Goal: Information Seeking & Learning: Learn about a topic

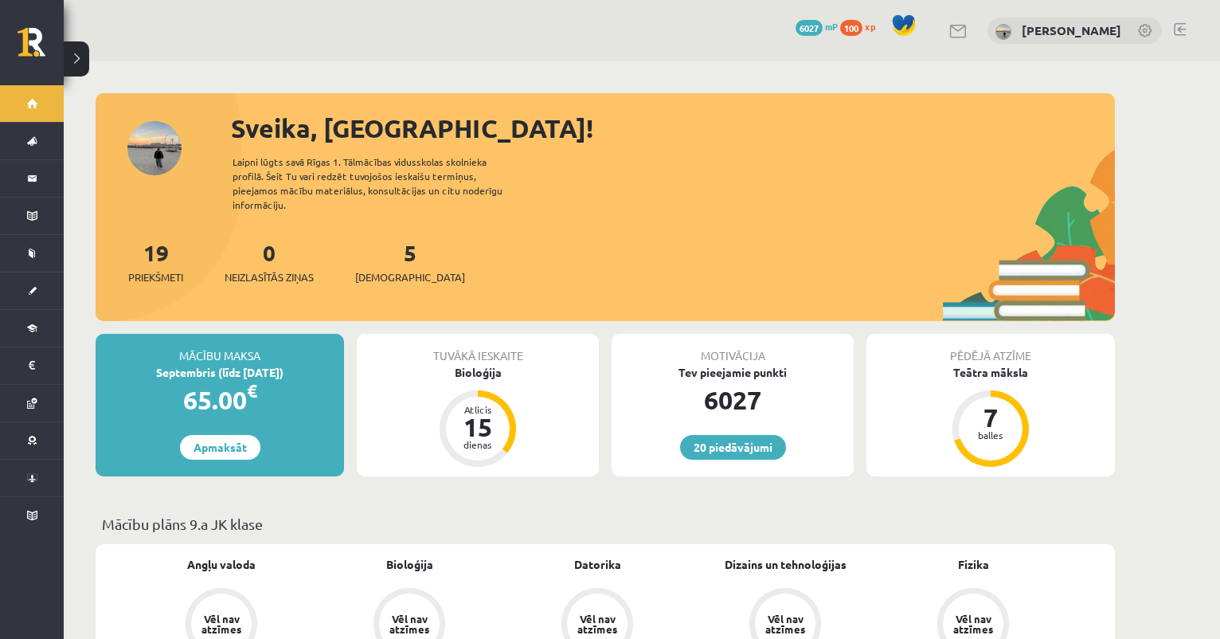
scroll to position [607, 0]
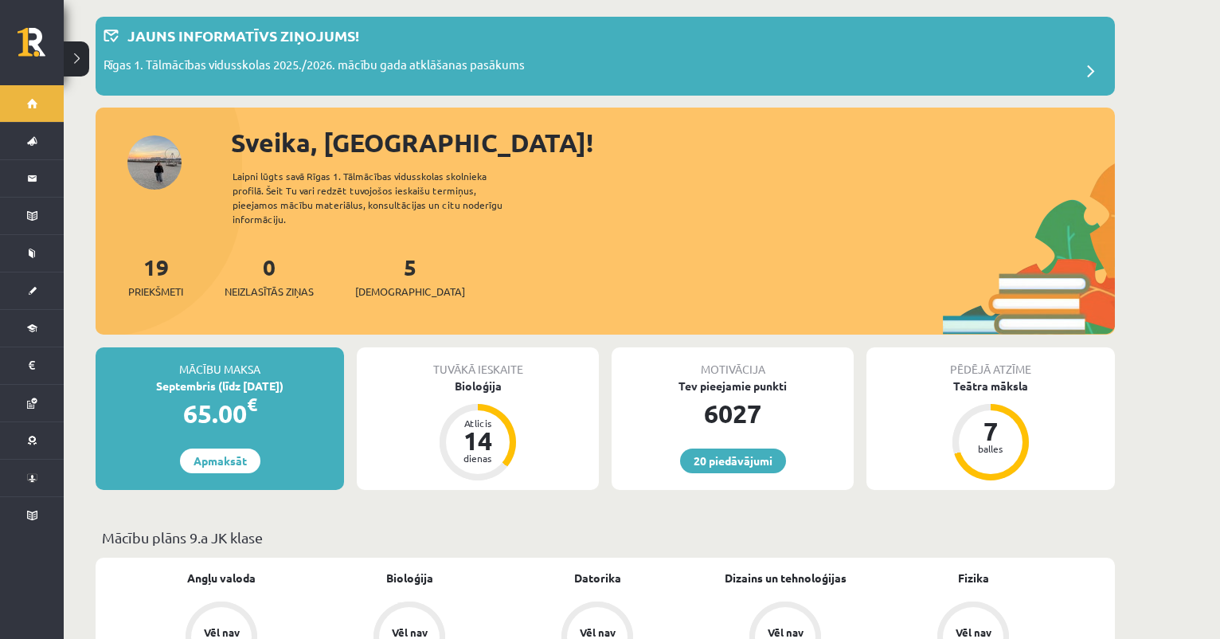
scroll to position [78, 0]
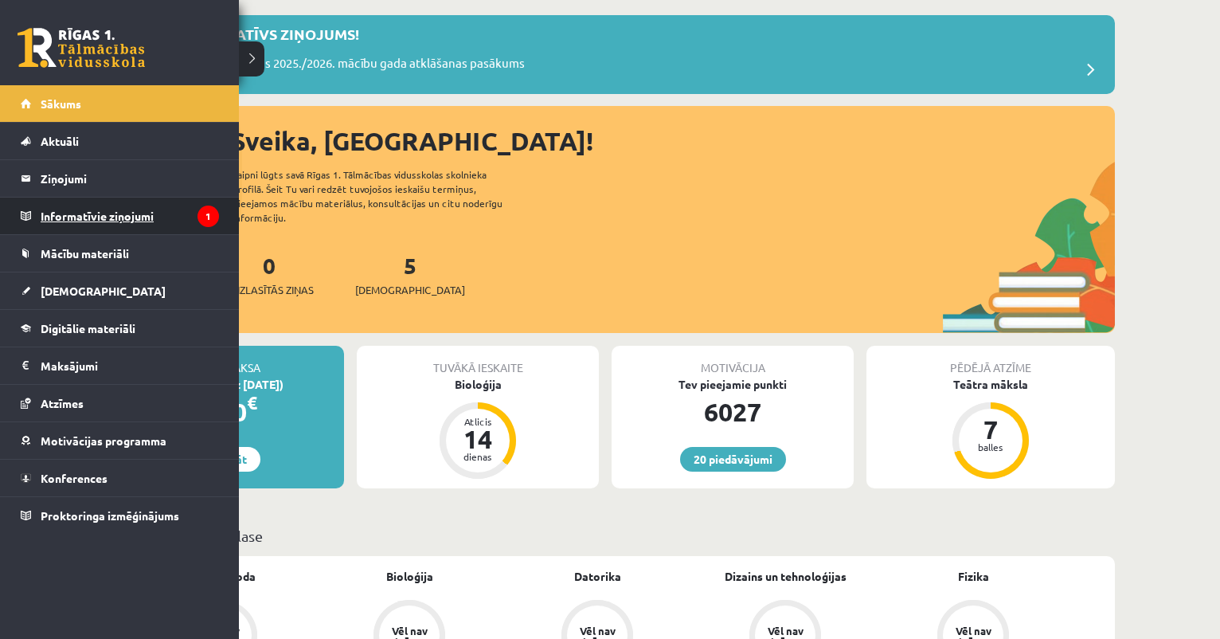
click at [113, 225] on legend "Informatīvie ziņojumi 1" at bounding box center [130, 216] width 178 height 37
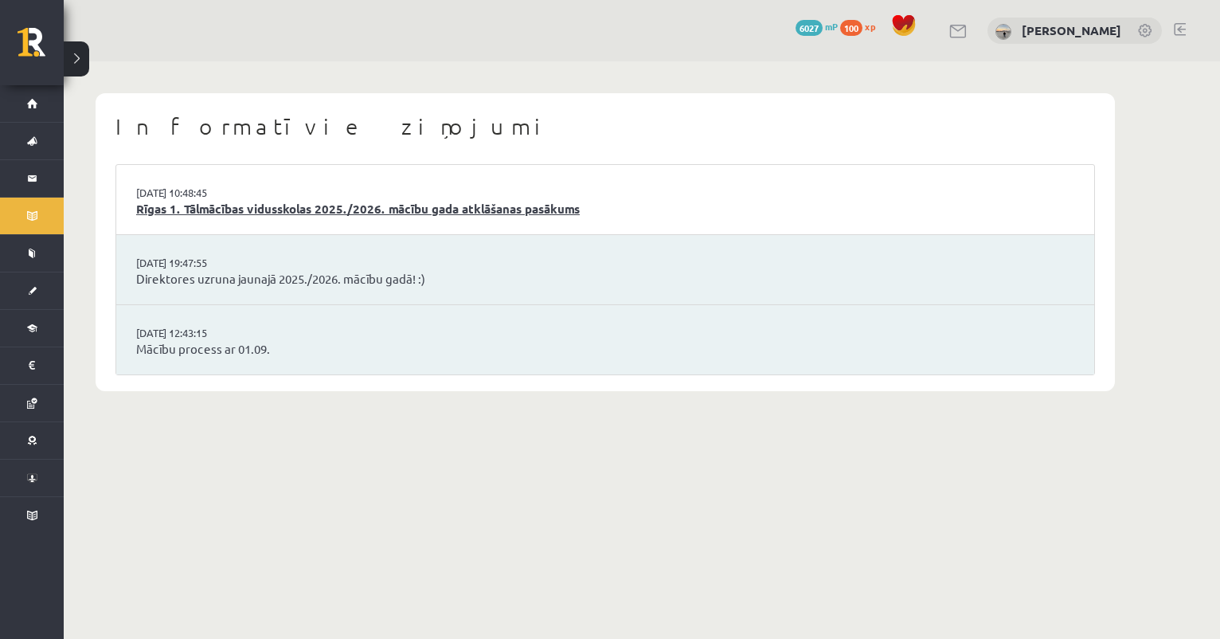
click at [288, 201] on link "Rīgas 1. Tālmācības vidusskolas 2025./2026. mācību gada atklāšanas pasākums" at bounding box center [605, 209] width 938 height 18
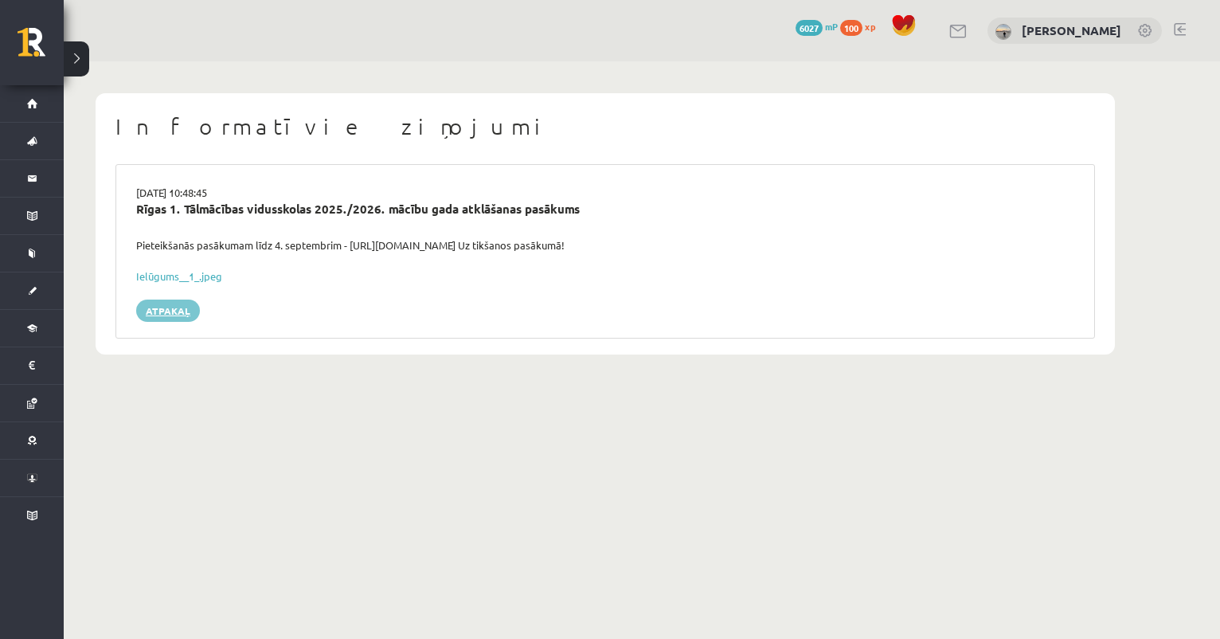
click at [181, 300] on link "Atpakaļ" at bounding box center [168, 311] width 64 height 22
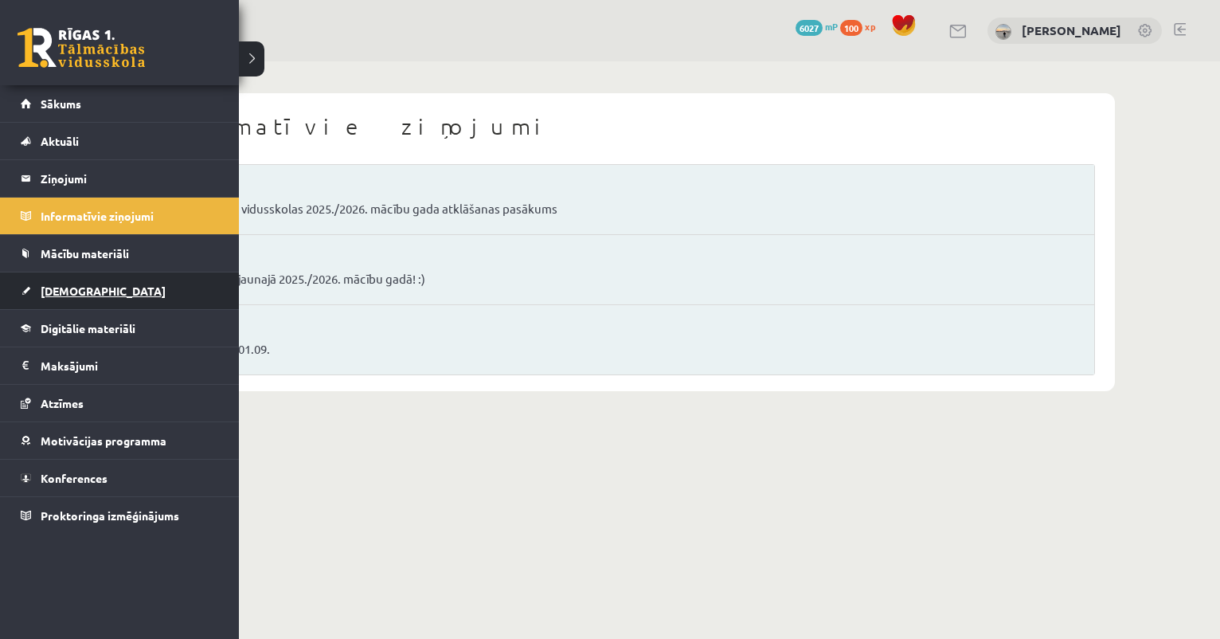
click at [57, 292] on span "[DEMOGRAPHIC_DATA]" at bounding box center [103, 291] width 125 height 14
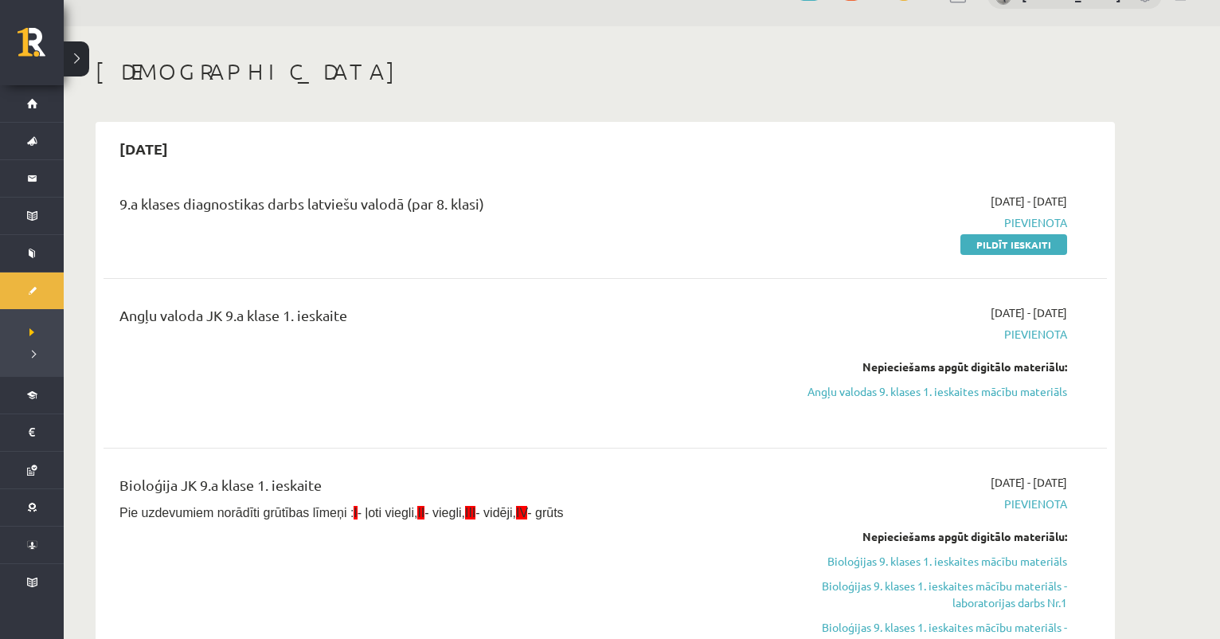
scroll to position [36, 0]
click at [1030, 242] on link "Pildīt ieskaiti" at bounding box center [1014, 243] width 107 height 21
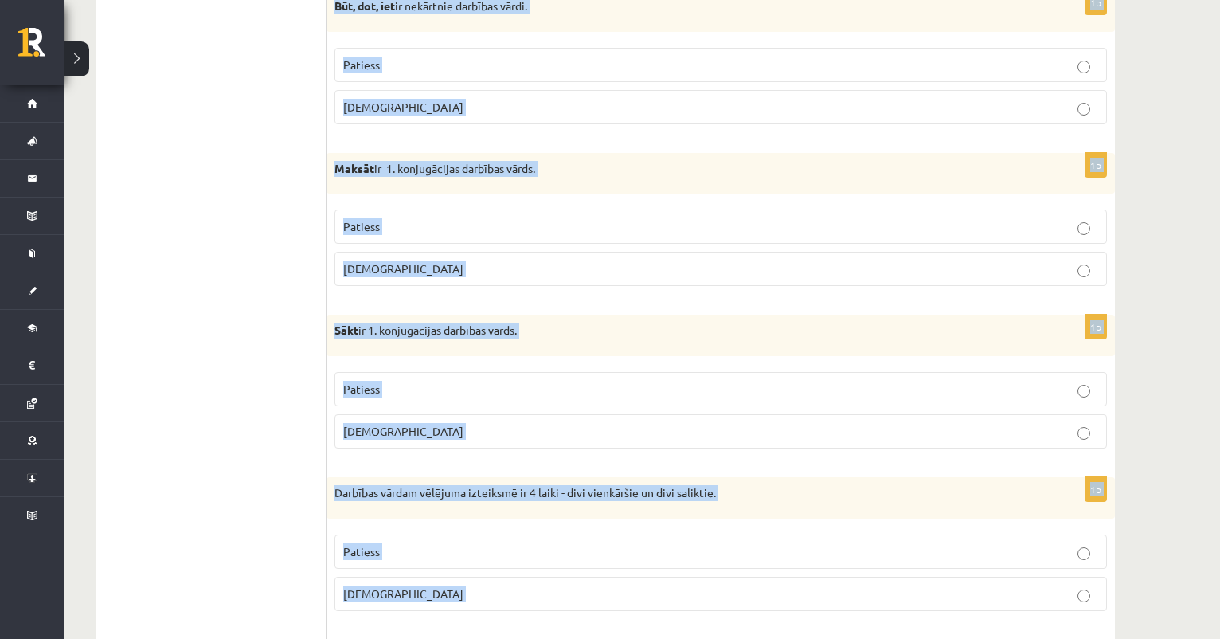
scroll to position [4571, 0]
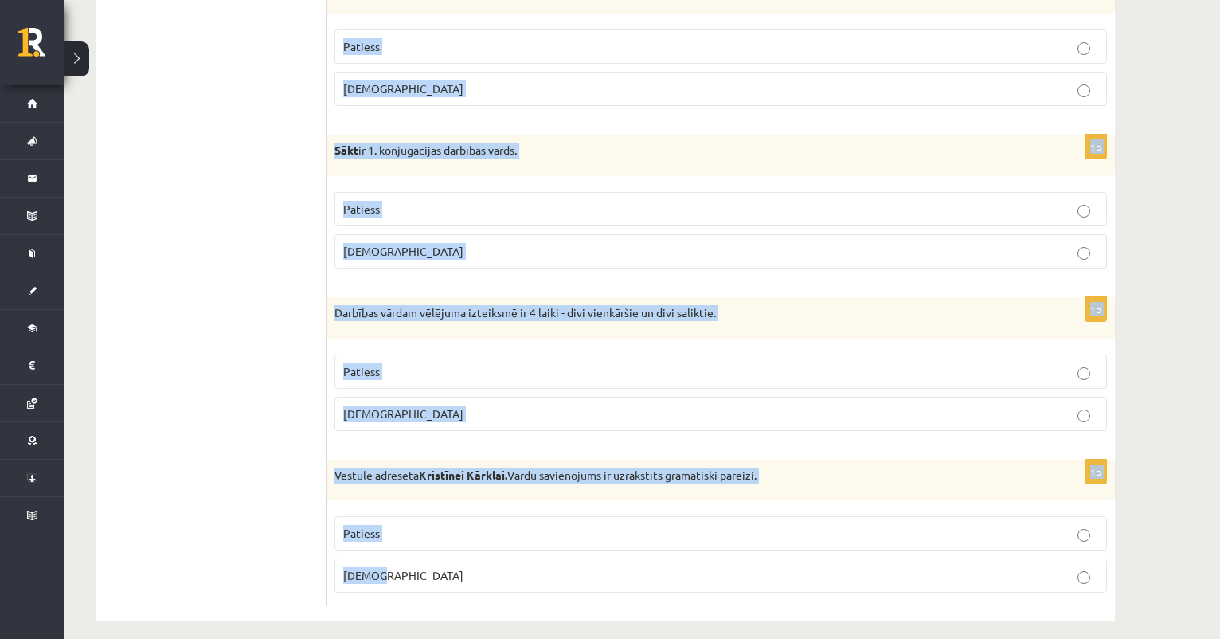
drag, startPoint x: 341, startPoint y: 151, endPoint x: 677, endPoint y: 753, distance: 689.0
copy form "Apgalvojums ir patiess vai aplams? 1p Ar karoti veidojiet apaļas formas kotlete…"
click at [594, 312] on div "Darbības vārdam vēlējuma izteiksmē ir 4 laiki - divi vienkāršie un divi salikti…" at bounding box center [721, 317] width 789 height 41
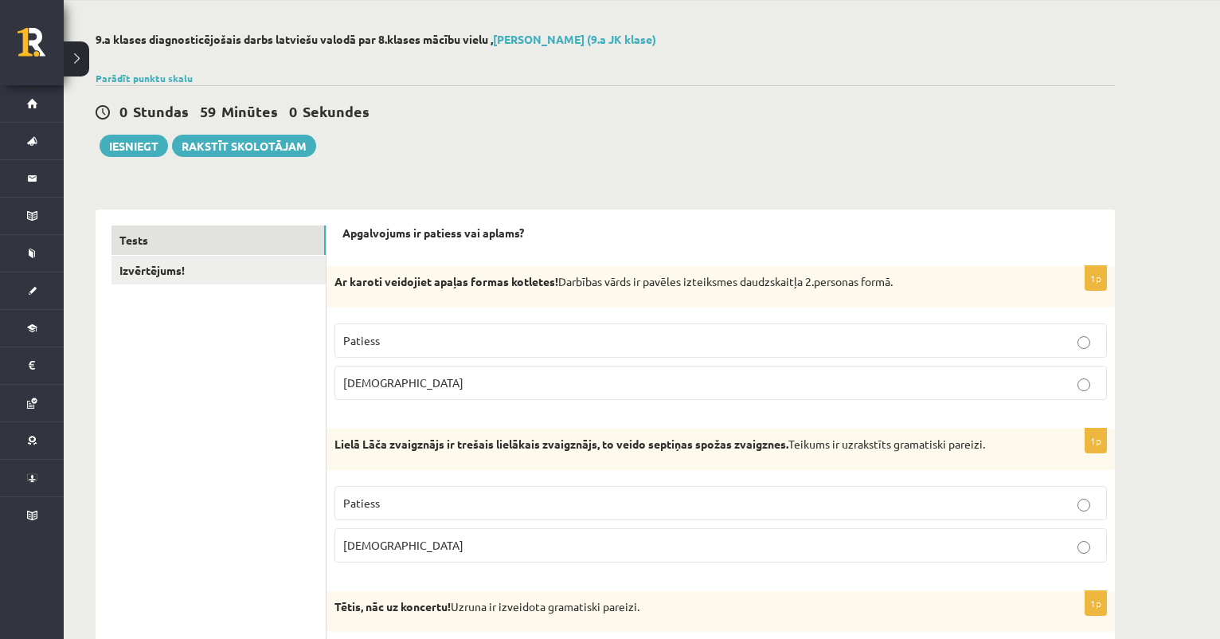
scroll to position [63, 0]
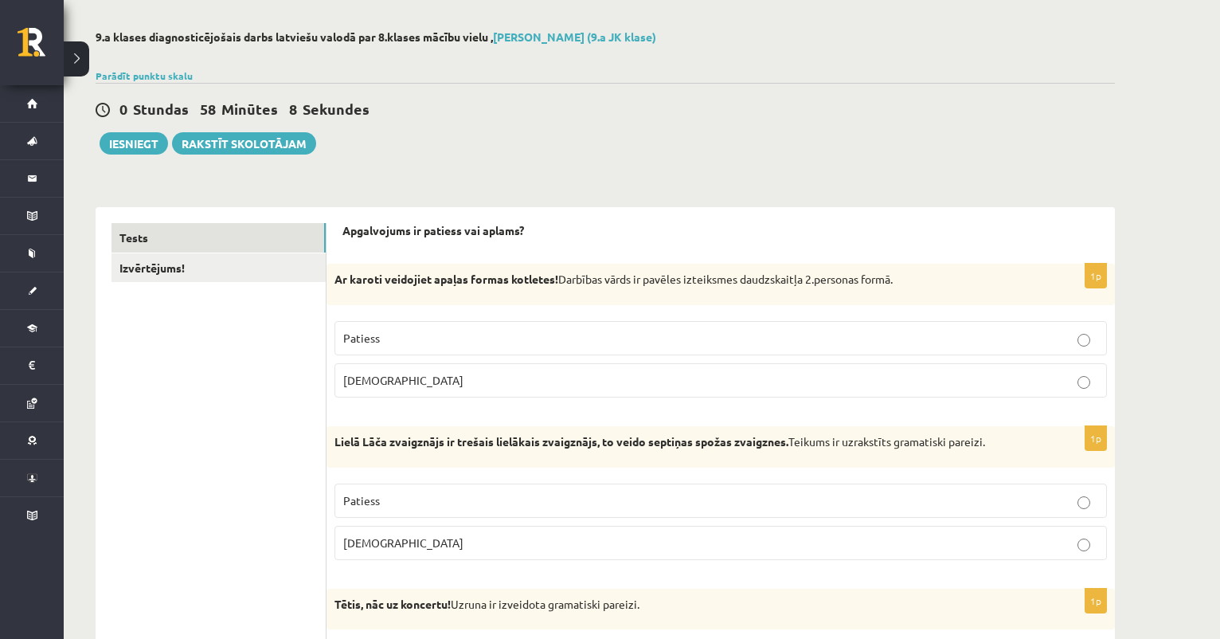
click at [523, 342] on p "Patiess" at bounding box center [720, 338] width 755 height 17
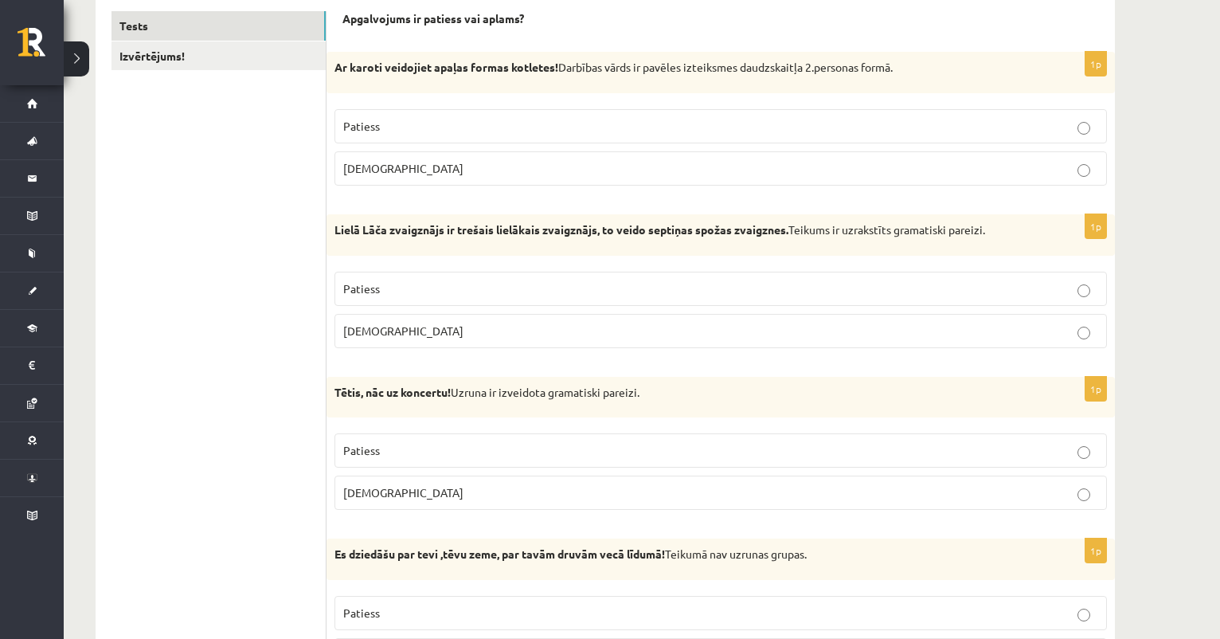
scroll to position [286, 0]
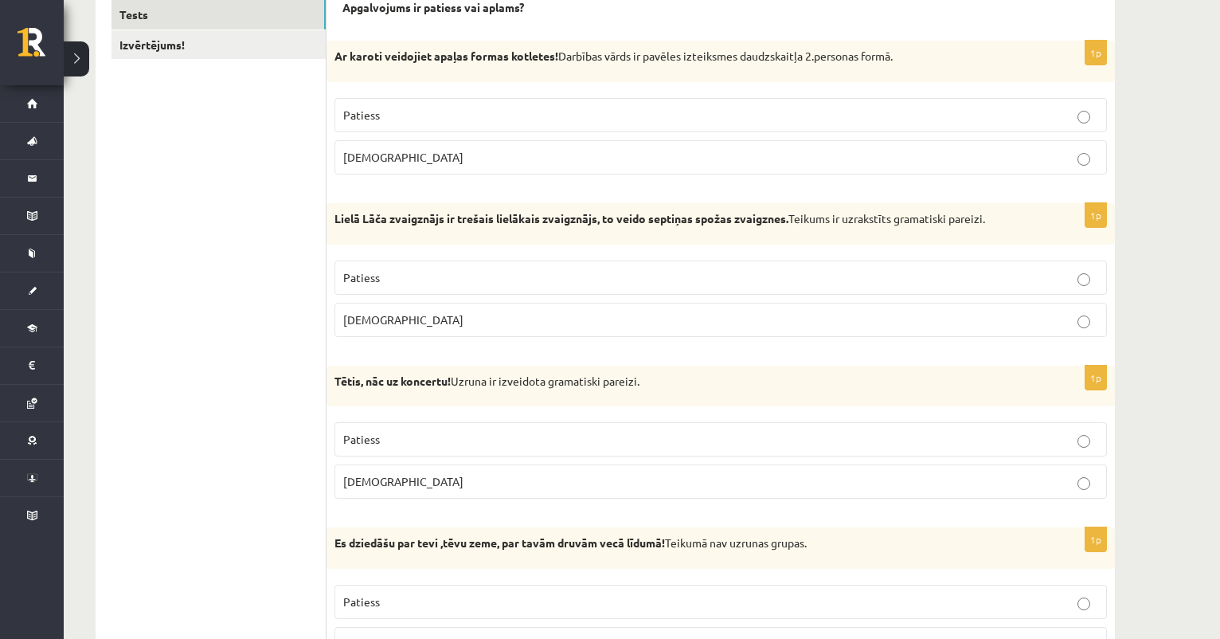
click at [407, 323] on p "Aplams" at bounding box center [720, 319] width 755 height 17
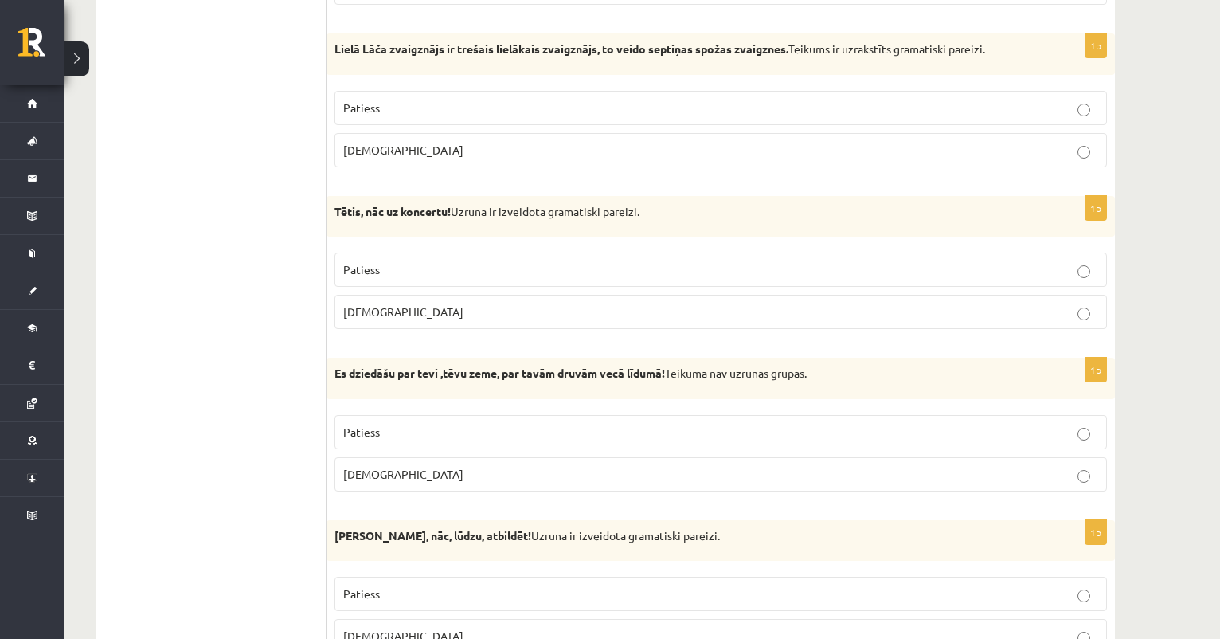
scroll to position [457, 0]
click at [397, 262] on p "Patiess" at bounding box center [720, 268] width 755 height 17
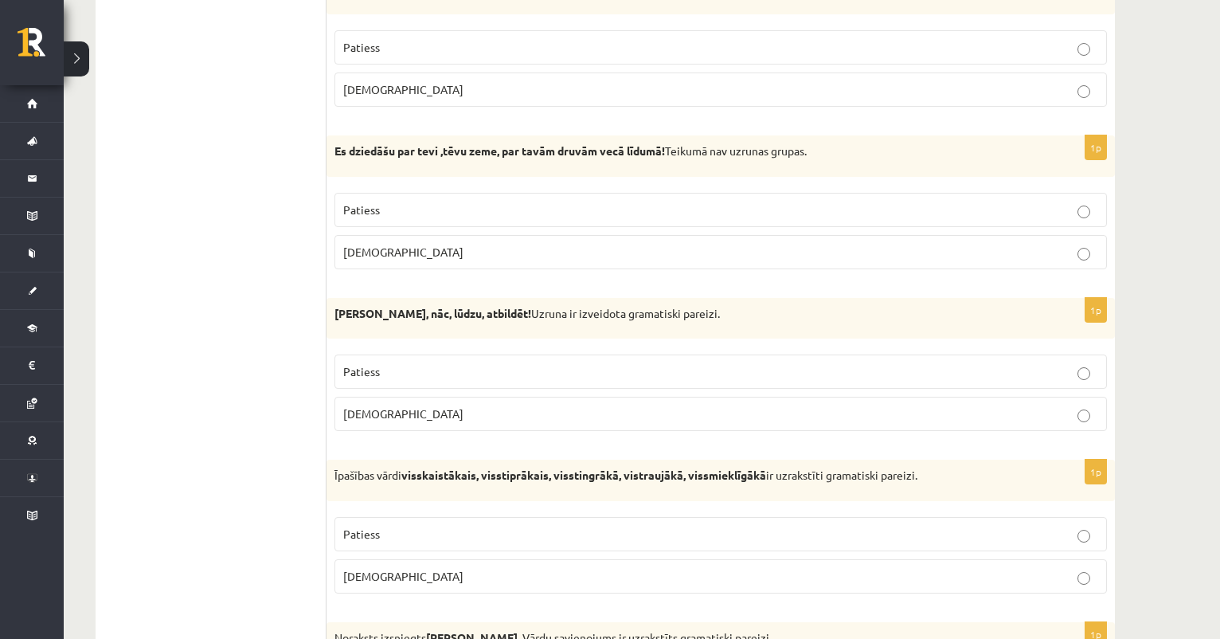
scroll to position [679, 0]
click at [377, 251] on span "Aplams" at bounding box center [403, 251] width 120 height 14
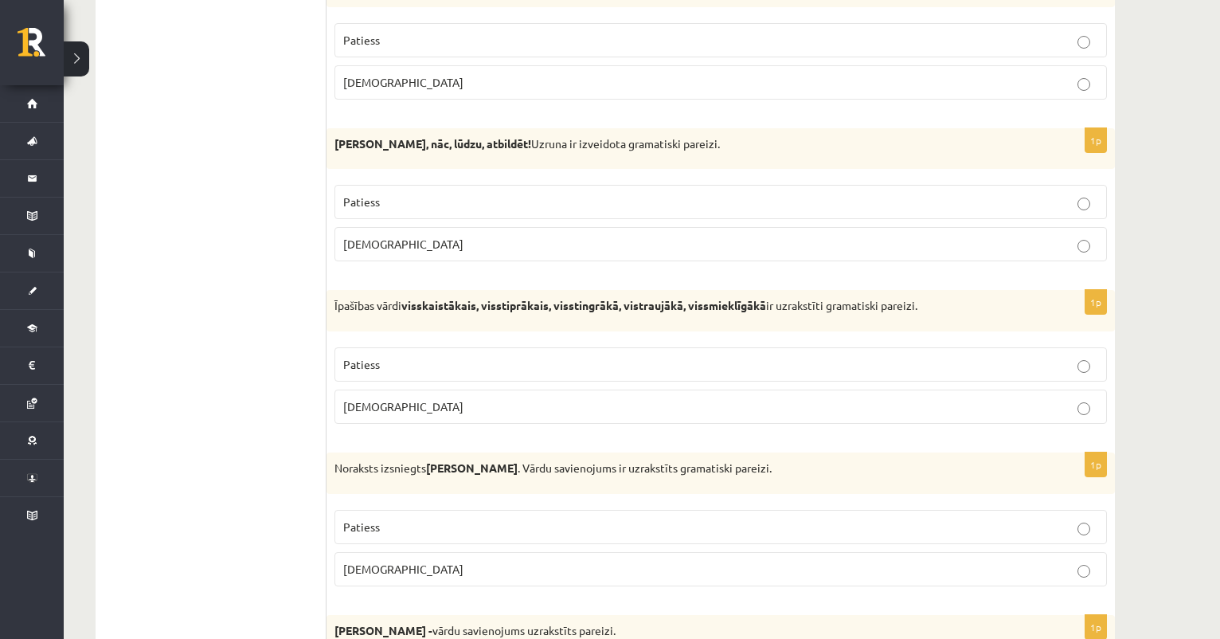
scroll to position [856, 0]
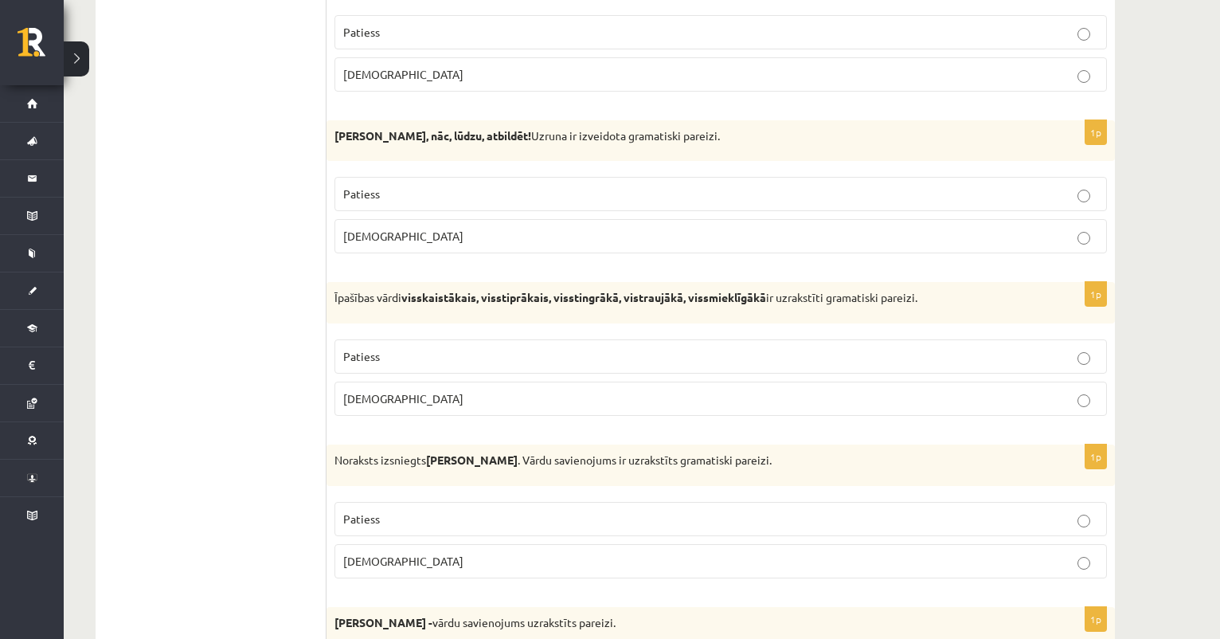
drag, startPoint x: 333, startPoint y: 129, endPoint x: 528, endPoint y: 132, distance: 195.2
click at [530, 133] on div "Normunds Bērz, nāc, lūdzu, atbildēt! Uzruna ir izveidota gramatiski pareizi." at bounding box center [721, 140] width 789 height 41
copy strong "Normunds Bērz, nāc, lūdzu, atbildēt!"
click at [415, 198] on p "Patiess" at bounding box center [720, 194] width 755 height 17
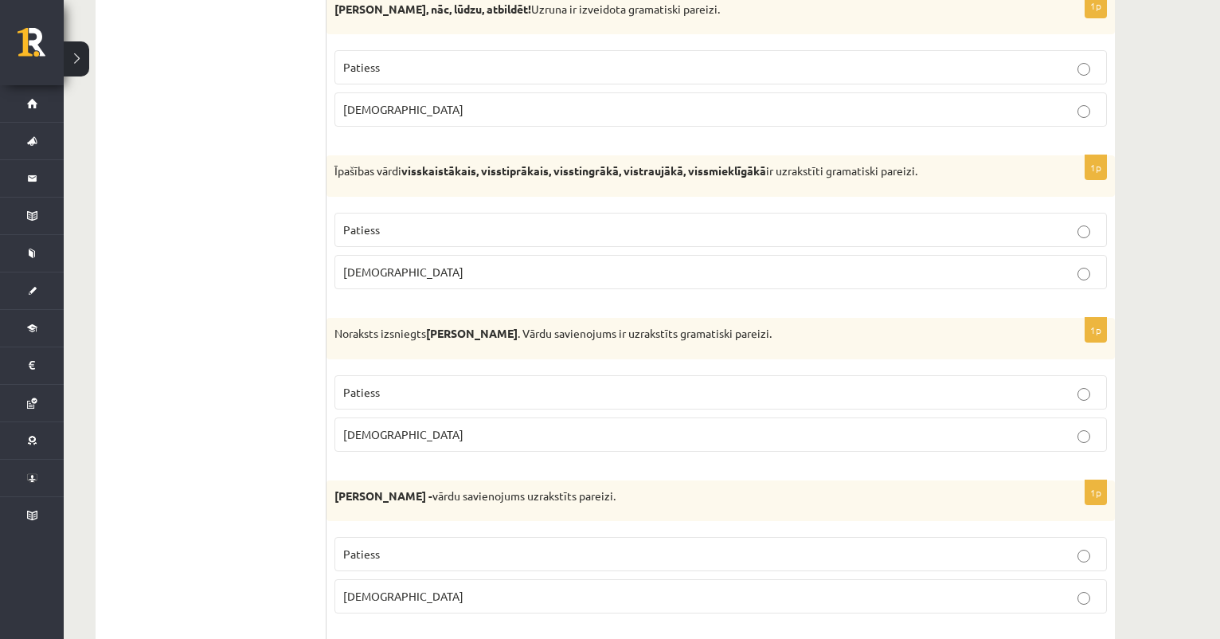
scroll to position [984, 0]
click at [456, 230] on p "Patiess" at bounding box center [720, 228] width 755 height 17
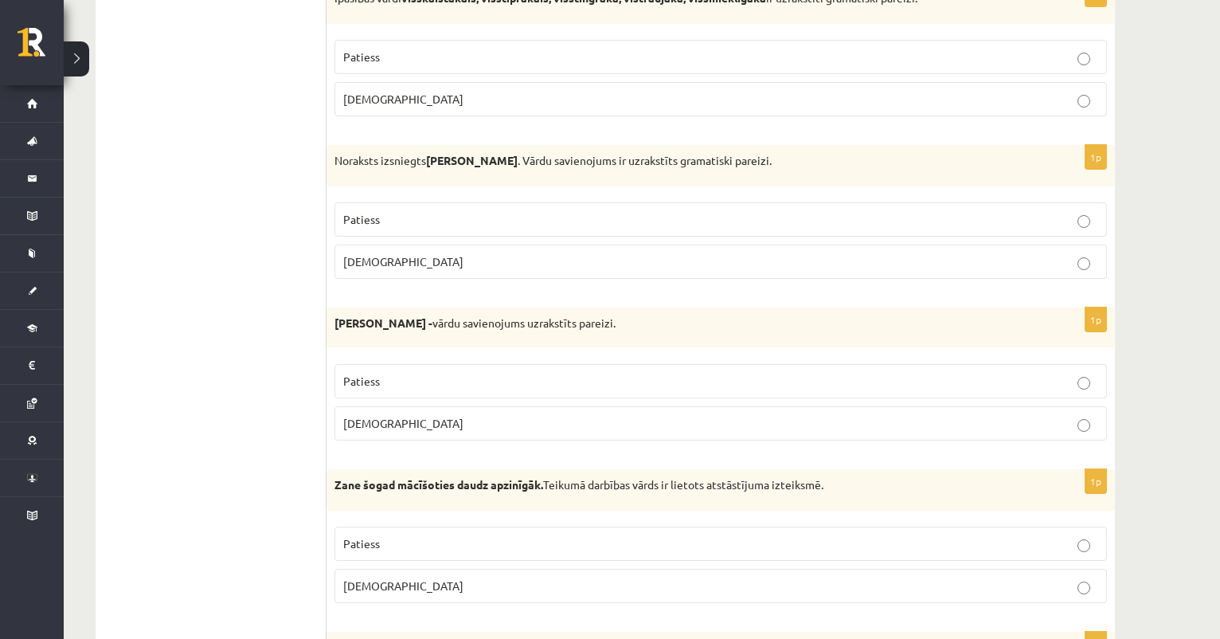
scroll to position [1158, 0]
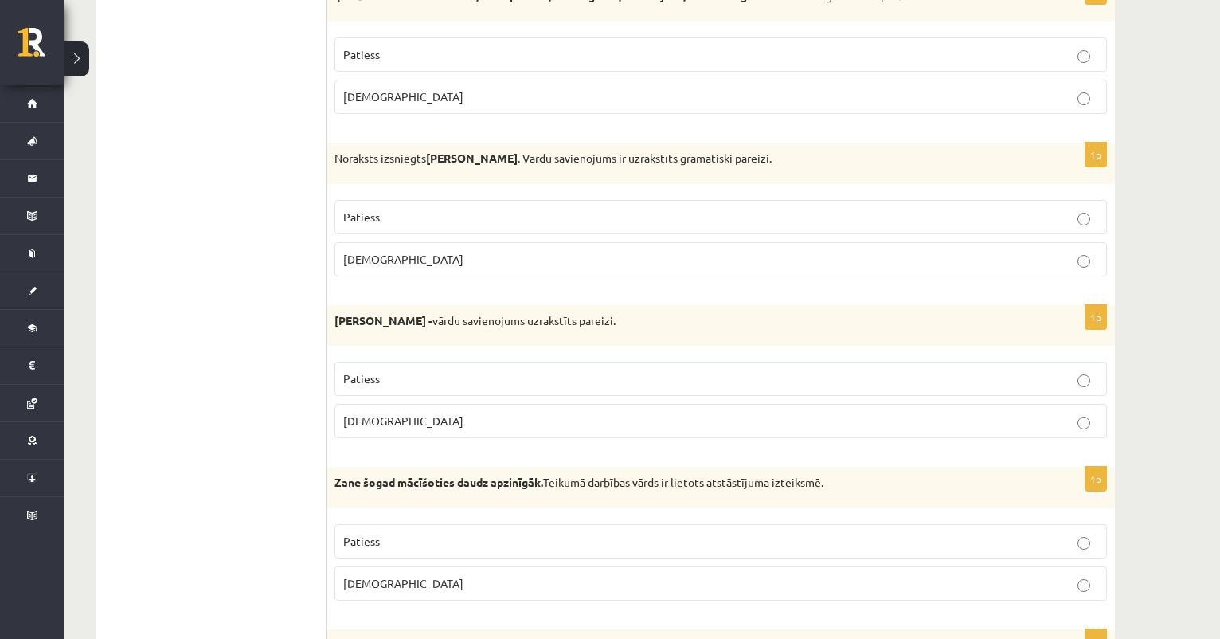
click at [384, 258] on p "Aplams" at bounding box center [720, 259] width 755 height 17
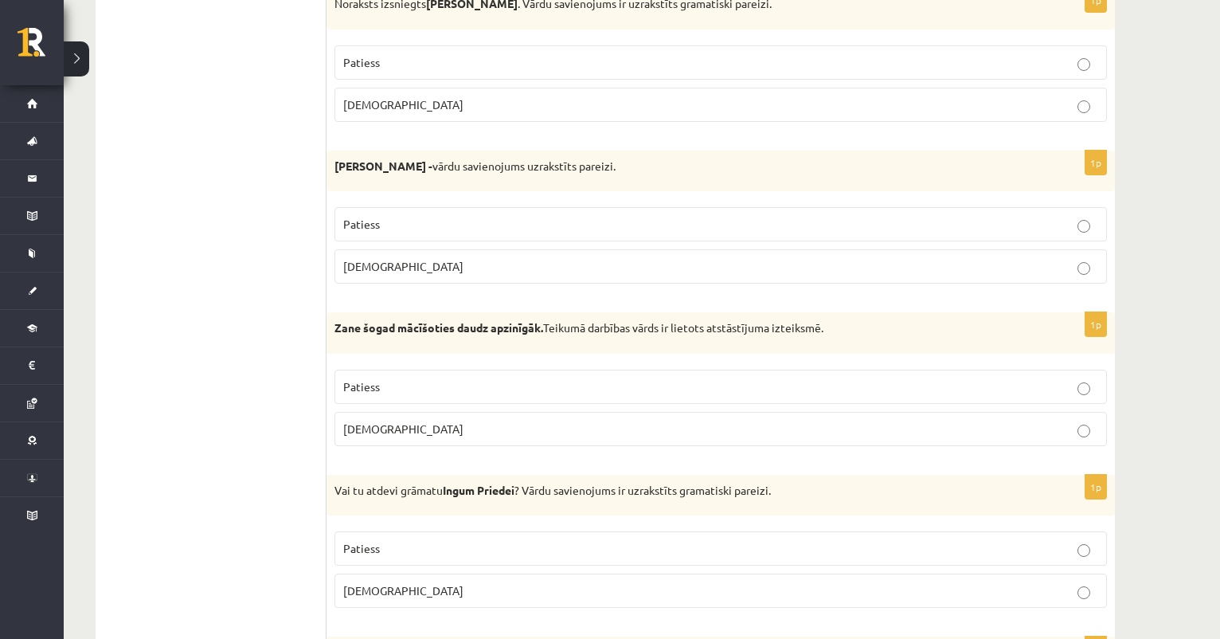
scroll to position [1313, 0]
click at [359, 260] on span "Aplams" at bounding box center [403, 265] width 120 height 14
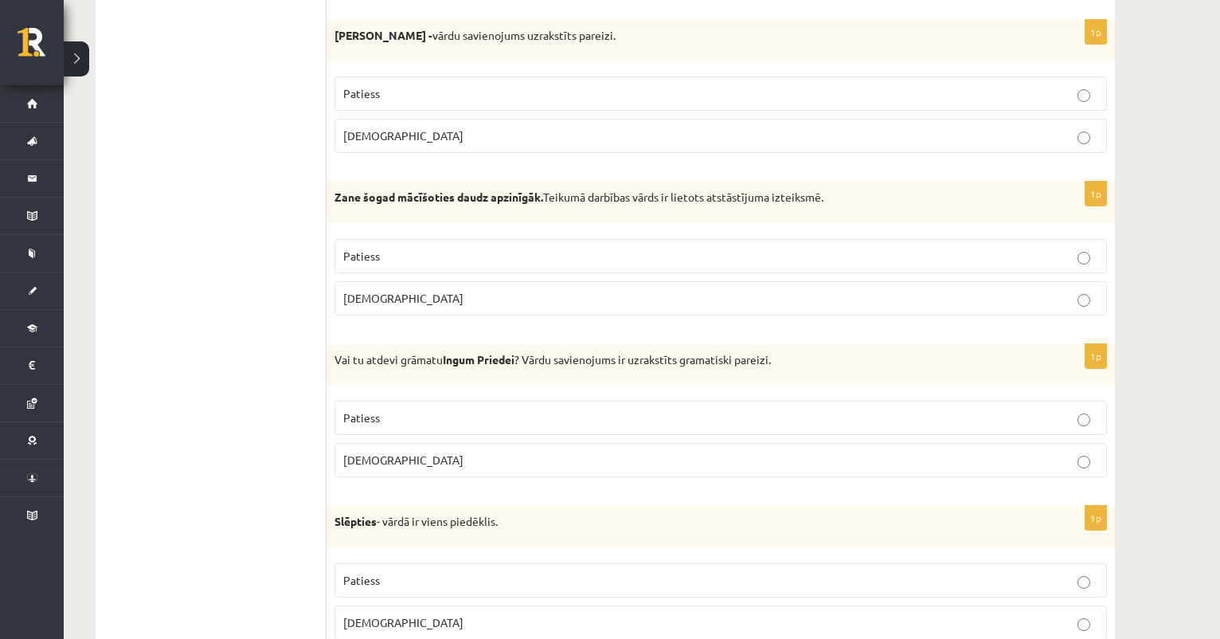
scroll to position [1444, 0]
click at [461, 291] on p "Aplams" at bounding box center [720, 297] width 755 height 17
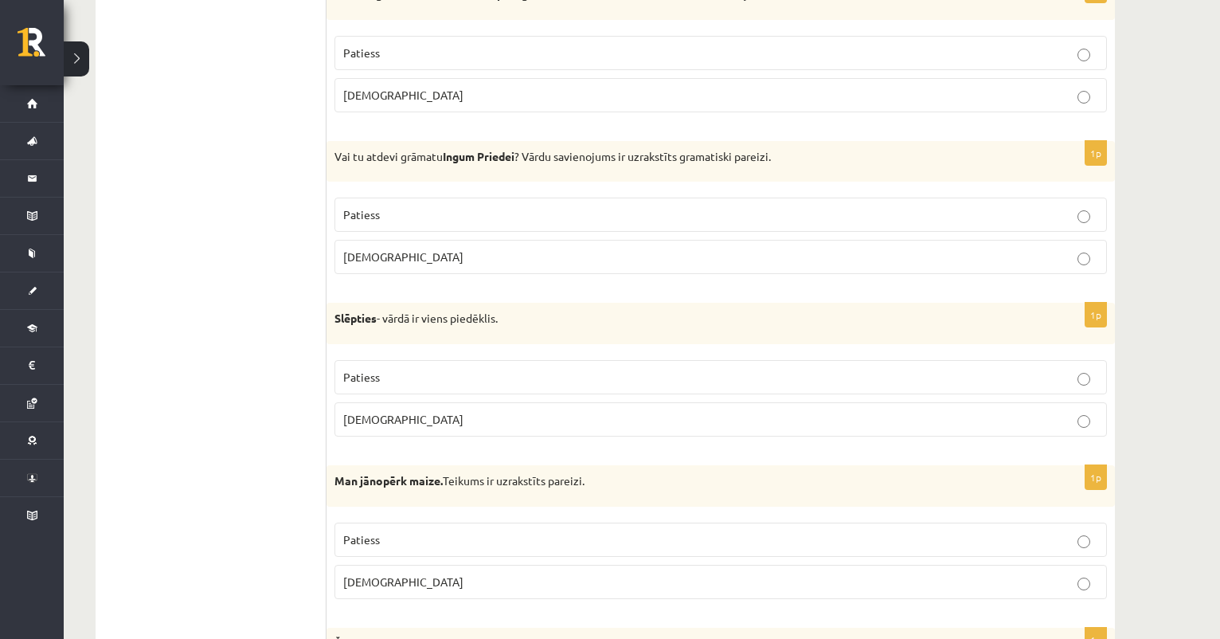
scroll to position [1649, 0]
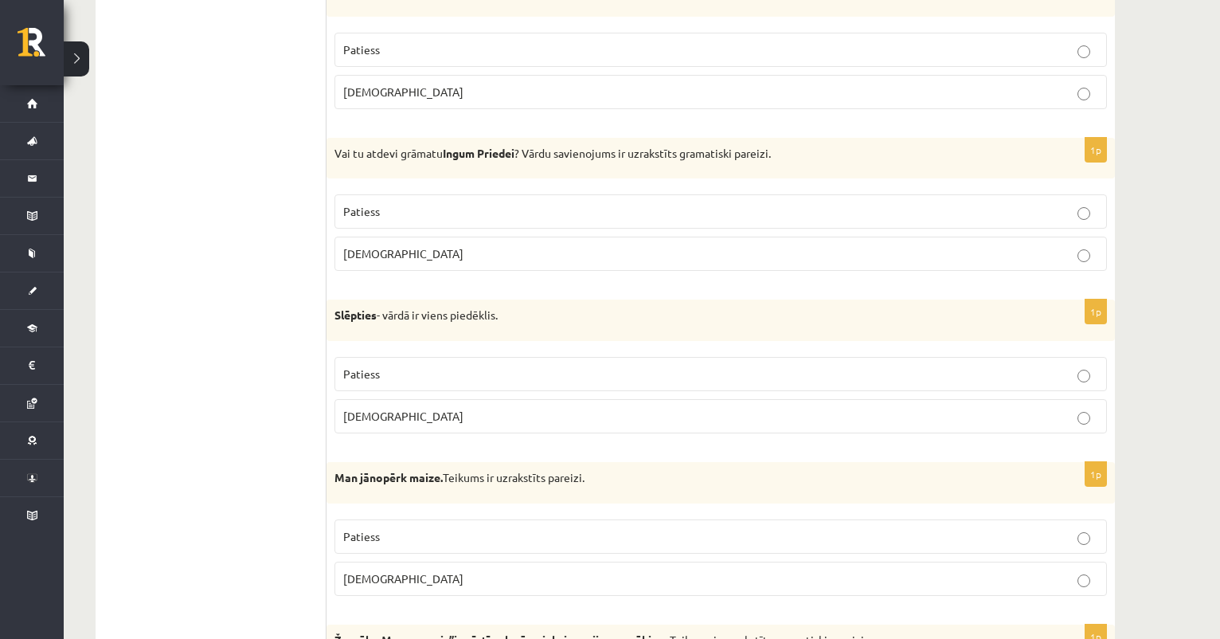
click at [403, 250] on p "Aplams" at bounding box center [720, 253] width 755 height 17
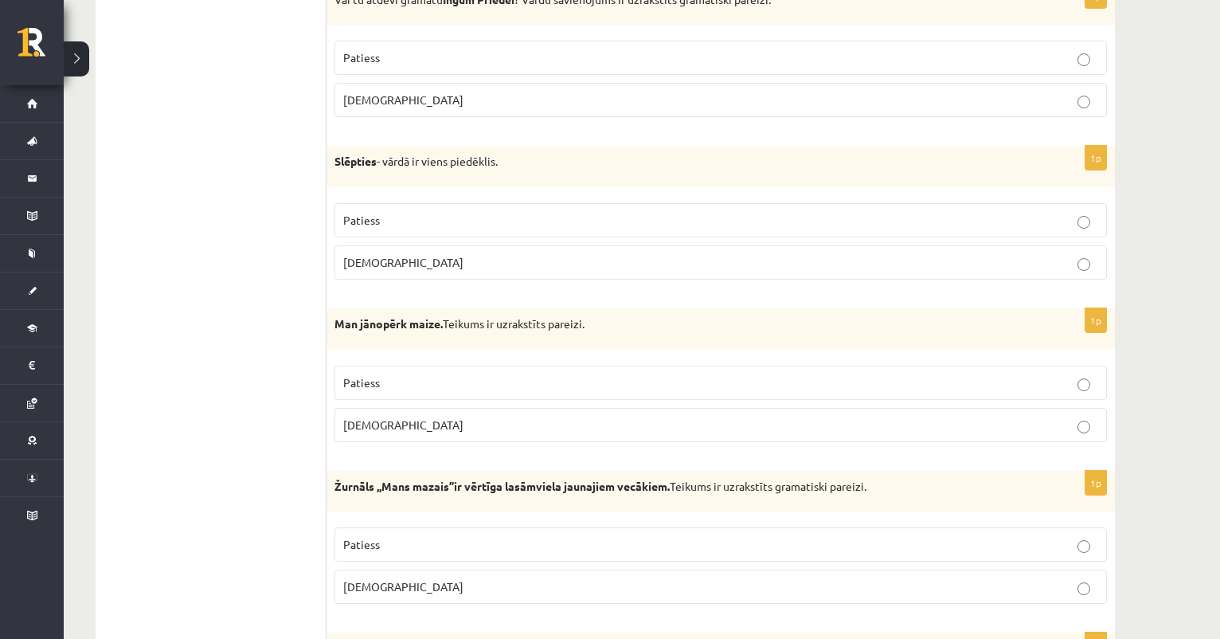
scroll to position [1805, 0]
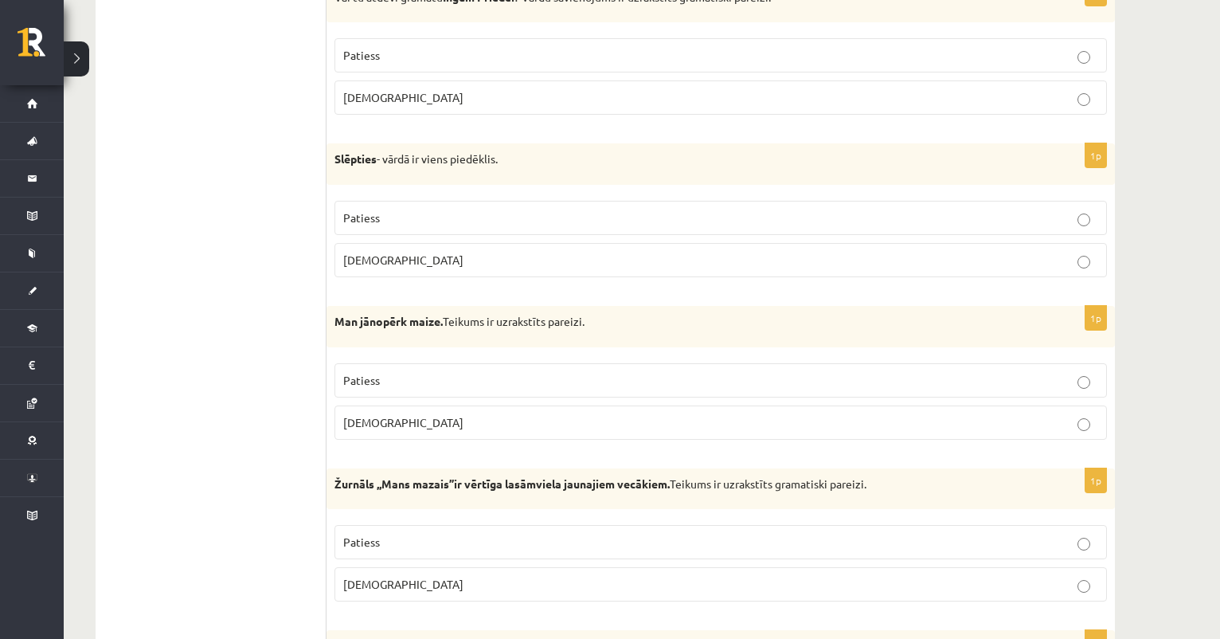
click at [374, 214] on span "Patiess" at bounding box center [361, 217] width 37 height 14
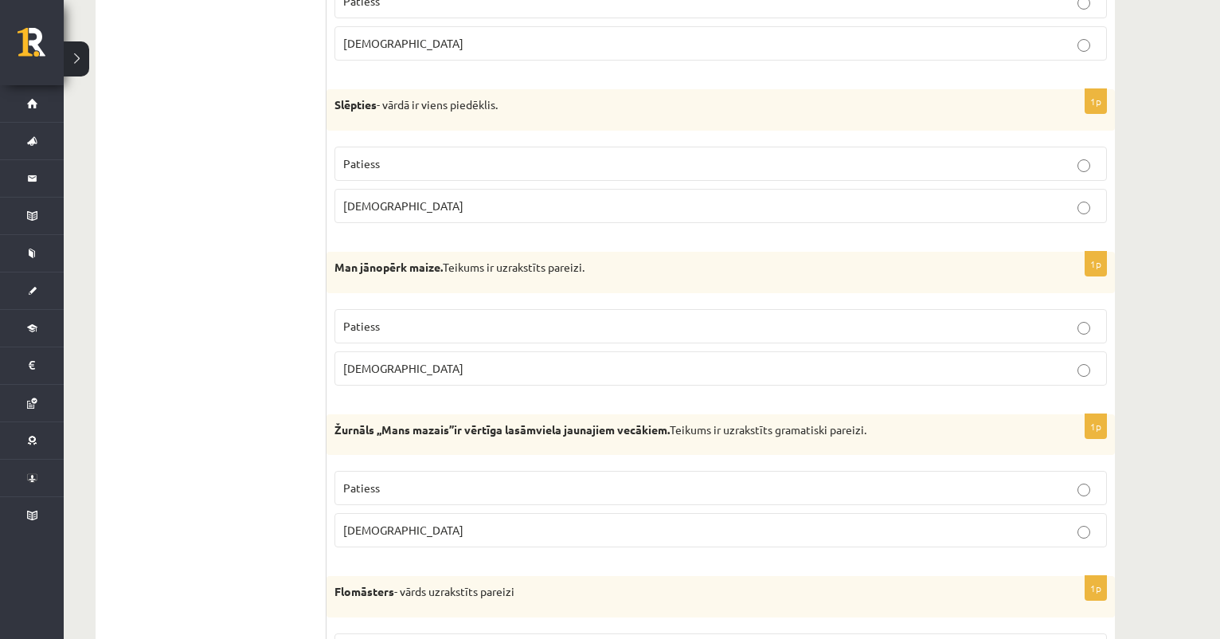
scroll to position [1861, 0]
click at [386, 316] on p "Patiess" at bounding box center [720, 324] width 755 height 17
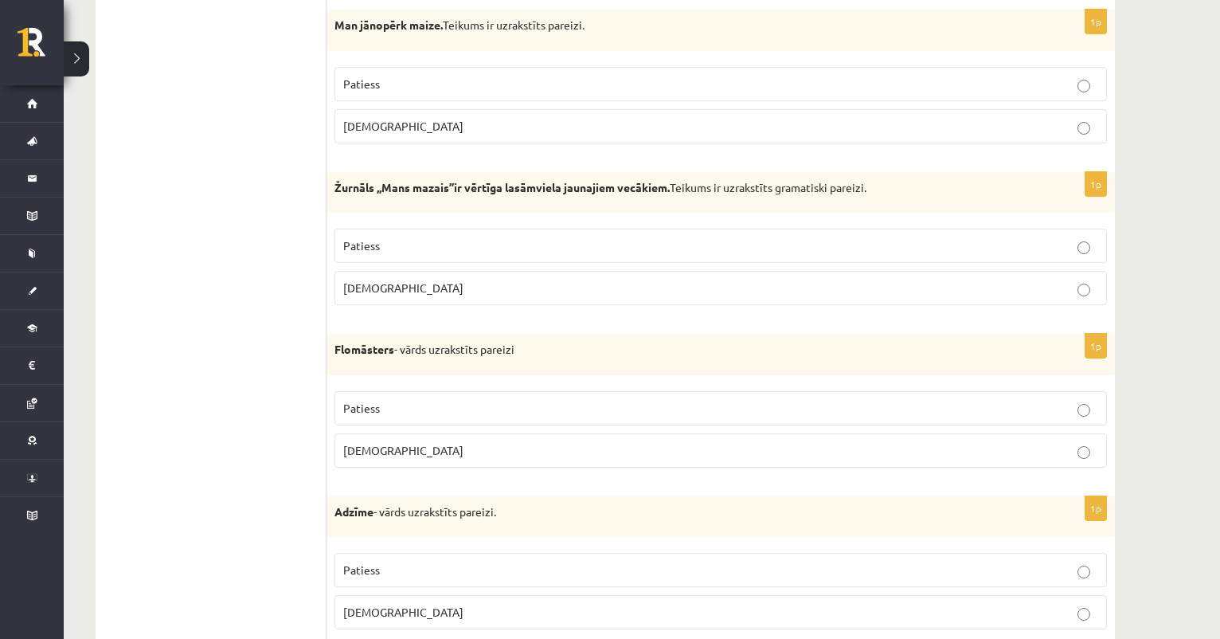
scroll to position [2102, 0]
click at [478, 237] on p "Patiess" at bounding box center [720, 245] width 755 height 17
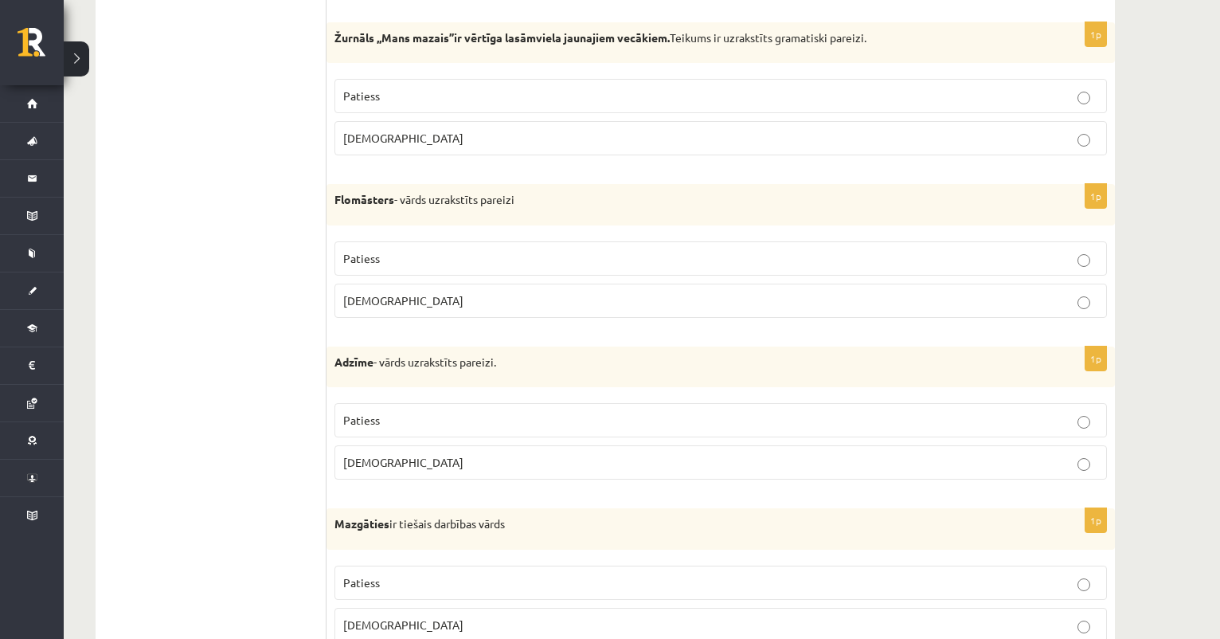
scroll to position [2252, 0]
click at [368, 250] on span "Patiess" at bounding box center [361, 257] width 37 height 14
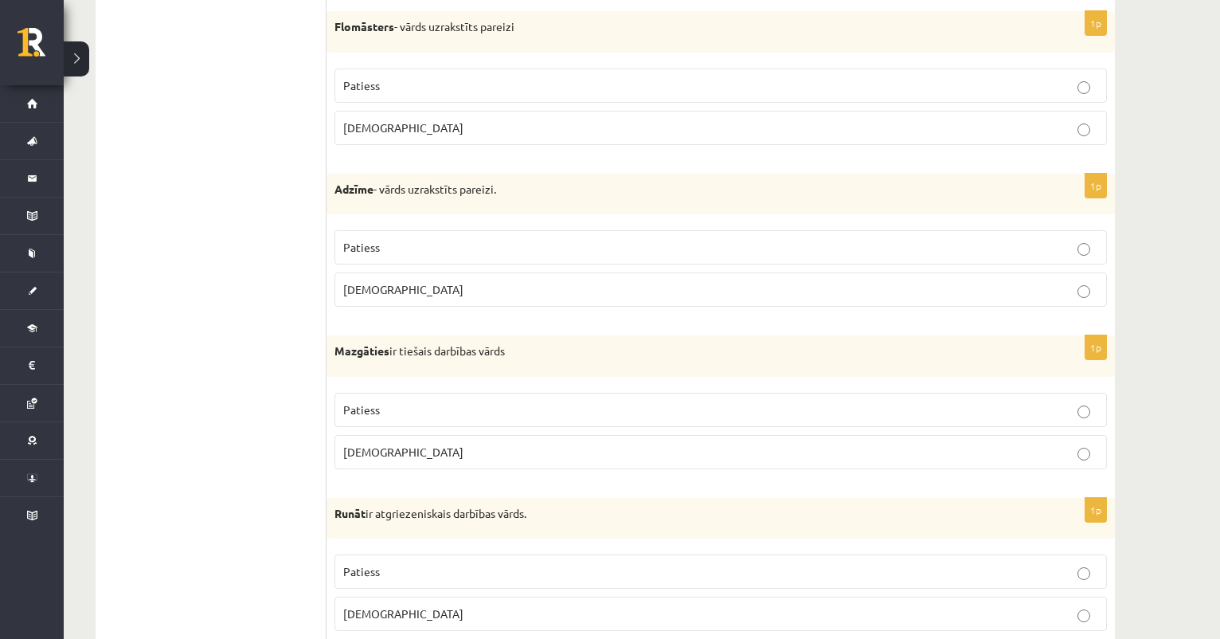
scroll to position [2433, 0]
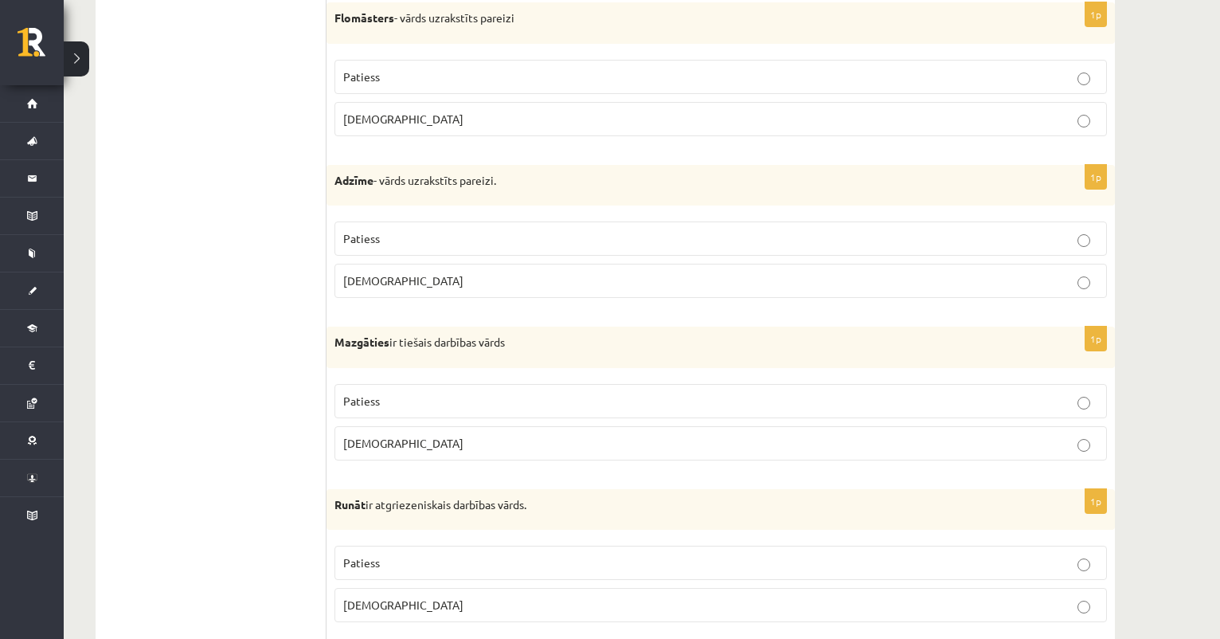
click at [359, 273] on span "Aplams" at bounding box center [403, 280] width 120 height 14
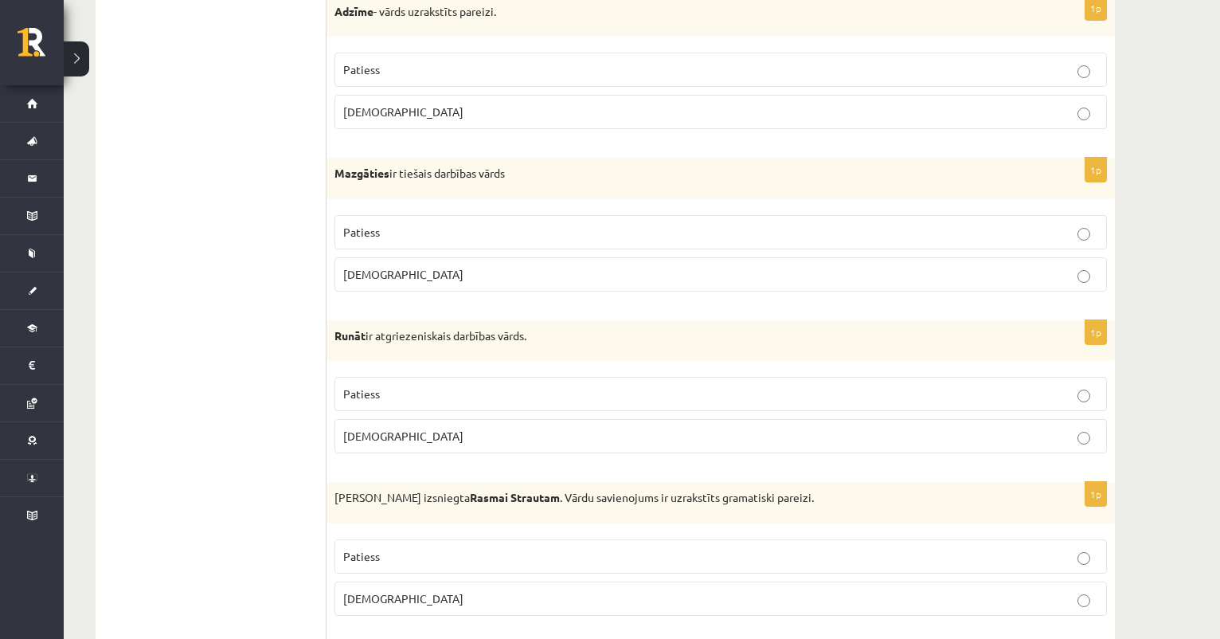
scroll to position [2603, 0]
click at [401, 265] on p "Aplams" at bounding box center [720, 273] width 755 height 17
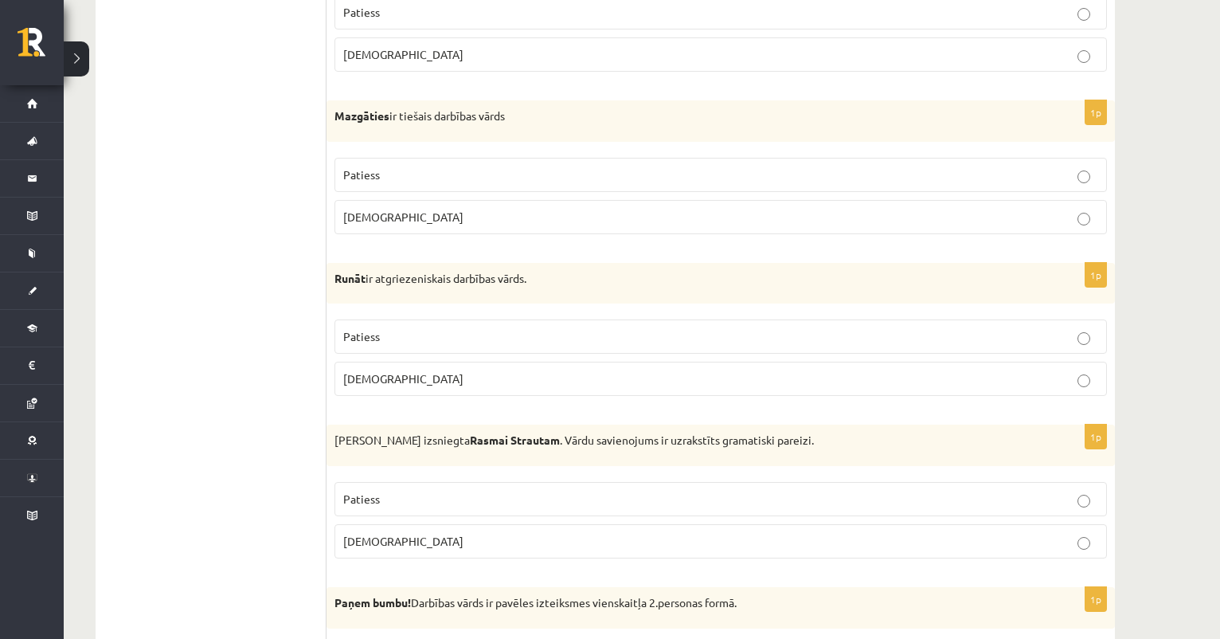
scroll to position [2655, 0]
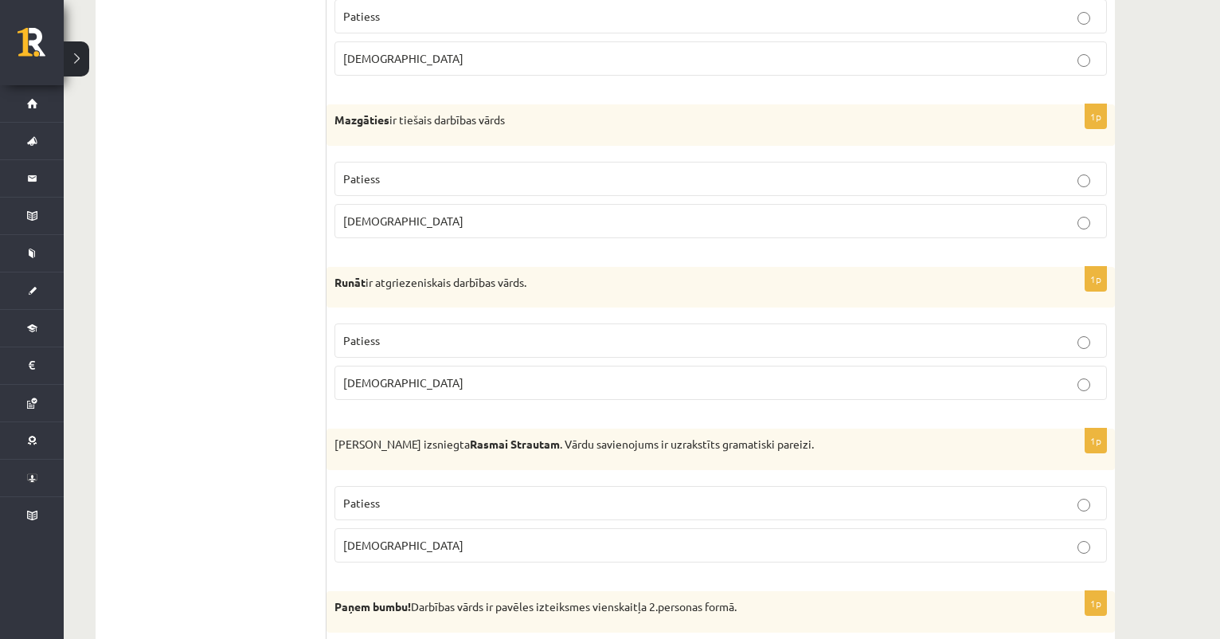
click at [384, 375] on p "Aplams" at bounding box center [720, 382] width 755 height 17
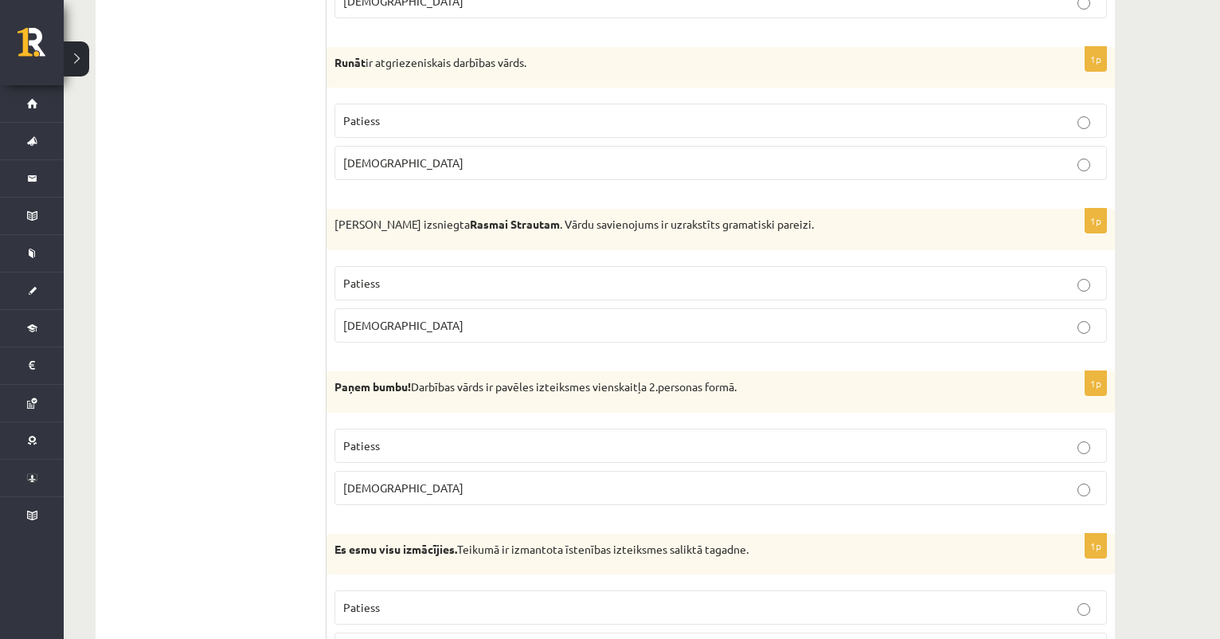
scroll to position [2881, 0]
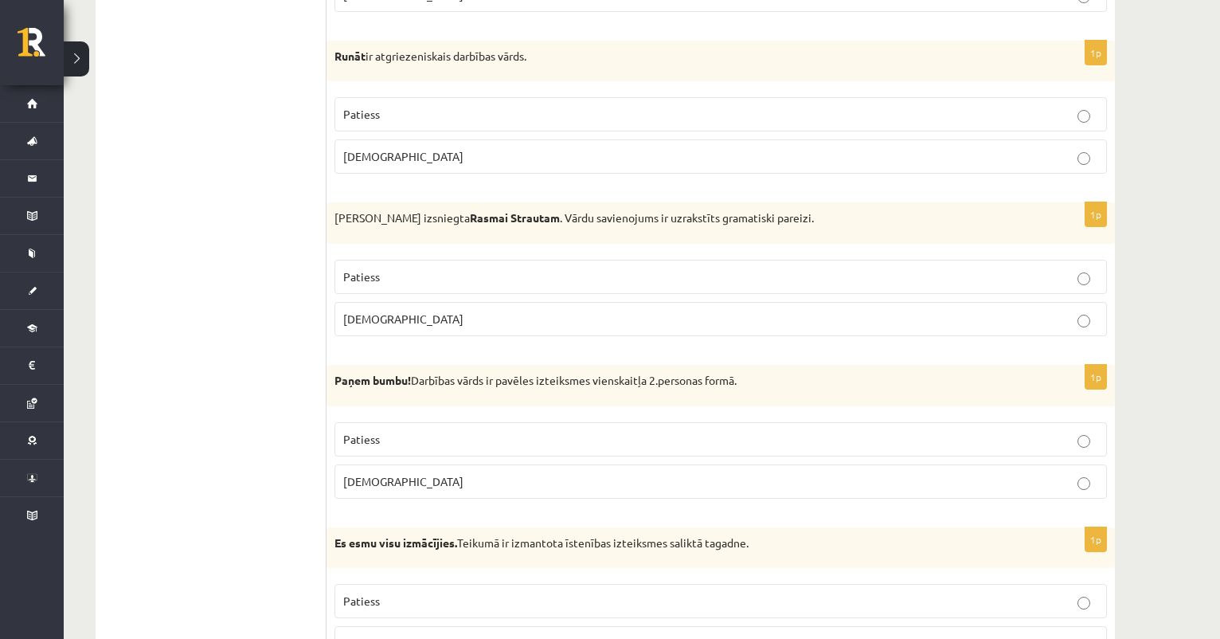
click at [421, 311] on p "Aplams" at bounding box center [720, 319] width 755 height 17
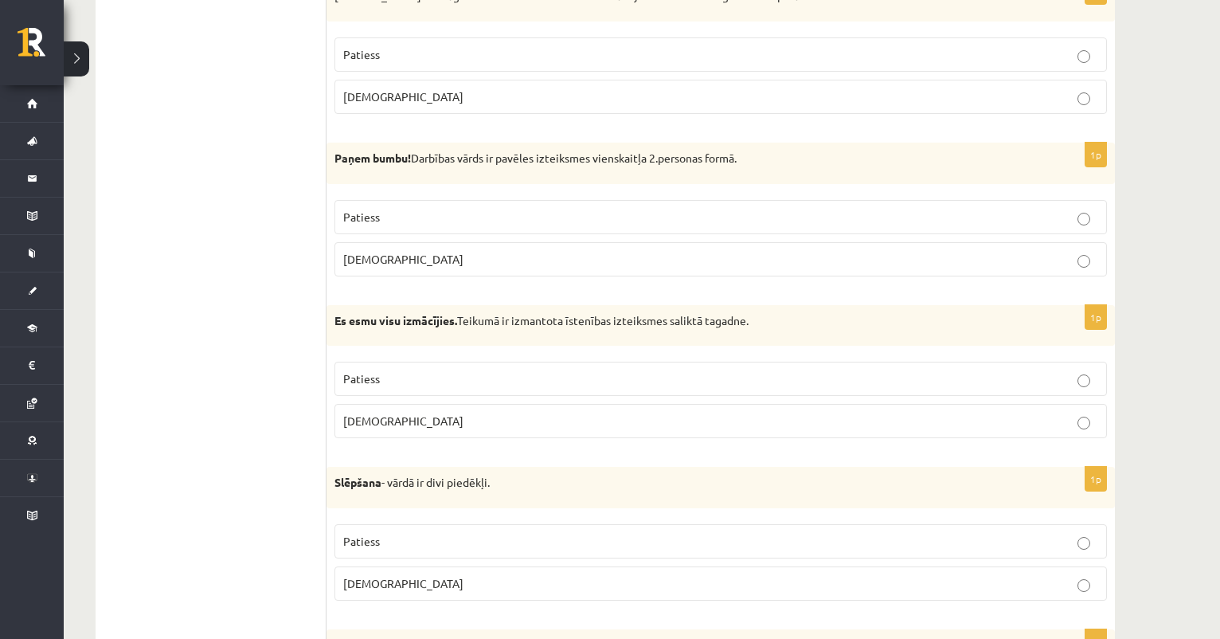
scroll to position [3105, 0]
click at [387, 217] on label "Patiess" at bounding box center [721, 215] width 773 height 34
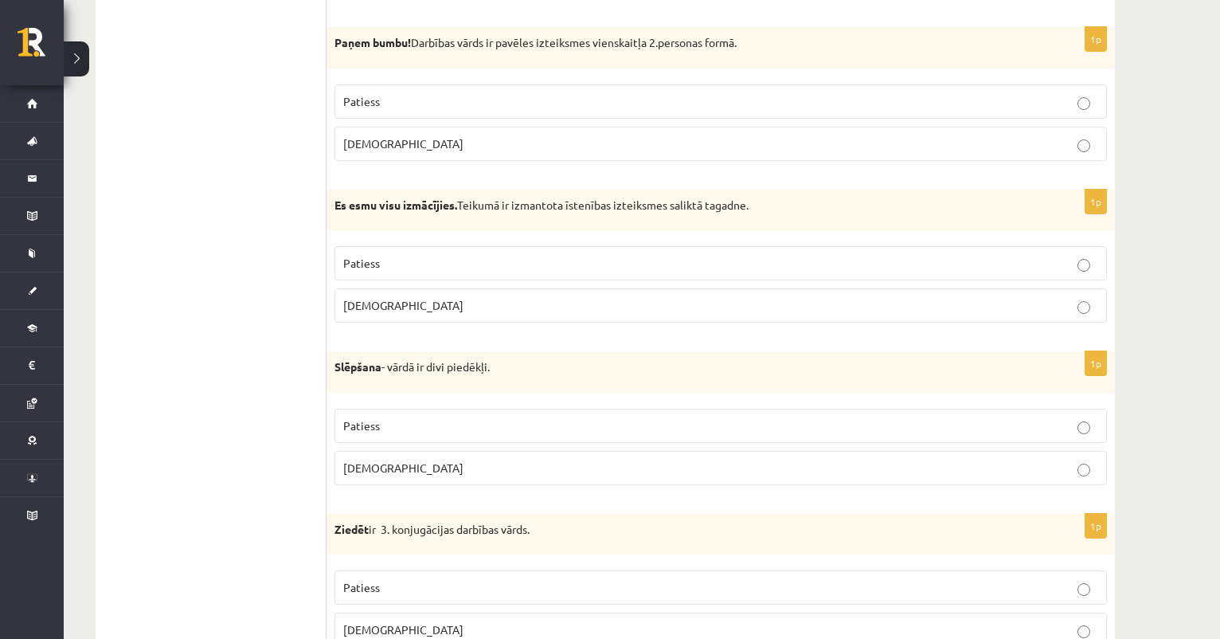
scroll to position [3225, 0]
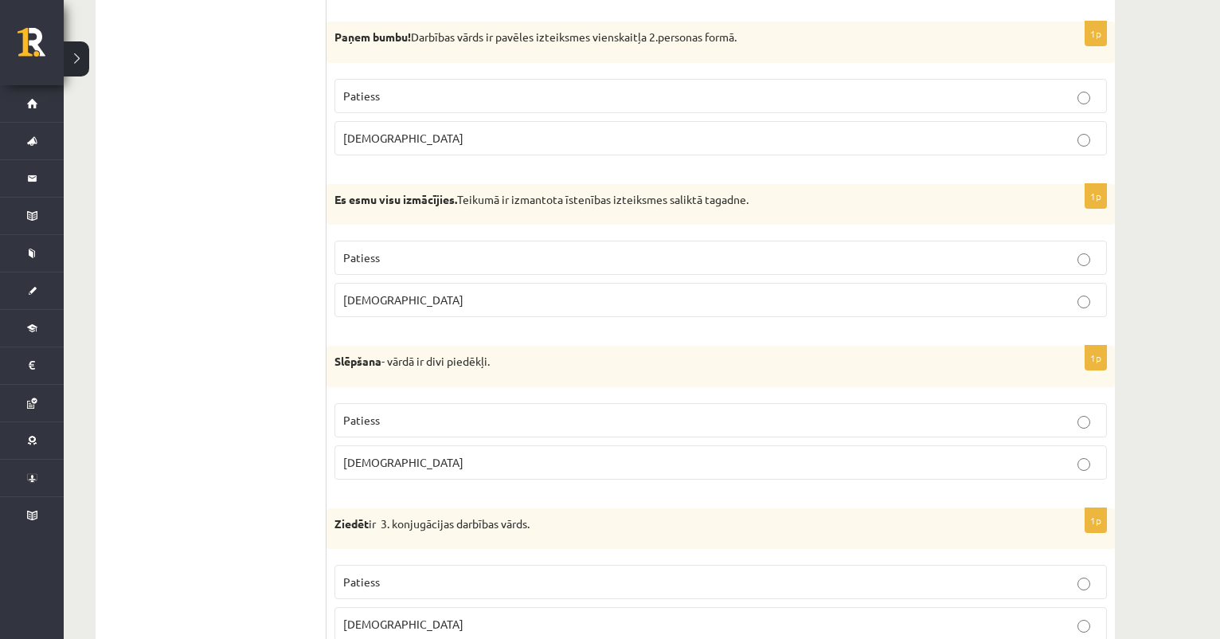
click at [393, 252] on p "Patiess" at bounding box center [720, 257] width 755 height 17
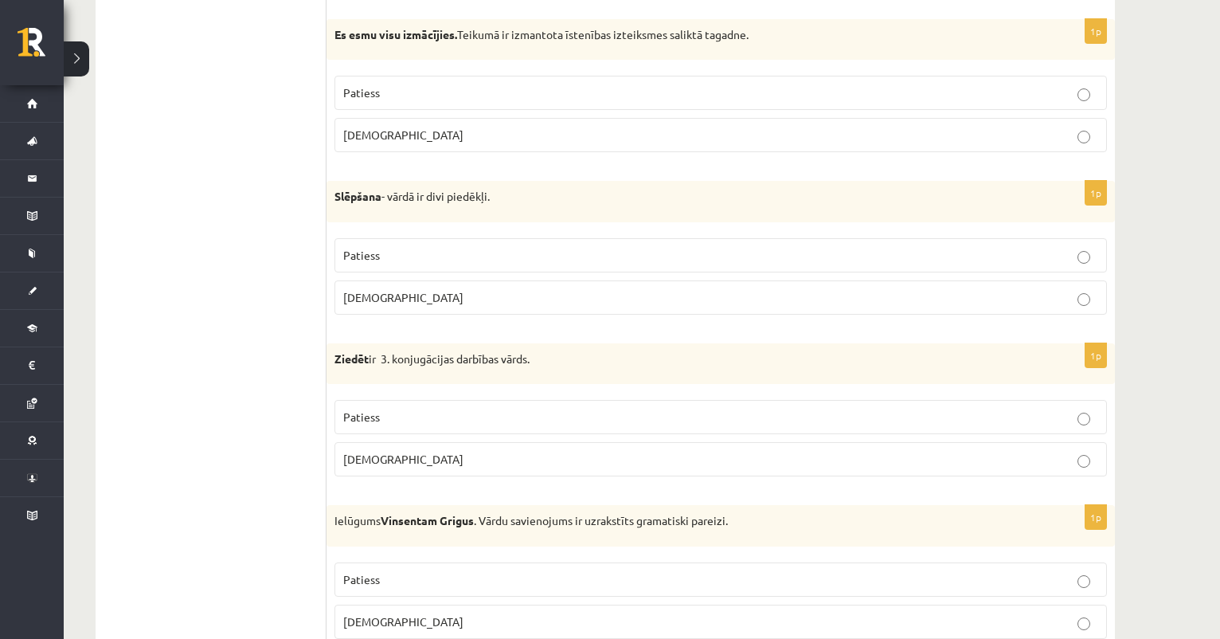
scroll to position [3391, 0]
click at [370, 288] on span "Aplams" at bounding box center [403, 295] width 120 height 14
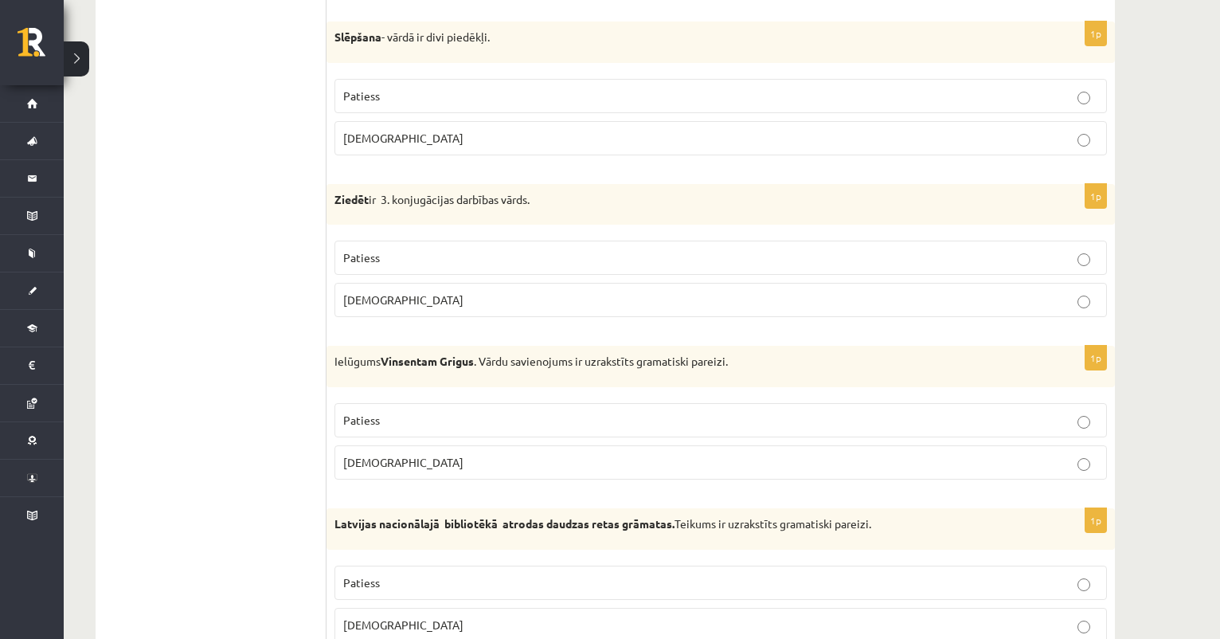
scroll to position [3548, 0]
click at [364, 251] on span "Patiess" at bounding box center [361, 258] width 37 height 14
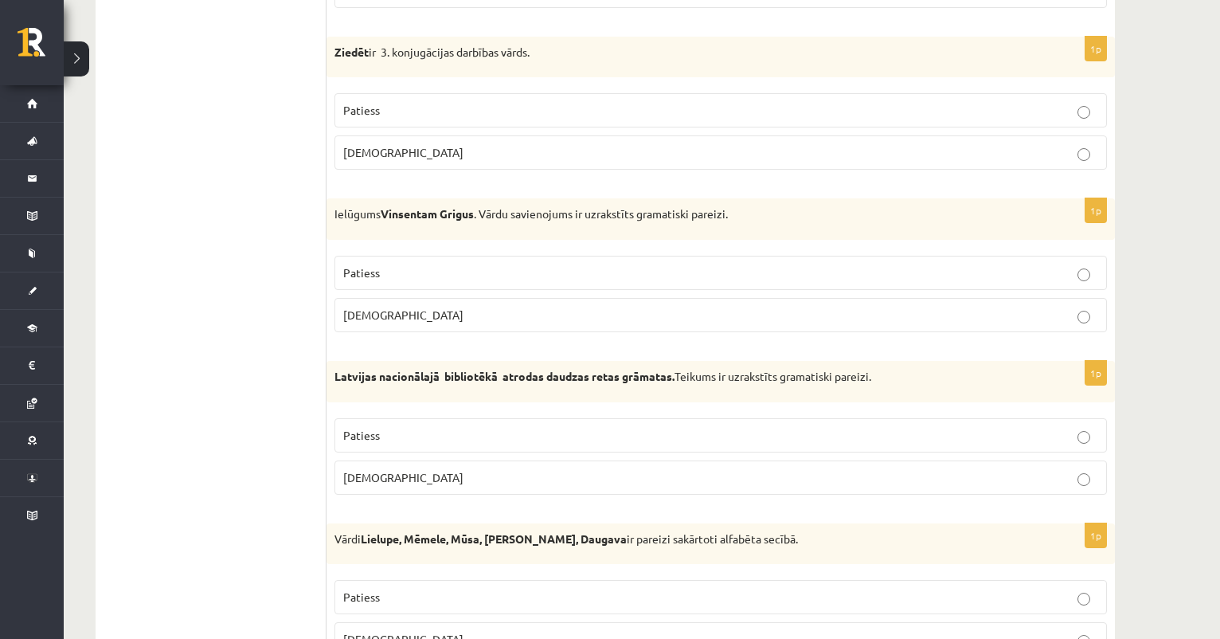
scroll to position [3710, 0]
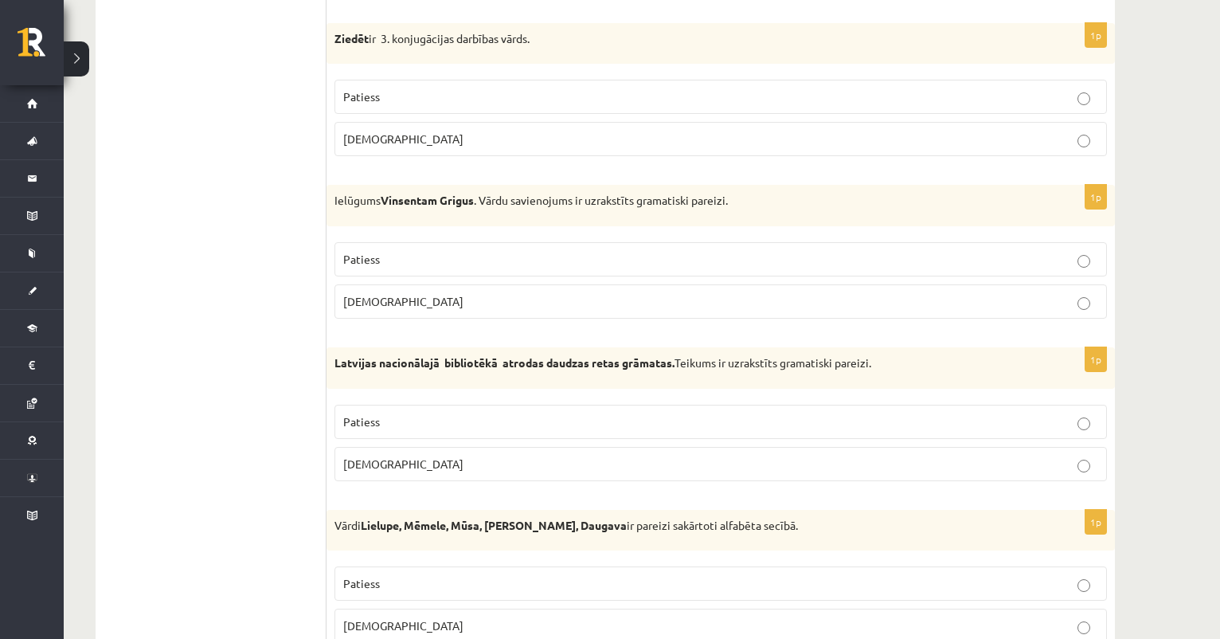
click at [429, 300] on label "Aplams" at bounding box center [721, 301] width 773 height 34
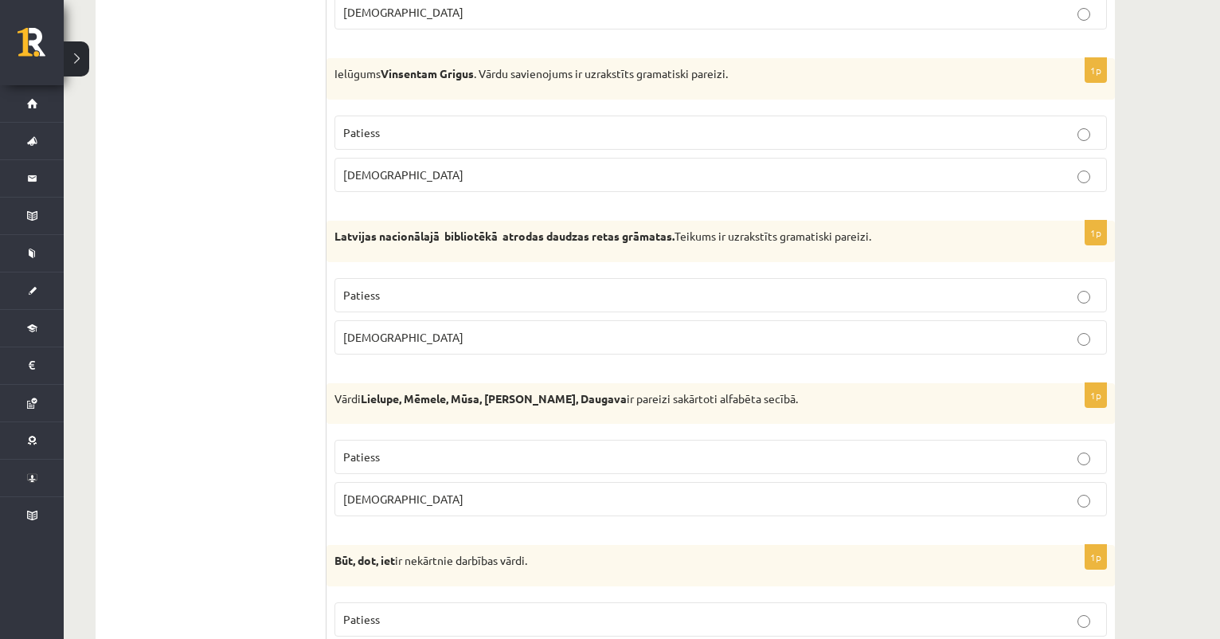
scroll to position [3837, 0]
click at [431, 331] on p "Aplams" at bounding box center [720, 336] width 755 height 17
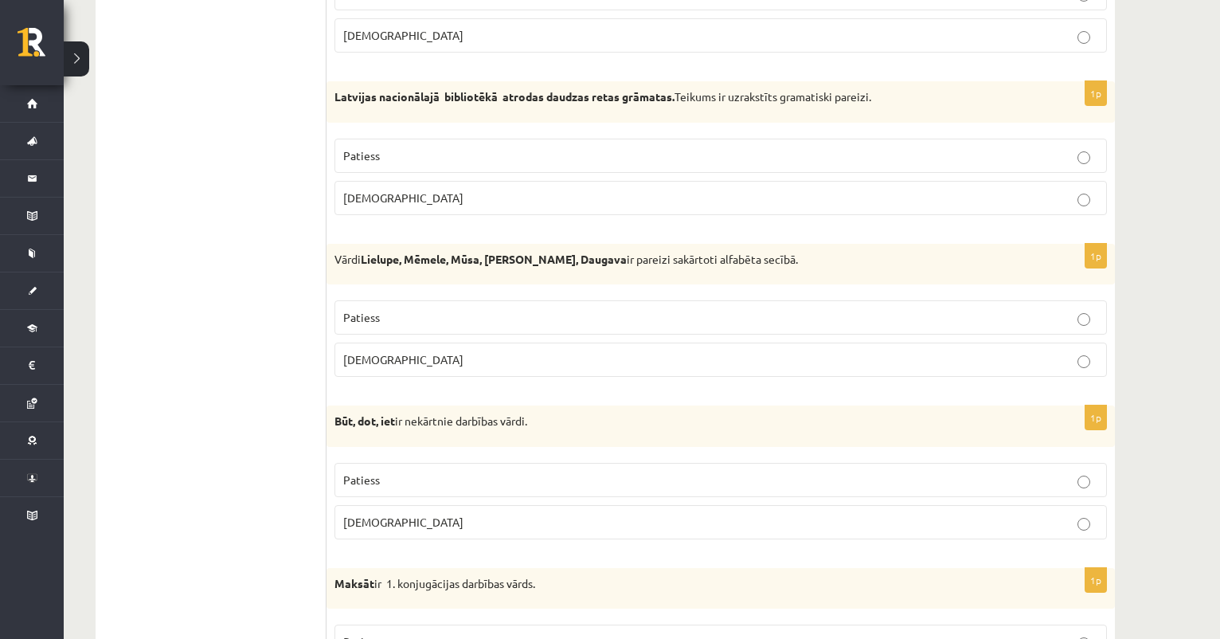
scroll to position [3970, 0]
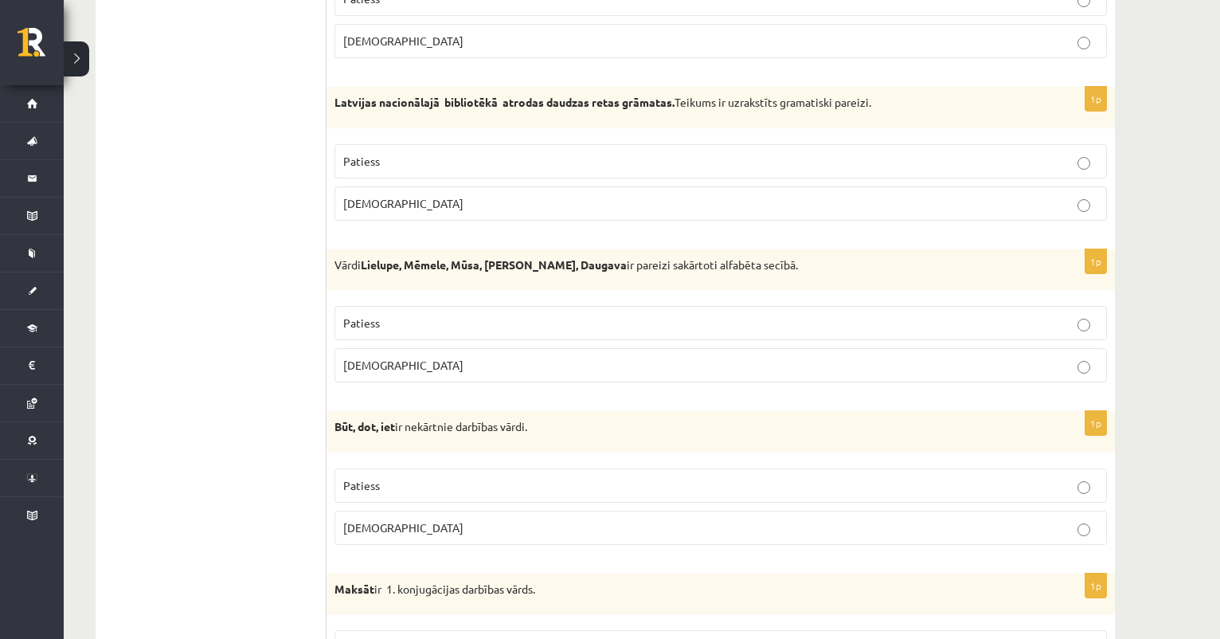
click at [377, 358] on span "Aplams" at bounding box center [403, 365] width 120 height 14
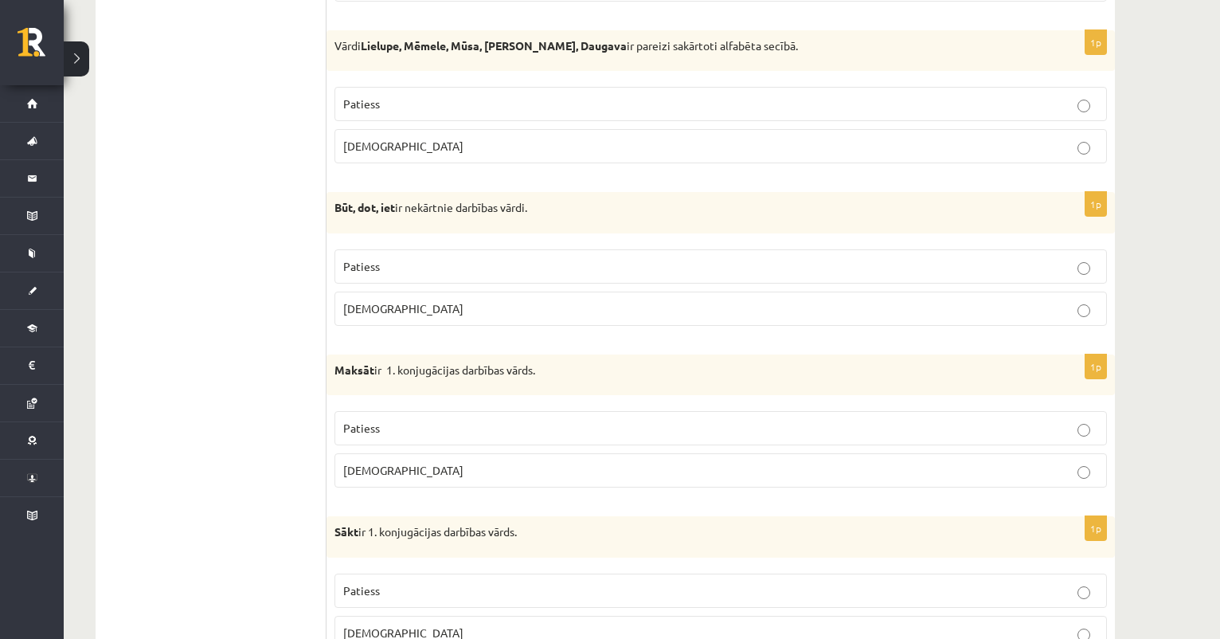
scroll to position [4195, 0]
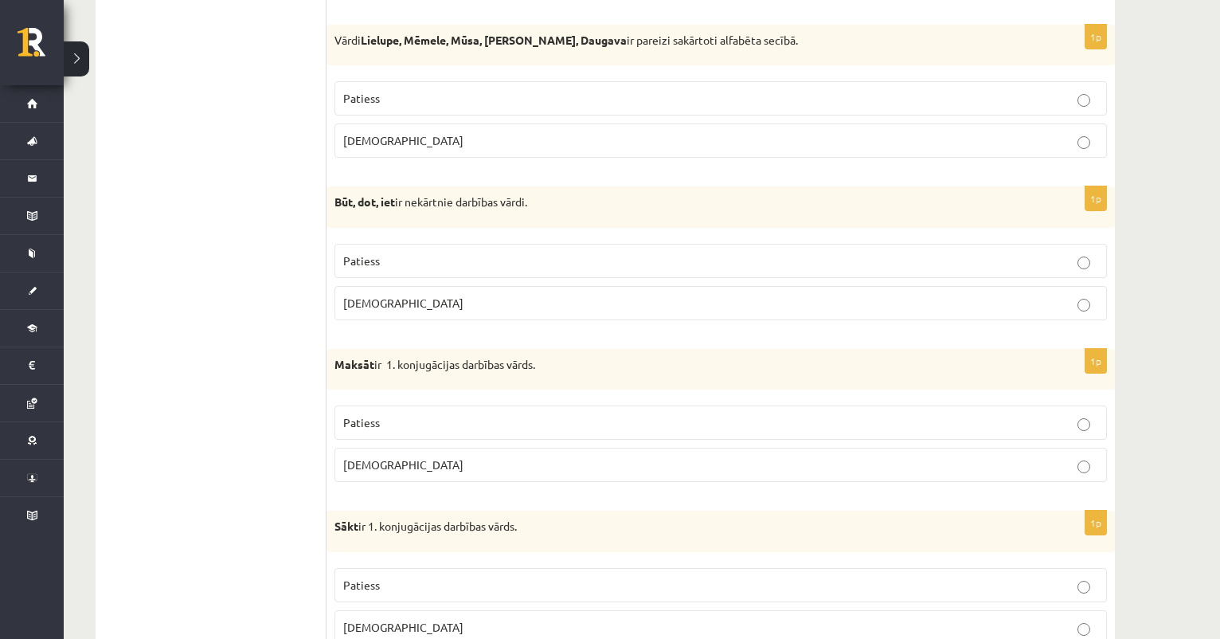
click at [370, 253] on span "Patiess" at bounding box center [361, 260] width 37 height 14
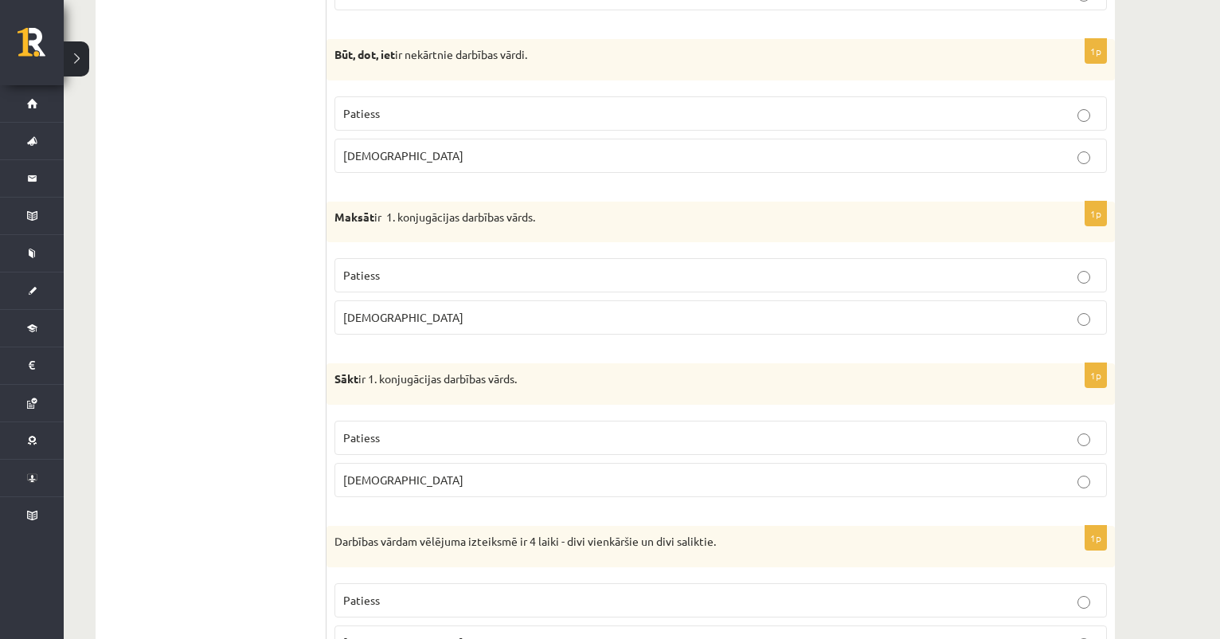
scroll to position [4344, 0]
click at [468, 308] on p "Aplams" at bounding box center [720, 316] width 755 height 17
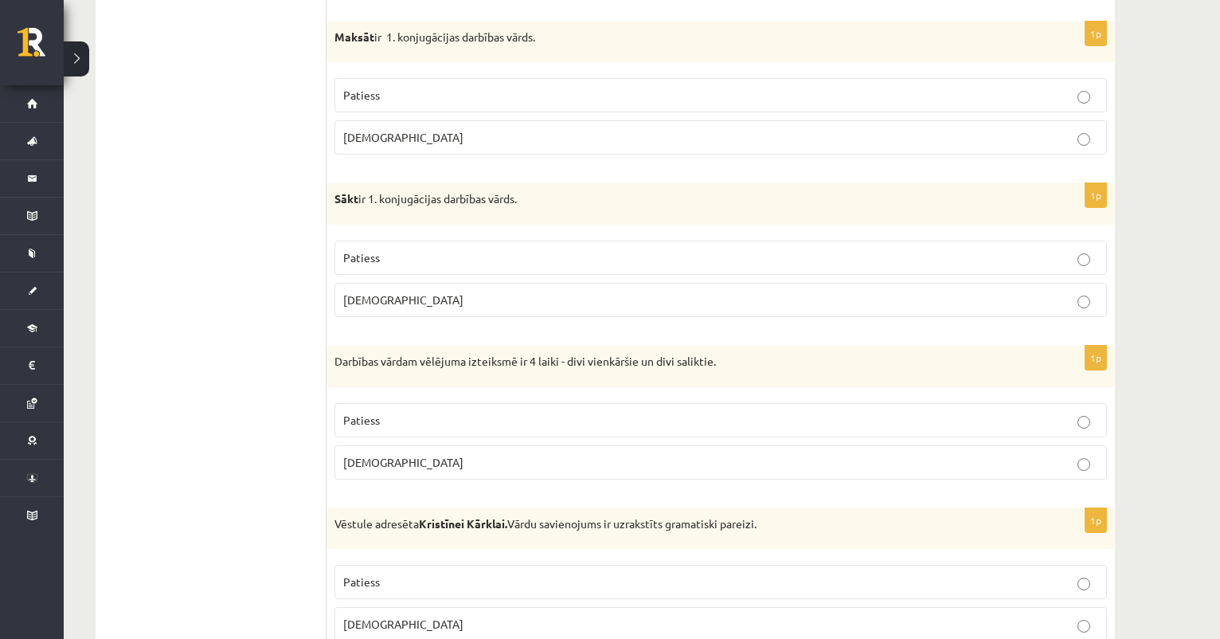
scroll to position [4531, 0]
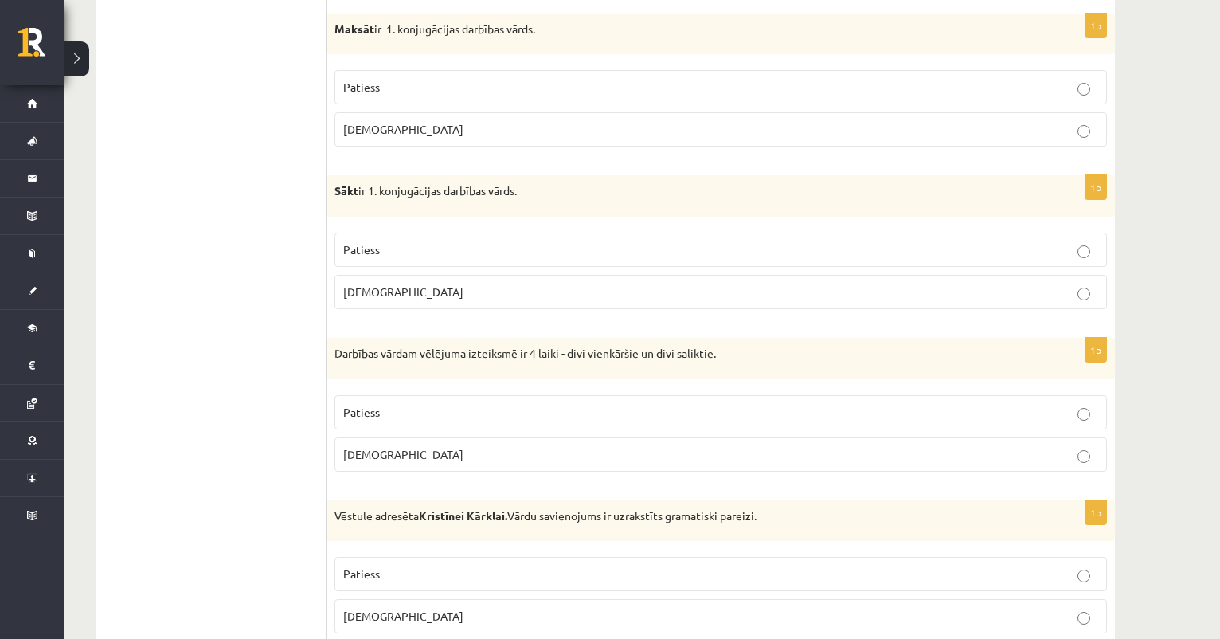
click at [402, 284] on p "Aplams" at bounding box center [720, 292] width 755 height 17
click at [554, 284] on p "Aplams" at bounding box center [720, 292] width 755 height 17
click at [550, 242] on p "Patiess" at bounding box center [720, 249] width 755 height 17
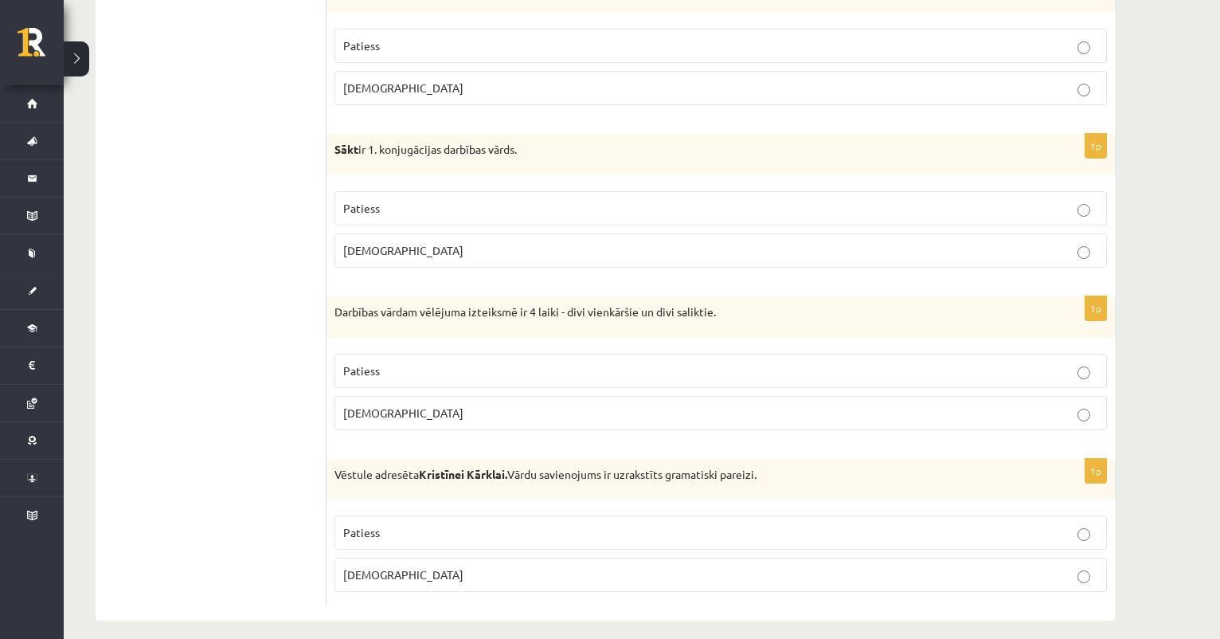
scroll to position [4571, 0]
click at [381, 407] on p "Aplams" at bounding box center [720, 413] width 755 height 17
click at [355, 525] on p "Patiess" at bounding box center [720, 533] width 755 height 17
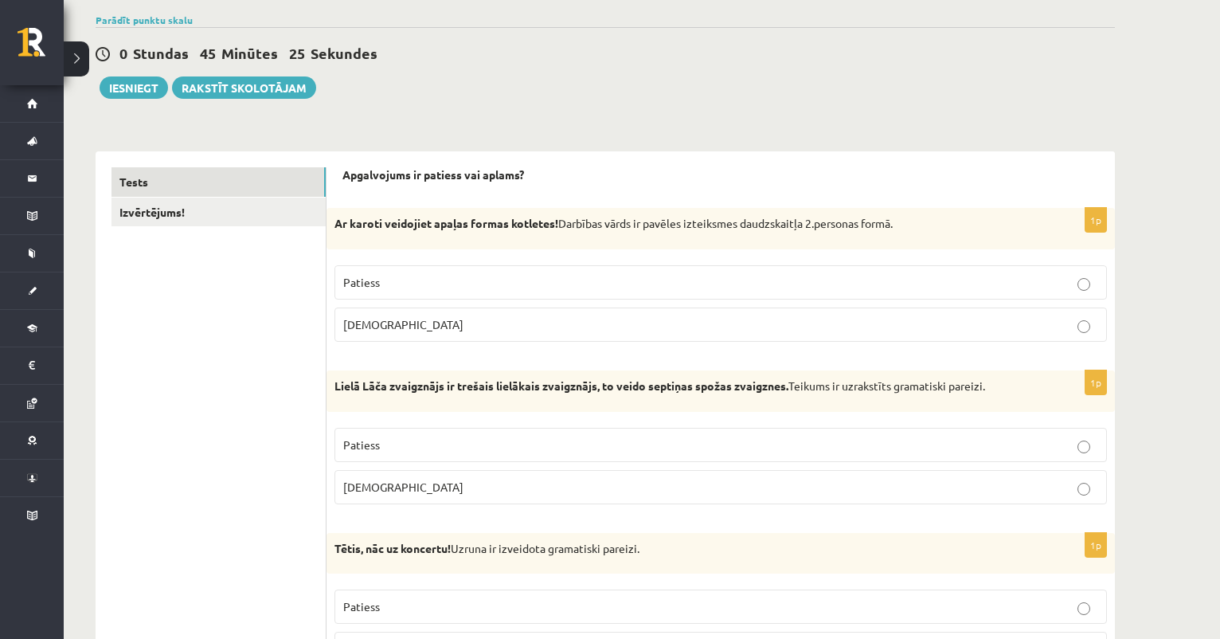
scroll to position [162, 0]
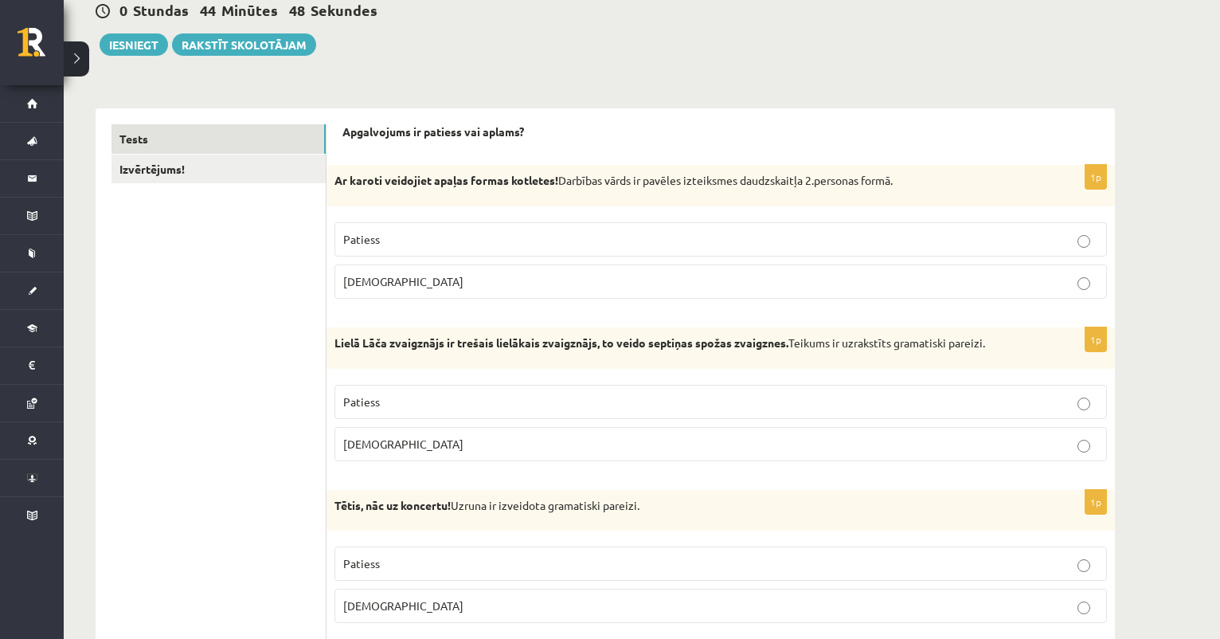
click at [546, 405] on p "Patiess" at bounding box center [720, 402] width 755 height 17
click at [550, 444] on p "Aplams" at bounding box center [720, 444] width 755 height 17
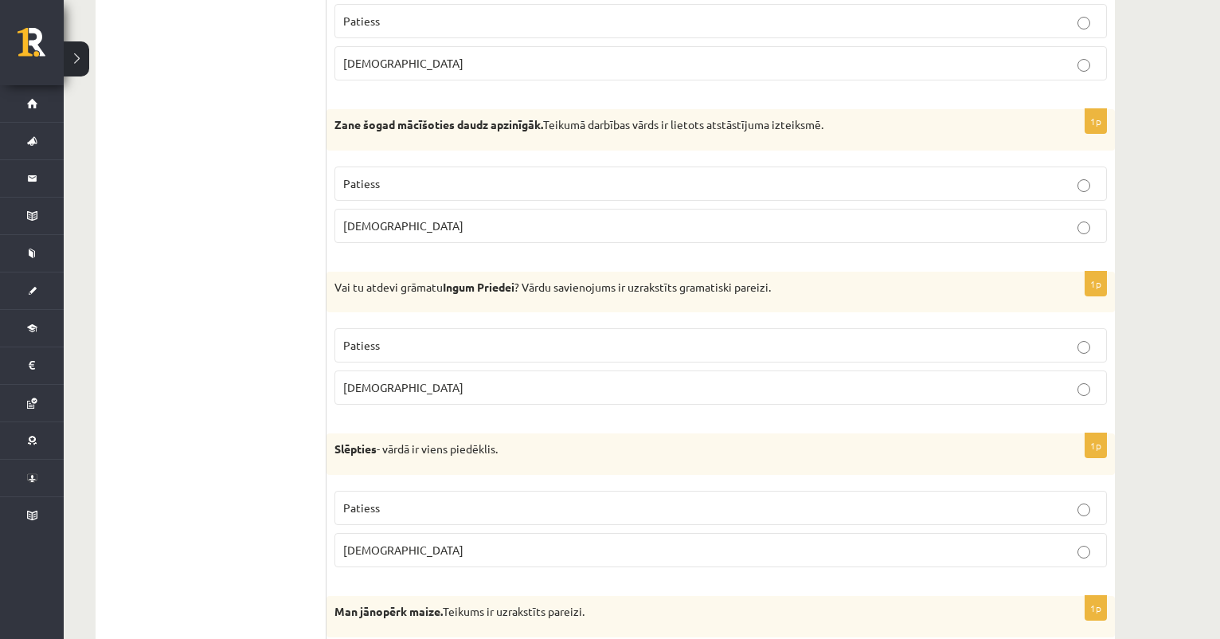
scroll to position [1523, 0]
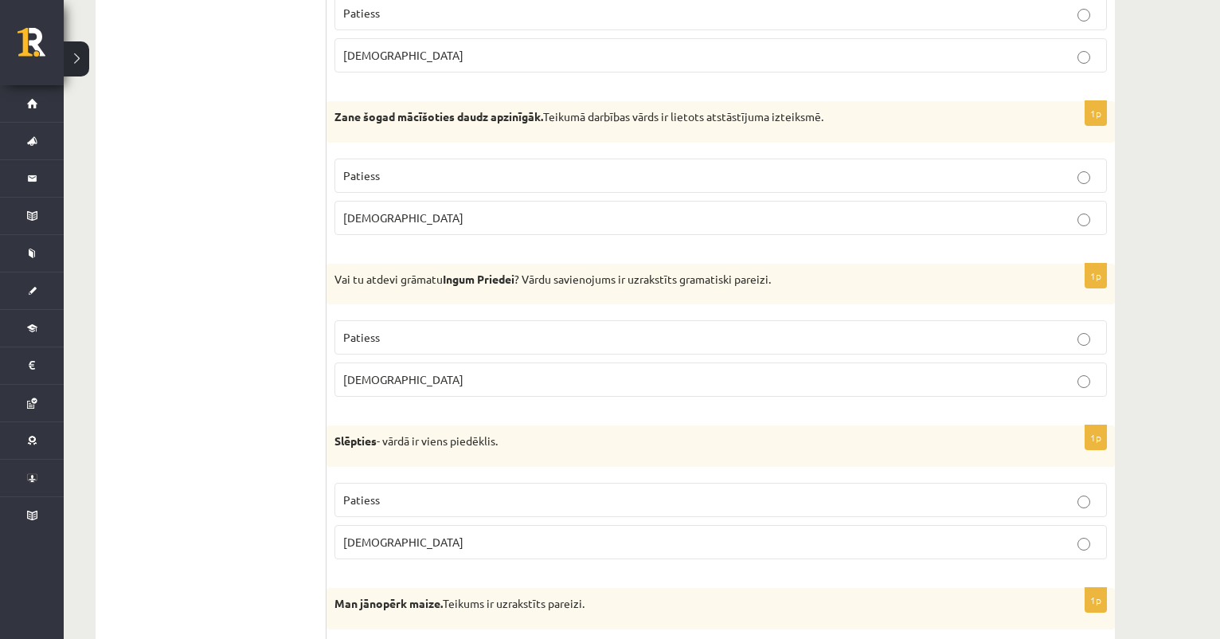
click at [506, 167] on p "Patiess" at bounding box center [720, 175] width 755 height 17
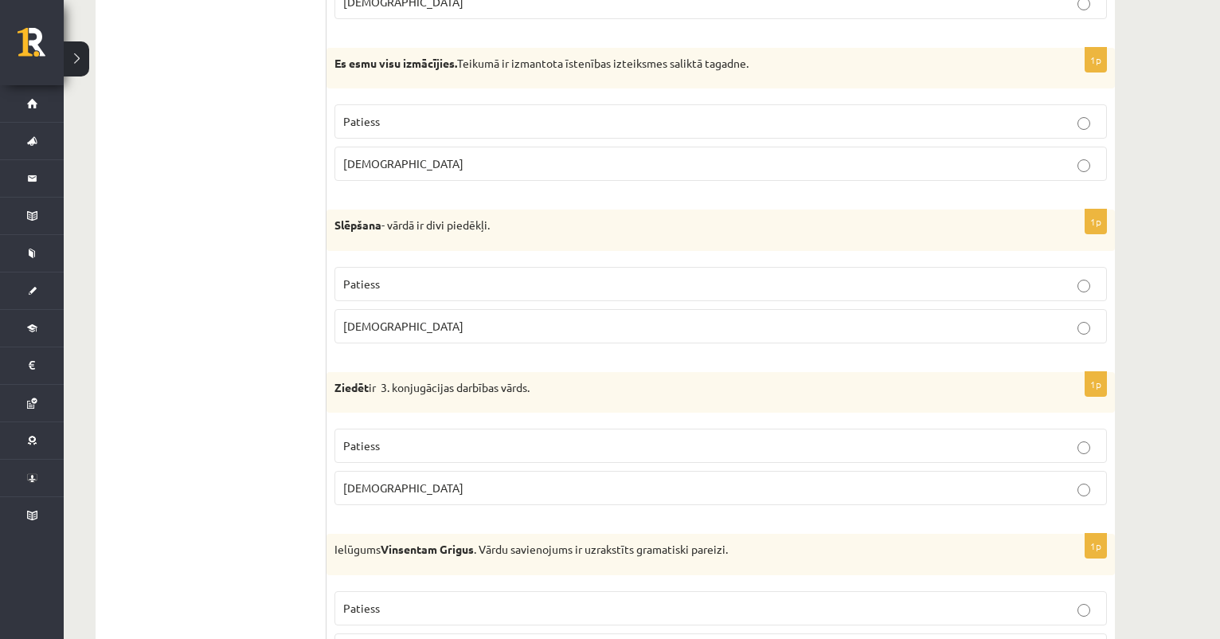
scroll to position [3368, 0]
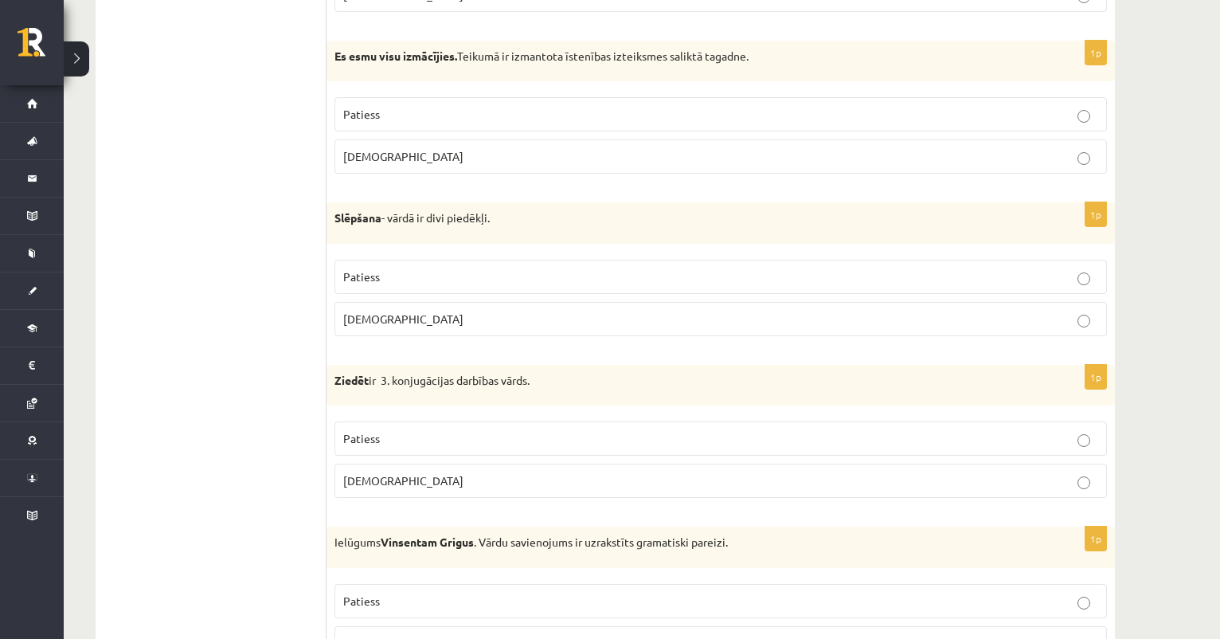
click at [451, 148] on p "Aplams" at bounding box center [720, 156] width 755 height 17
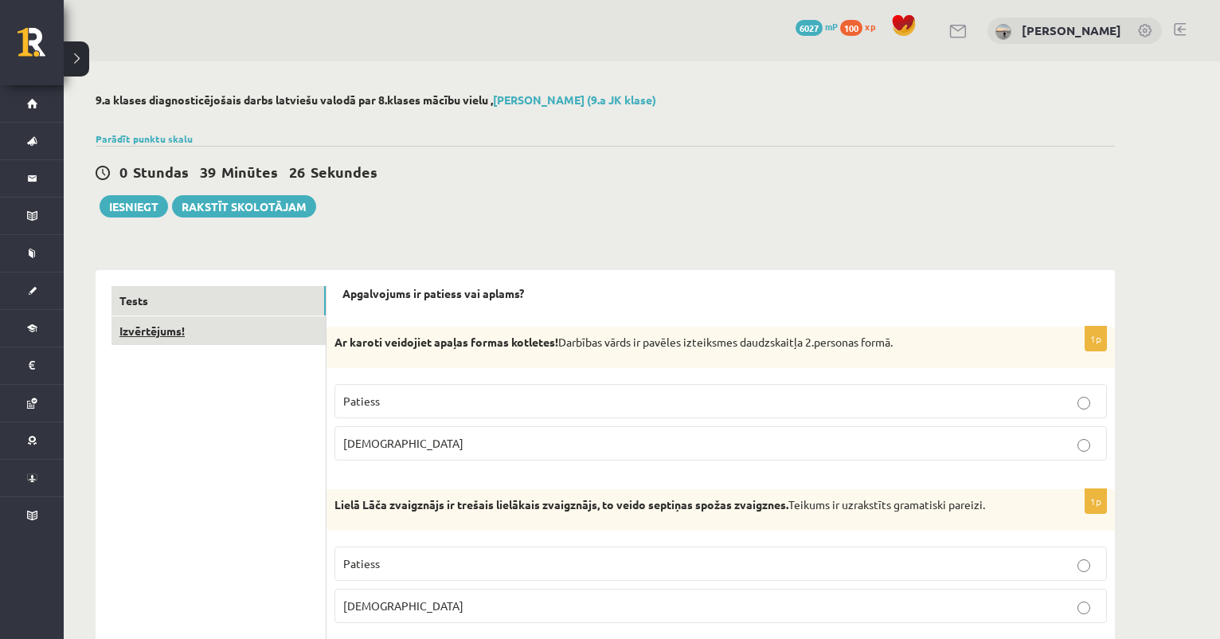
scroll to position [0, 0]
click at [186, 325] on link "Izvērtējums!" at bounding box center [219, 330] width 214 height 29
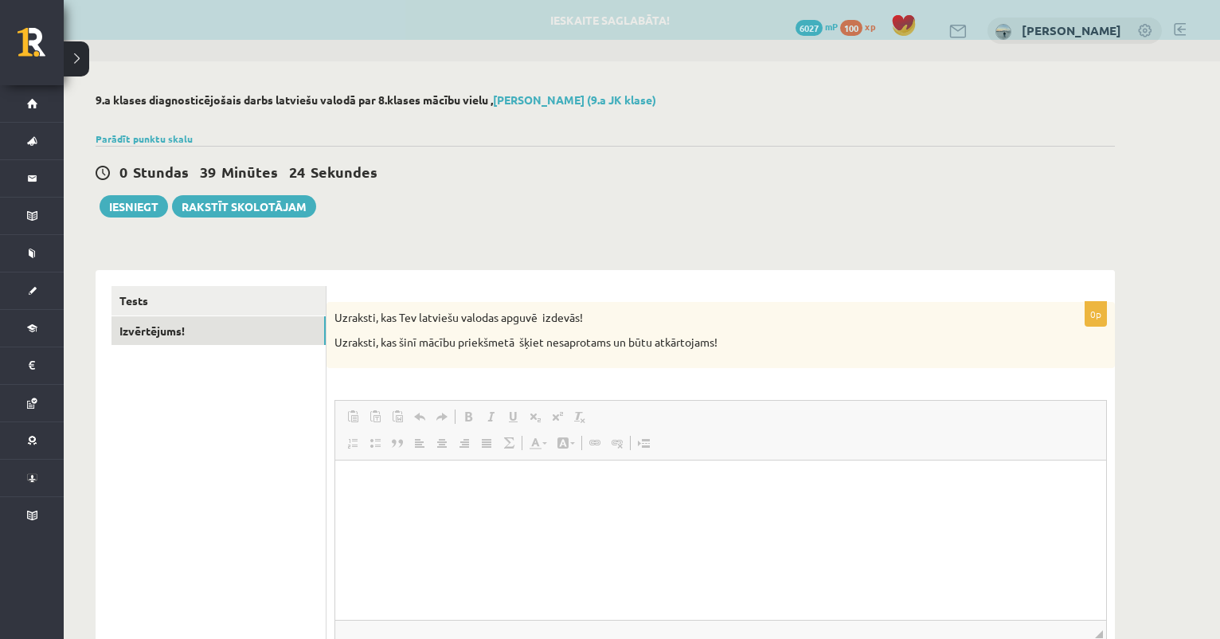
click at [370, 425] on link "Paste as plain text Keyboard shortcut Command+Alt+Shift+V" at bounding box center [375, 416] width 22 height 21
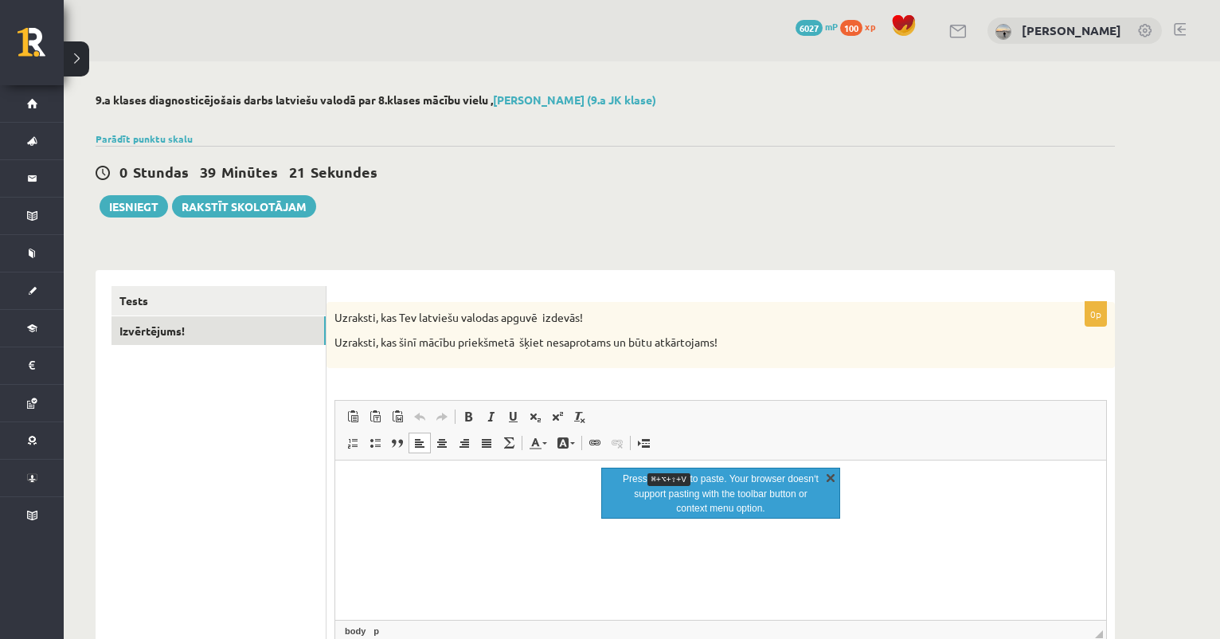
click at [838, 474] on link "X" at bounding box center [831, 477] width 16 height 16
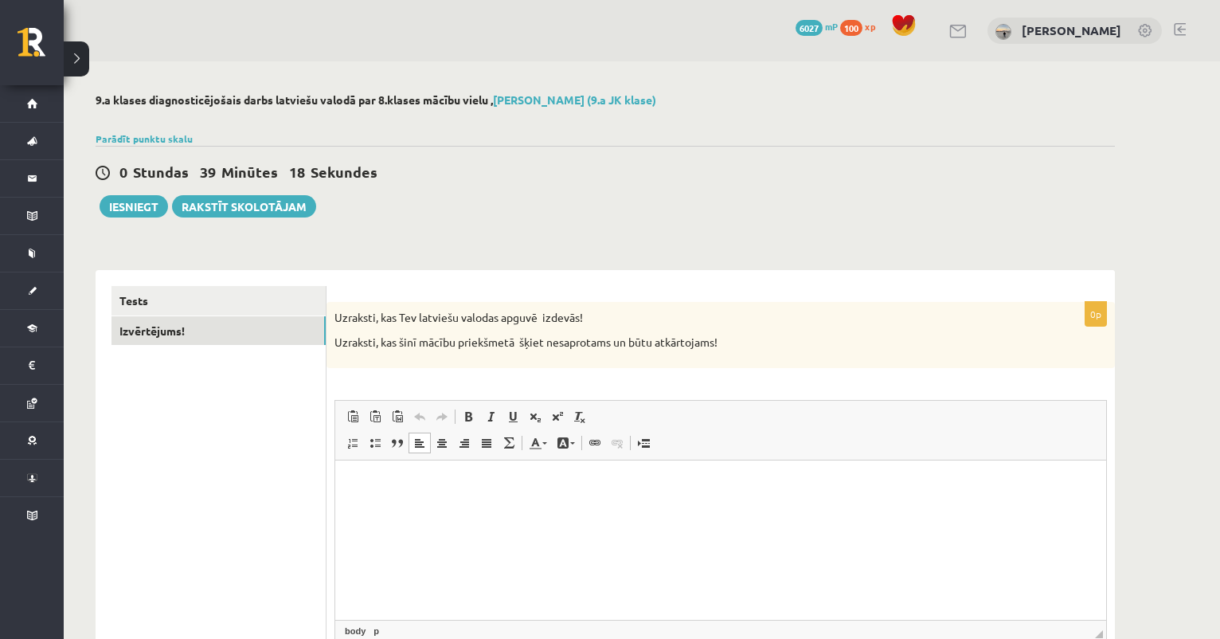
scroll to position [17, 0]
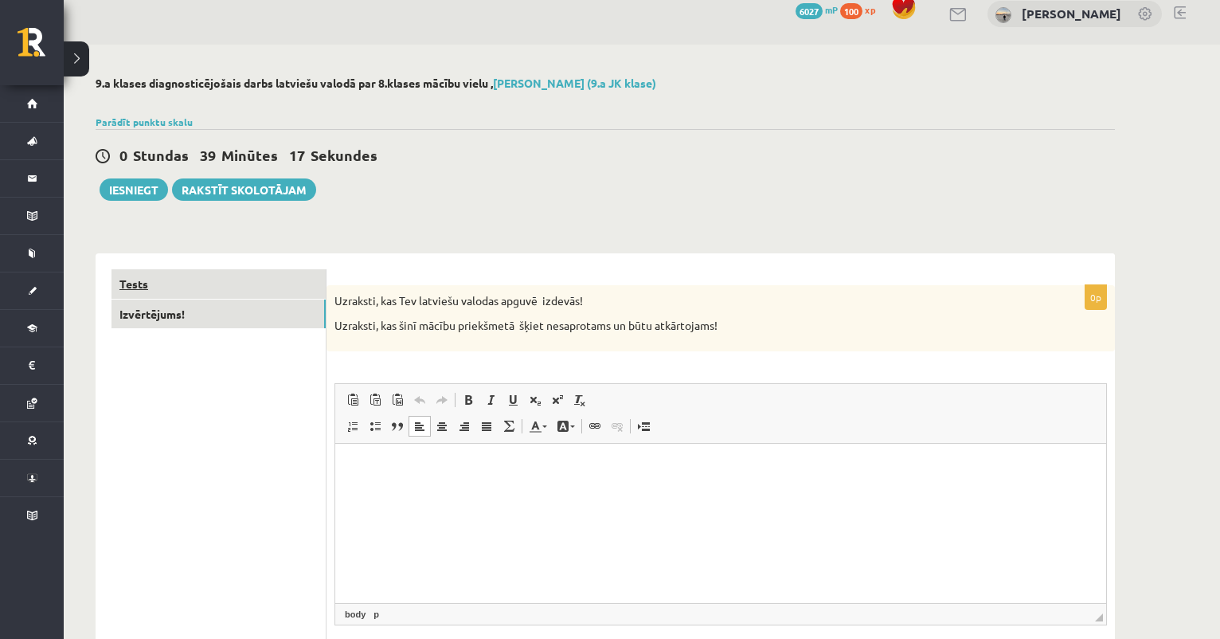
click at [300, 284] on link "Tests" at bounding box center [219, 283] width 214 height 29
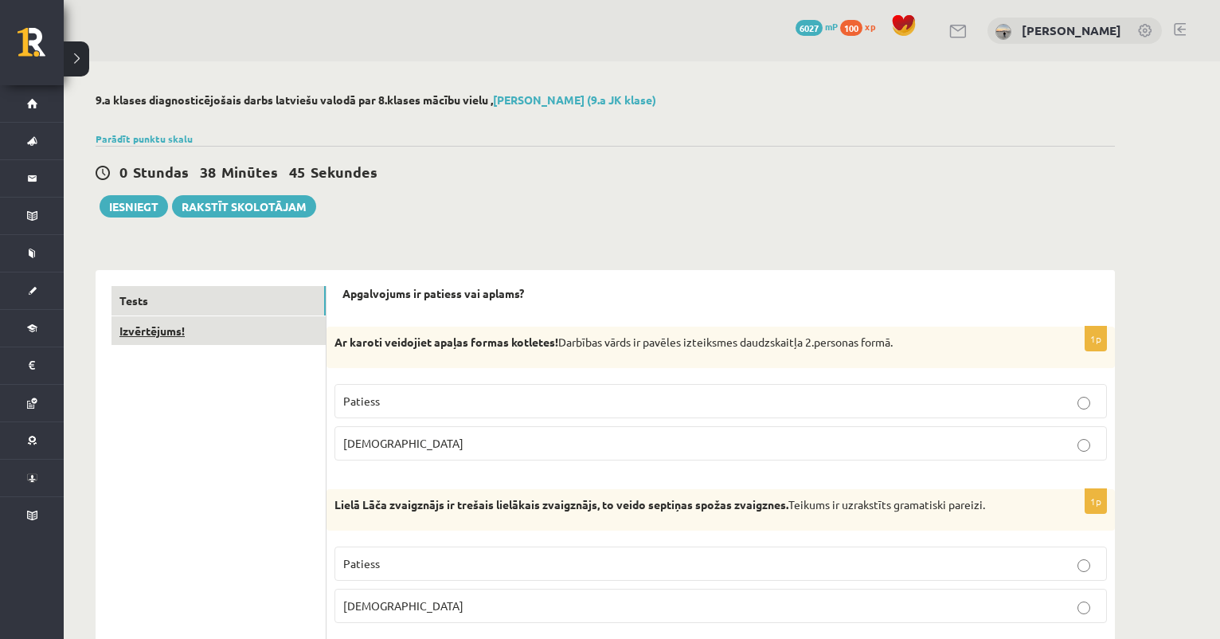
scroll to position [0, 0]
click at [247, 330] on link "Izvērtējums!" at bounding box center [219, 330] width 214 height 29
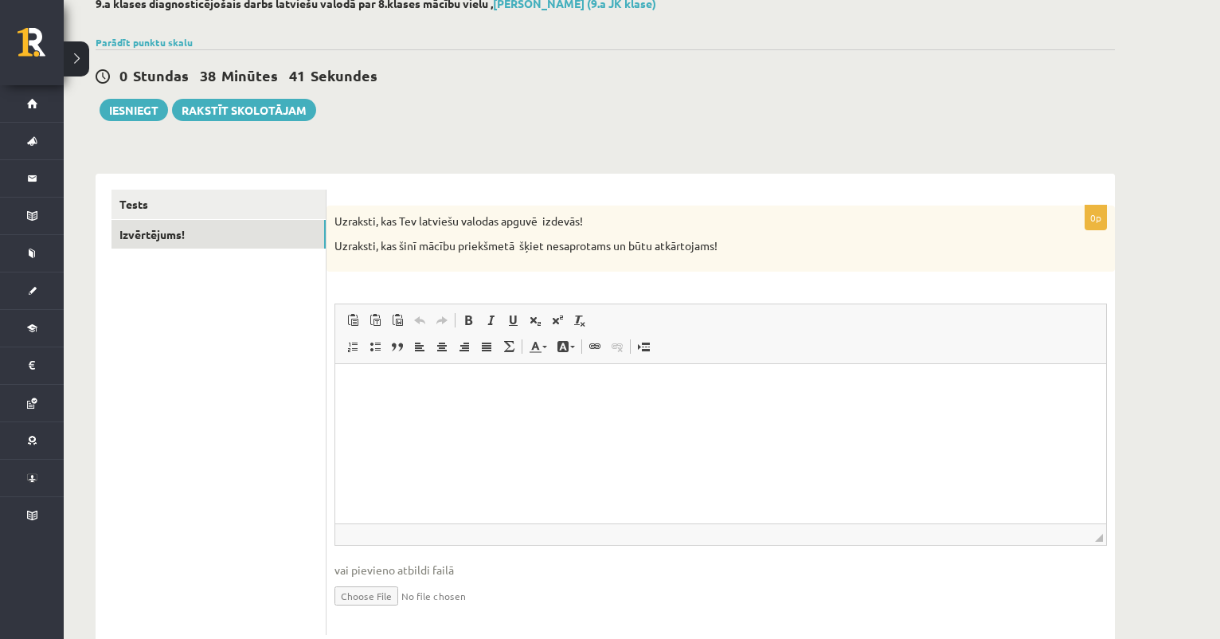
scroll to position [101, 0]
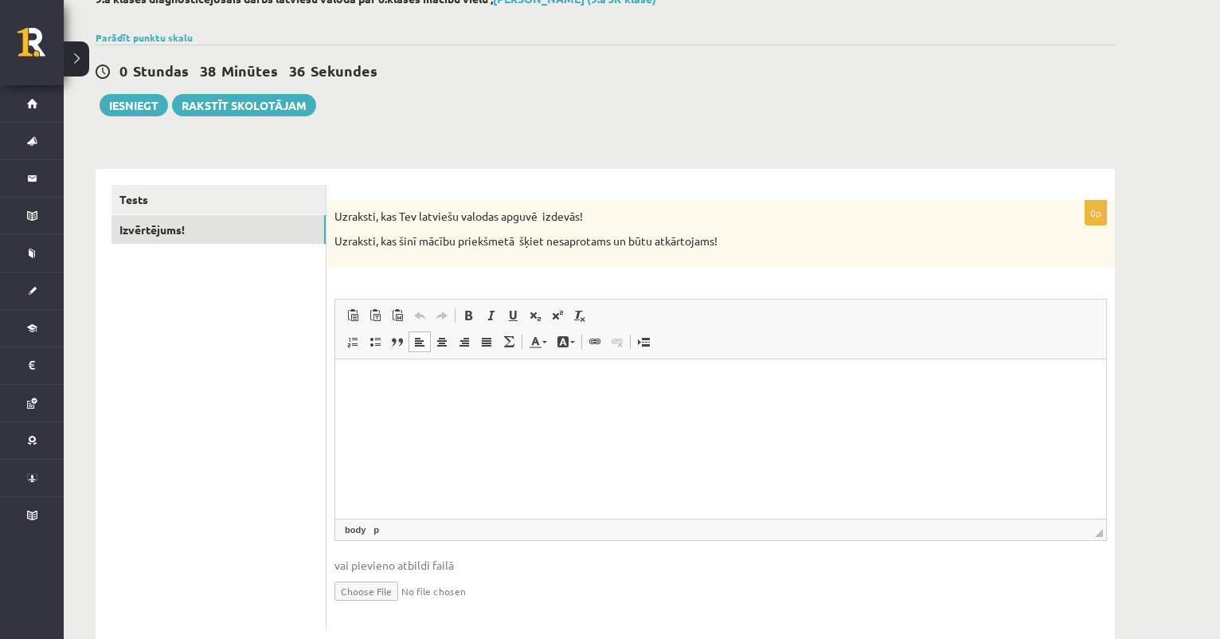
click at [402, 386] on p "Rich Text Editor, wiswyg-editor-user-answer-47363973091300" at bounding box center [720, 382] width 739 height 17
click at [316, 190] on link "Tests" at bounding box center [219, 199] width 214 height 29
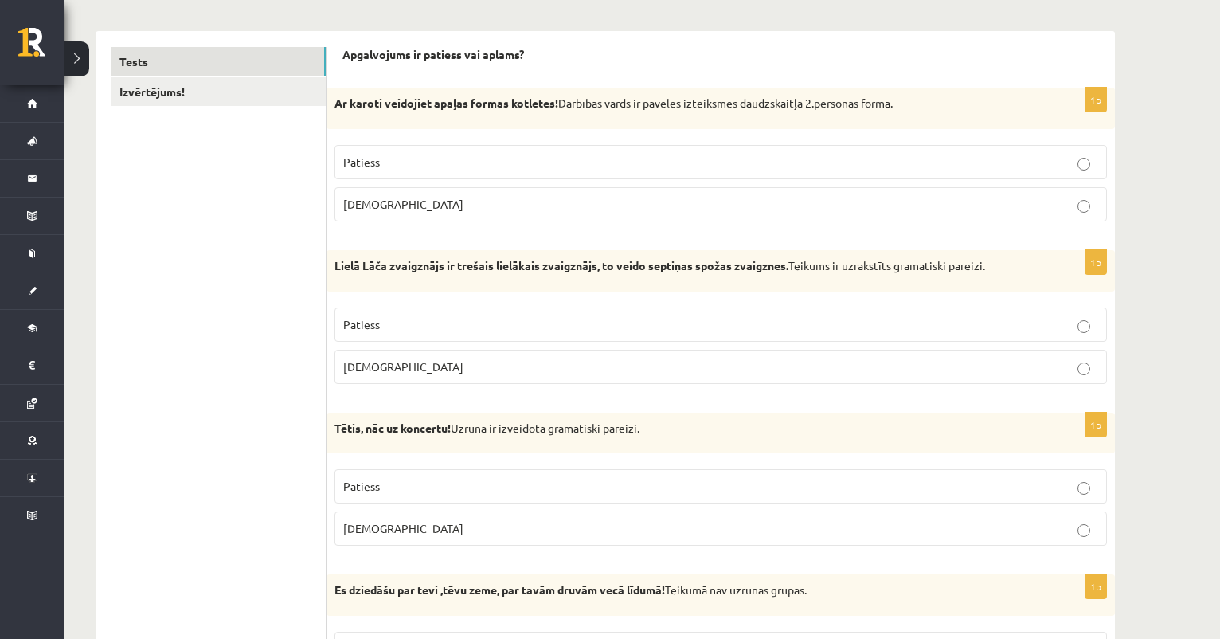
scroll to position [244, 0]
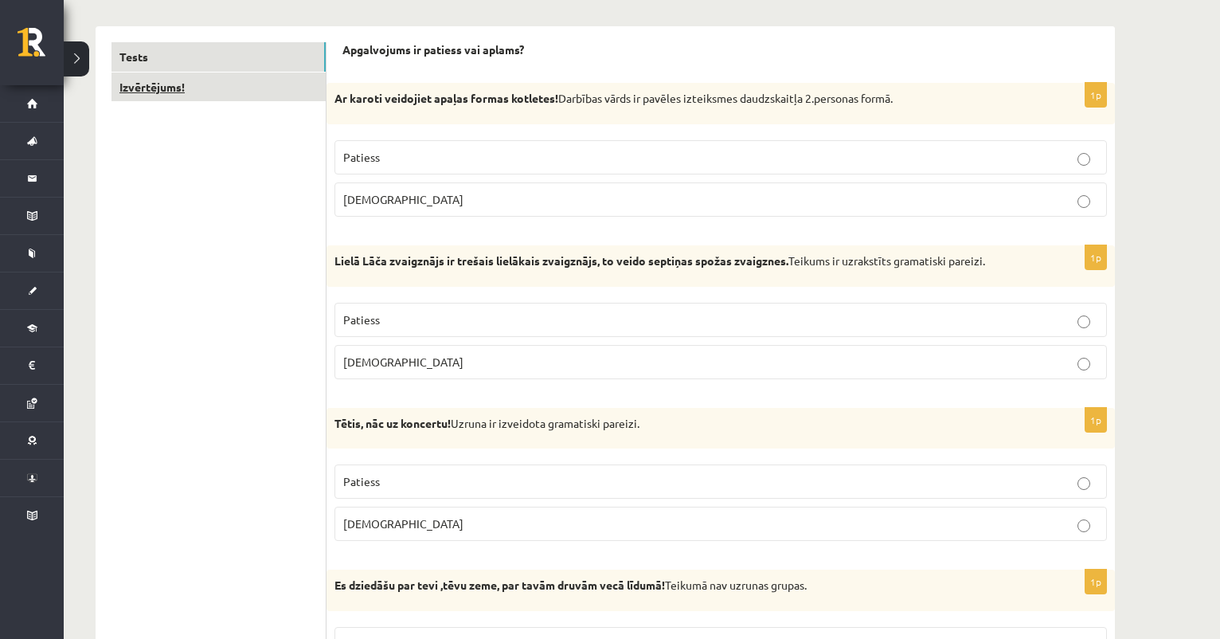
click at [283, 78] on link "Izvērtējums!" at bounding box center [219, 86] width 214 height 29
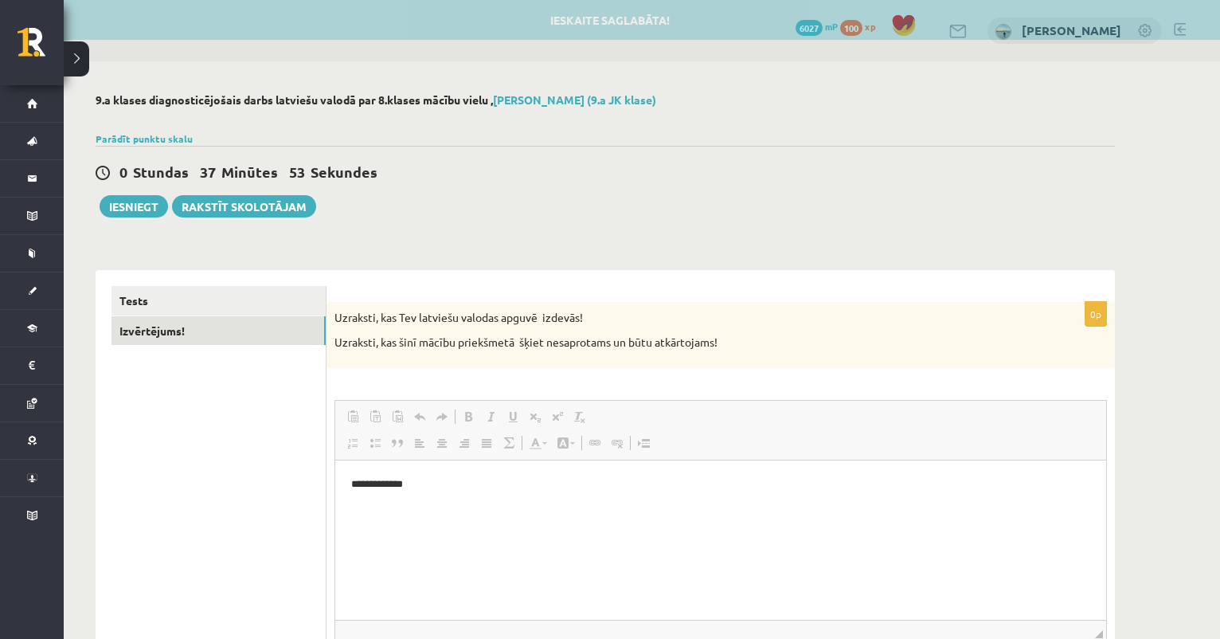
scroll to position [0, 0]
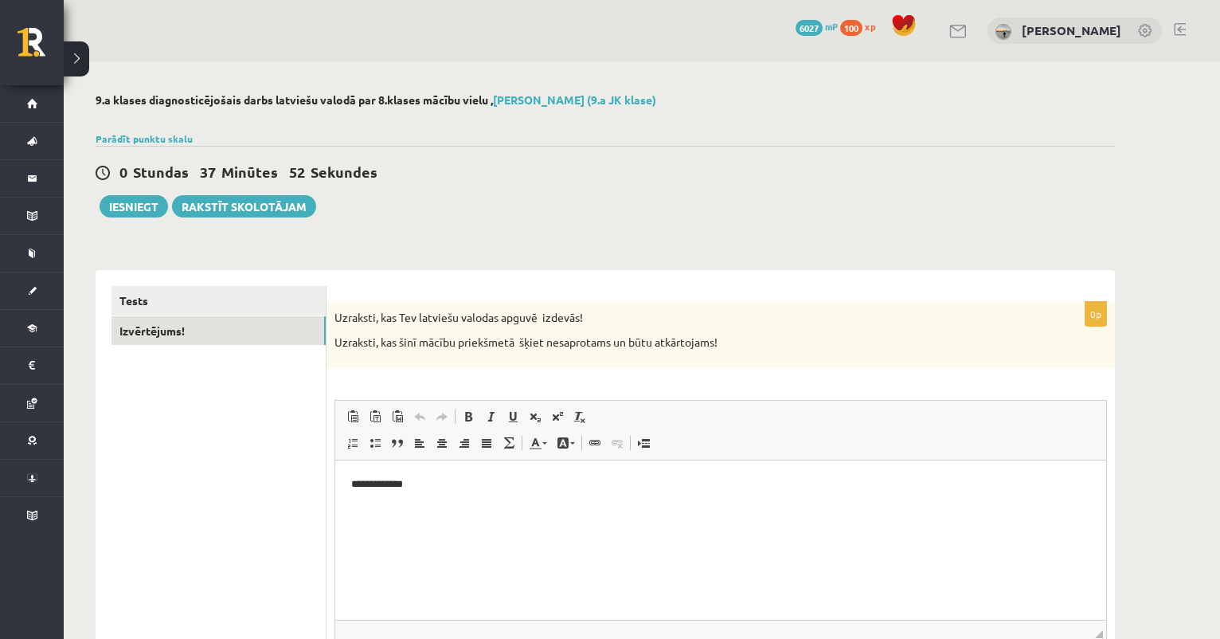
click at [467, 479] on p "**********" at bounding box center [720, 484] width 739 height 16
click at [258, 294] on link "Tests" at bounding box center [219, 300] width 214 height 29
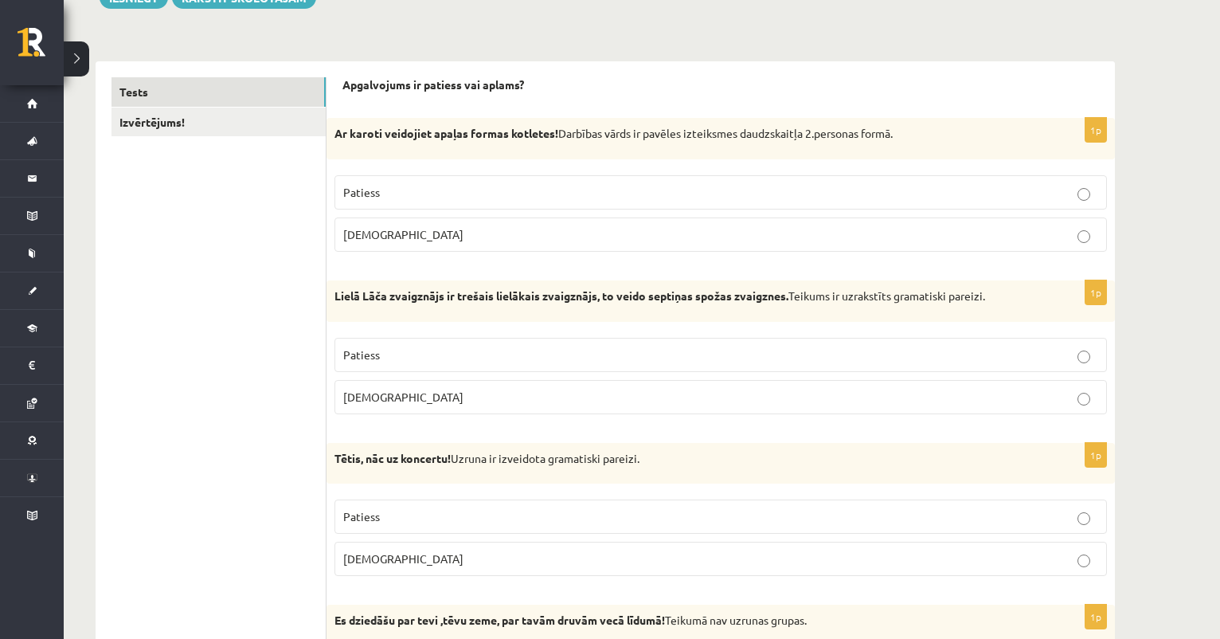
scroll to position [207, 0]
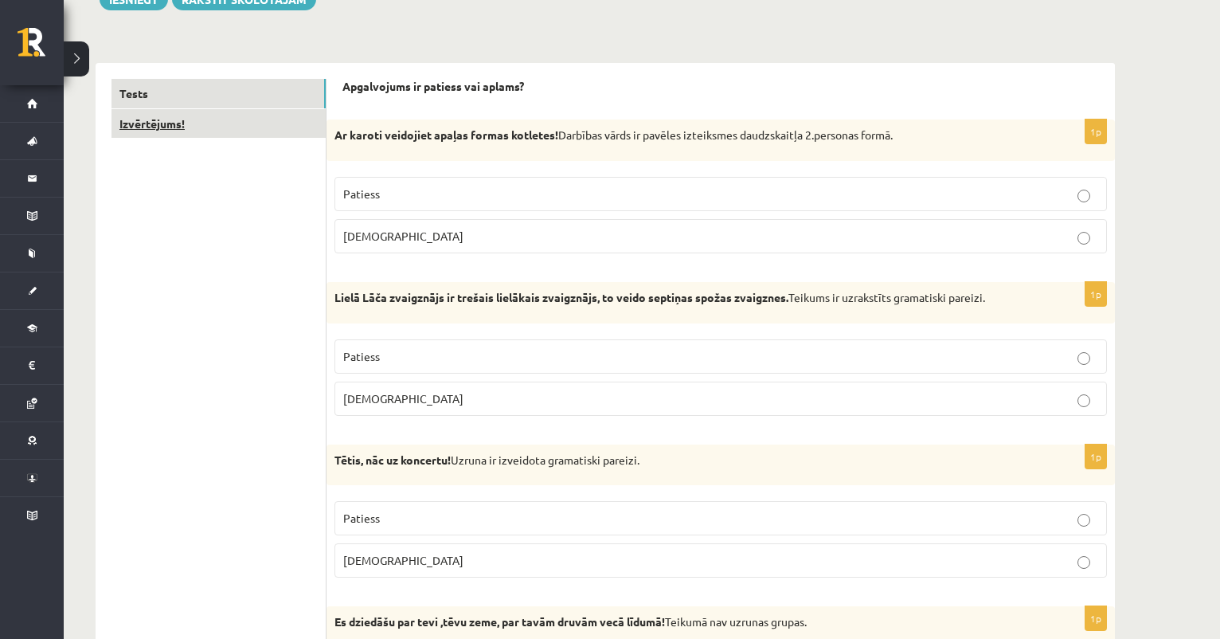
click at [233, 119] on link "Izvērtējums!" at bounding box center [219, 123] width 214 height 29
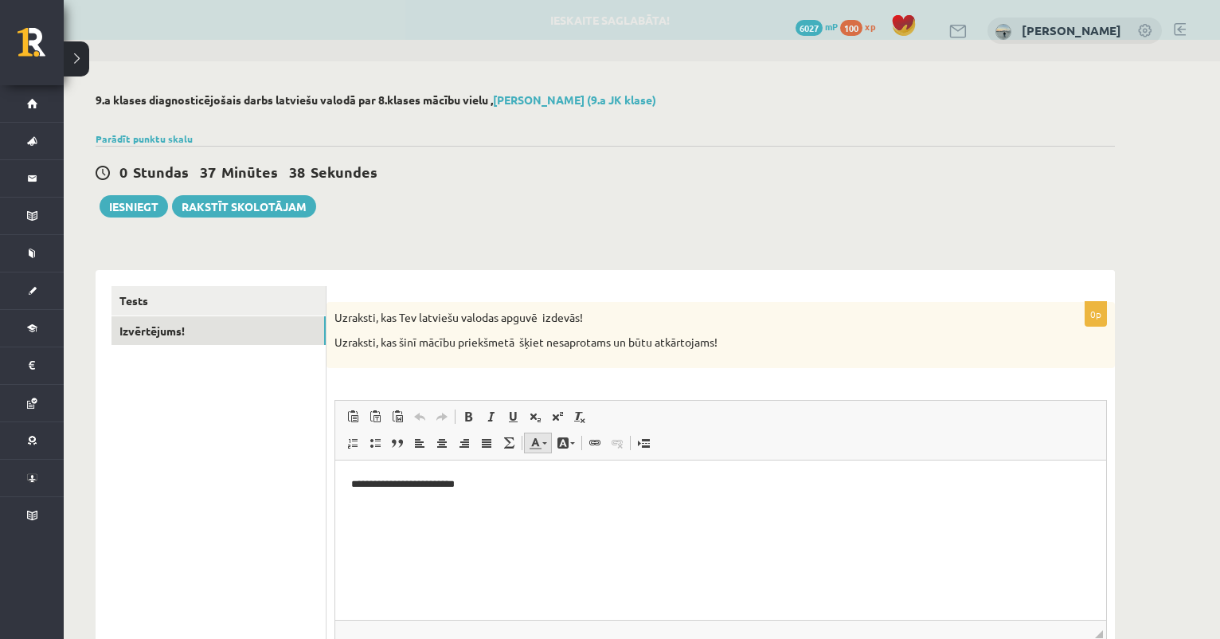
scroll to position [0, 0]
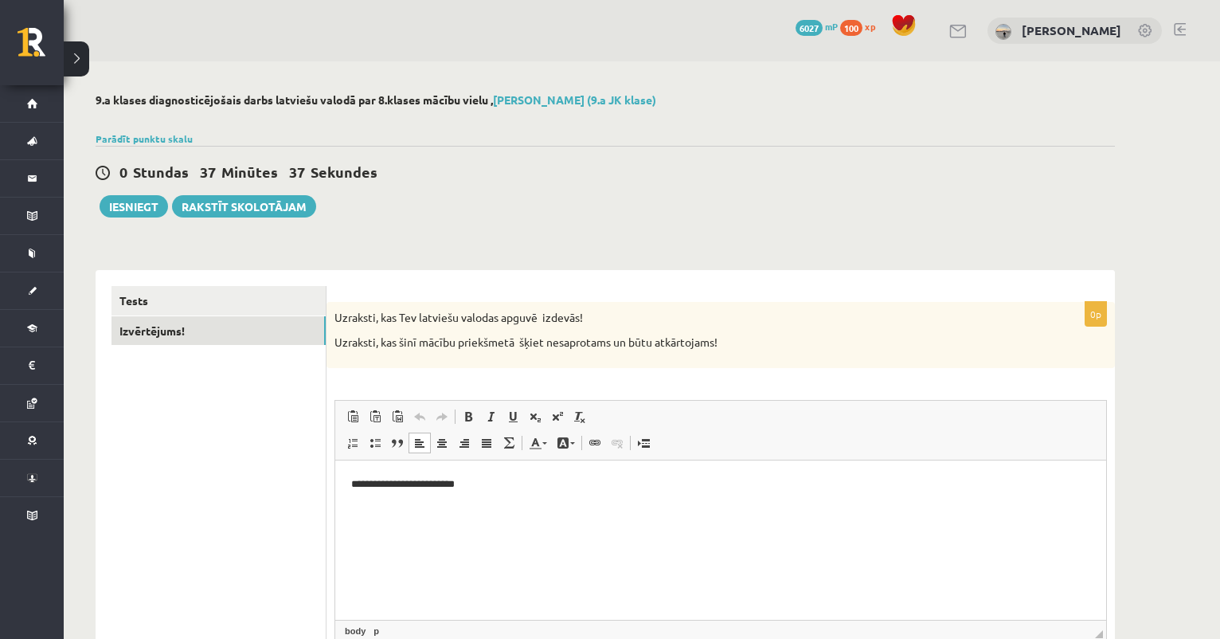
click at [524, 484] on p "**********" at bounding box center [720, 484] width 739 height 16
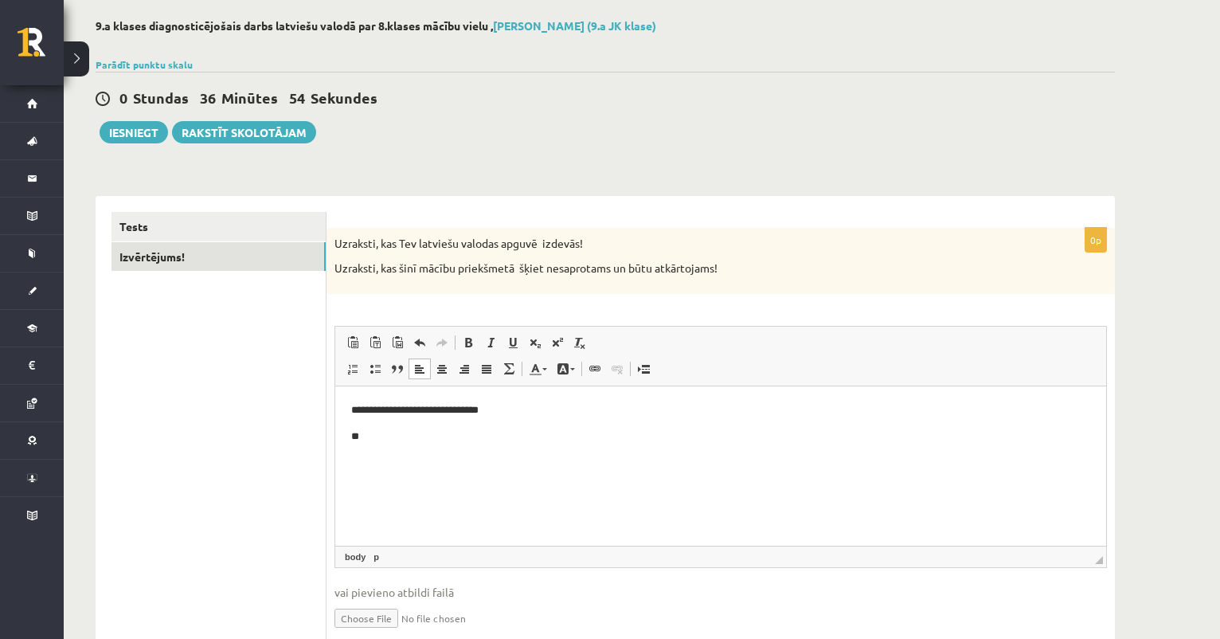
scroll to position [76, 0]
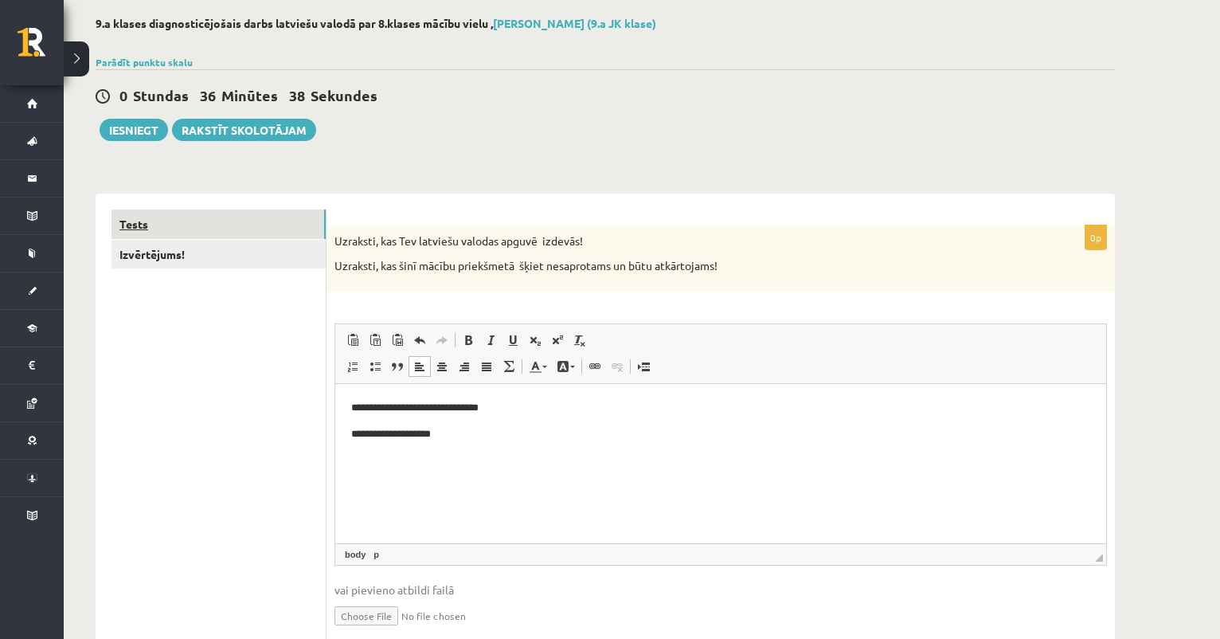
click at [304, 223] on link "Tests" at bounding box center [219, 224] width 214 height 29
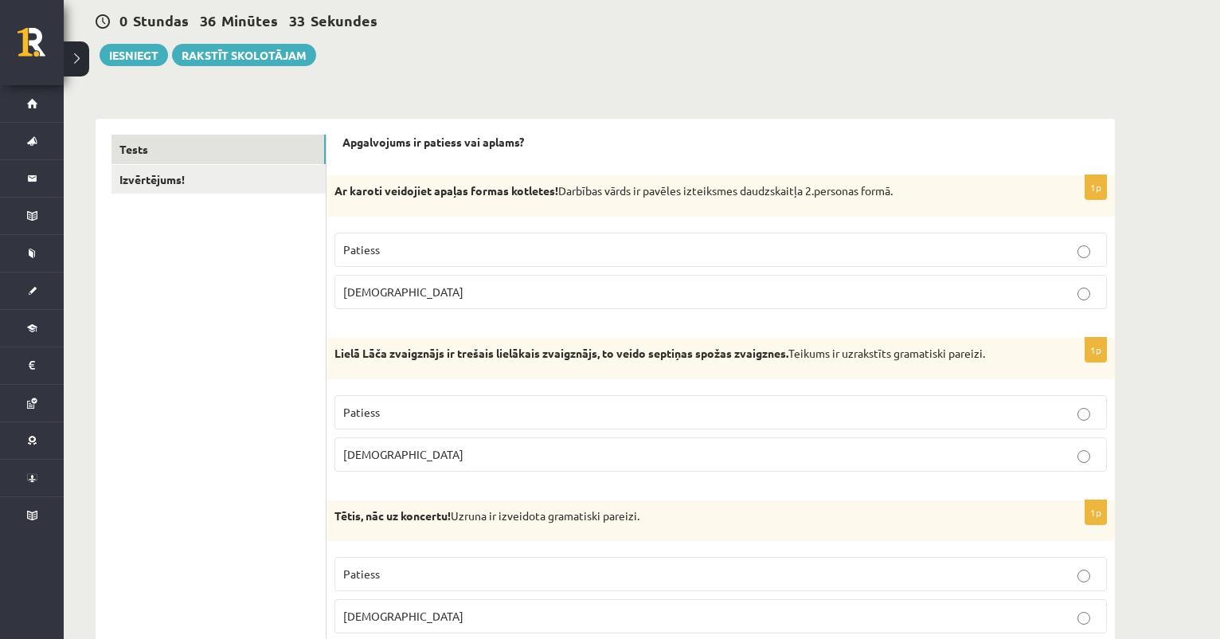
scroll to position [153, 0]
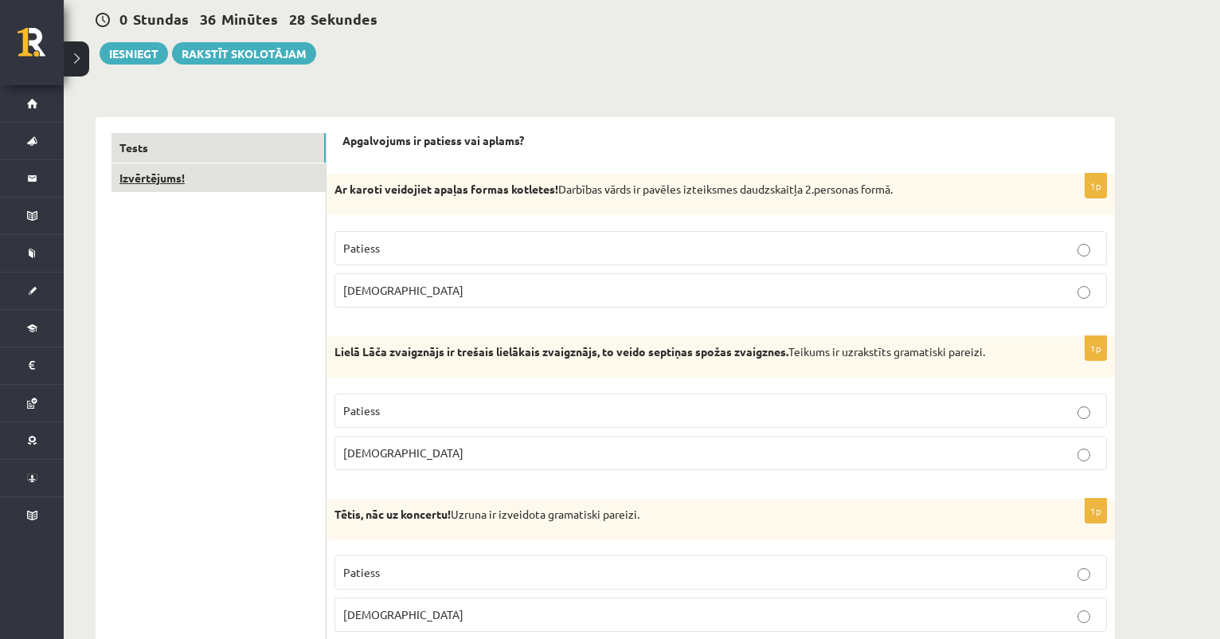
click at [307, 178] on link "Izvērtējums!" at bounding box center [219, 177] width 214 height 29
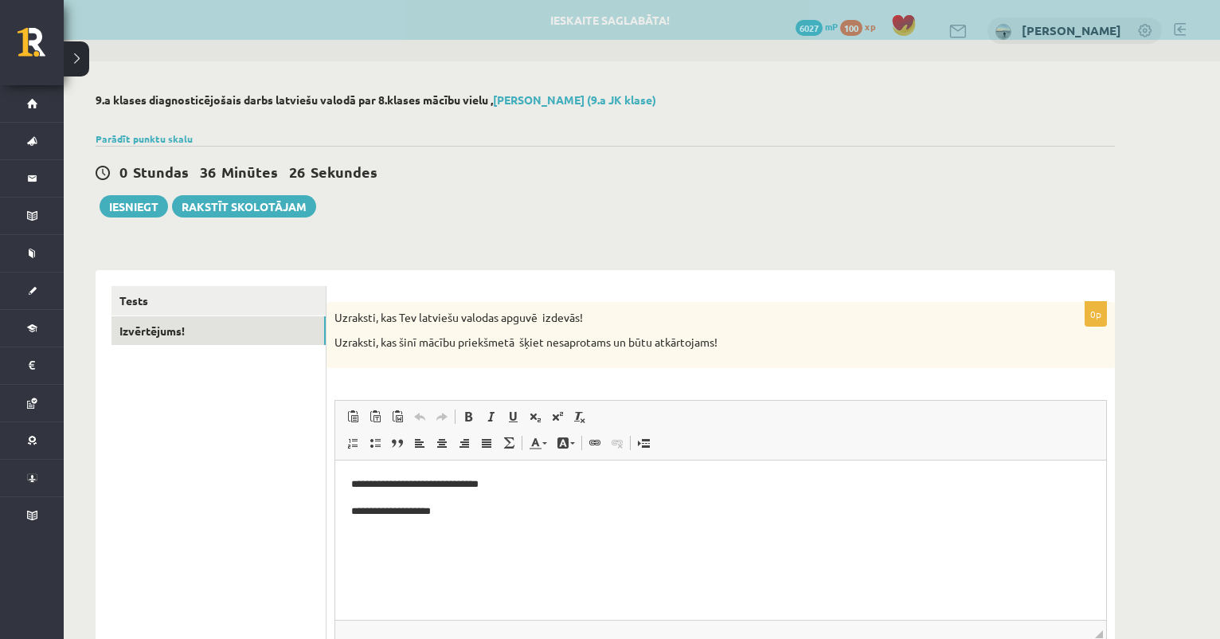
scroll to position [0, 0]
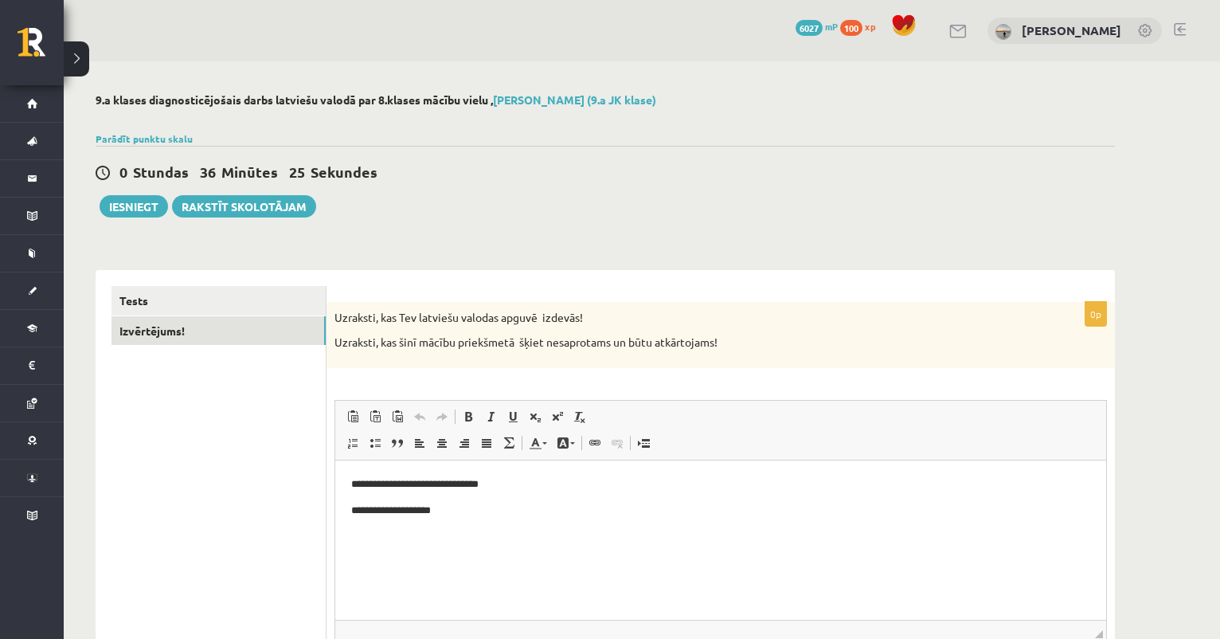
click at [523, 515] on p "**********" at bounding box center [720, 510] width 739 height 16
click at [621, 511] on p "**********" at bounding box center [720, 510] width 739 height 16
click at [641, 513] on p "**********" at bounding box center [720, 510] width 739 height 16
click at [658, 515] on p "**********" at bounding box center [720, 510] width 739 height 16
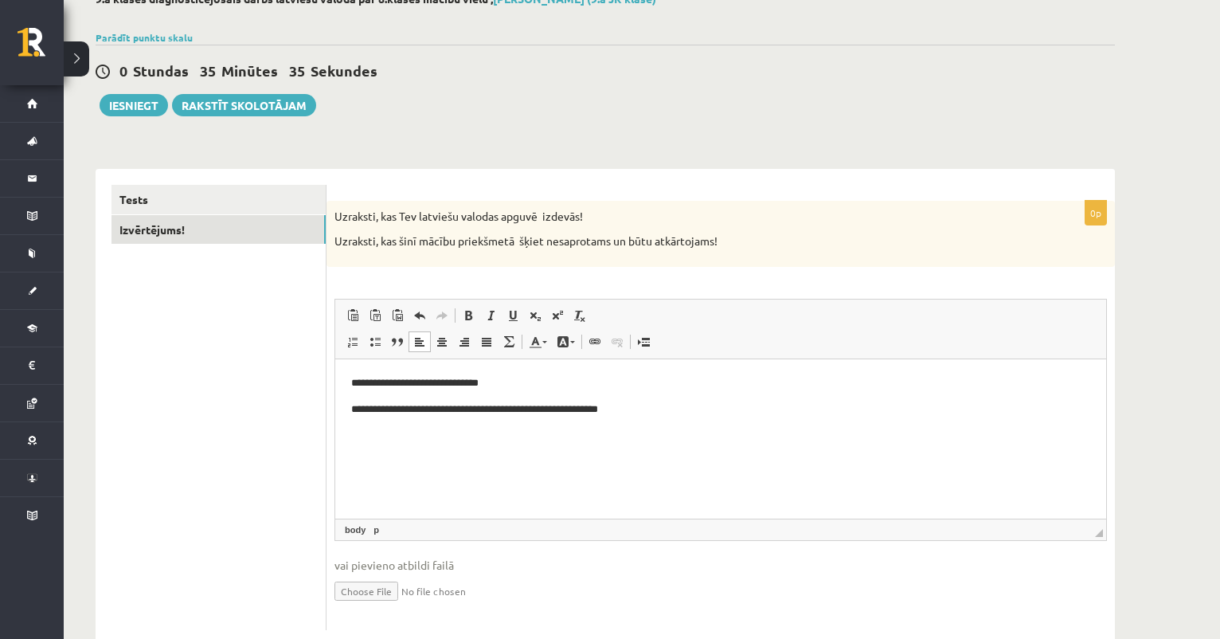
scroll to position [104, 0]
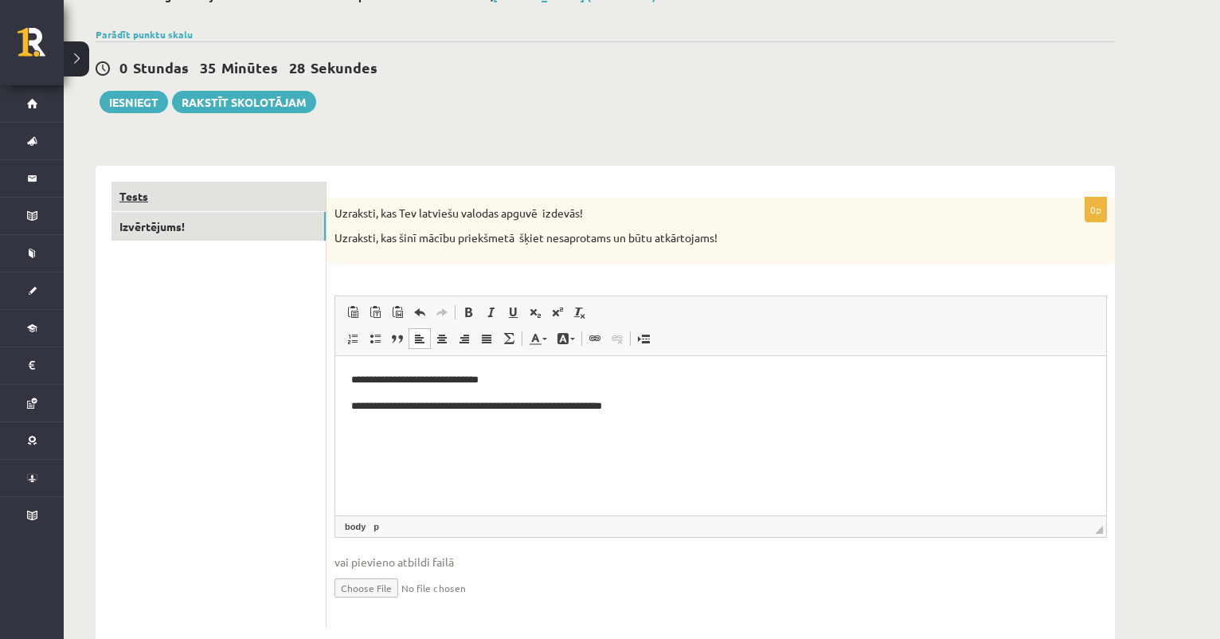
click at [261, 199] on link "Tests" at bounding box center [219, 196] width 214 height 29
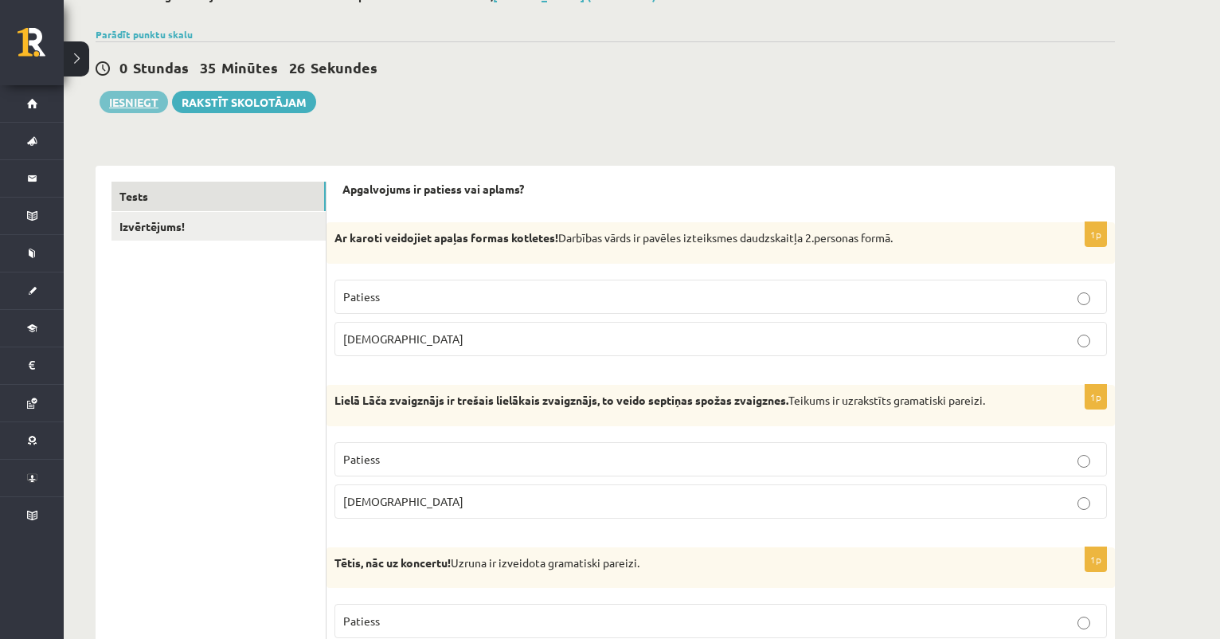
click at [120, 101] on button "Iesniegt" at bounding box center [134, 102] width 69 height 22
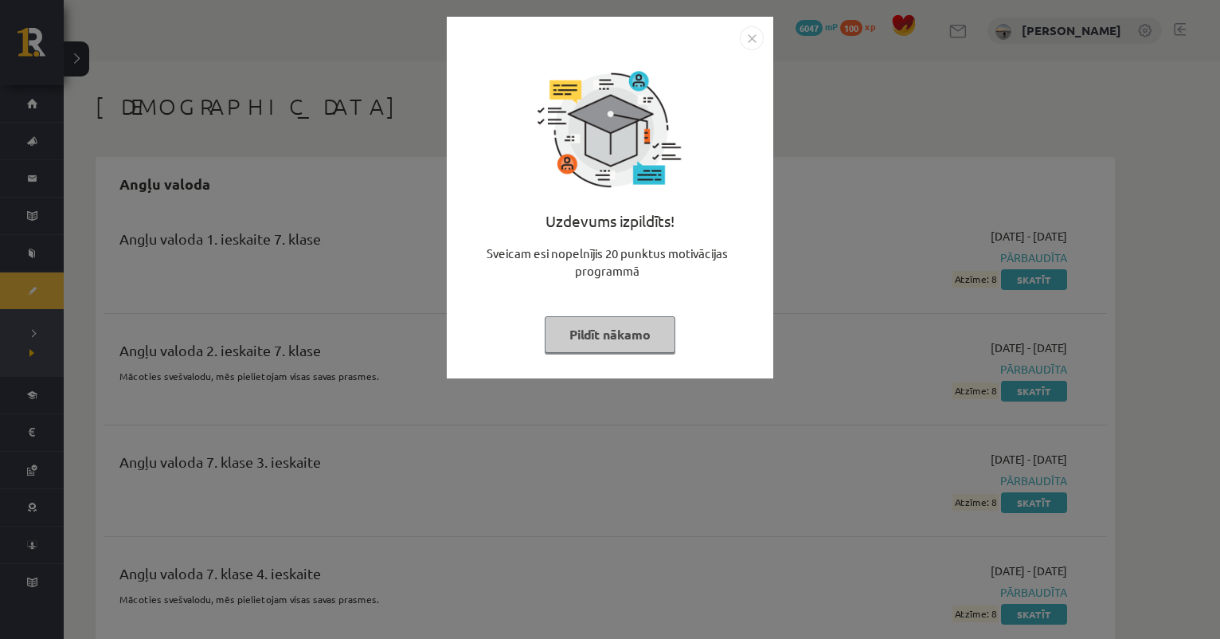
click at [625, 333] on button "Pildīt nākamo" at bounding box center [610, 334] width 131 height 37
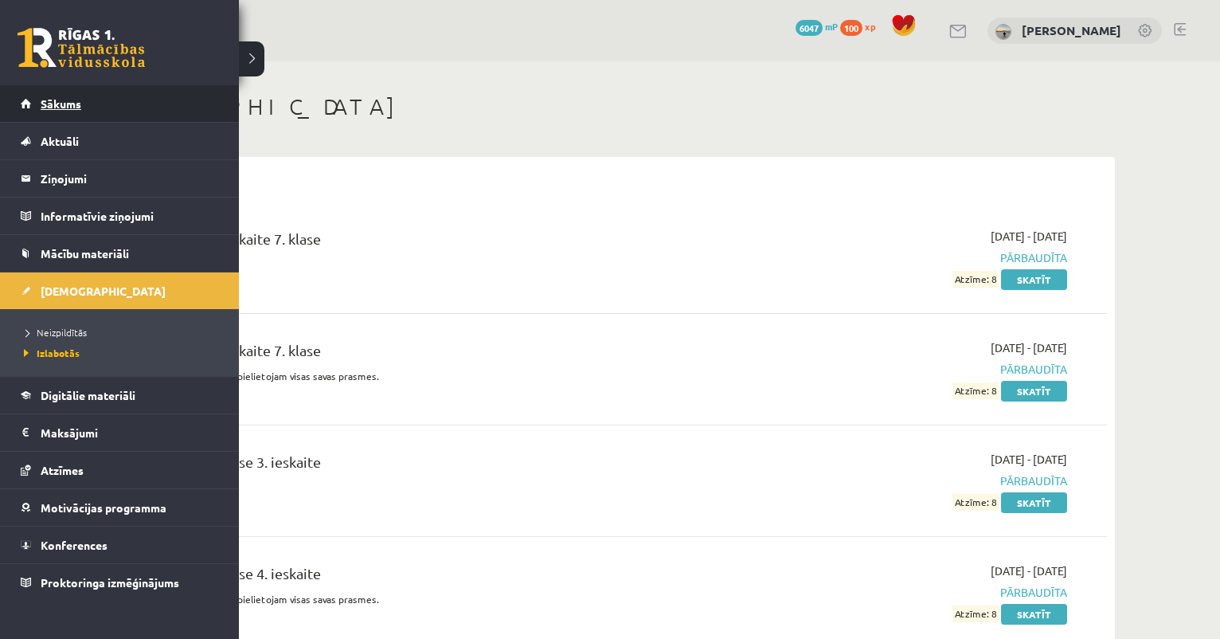
click at [57, 113] on link "Sākums" at bounding box center [120, 103] width 198 height 37
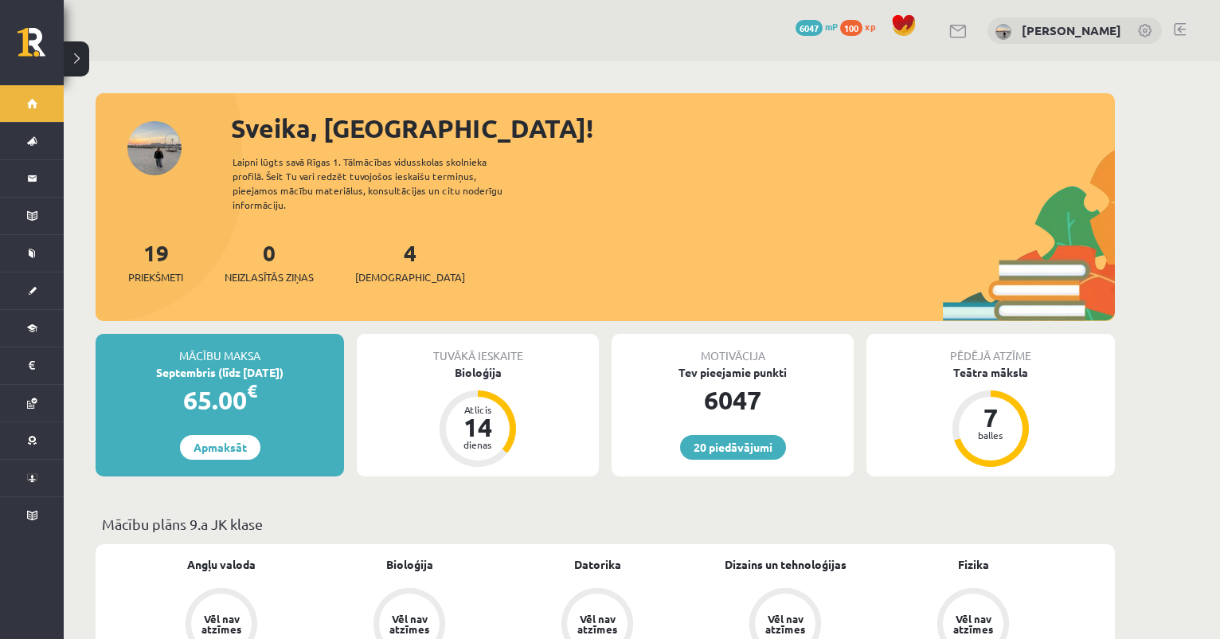
click at [1148, 29] on link at bounding box center [1146, 32] width 16 height 16
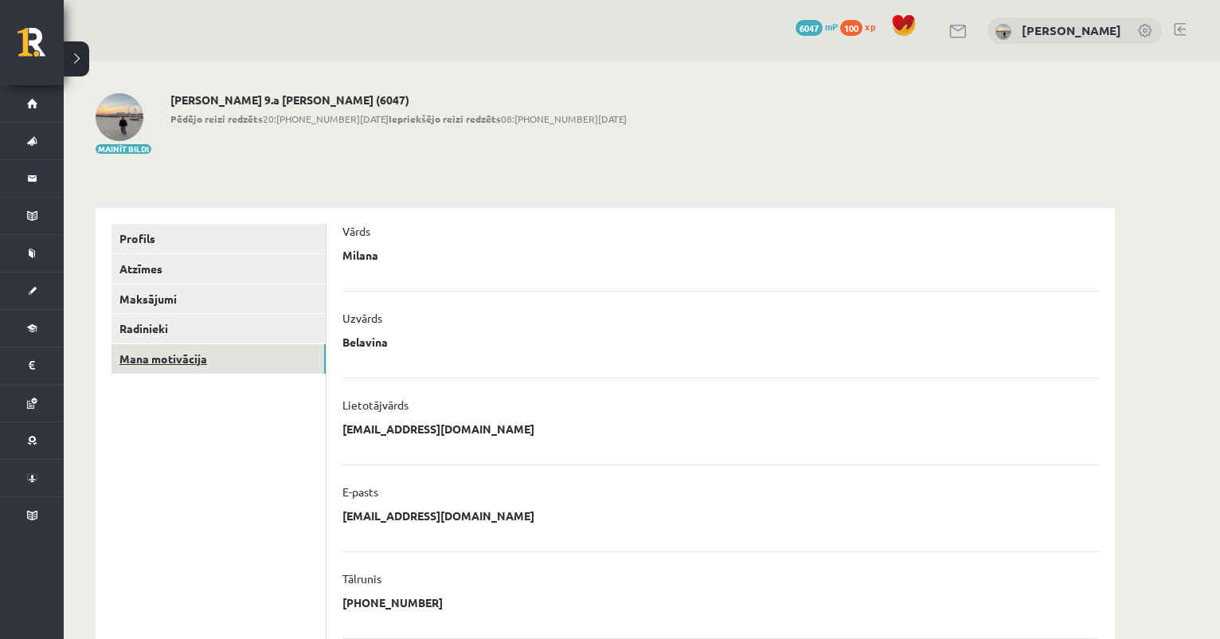
click at [276, 363] on link "Mana motivācija" at bounding box center [219, 358] width 214 height 29
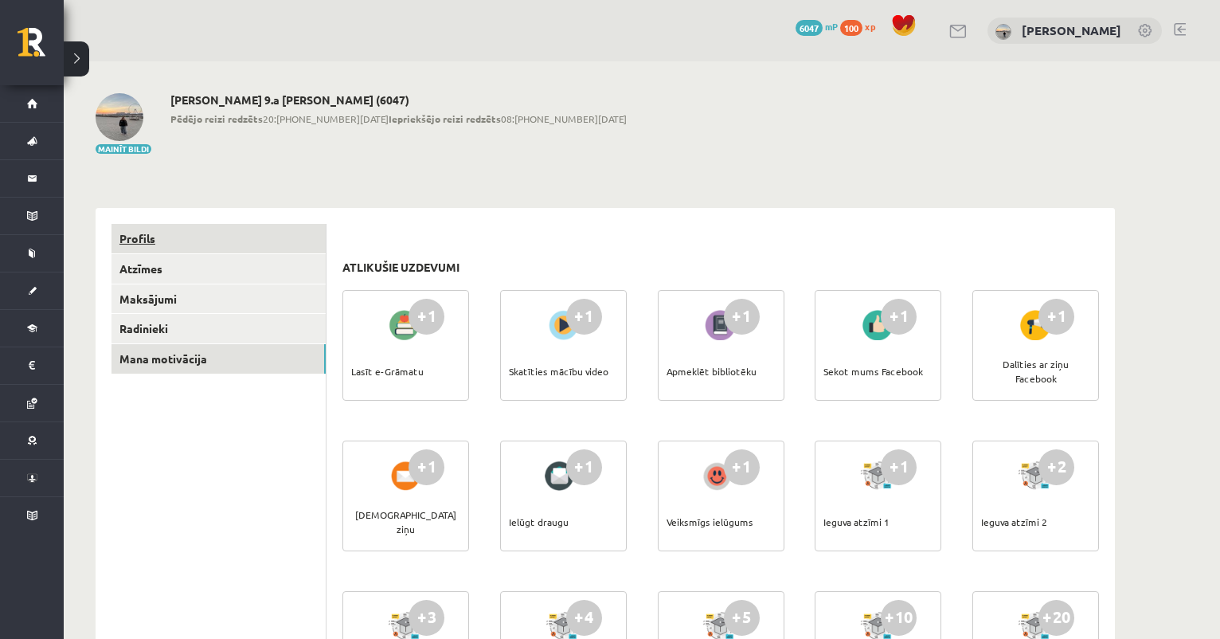
click at [277, 234] on link "Profils" at bounding box center [219, 238] width 214 height 29
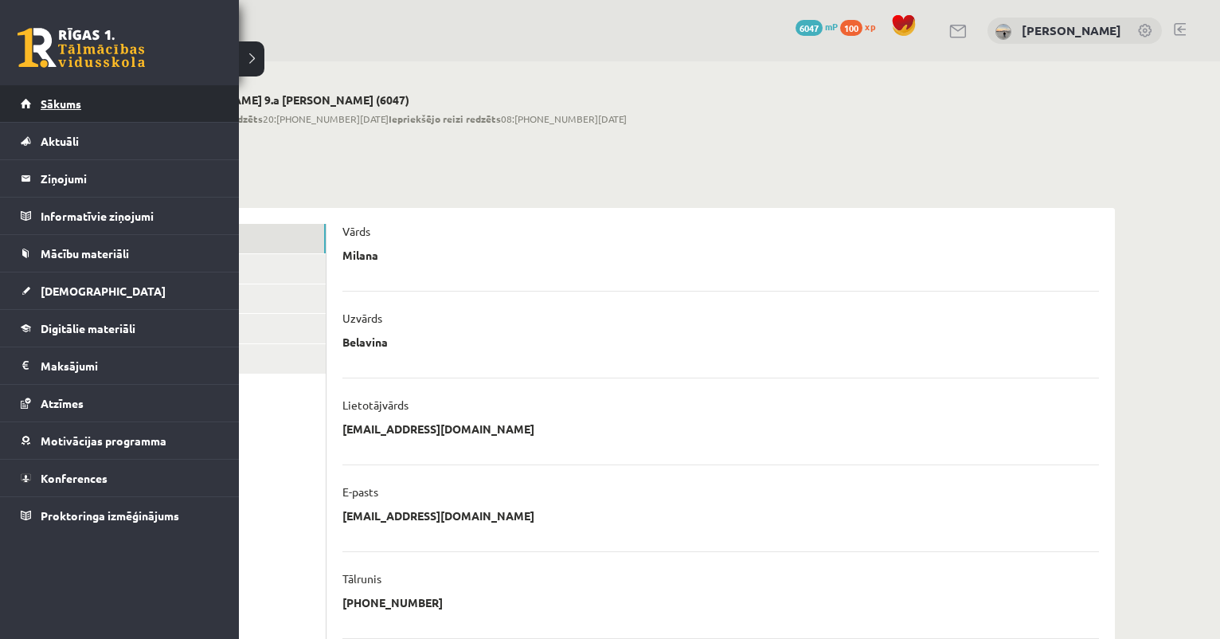
click at [62, 108] on span "Sākums" at bounding box center [61, 103] width 41 height 14
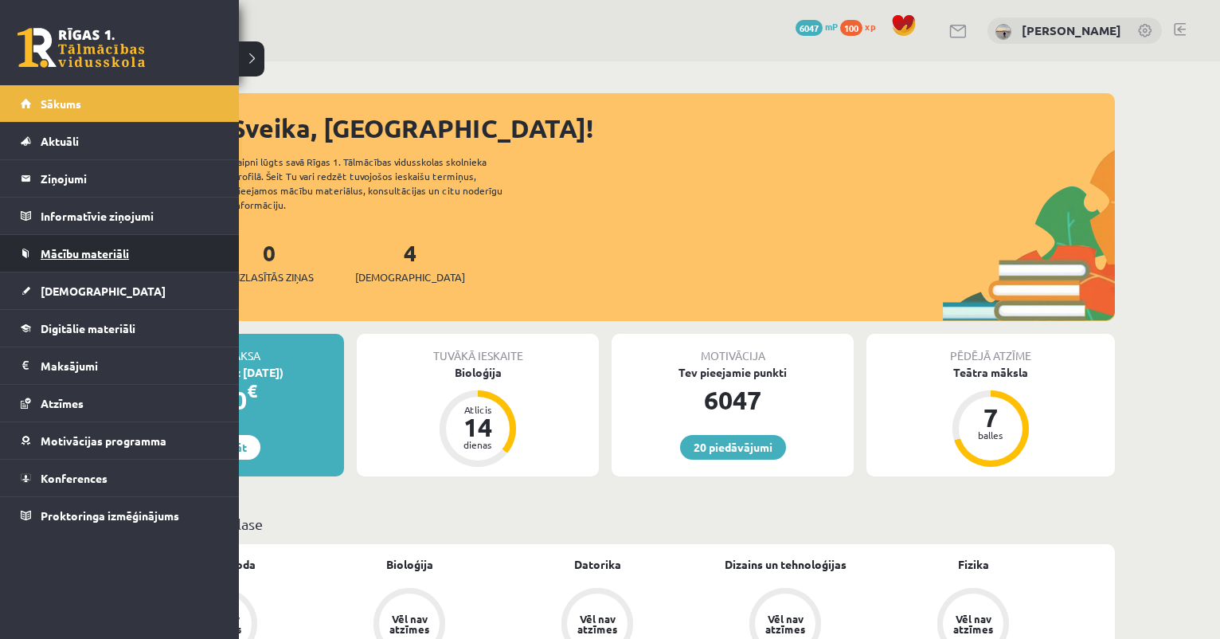
click at [44, 257] on span "Mācību materiāli" at bounding box center [85, 253] width 88 height 14
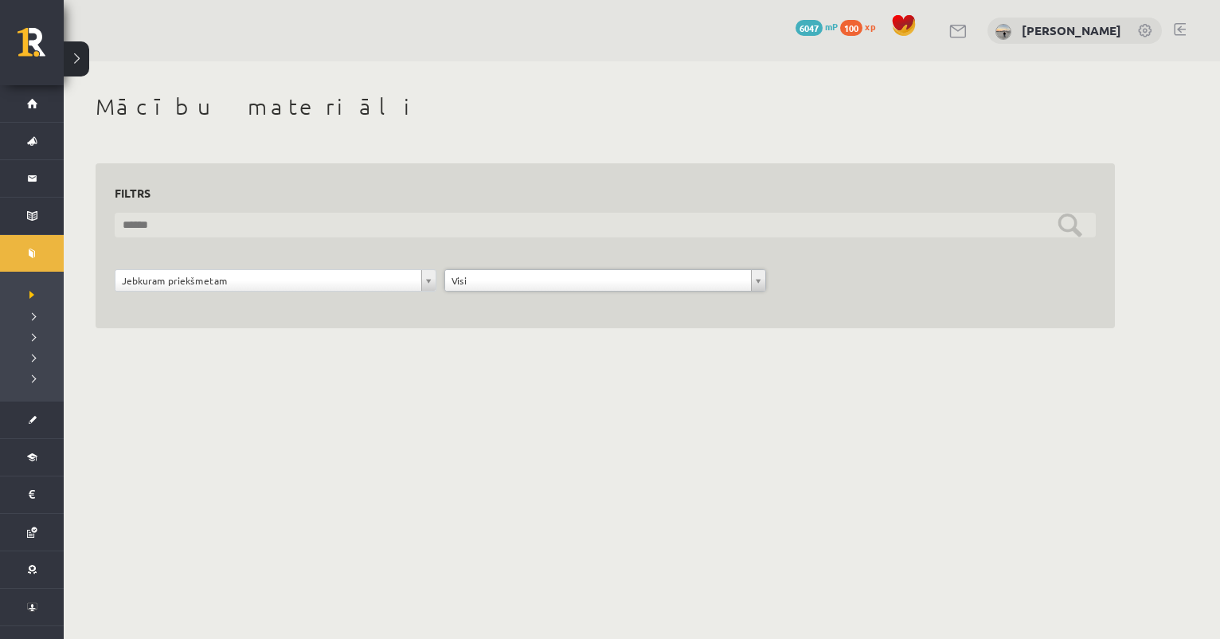
click at [510, 222] on input "text" at bounding box center [605, 225] width 981 height 25
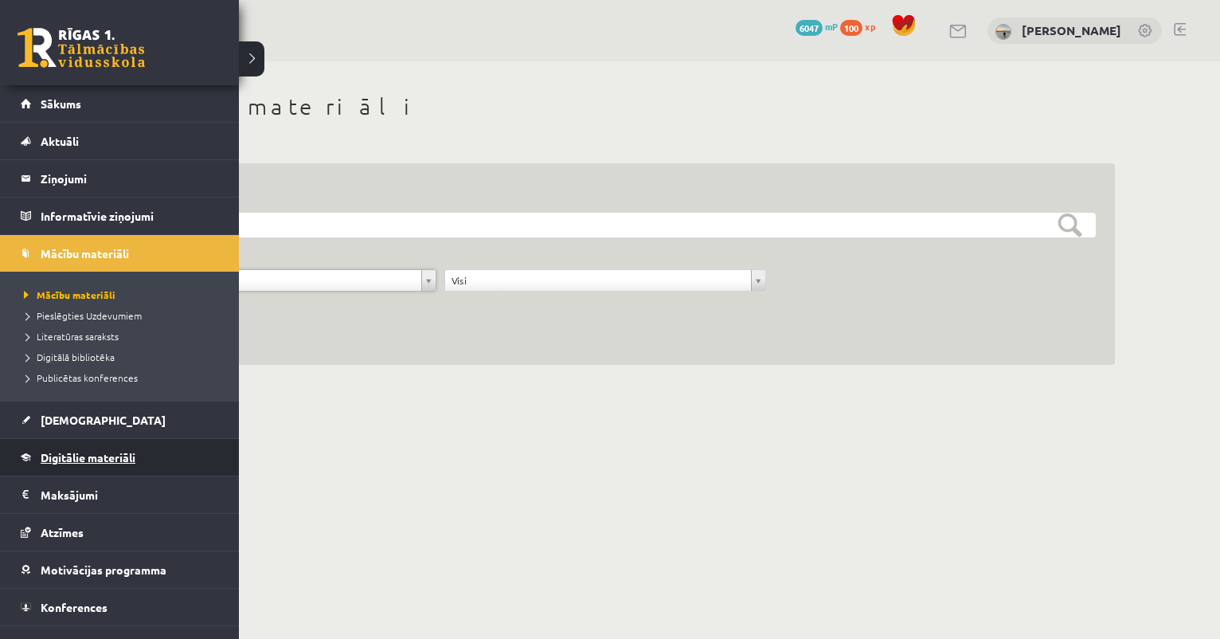
click at [73, 459] on span "Digitālie materiāli" at bounding box center [88, 457] width 95 height 14
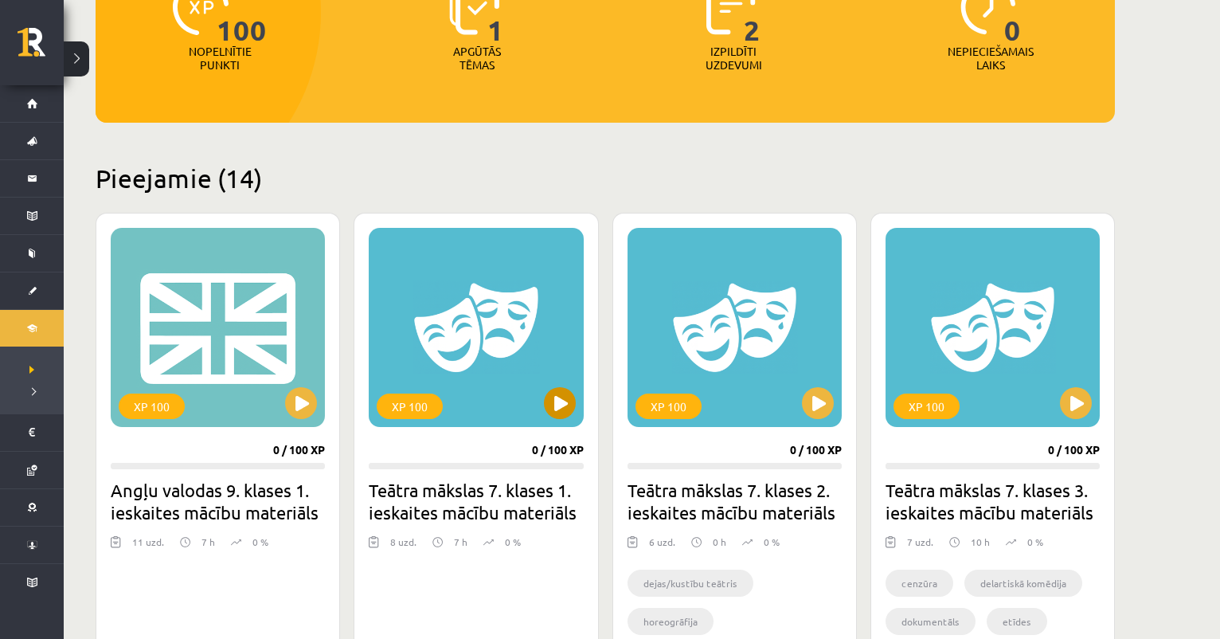
scroll to position [348, 0]
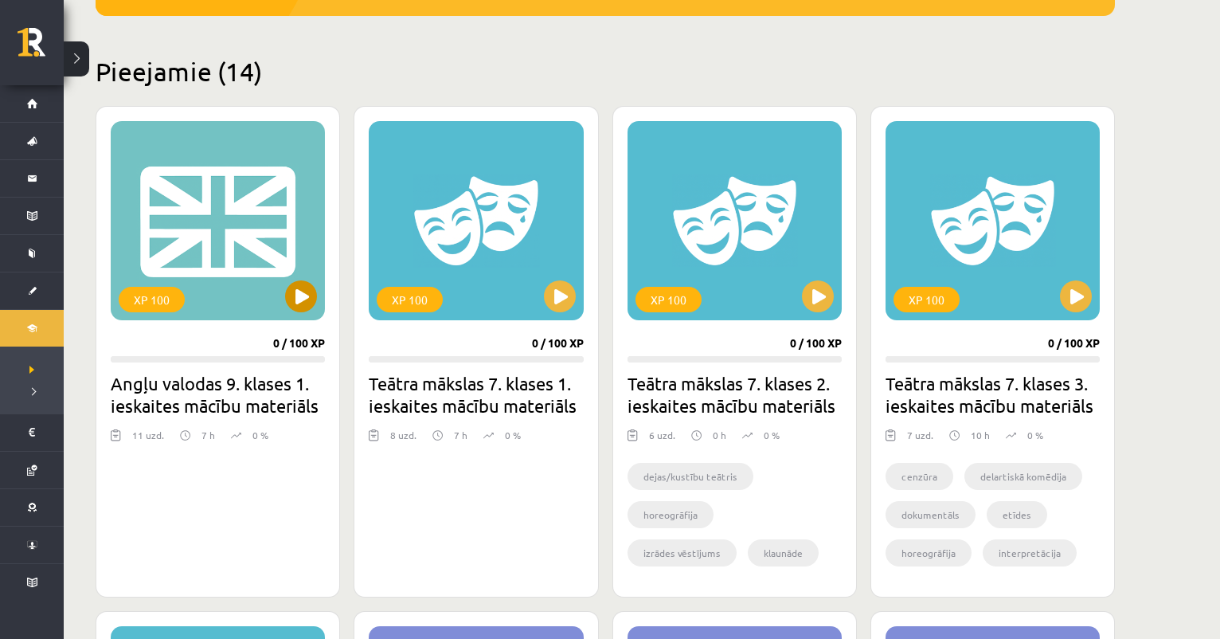
click at [302, 291] on button at bounding box center [301, 296] width 32 height 32
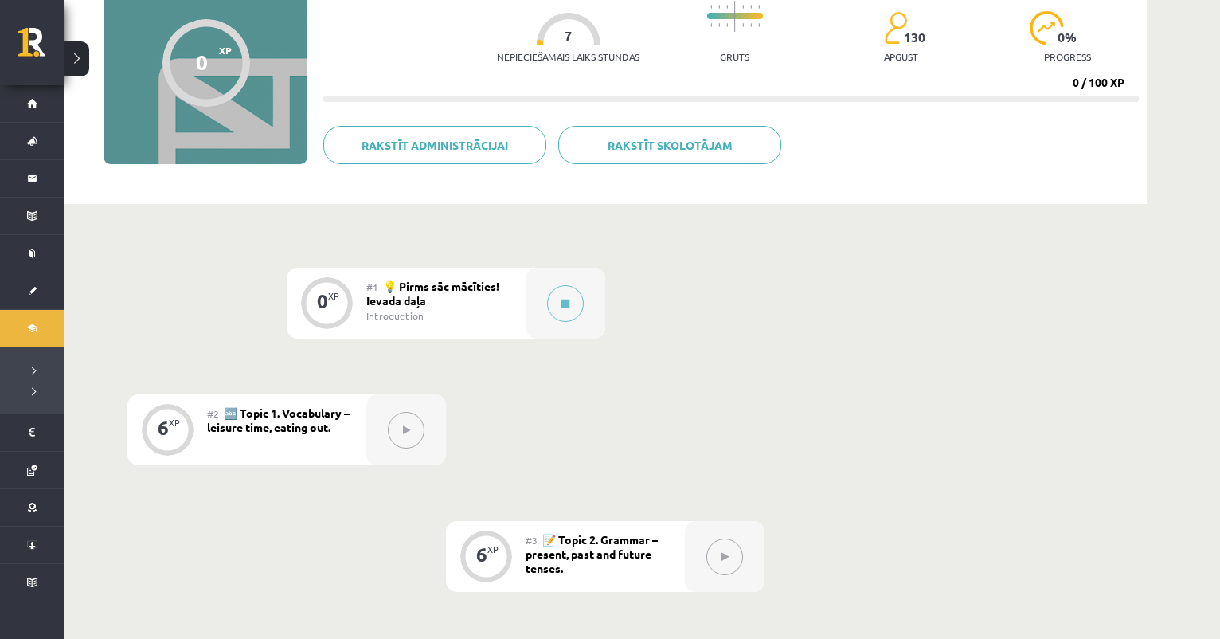
scroll to position [163, 0]
click at [577, 296] on button at bounding box center [565, 302] width 37 height 37
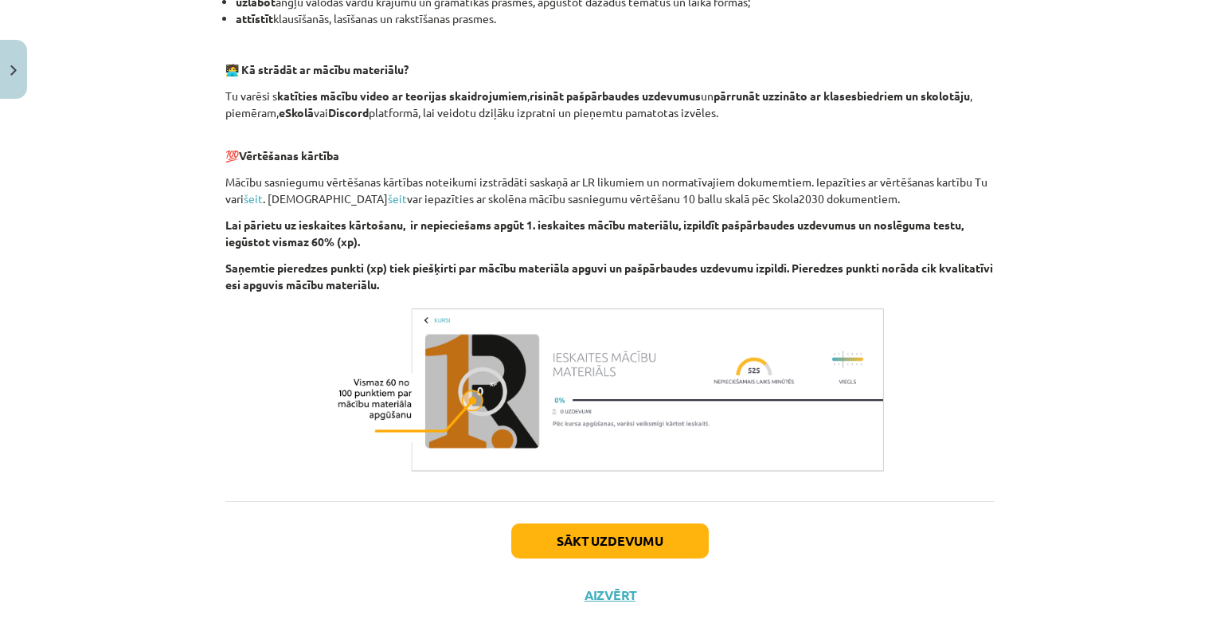
scroll to position [1032, 0]
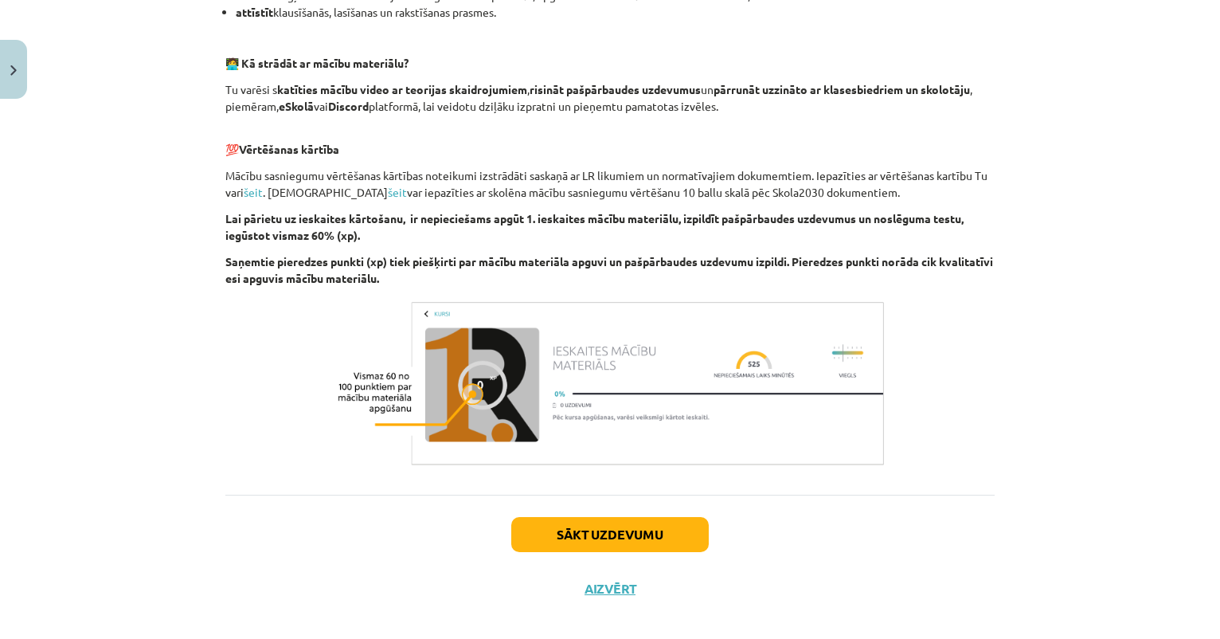
click at [637, 532] on button "Sākt uzdevumu" at bounding box center [610, 534] width 198 height 35
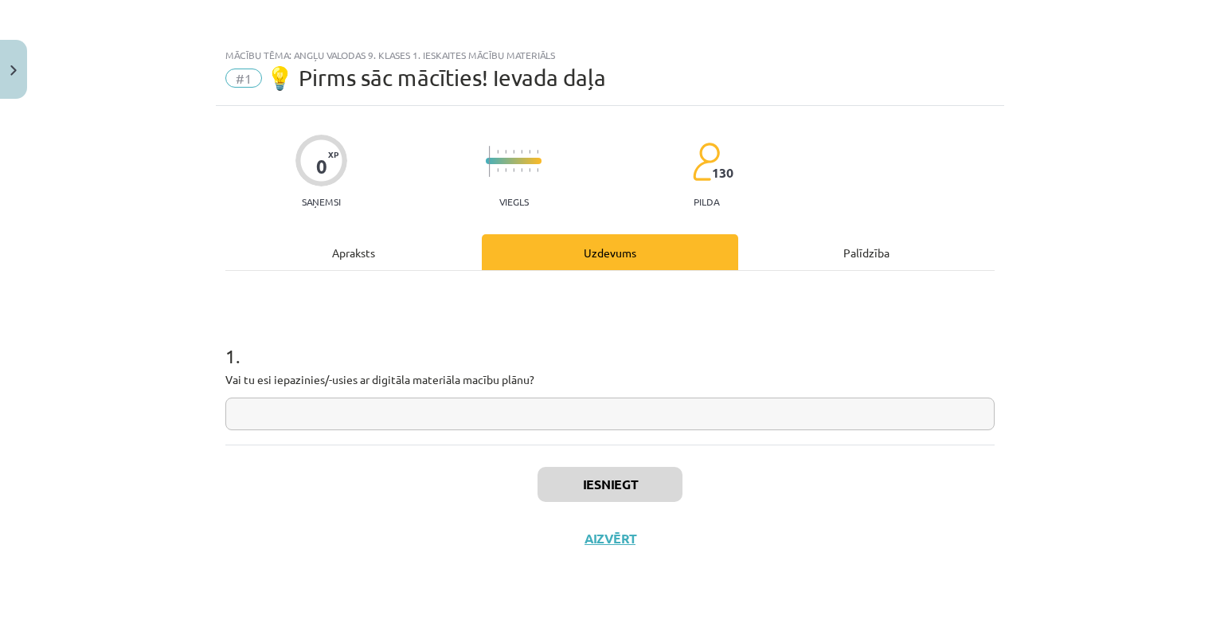
scroll to position [0, 0]
click at [502, 412] on input "text" at bounding box center [610, 414] width 770 height 33
type input "**"
click at [609, 484] on button "Iesniegt" at bounding box center [610, 484] width 145 height 35
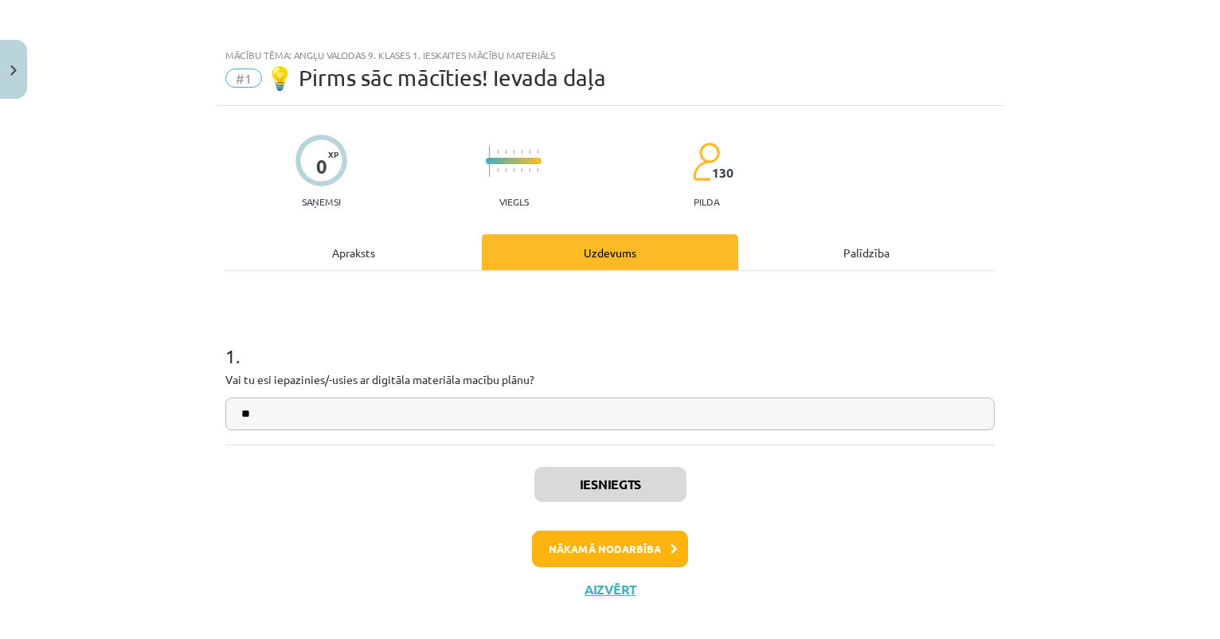
click at [609, 543] on button "Nākamā nodarbība" at bounding box center [610, 549] width 156 height 37
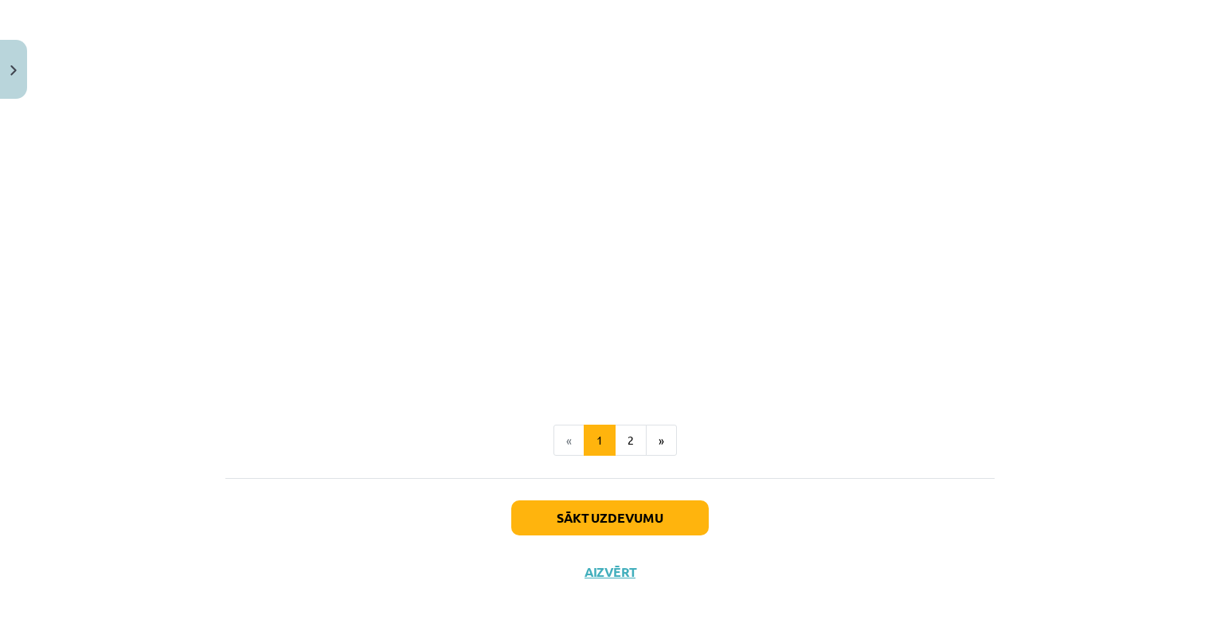
scroll to position [1008, 0]
click at [632, 437] on button "2" at bounding box center [631, 441] width 32 height 32
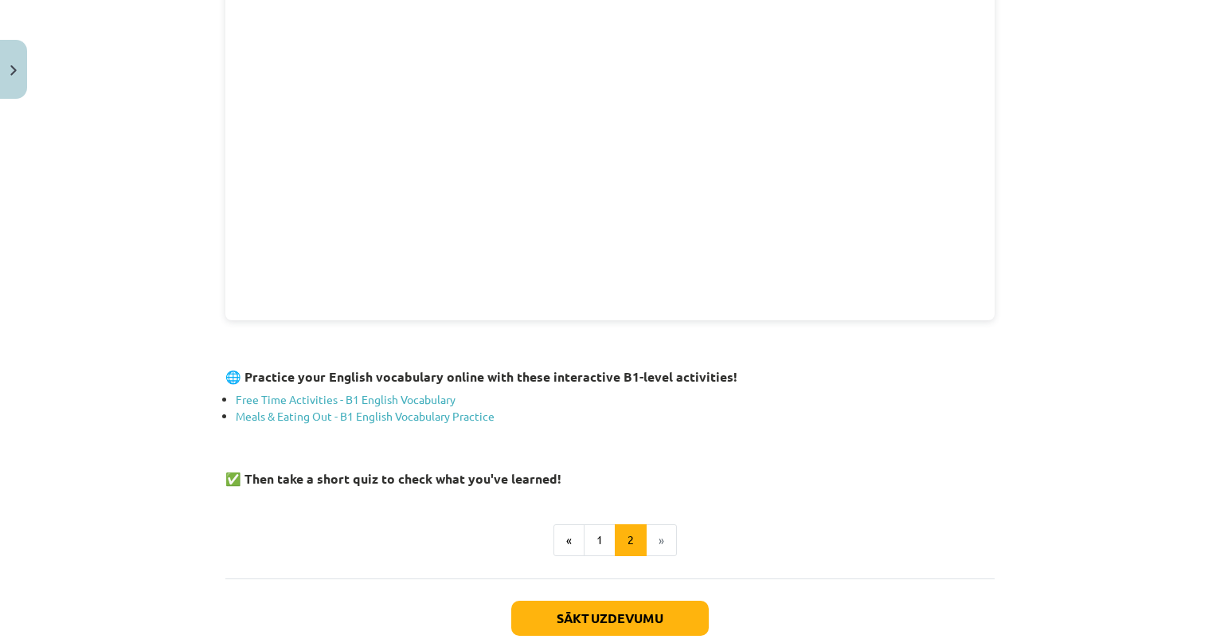
scroll to position [456, 0]
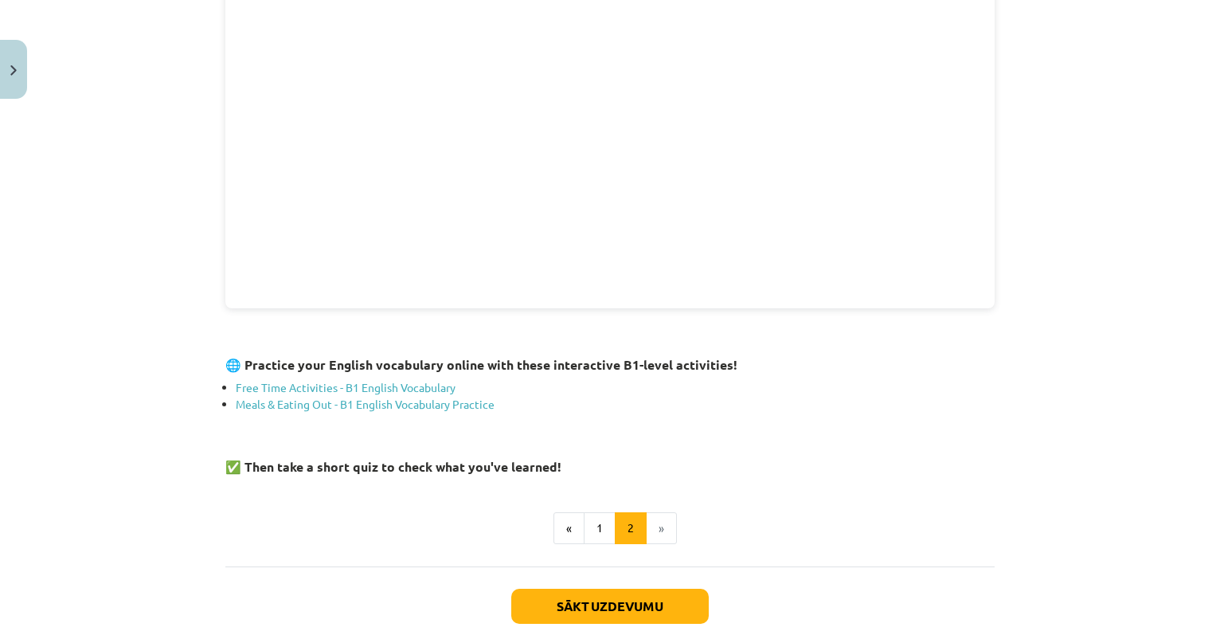
click at [660, 527] on li "»" at bounding box center [662, 528] width 30 height 32
click at [604, 523] on button "1" at bounding box center [600, 528] width 32 height 32
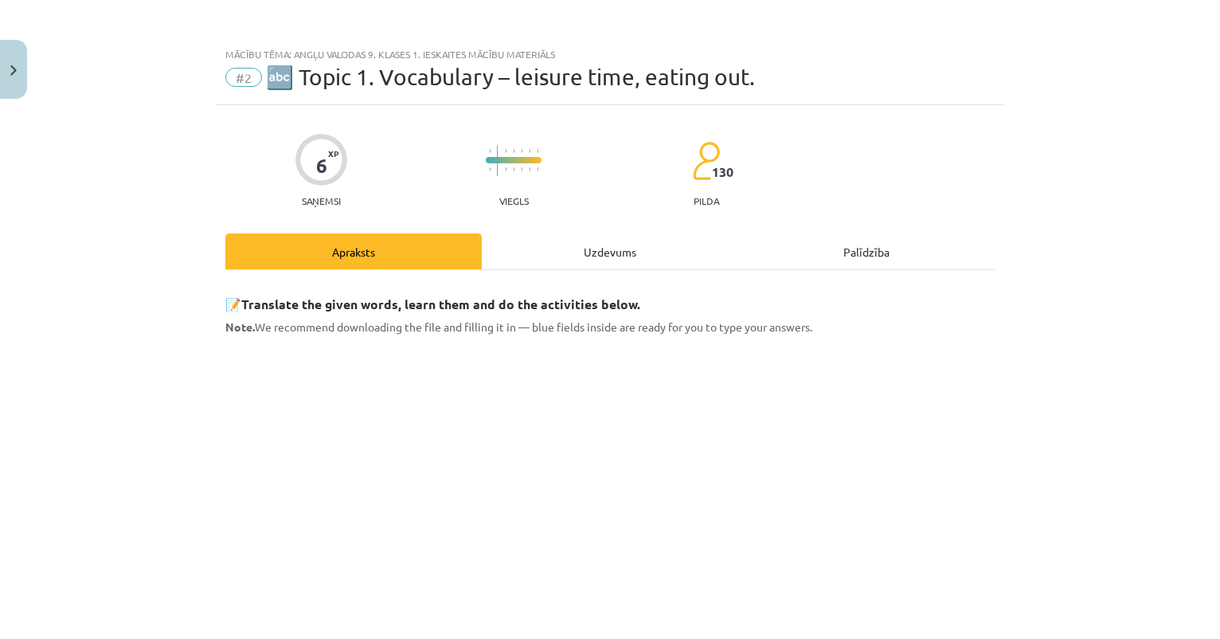
click at [610, 254] on div "Uzdevums" at bounding box center [610, 251] width 257 height 36
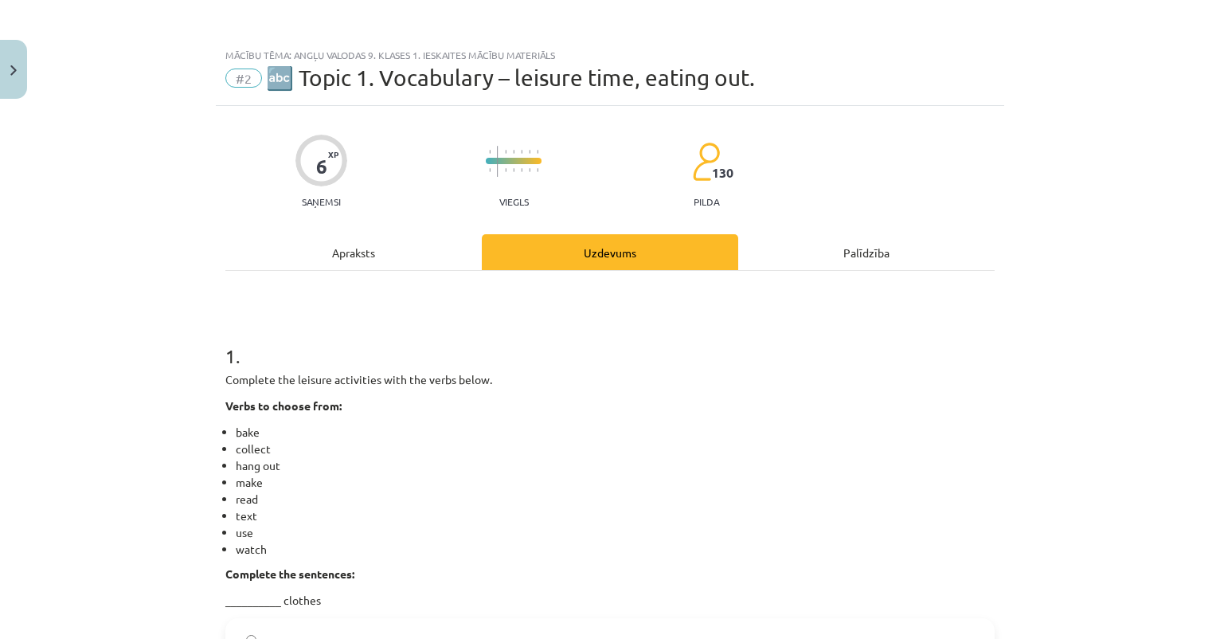
scroll to position [0, 0]
click at [366, 260] on div "Apraksts" at bounding box center [353, 252] width 257 height 36
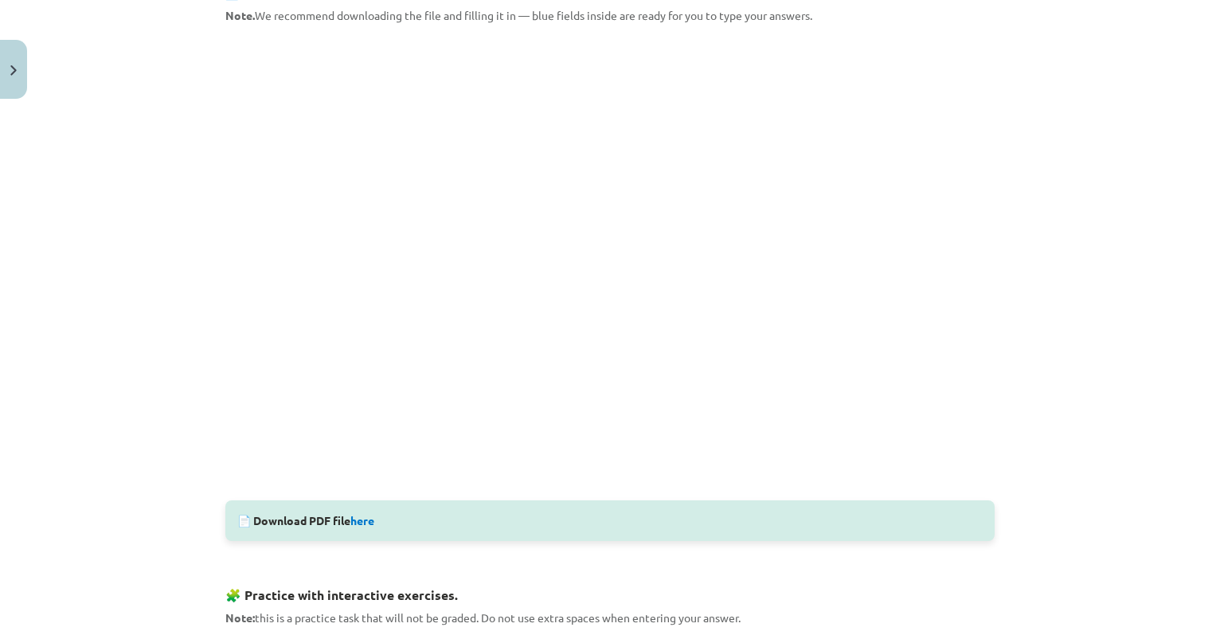
scroll to position [319, 0]
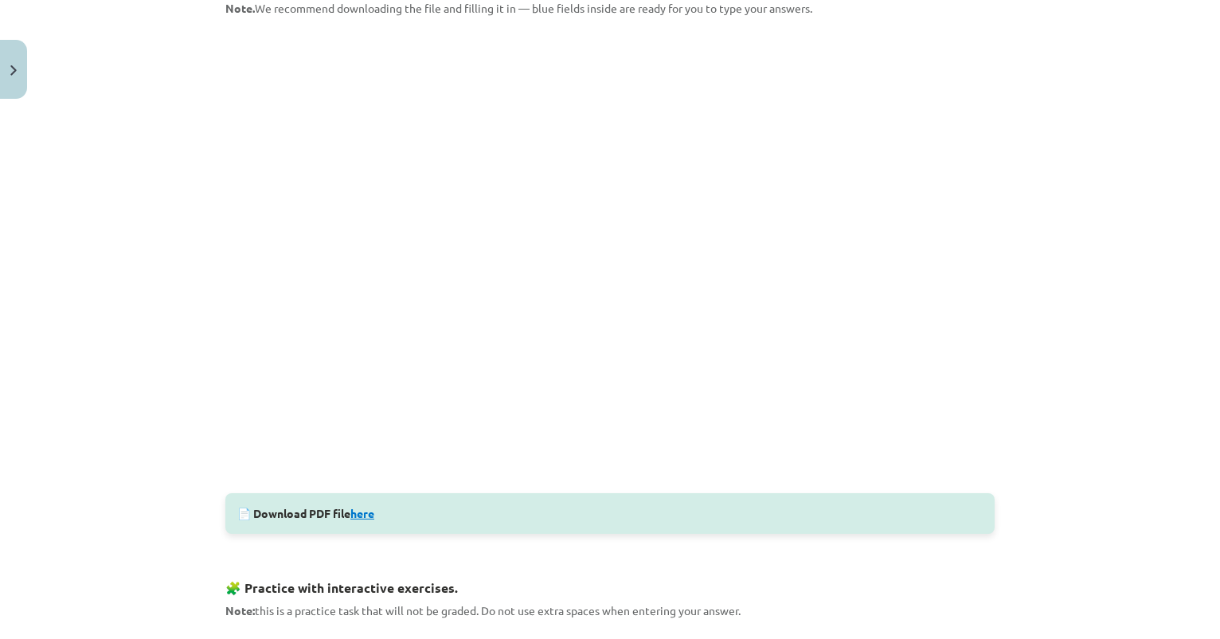
click at [373, 512] on link "here" at bounding box center [363, 513] width 24 height 14
click at [1058, 223] on div "Mācību tēma: Angļu valodas 9. klases 1. ieskaites mācību materiāls #2 🔤 Topic 1…" at bounding box center [610, 319] width 1220 height 639
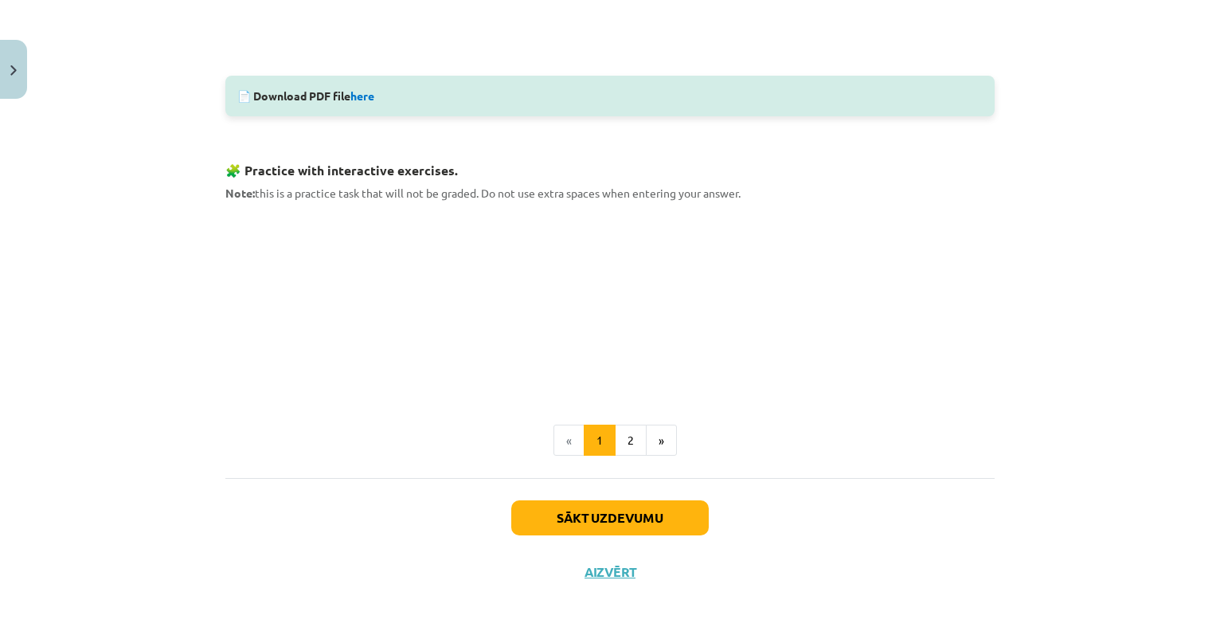
scroll to position [722, 0]
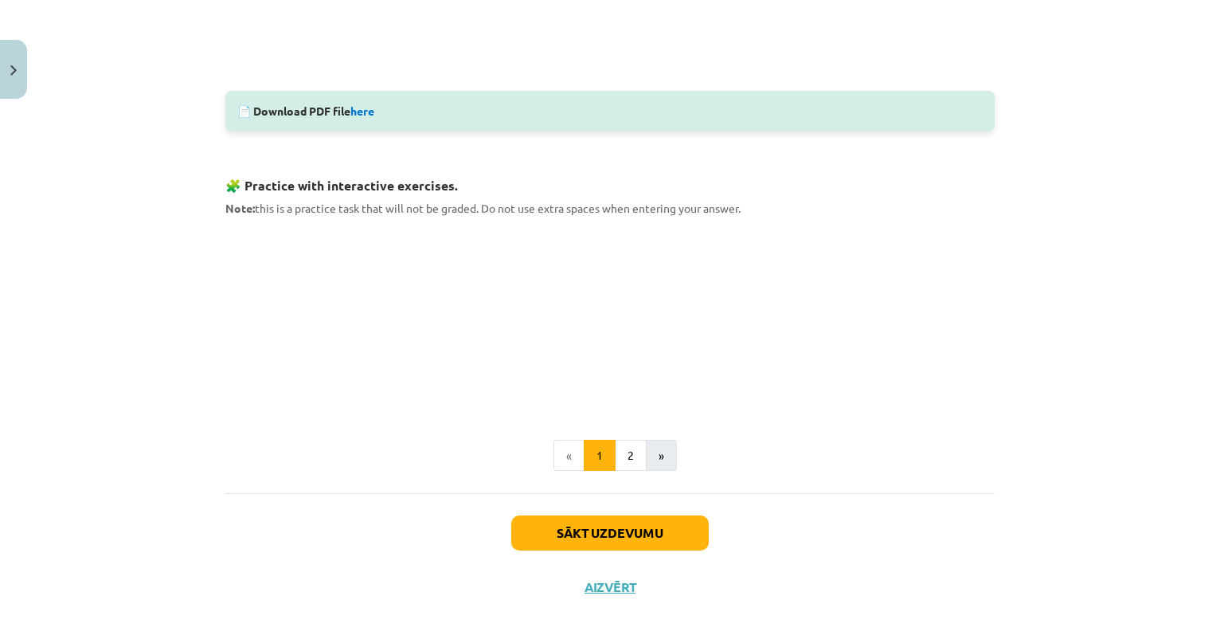
click at [657, 454] on button "»" at bounding box center [661, 456] width 31 height 32
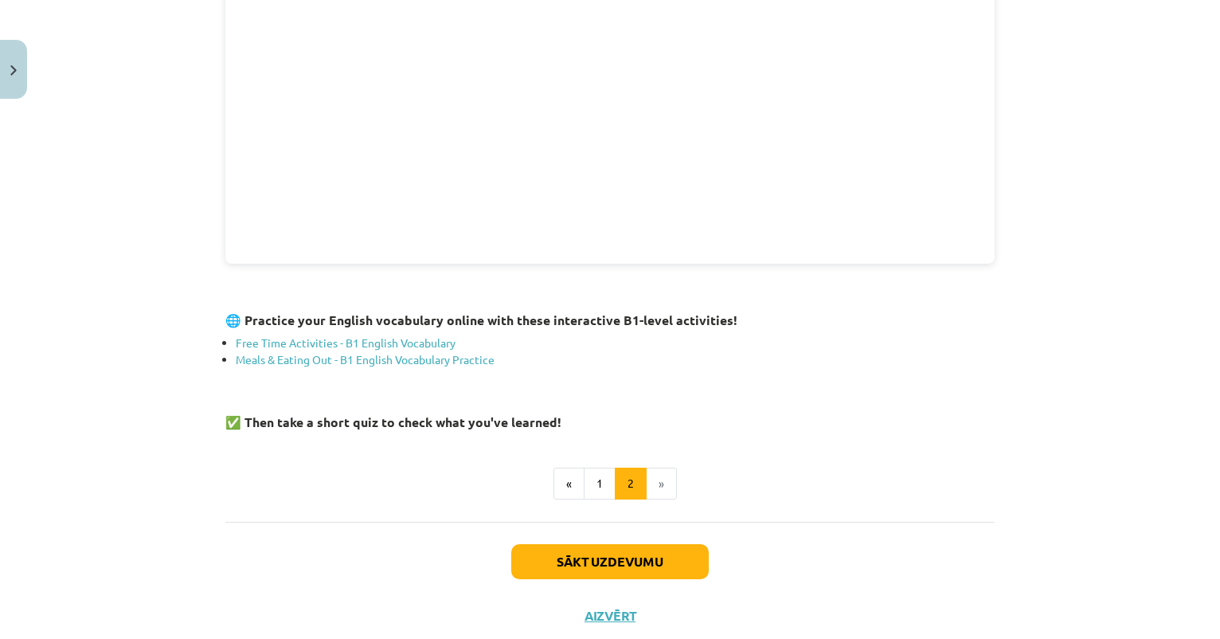
scroll to position [510, 0]
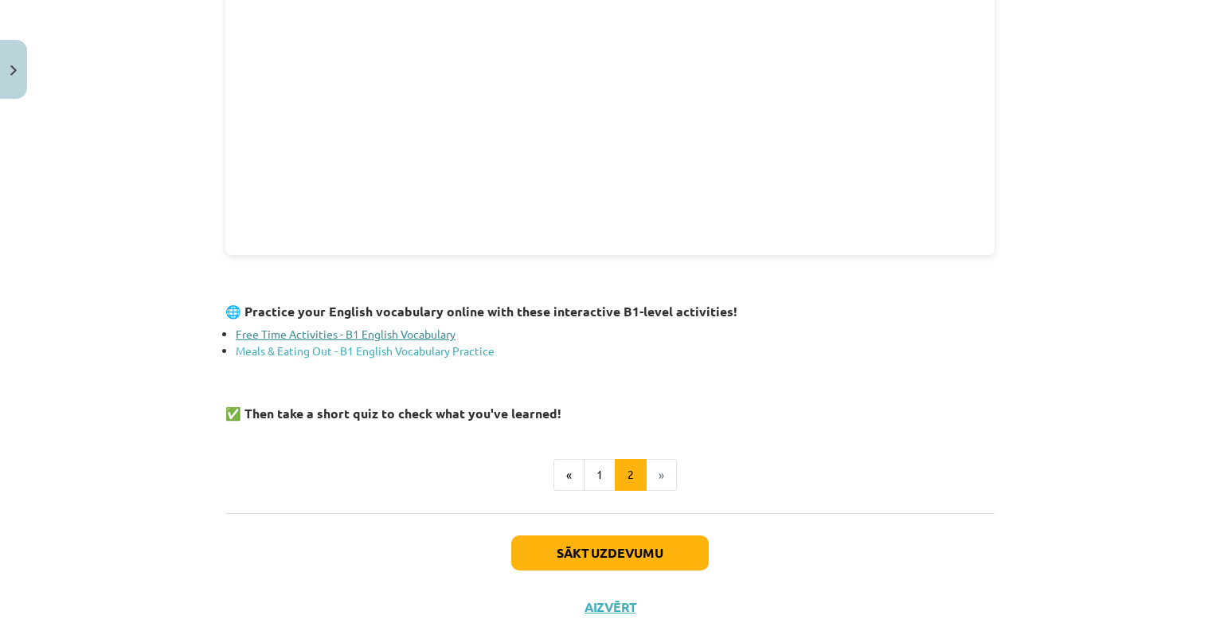
click at [402, 331] on link "Free Time Activities - B1 English Vocabulary" at bounding box center [346, 334] width 220 height 14
click at [468, 350] on link "Meals & Eating Out - B1 English Vocabulary Practice" at bounding box center [365, 350] width 259 height 14
click at [635, 554] on button "Sākt uzdevumu" at bounding box center [610, 552] width 198 height 35
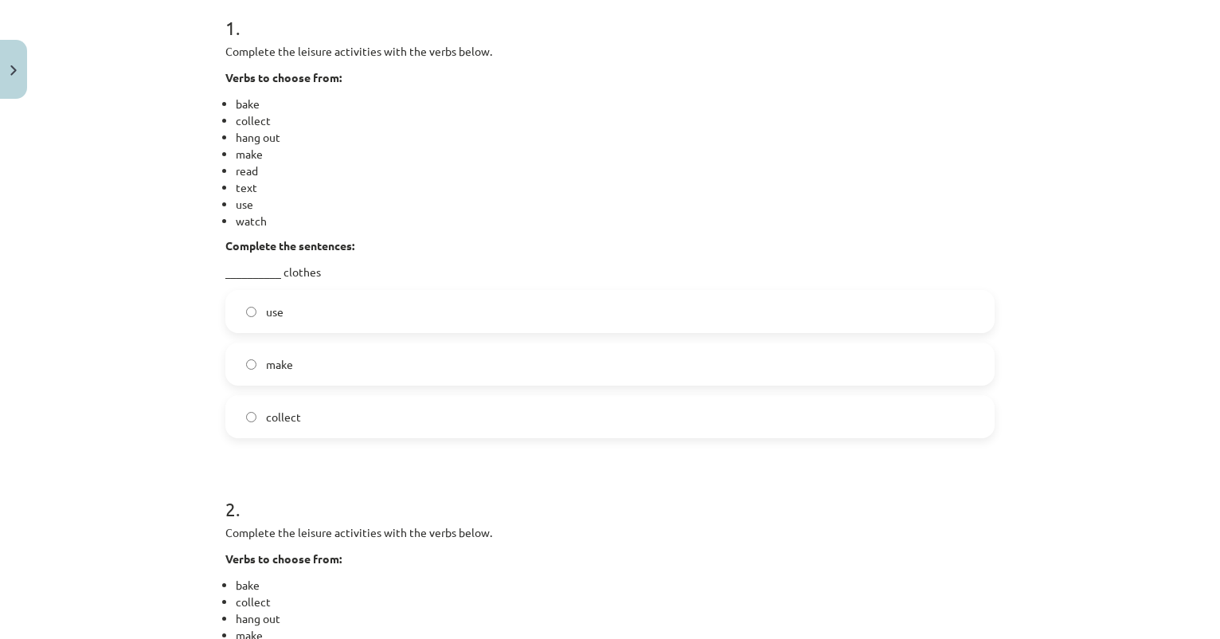
scroll to position [331, 0]
click at [300, 322] on label "use" at bounding box center [610, 308] width 766 height 40
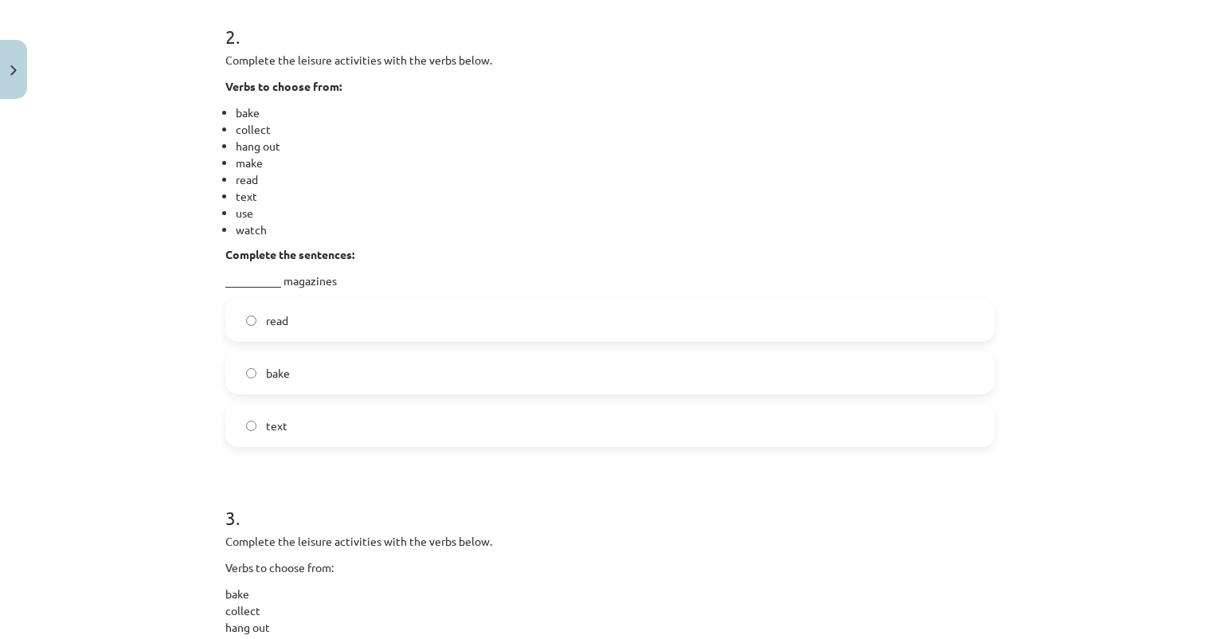
scroll to position [801, 0]
click at [338, 330] on label "read" at bounding box center [610, 320] width 766 height 40
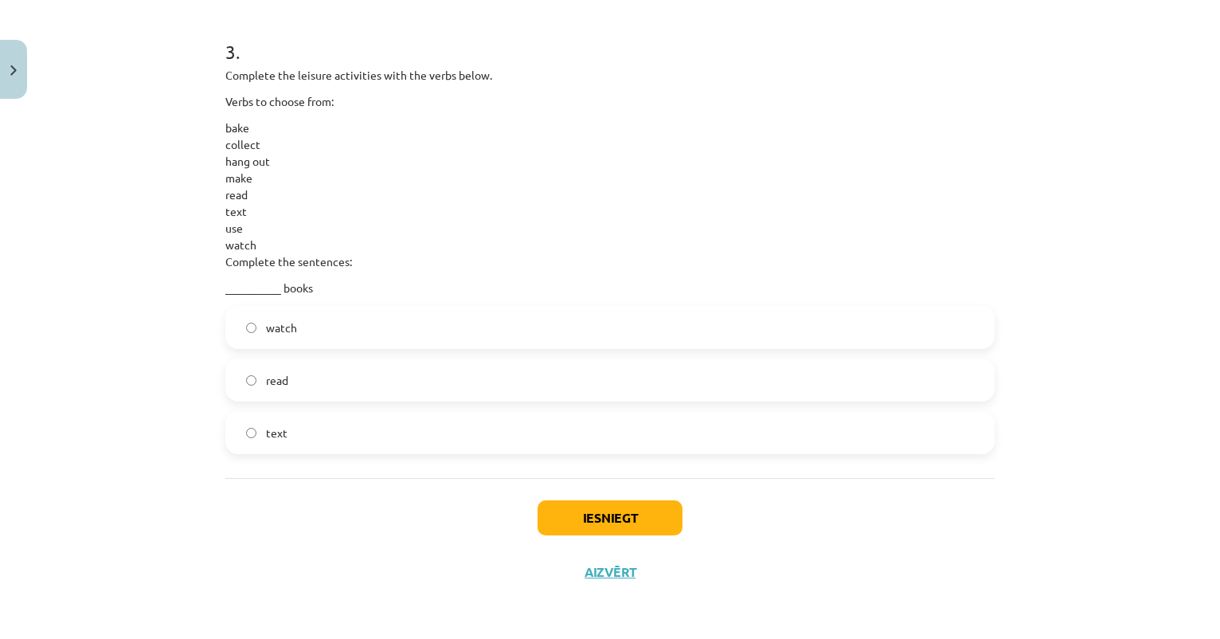
scroll to position [1269, 0]
click at [293, 385] on label "read" at bounding box center [610, 380] width 766 height 40
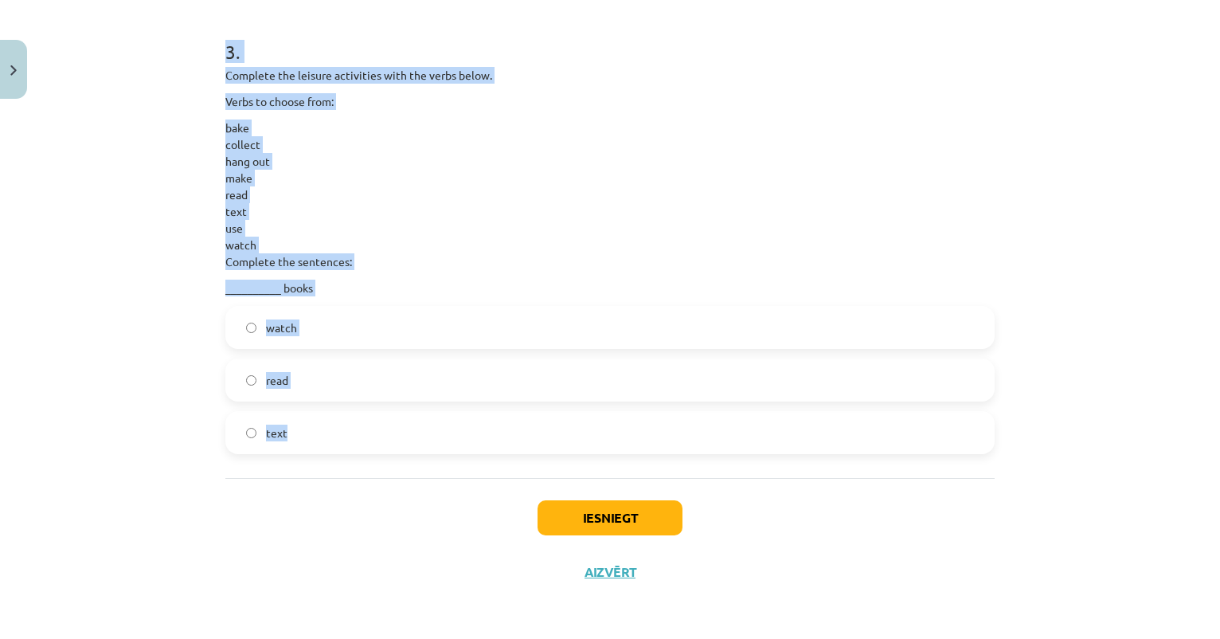
drag, startPoint x: 228, startPoint y: 161, endPoint x: 752, endPoint y: 472, distance: 609.4
copy form "1 . Complete the leisure activities with the verbs below. Verbs to choose from:…"
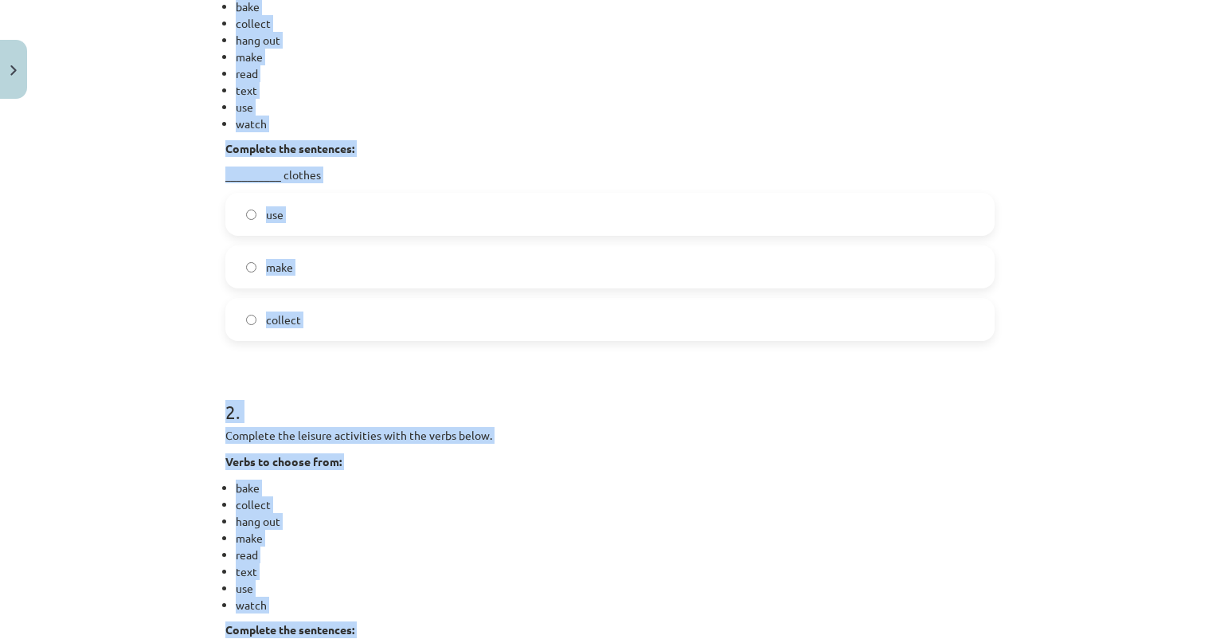
click at [578, 206] on label "use" at bounding box center [610, 214] width 766 height 40
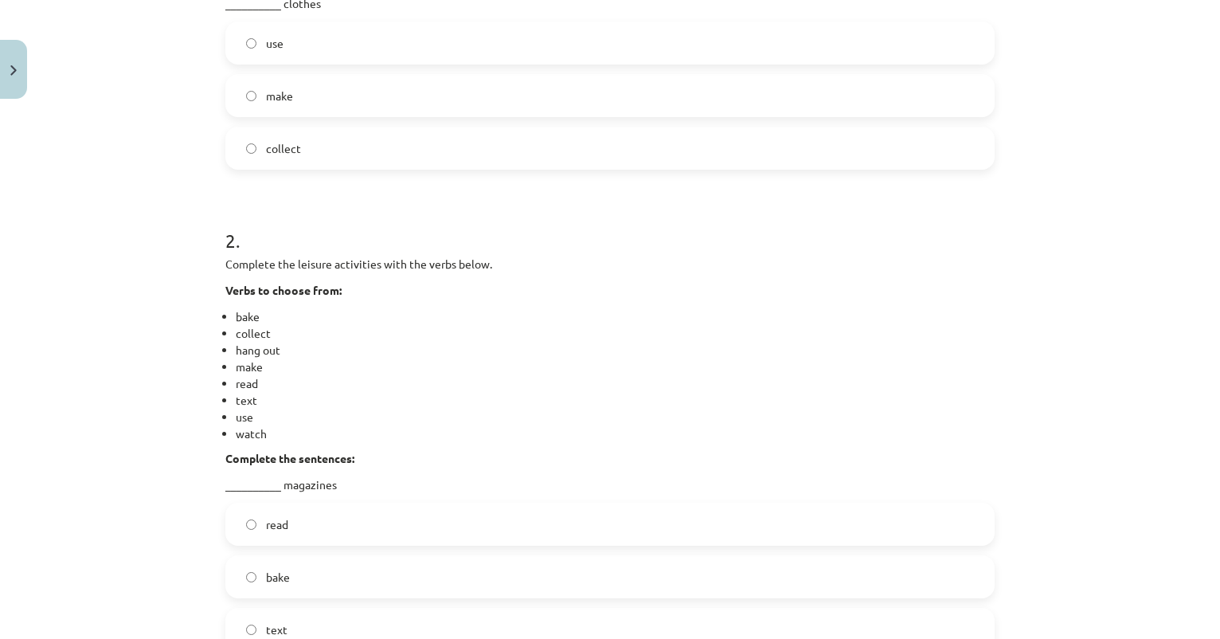
scroll to position [610, 0]
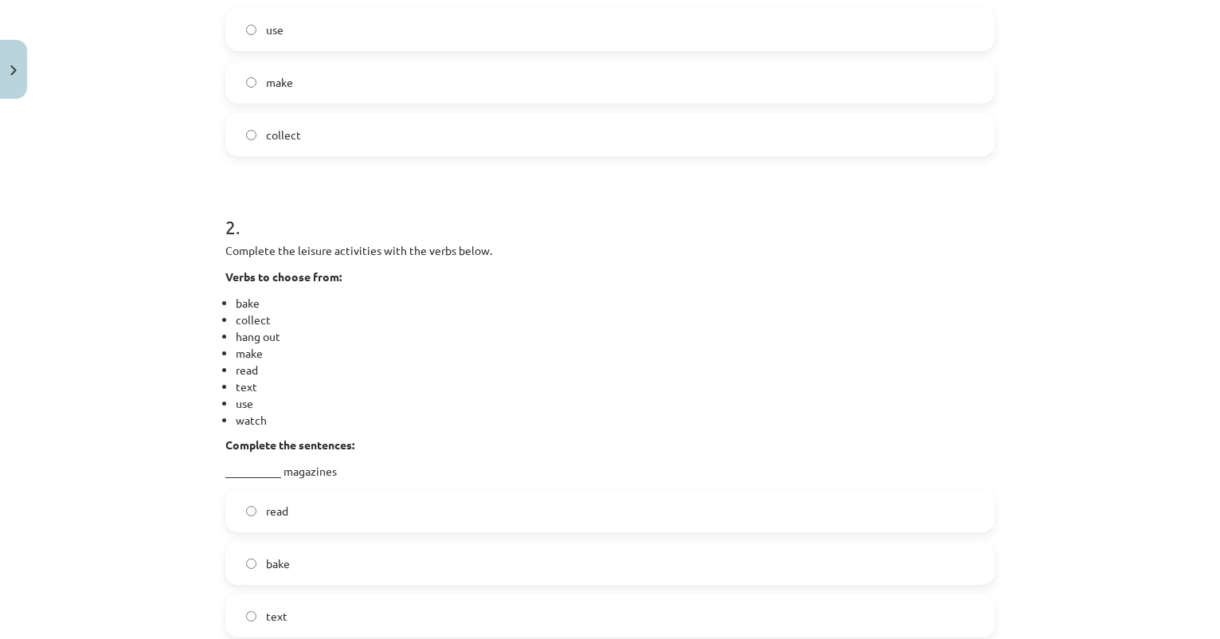
click at [580, 271] on p "Verbs to choose from:" at bounding box center [610, 276] width 770 height 17
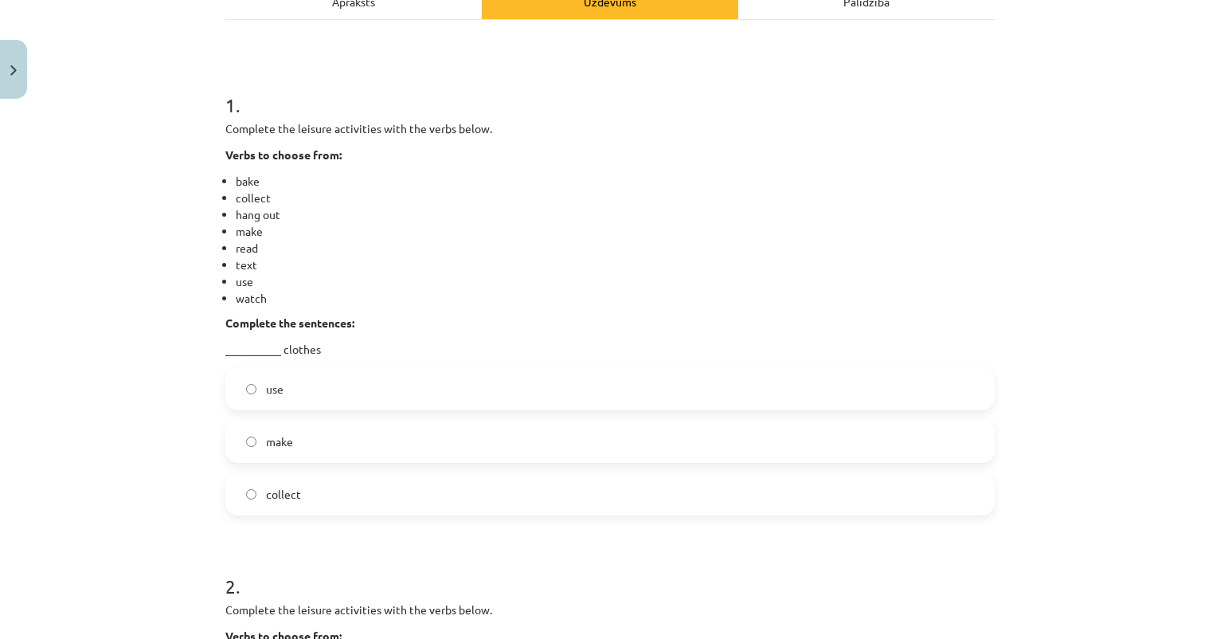
scroll to position [252, 0]
click at [288, 442] on span "make" at bounding box center [279, 441] width 27 height 17
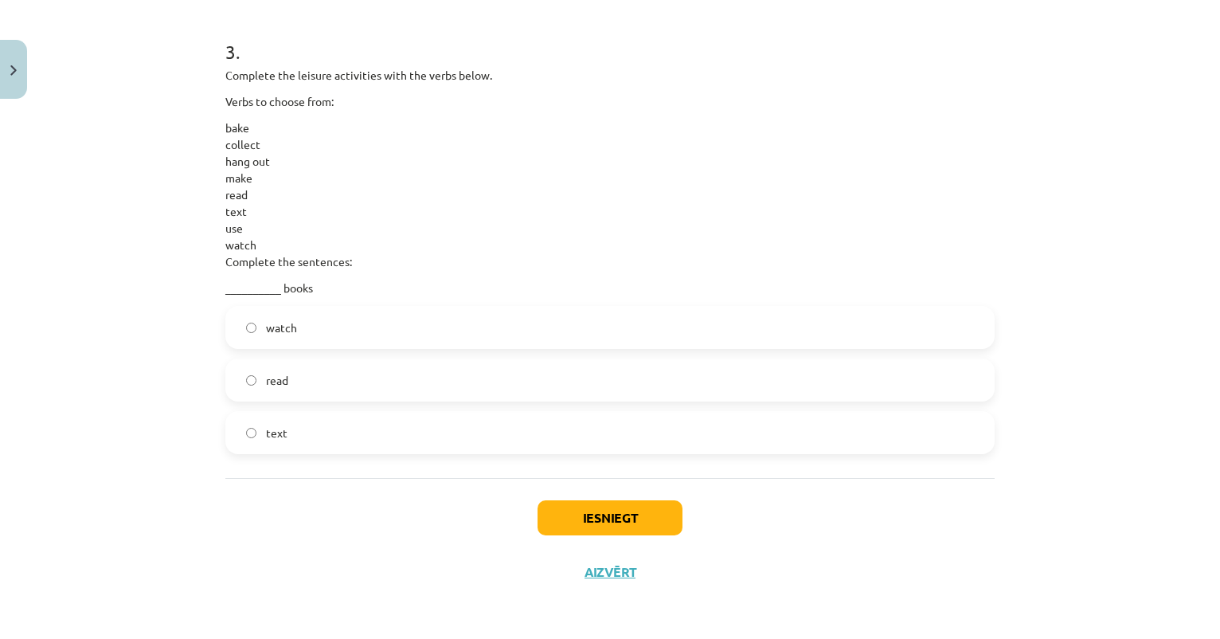
scroll to position [1269, 0]
click at [594, 513] on button "Iesniegt" at bounding box center [610, 517] width 145 height 35
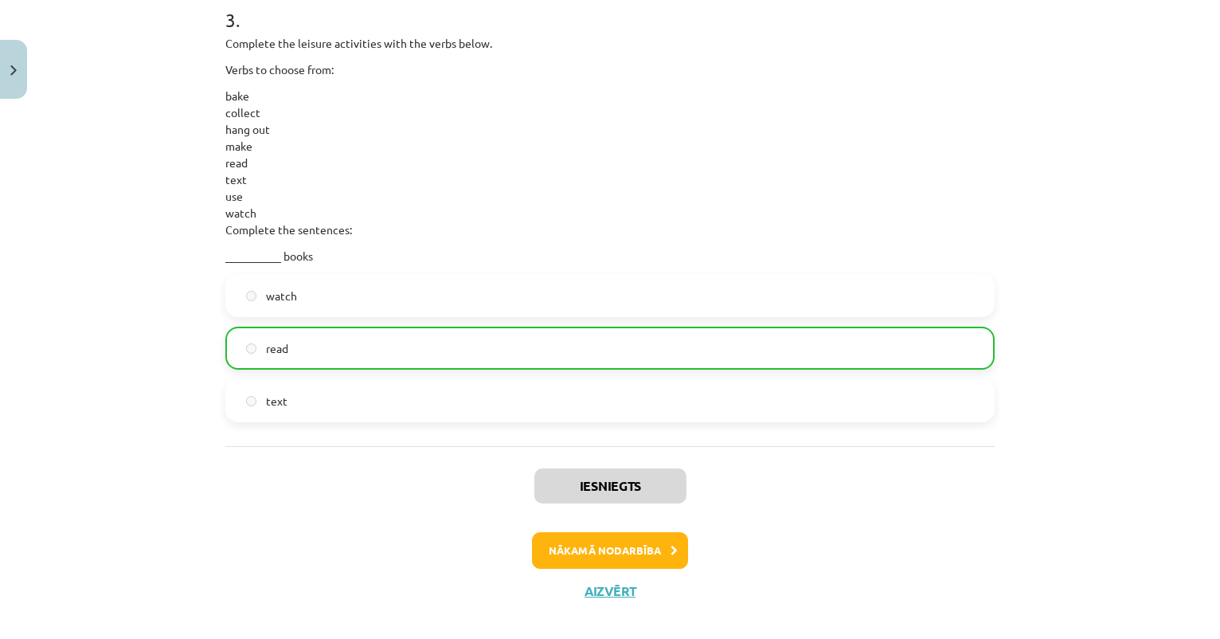
click at [605, 557] on button "Nākamā nodarbība" at bounding box center [610, 550] width 156 height 37
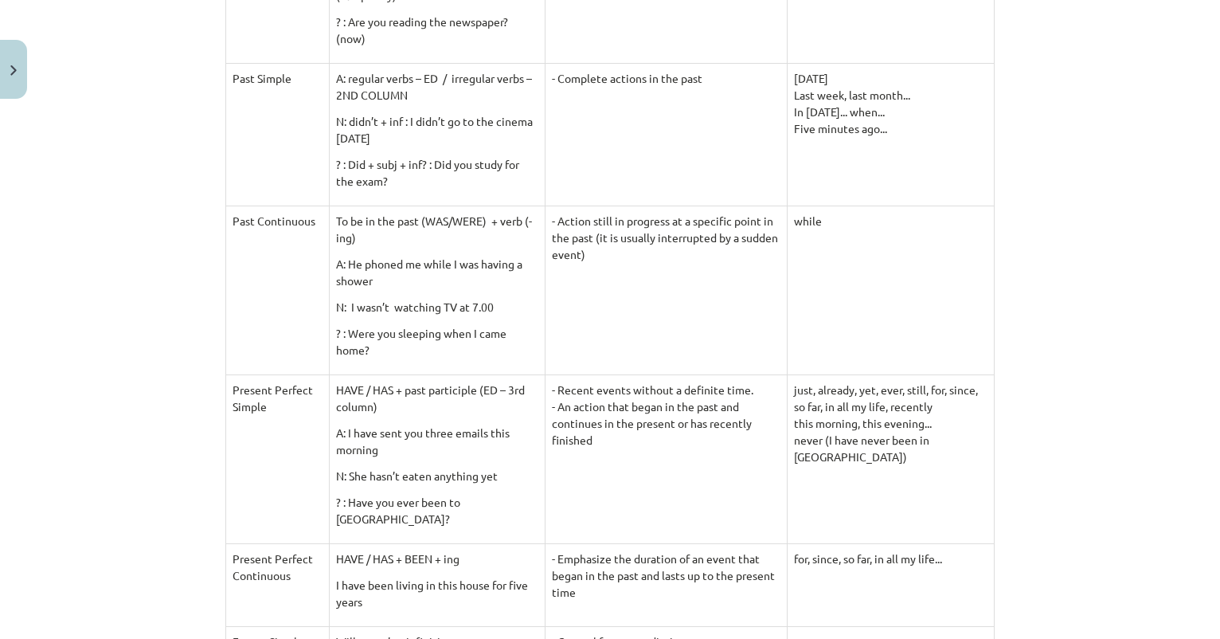
scroll to position [634, 0]
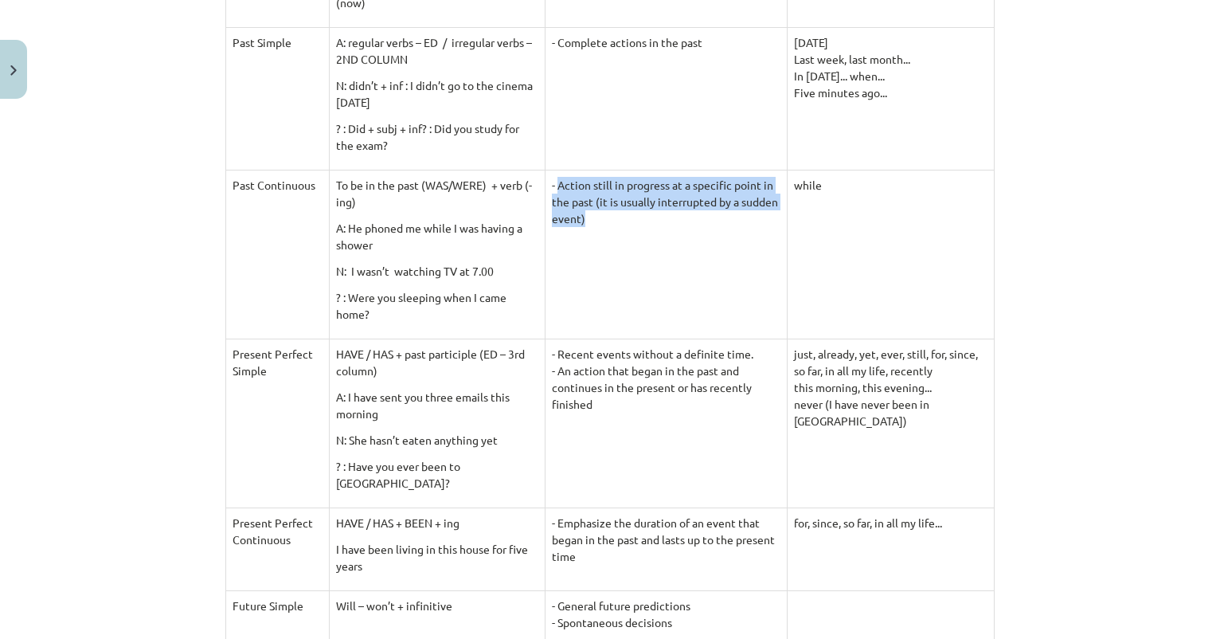
drag, startPoint x: 507, startPoint y: 179, endPoint x: 737, endPoint y: 198, distance: 230.2
click at [737, 198] on td "- Action still in progress at a specific point in the past (it is usually inter…" at bounding box center [666, 254] width 242 height 169
copy td "Action still in progress at a specific point in the past (it is usually interru…"
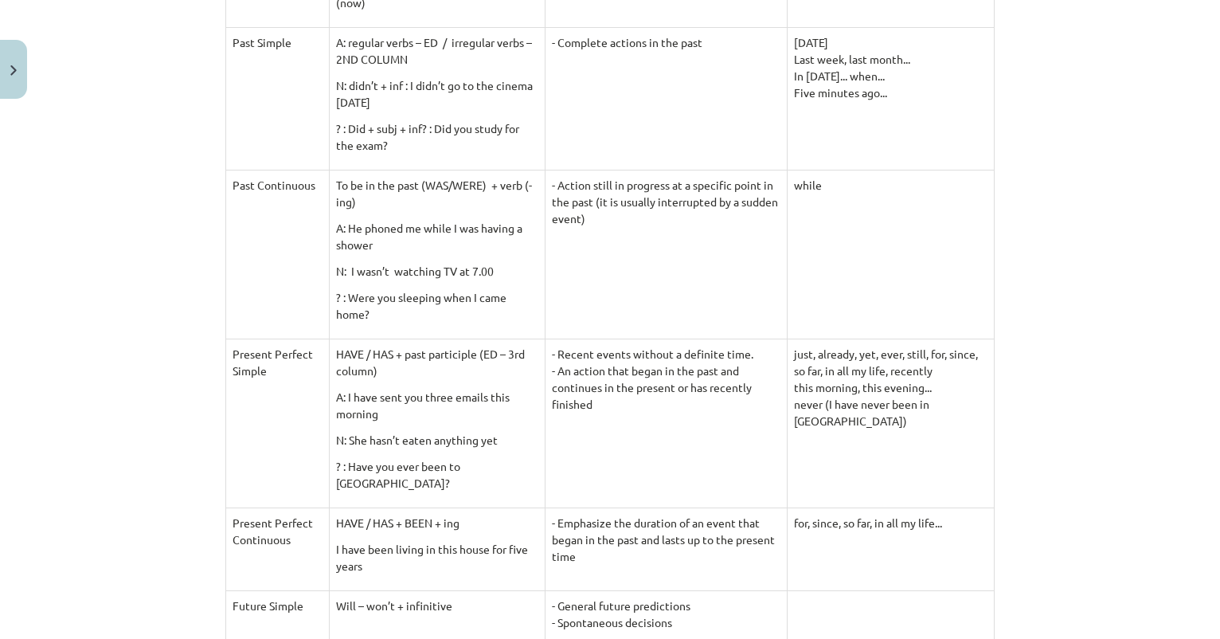
click at [389, 208] on td "To be in the past (WAS/WERE) + verb (-ing) A: He phoned me while I was having a…" at bounding box center [437, 254] width 216 height 169
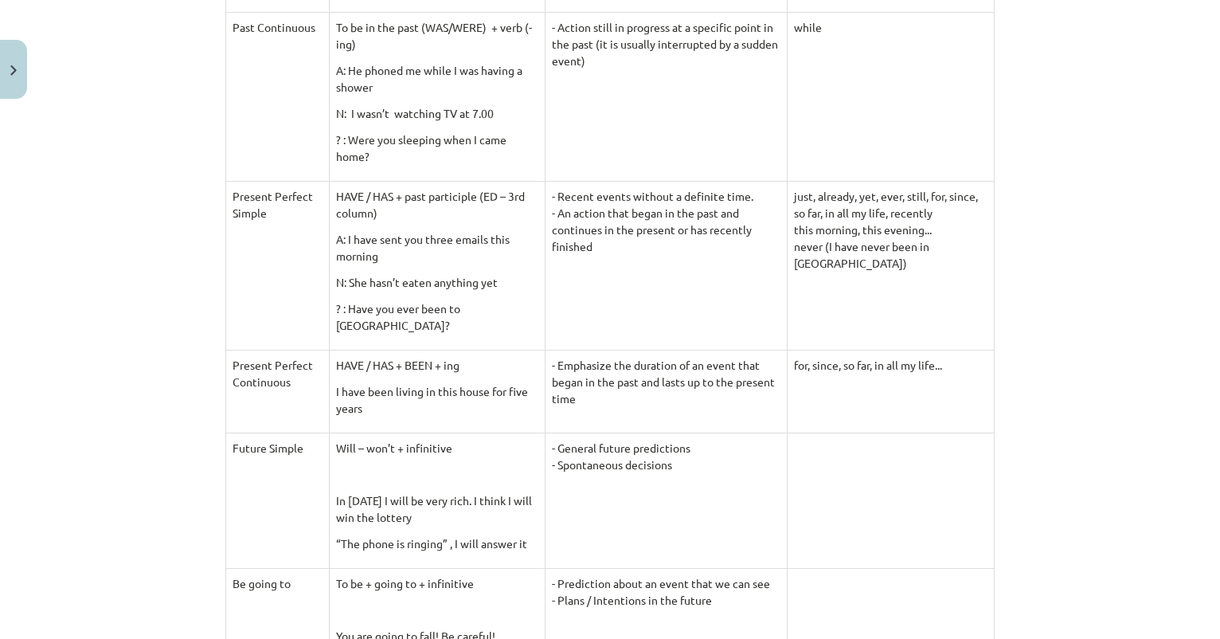
scroll to position [793, 0]
drag, startPoint x: 505, startPoint y: 189, endPoint x: 676, endPoint y: 231, distance: 175.6
click at [676, 231] on td "- Recent events without a definite time. - An action that began in the past and…" at bounding box center [666, 263] width 242 height 169
copy td "Recent events without a definite time. - An action that began in the past and c…"
click at [438, 242] on p "A: I have sent you three emails this morning" at bounding box center [437, 245] width 202 height 33
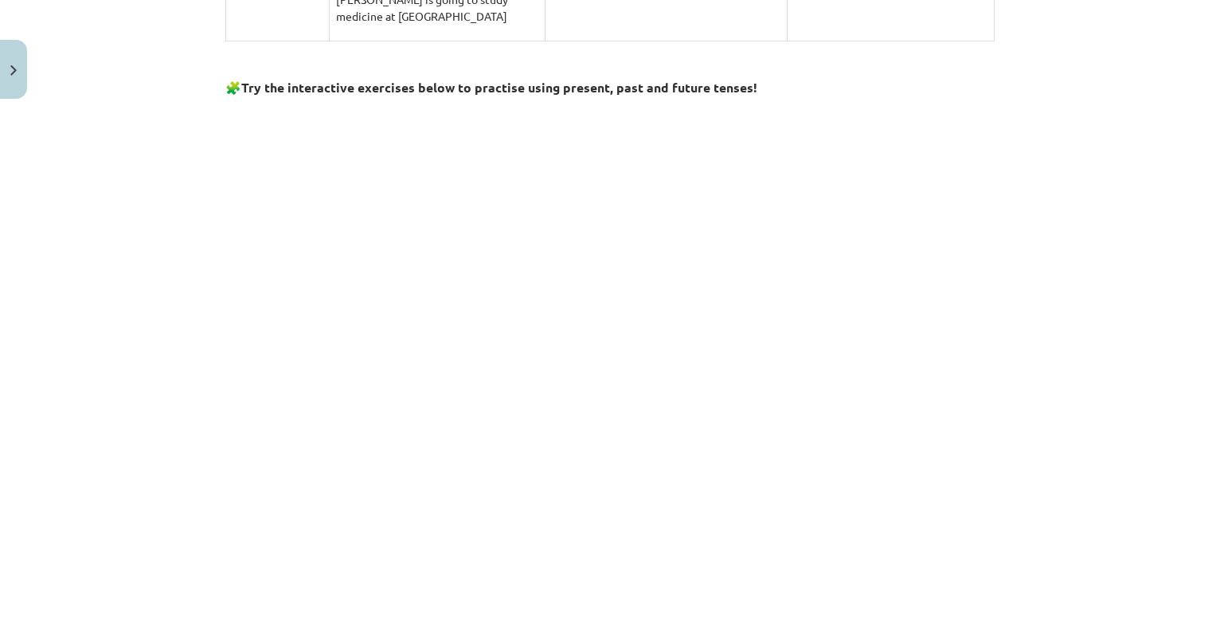
scroll to position [1342, 0]
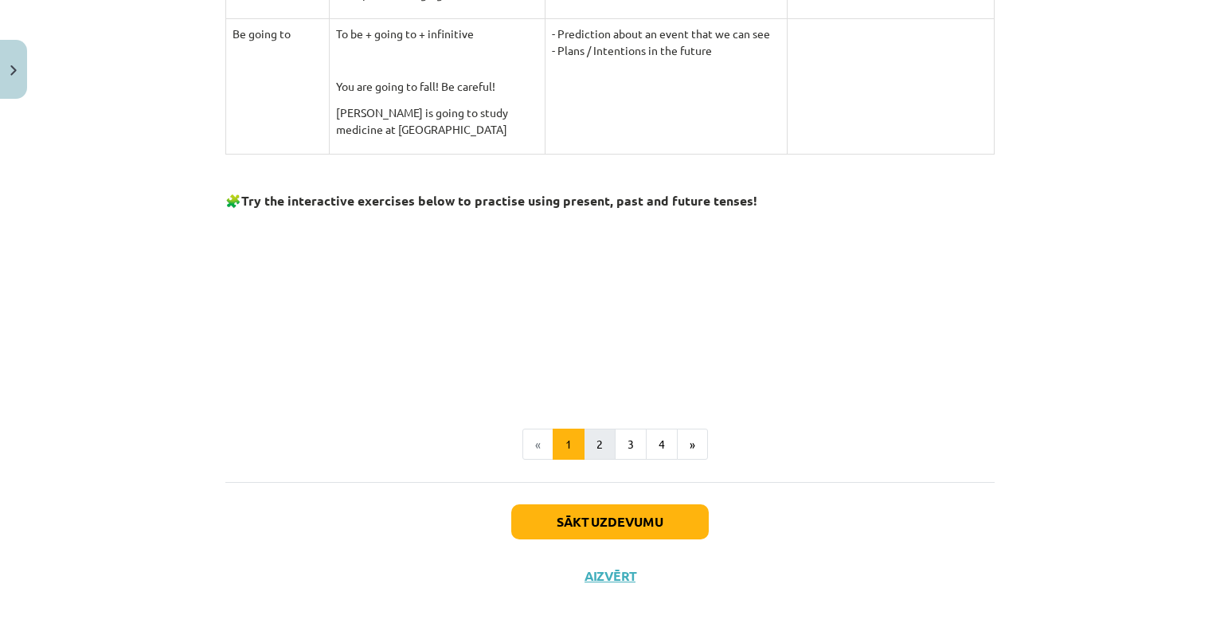
click at [597, 444] on button "2" at bounding box center [600, 445] width 32 height 32
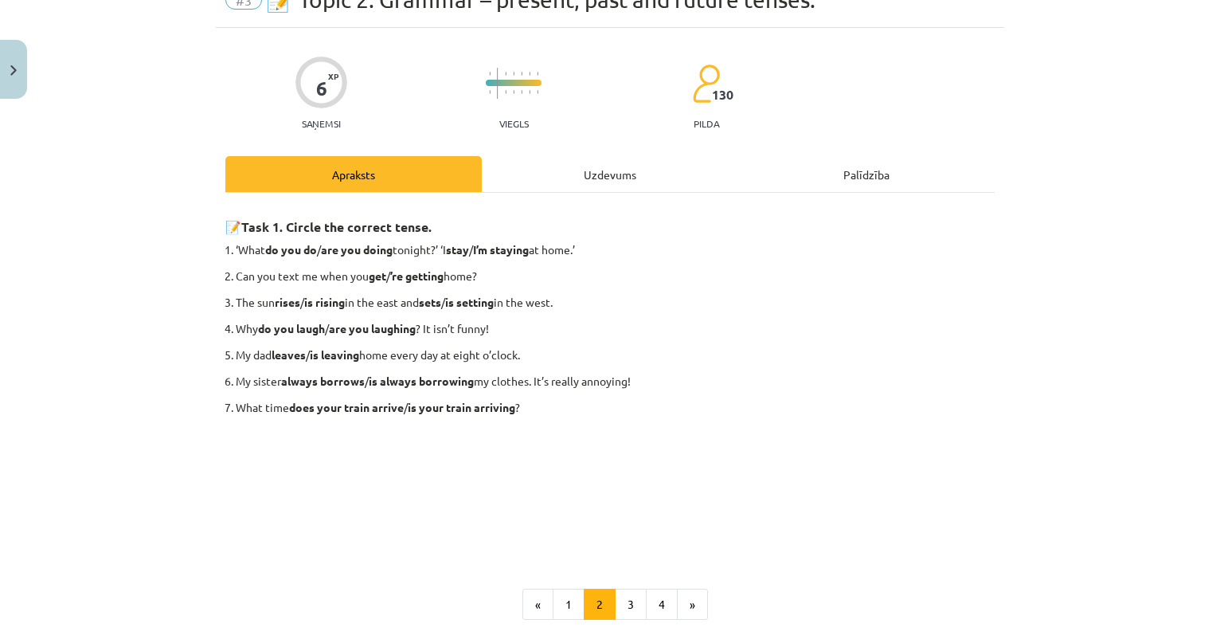
scroll to position [90, 0]
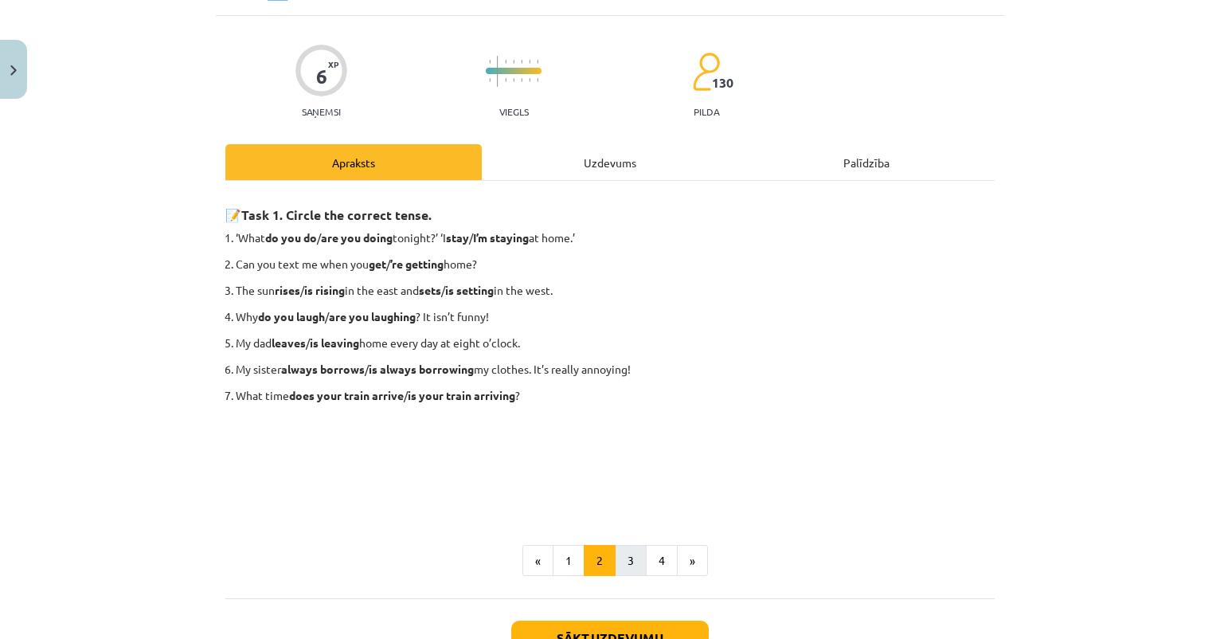
click at [627, 562] on button "3" at bounding box center [631, 561] width 32 height 32
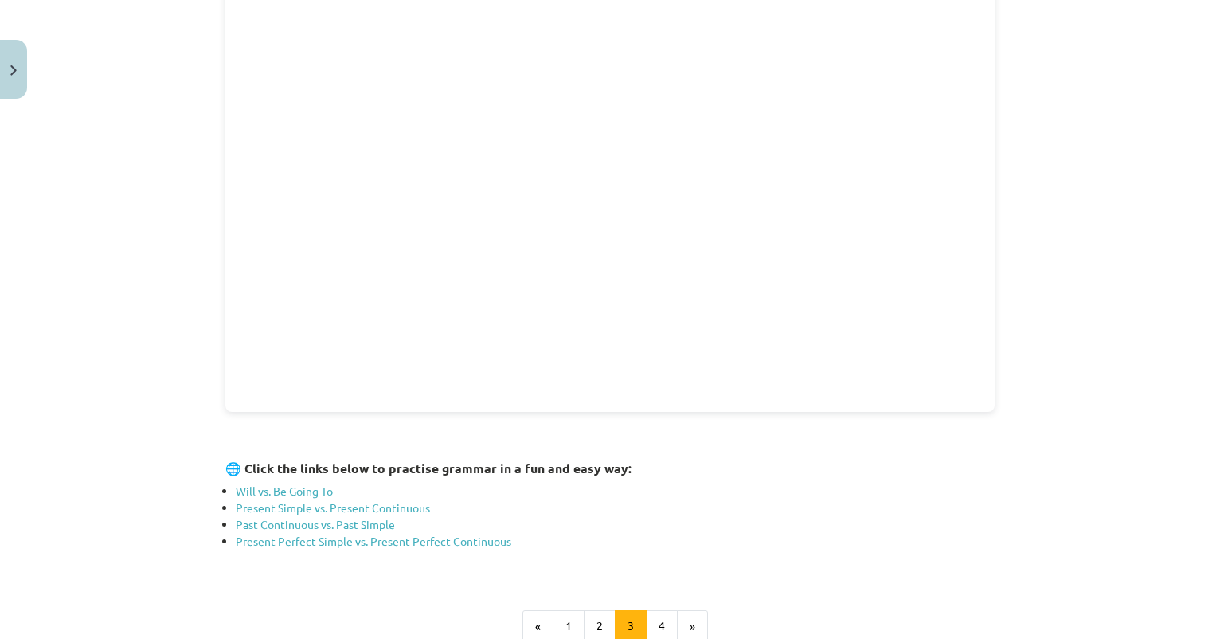
scroll to position [352, 0]
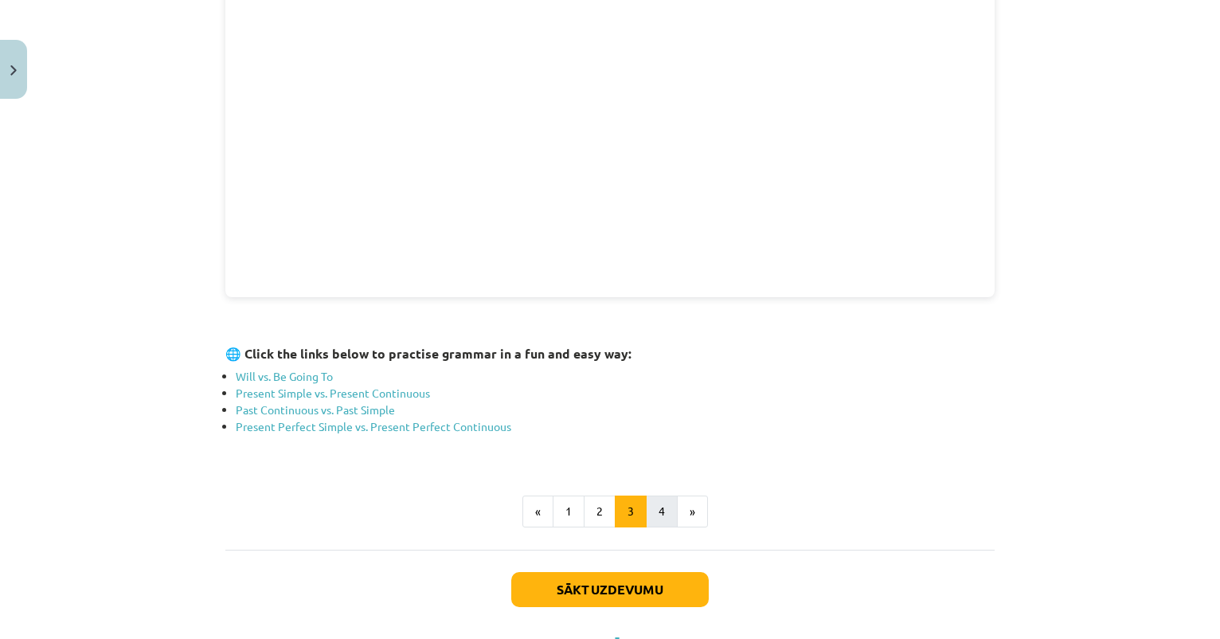
click at [660, 513] on button "4" at bounding box center [662, 512] width 32 height 32
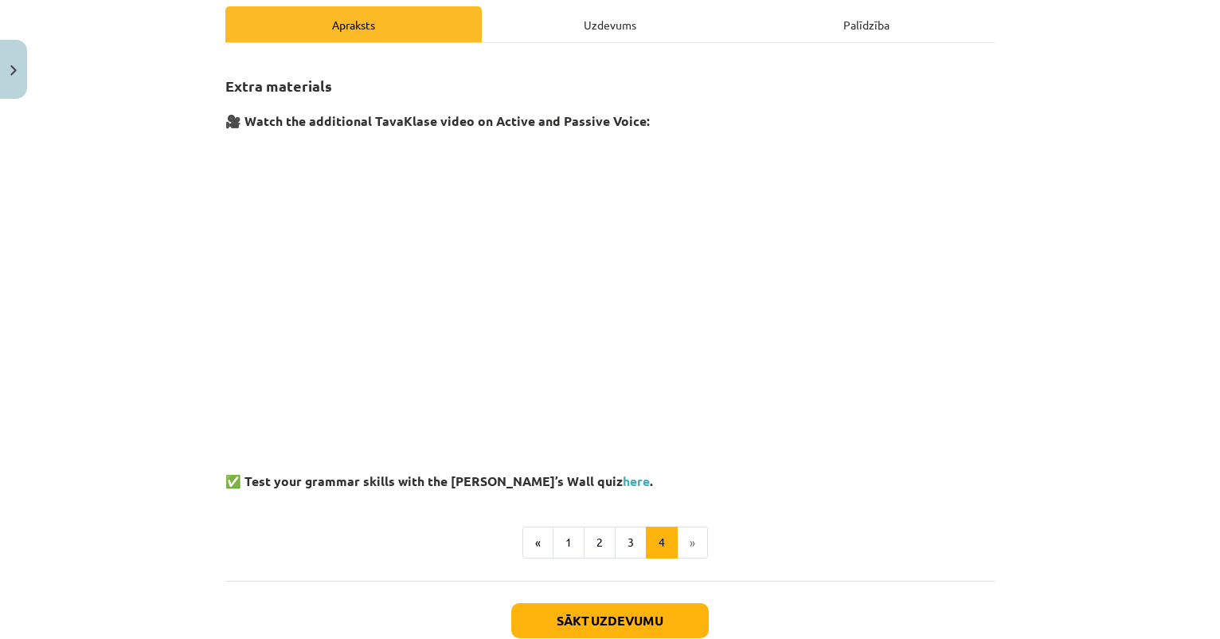
scroll to position [218, 0]
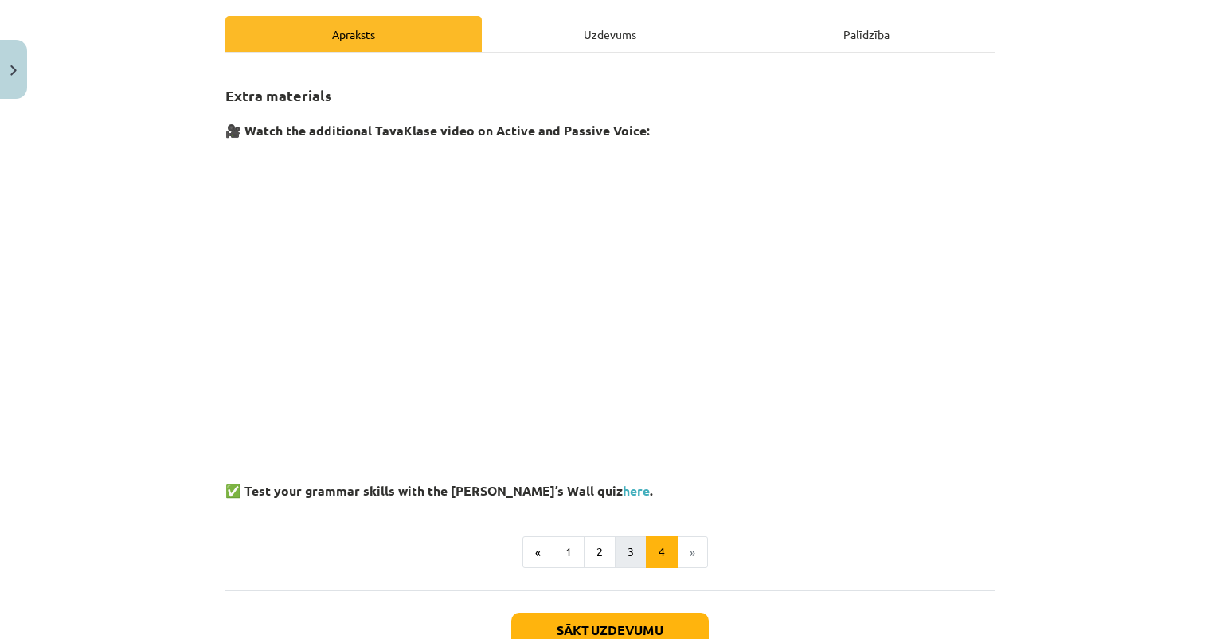
click at [627, 555] on button "3" at bounding box center [631, 552] width 32 height 32
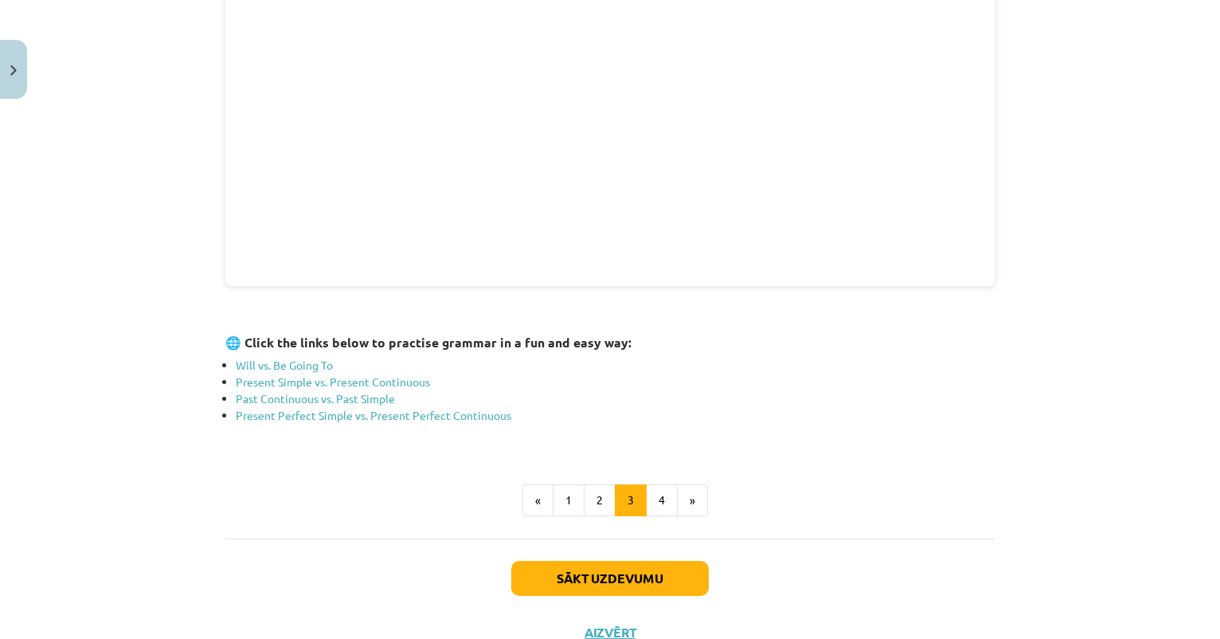
scroll to position [480, 0]
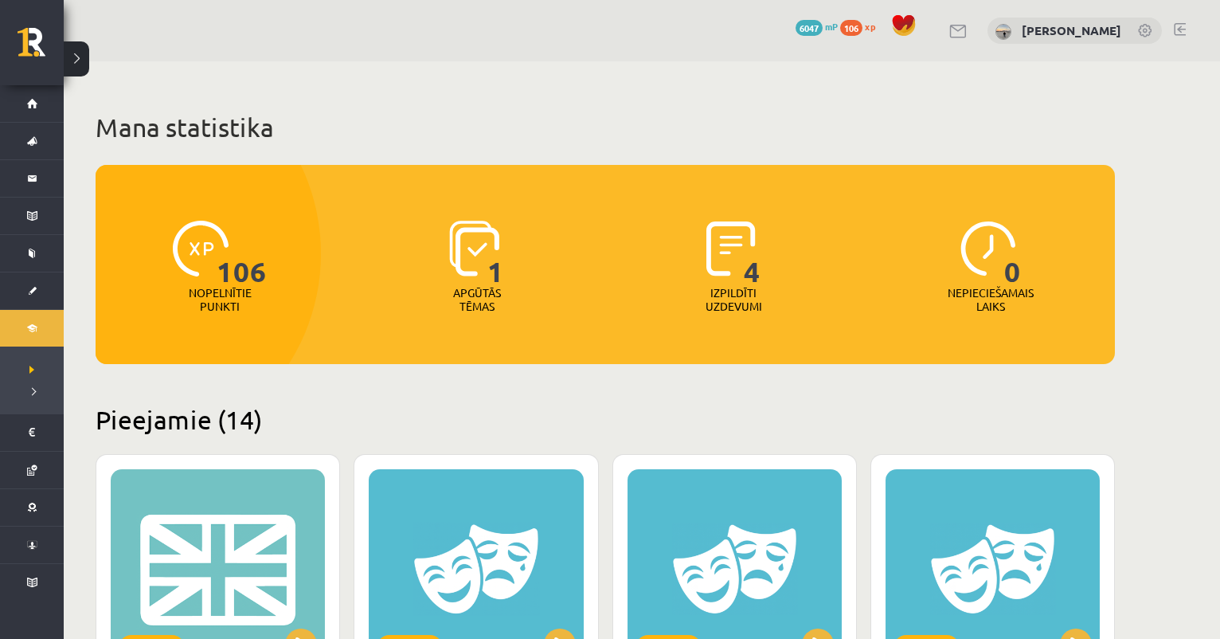
scroll to position [348, 0]
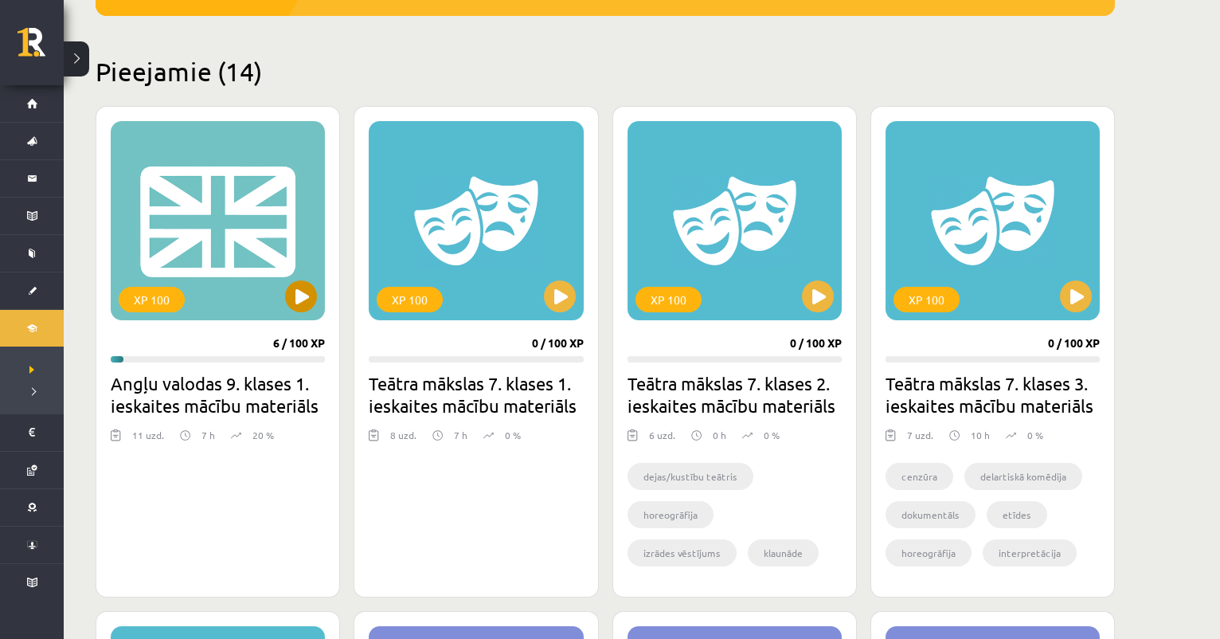
click at [304, 316] on div "XP 100" at bounding box center [218, 220] width 214 height 199
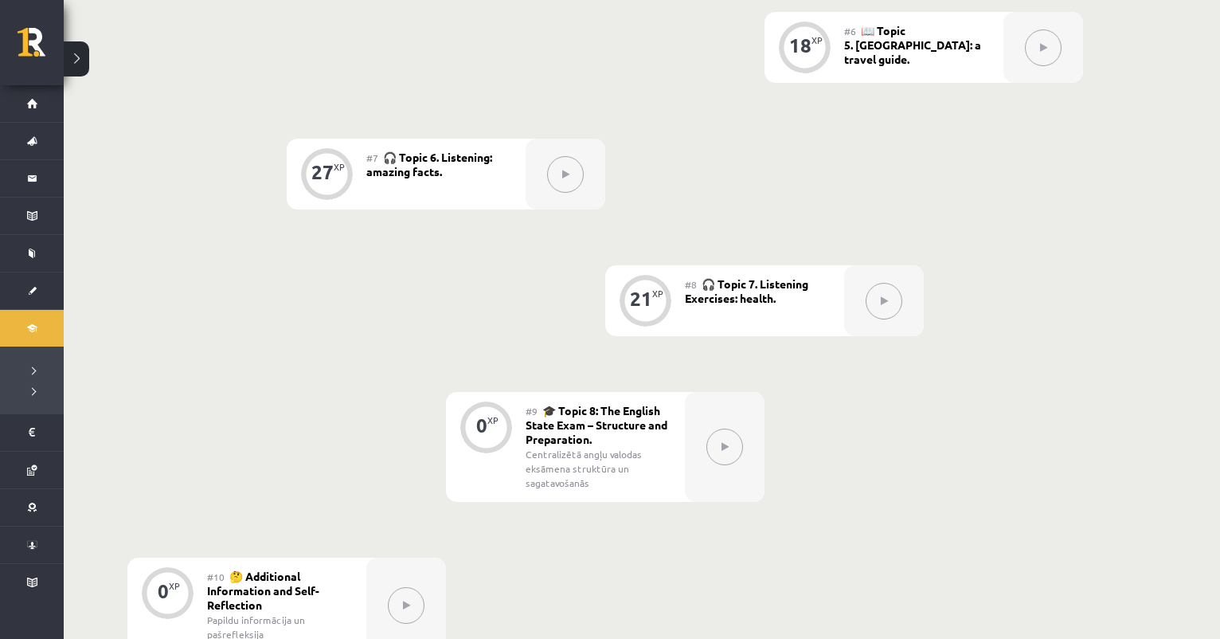
scroll to position [1050, 0]
click at [723, 449] on icon at bounding box center [725, 448] width 7 height 10
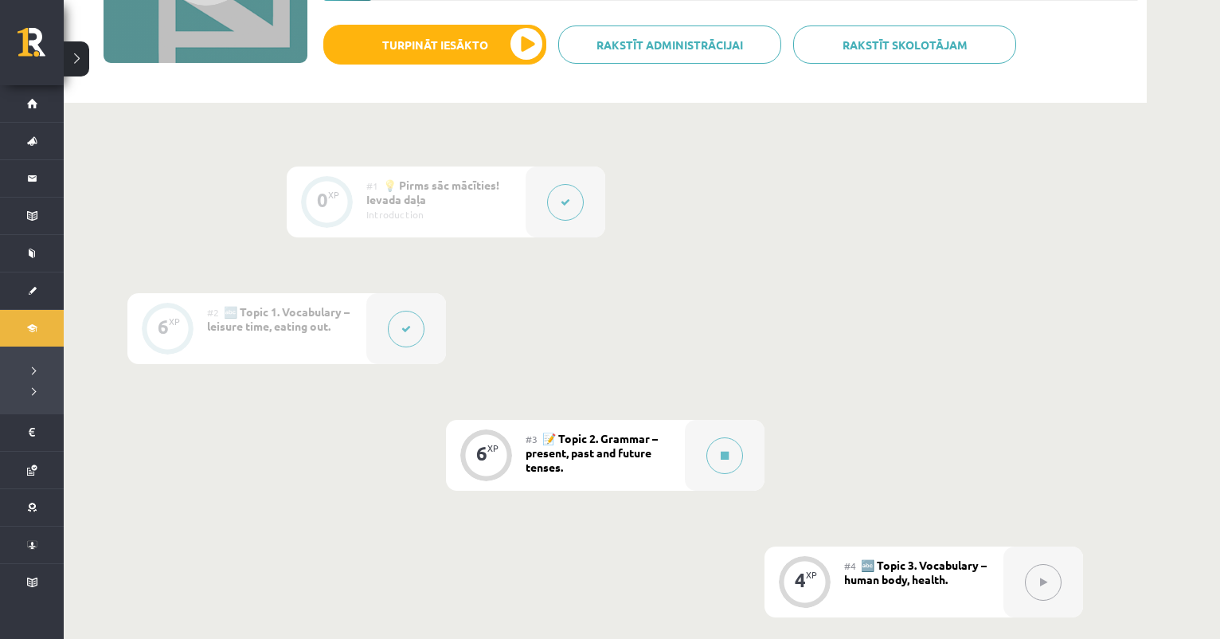
scroll to position [247, 0]
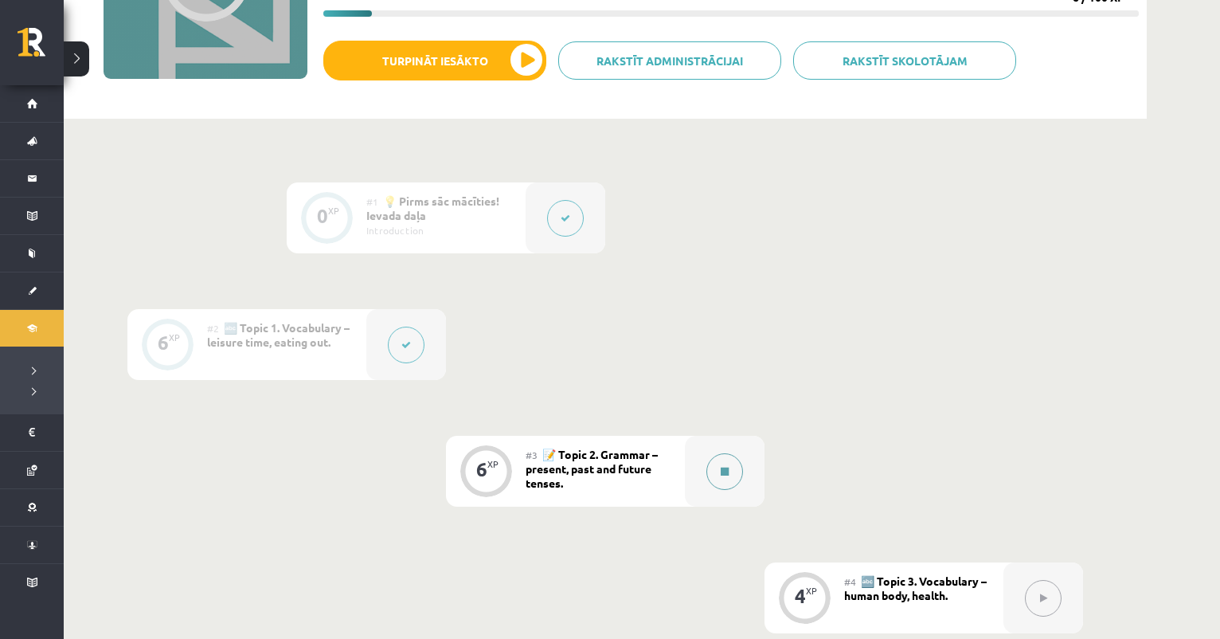
click at [732, 465] on button at bounding box center [725, 471] width 37 height 37
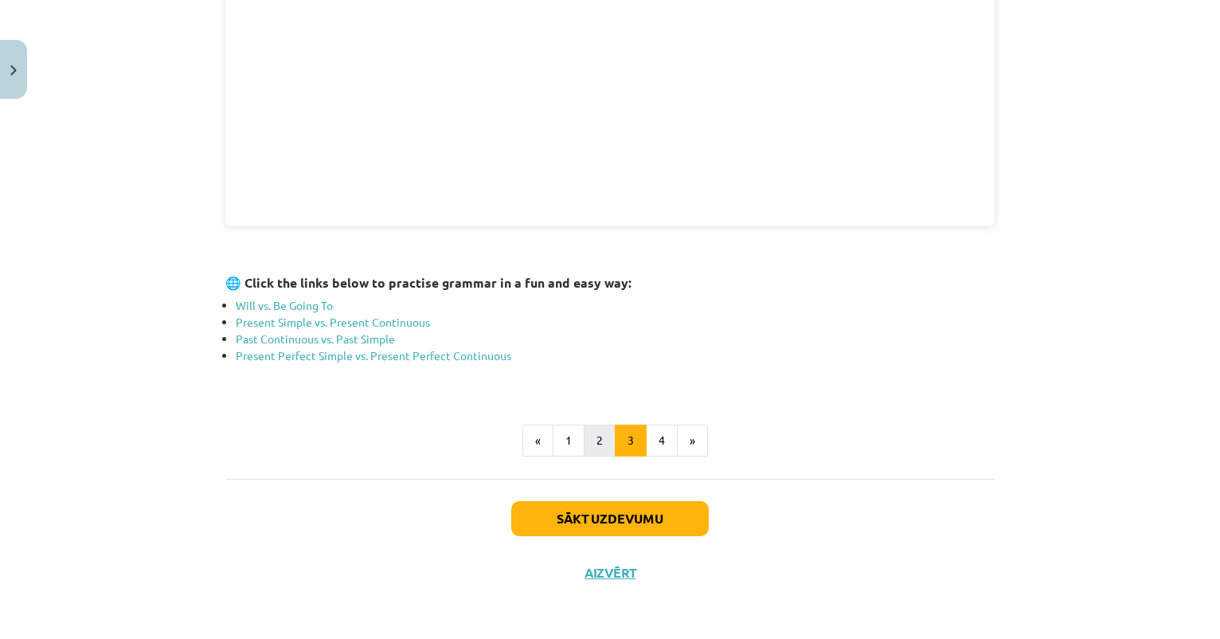
scroll to position [538, 0]
click at [659, 435] on button "4" at bounding box center [662, 441] width 32 height 32
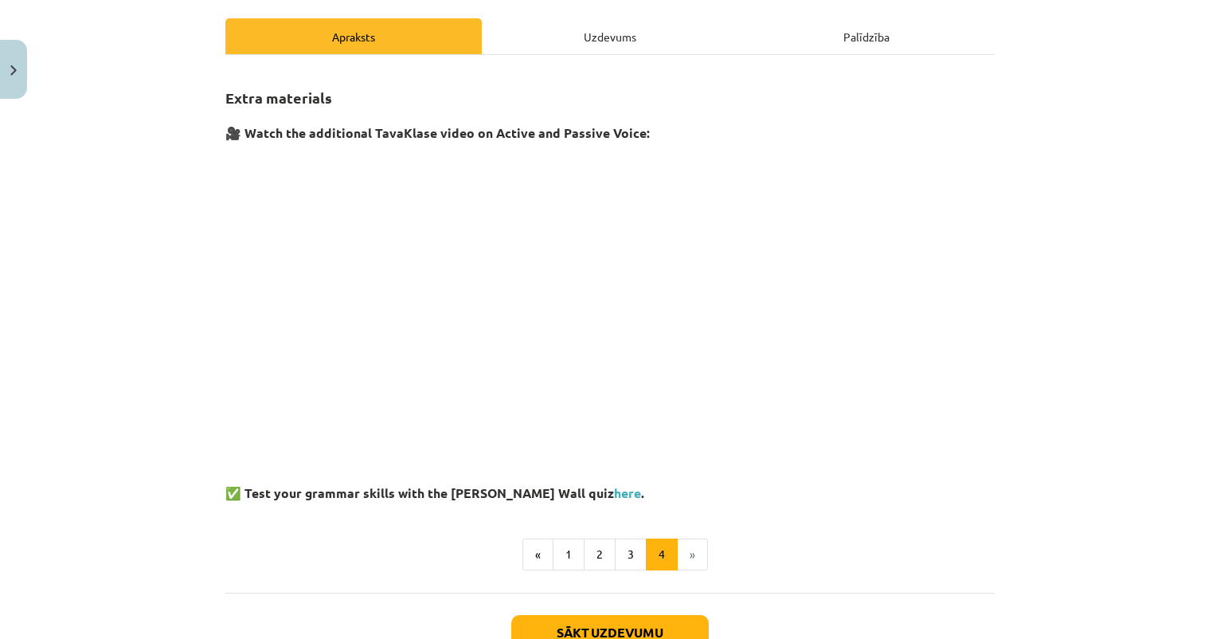
scroll to position [222, 0]
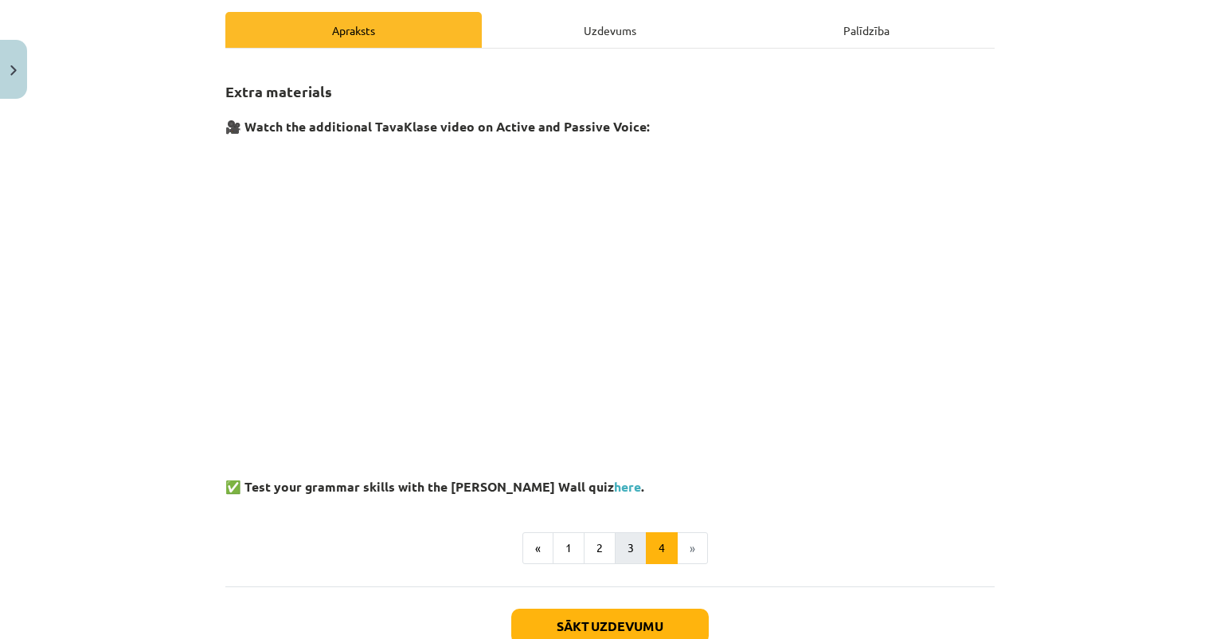
click at [639, 541] on button "3" at bounding box center [631, 548] width 32 height 32
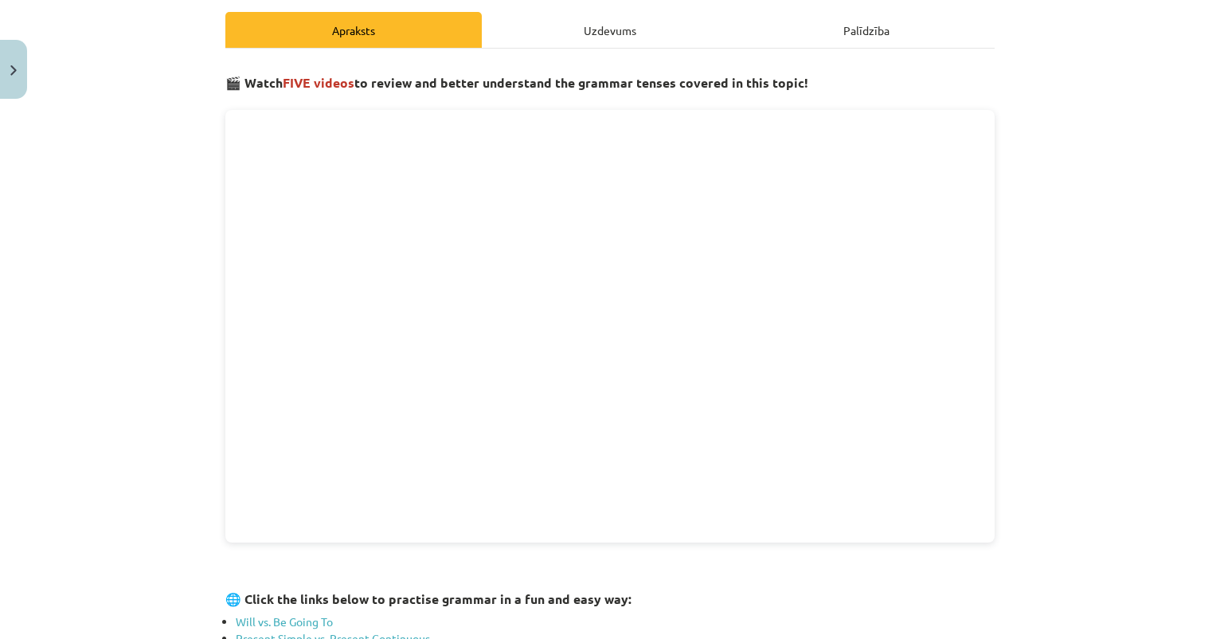
scroll to position [285, 0]
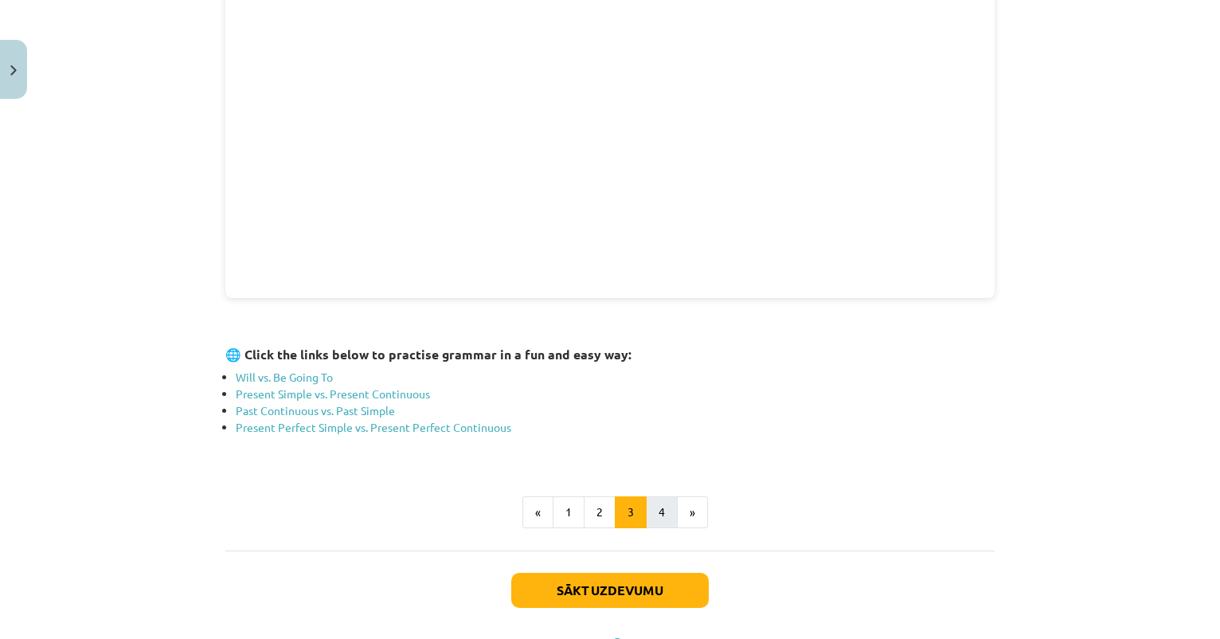
click at [666, 503] on button "4" at bounding box center [662, 512] width 32 height 32
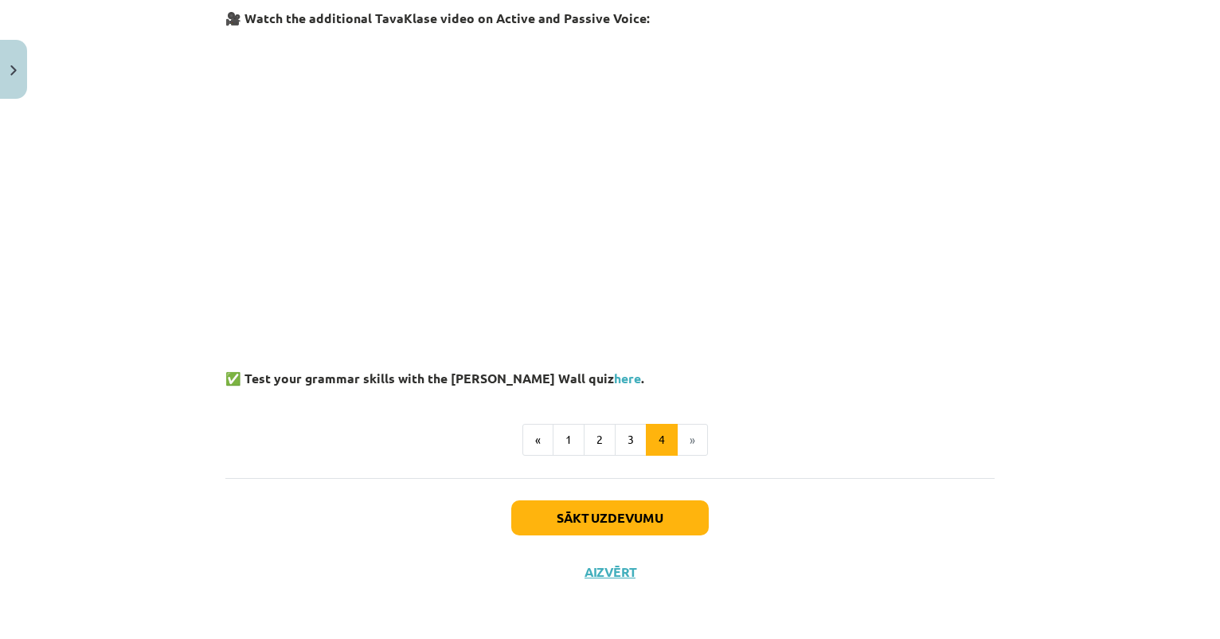
scroll to position [330, 0]
click at [614, 374] on link "here" at bounding box center [627, 378] width 27 height 17
click at [550, 514] on button "Sākt uzdevumu" at bounding box center [610, 518] width 198 height 35
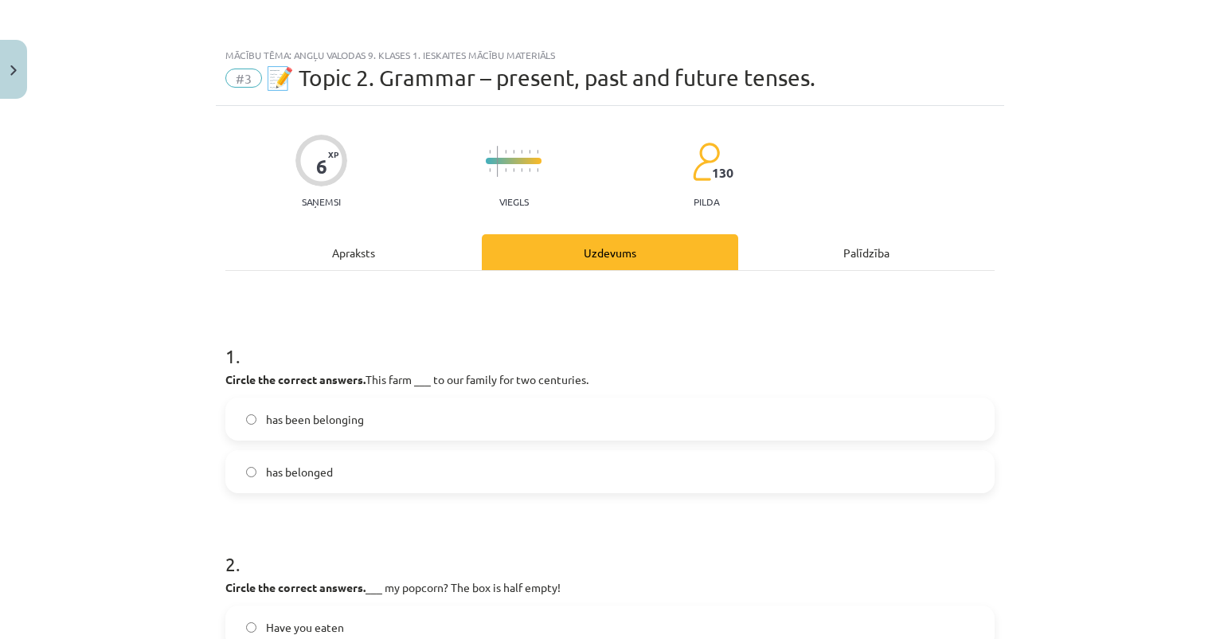
scroll to position [0, 0]
click at [330, 425] on span "has been belonging" at bounding box center [315, 419] width 98 height 17
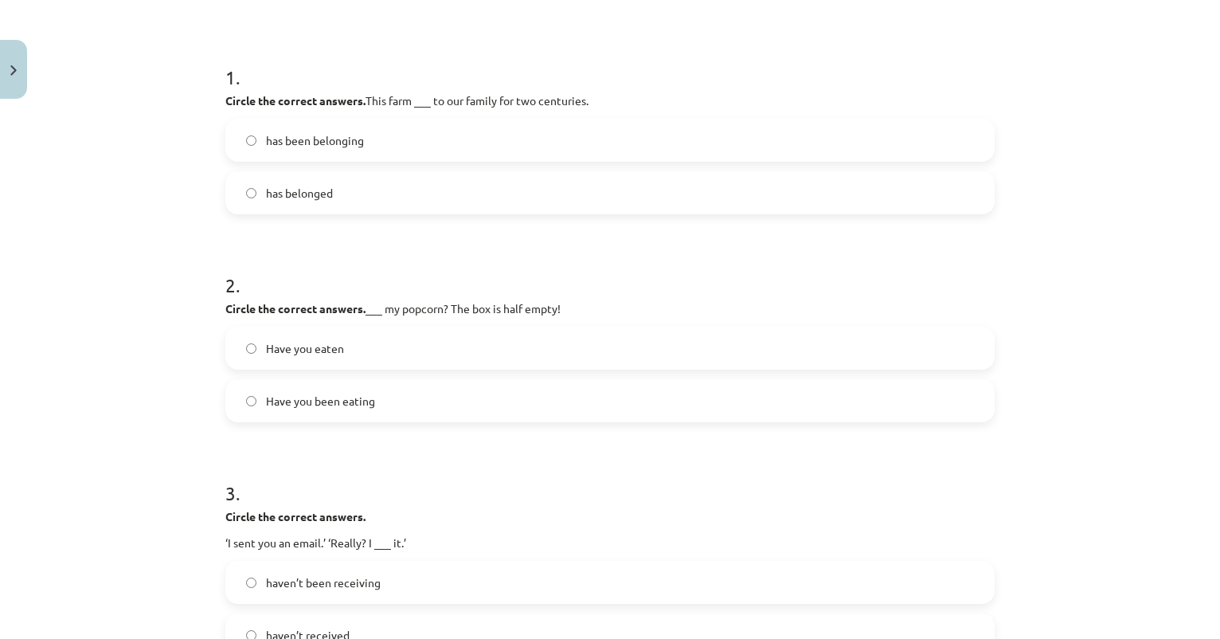
scroll to position [284, 0]
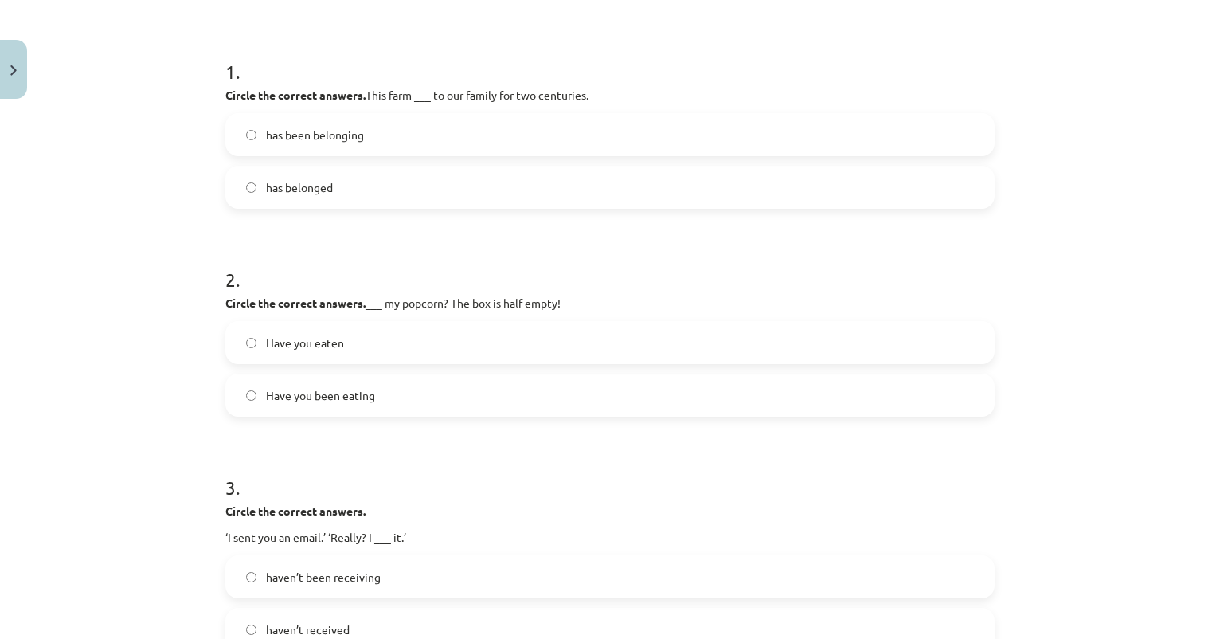
click at [323, 349] on span "Have you eaten" at bounding box center [305, 343] width 78 height 17
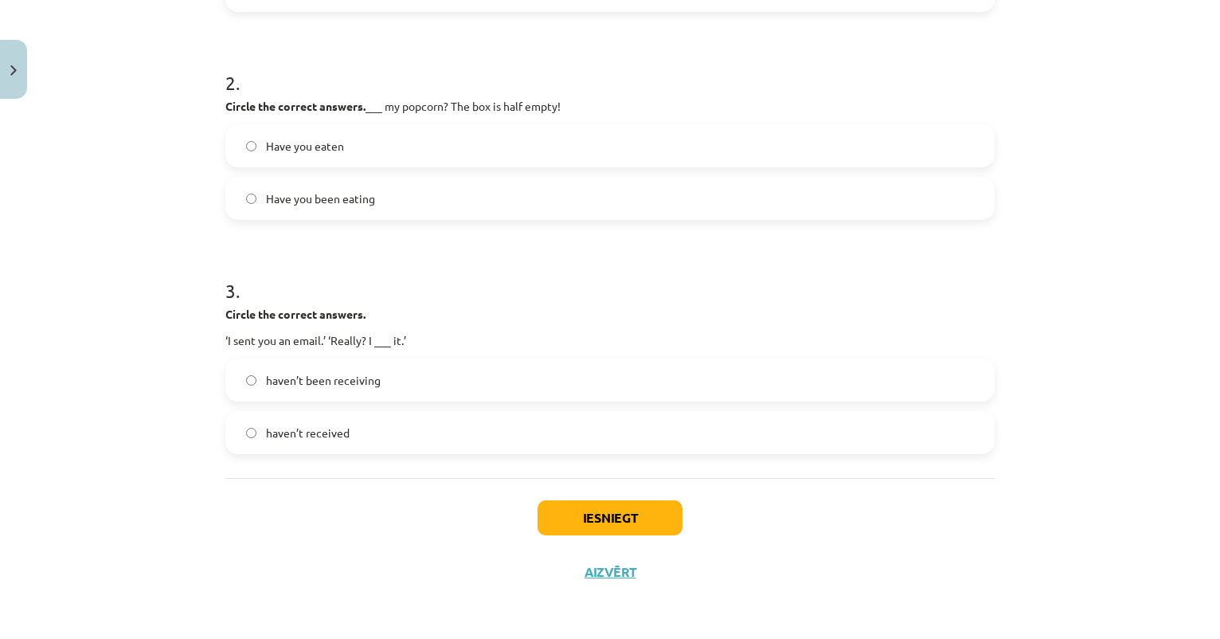
scroll to position [484, 0]
click at [300, 430] on span "haven’t received" at bounding box center [308, 433] width 84 height 17
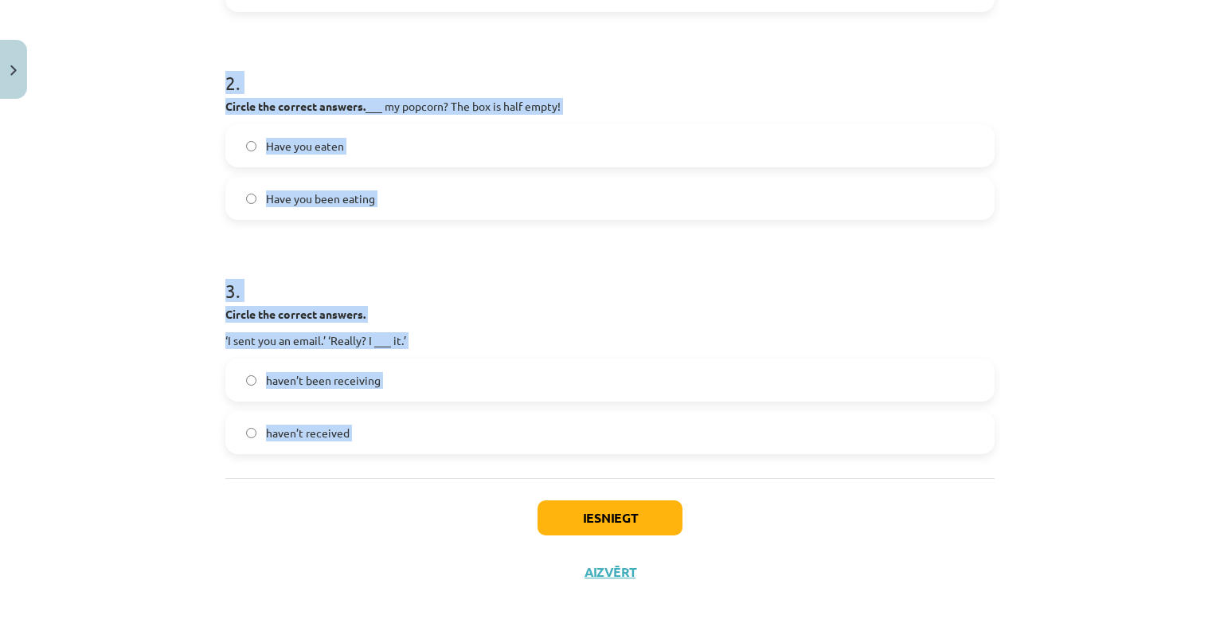
drag, startPoint x: 225, startPoint y: 356, endPoint x: 581, endPoint y: 483, distance: 378.0
click at [582, 484] on div "6 XP Saņemsi Viegls 130 pilda Apraksts Uzdevums Palīdzība 1 . Circle the correc…" at bounding box center [610, 112] width 789 height 974
copy form "1 . Circle the correct answers. This farm ___ to our family for two centuries. …"
click at [536, 315] on p "Circle the correct answers." at bounding box center [610, 314] width 770 height 17
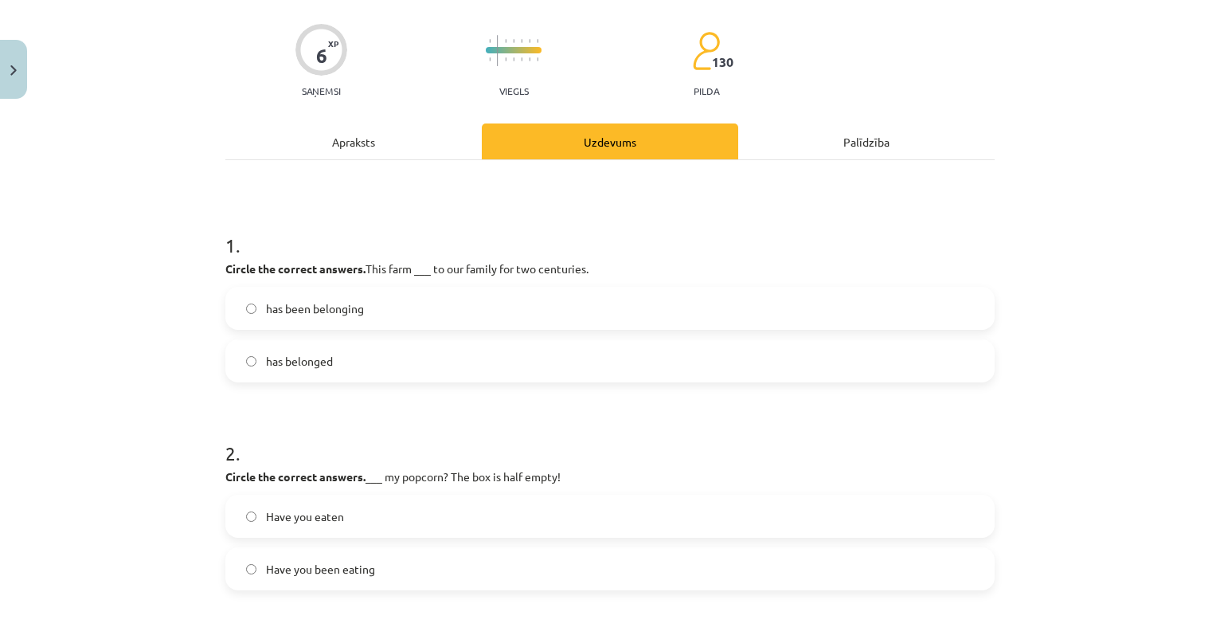
scroll to position [110, 0]
click at [402, 360] on label "has belonged" at bounding box center [610, 362] width 766 height 40
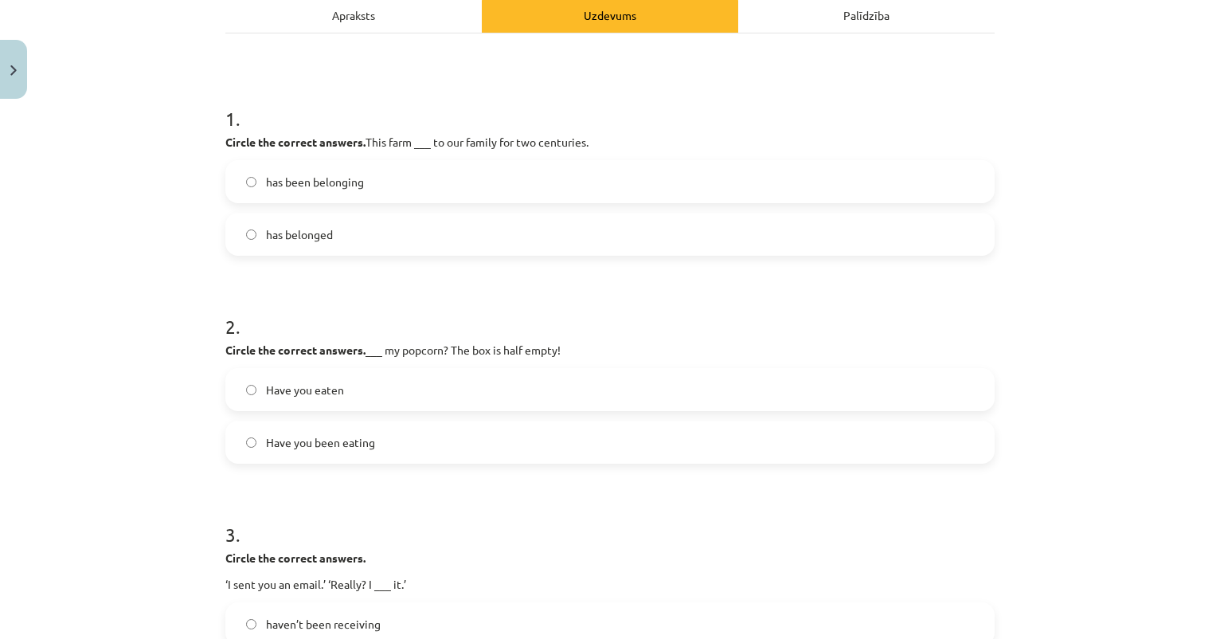
scroll to position [238, 0]
click at [320, 446] on span "Have you been eating" at bounding box center [320, 441] width 109 height 17
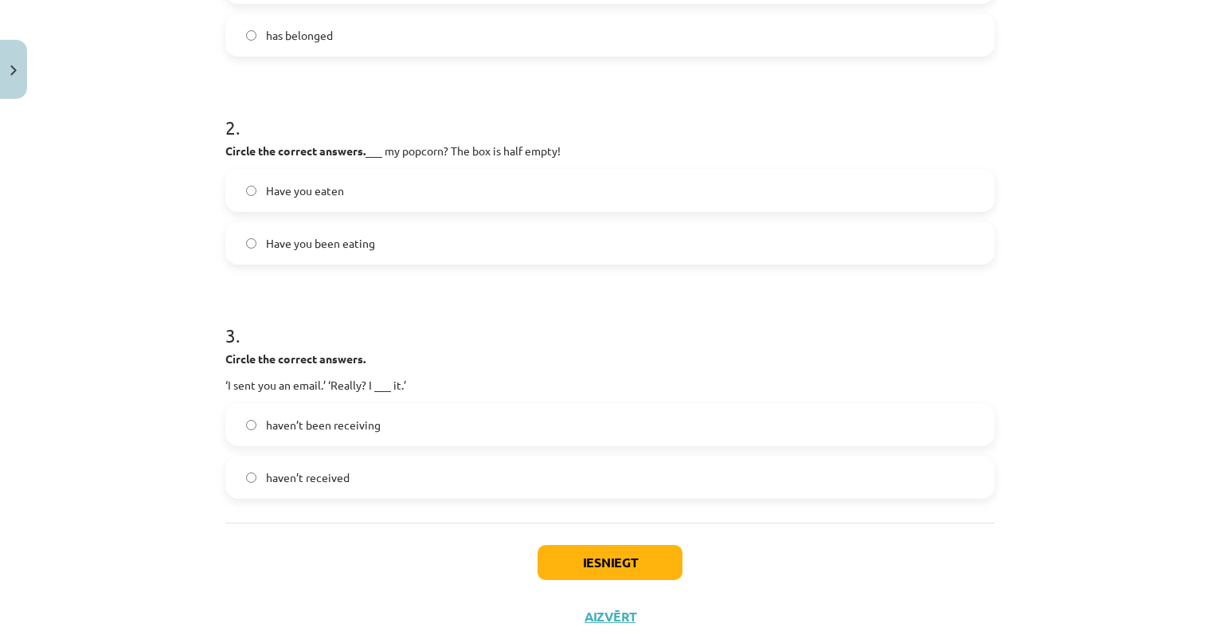
scroll to position [444, 0]
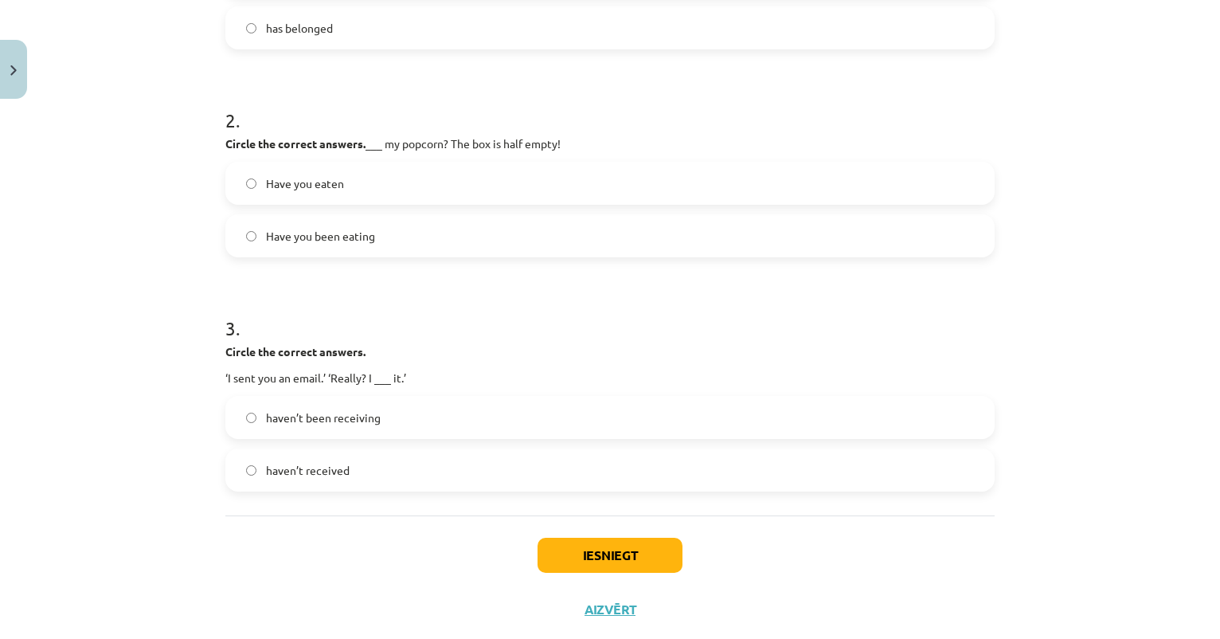
click at [620, 555] on button "Iesniegt" at bounding box center [610, 555] width 145 height 35
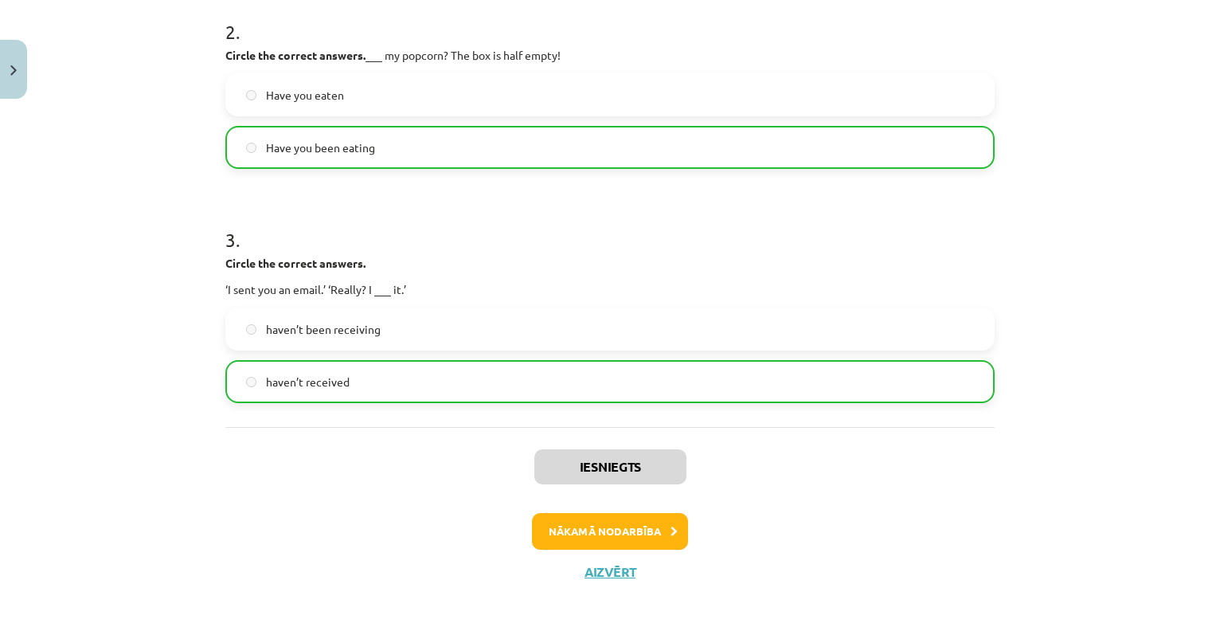
click at [598, 543] on button "Nākamā nodarbība" at bounding box center [610, 531] width 156 height 37
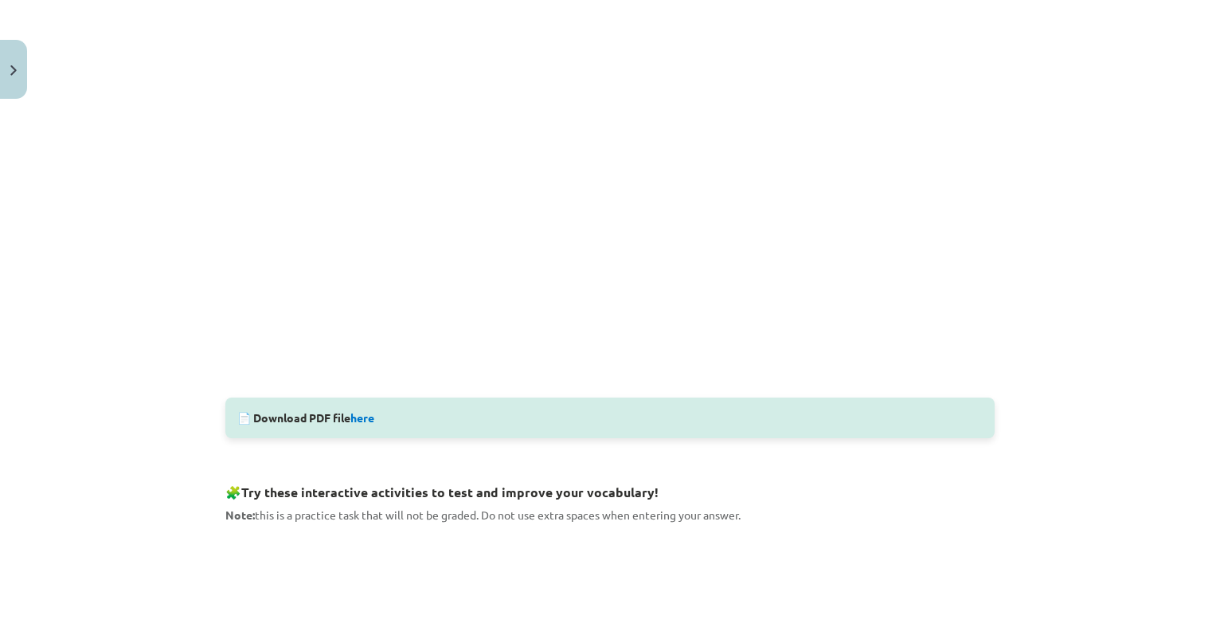
scroll to position [346, 0]
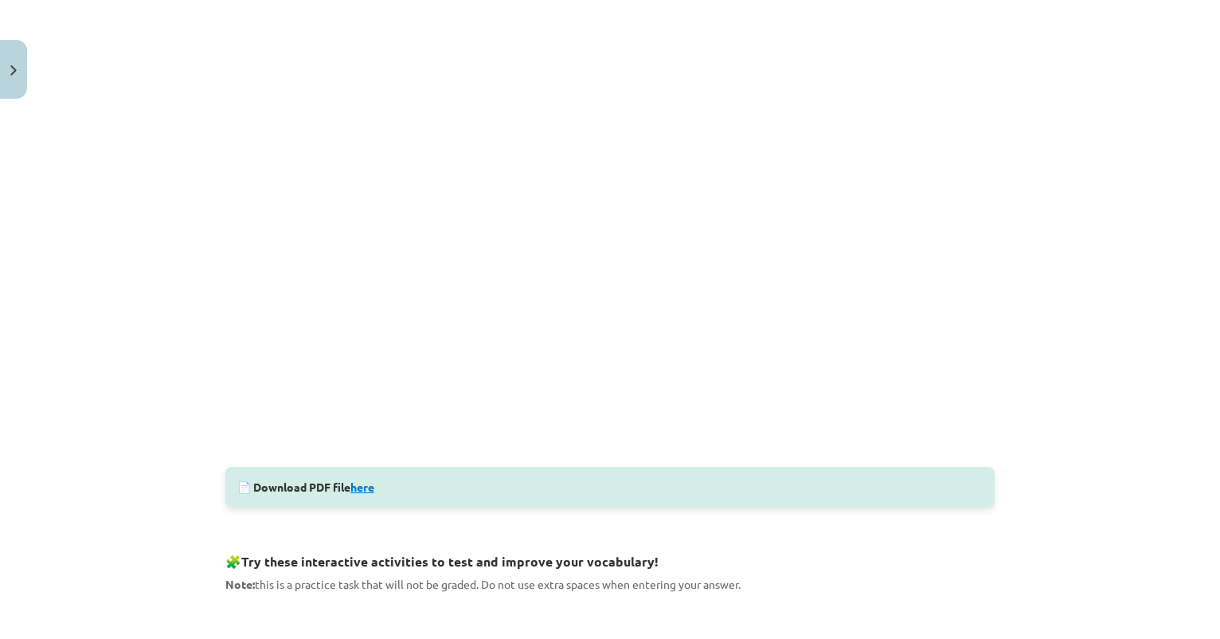
click at [366, 488] on link "here" at bounding box center [363, 487] width 24 height 14
click at [22, 80] on button "Close" at bounding box center [13, 69] width 27 height 59
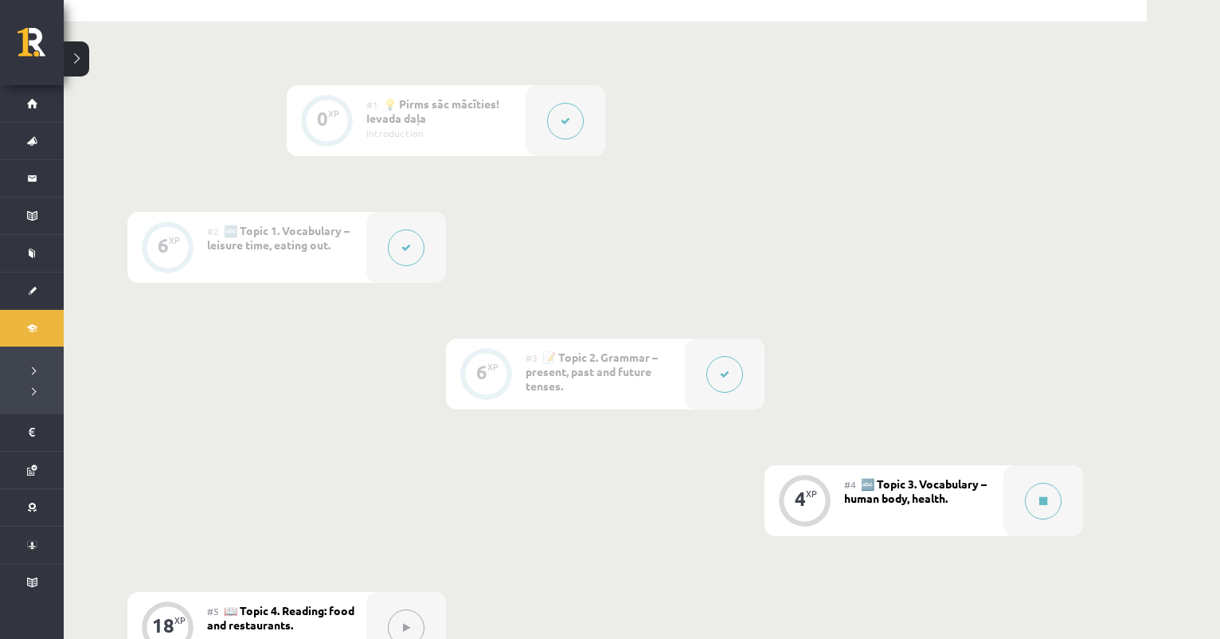
scroll to position [344, 0]
click at [705, 371] on div at bounding box center [725, 374] width 80 height 71
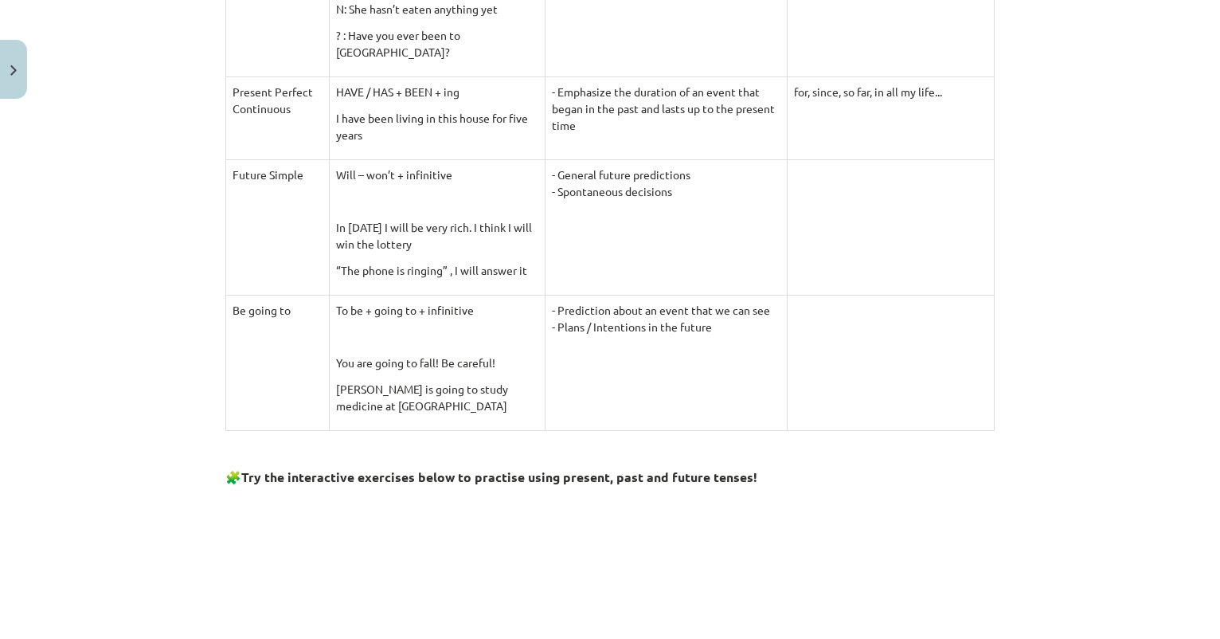
scroll to position [1100, 0]
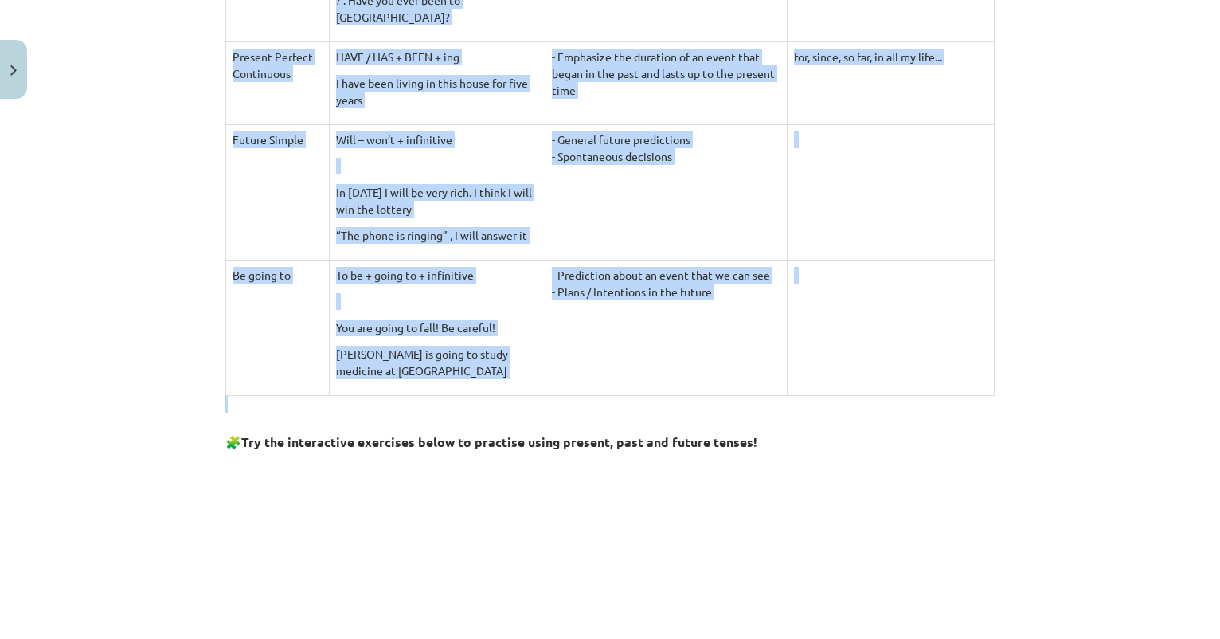
drag, startPoint x: 229, startPoint y: 80, endPoint x: 920, endPoint y: 403, distance: 763.1
click at [920, 403] on div "📖 Read the given information and do the activities below. VERB FORM USE TIME EX…" at bounding box center [610, 79] width 770 height 1788
copy div "VERB FORM USE TIME EXPRESSIONS Present Simple A: I –You – We – They play He – S…"
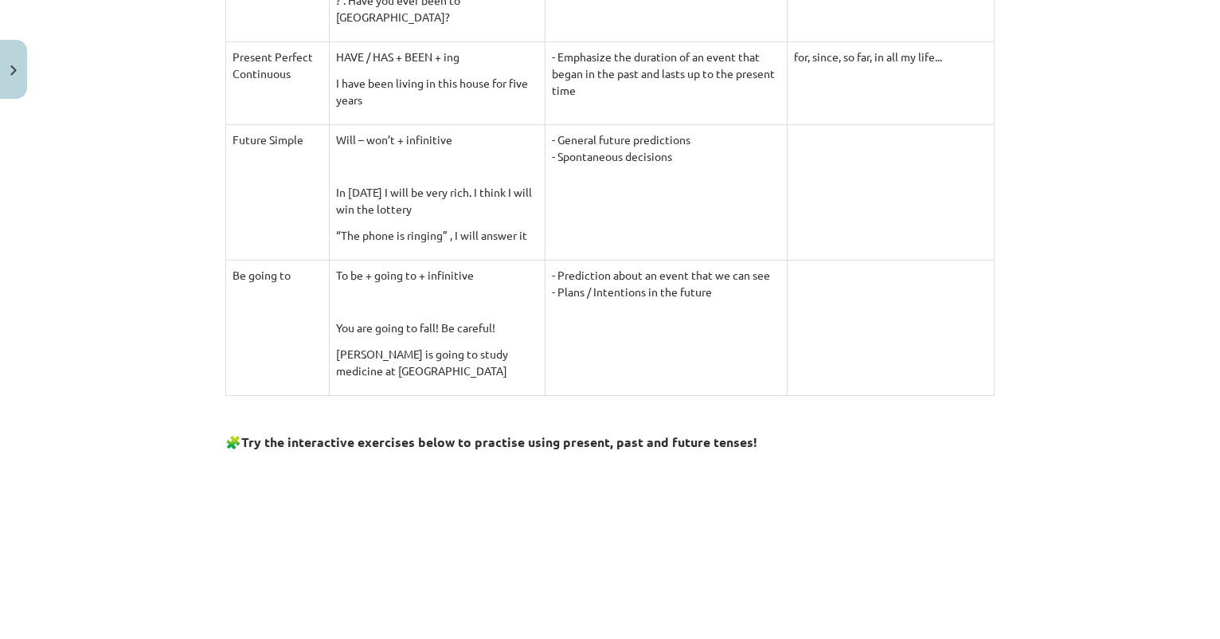
click at [1097, 221] on div "Mācību tēma: Angļu valodas 9. klases 1. ieskaites mācību materiāls #3 📝 Topic 2…" at bounding box center [610, 319] width 1220 height 639
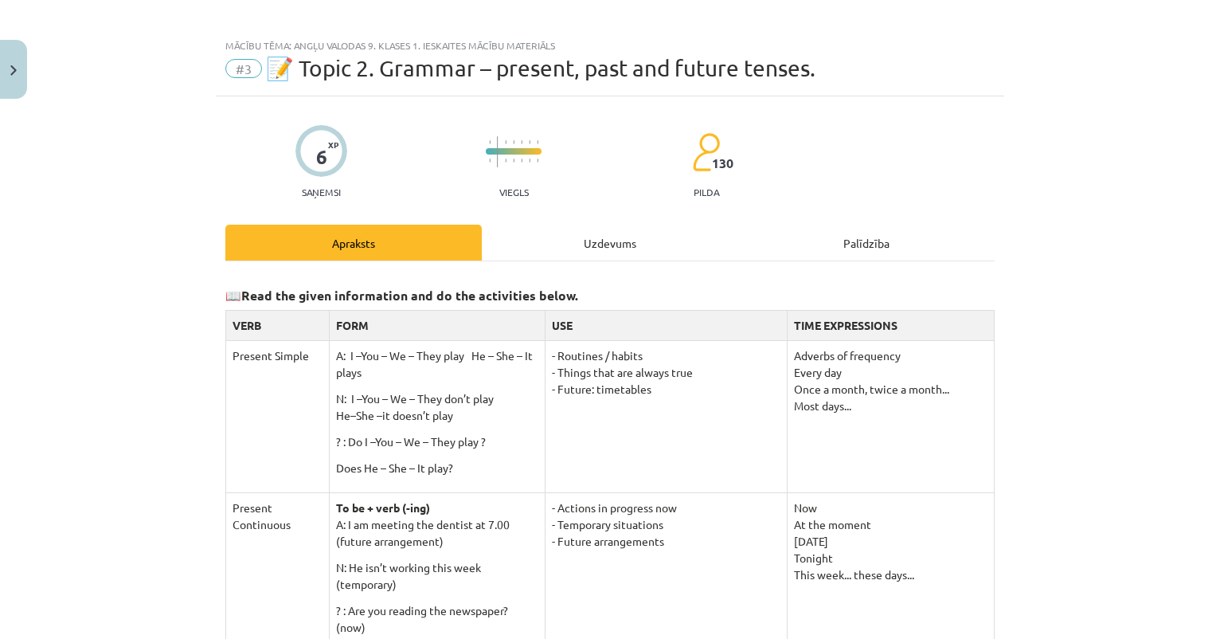
scroll to position [11, 0]
click at [10, 89] on button "Close" at bounding box center [13, 69] width 27 height 59
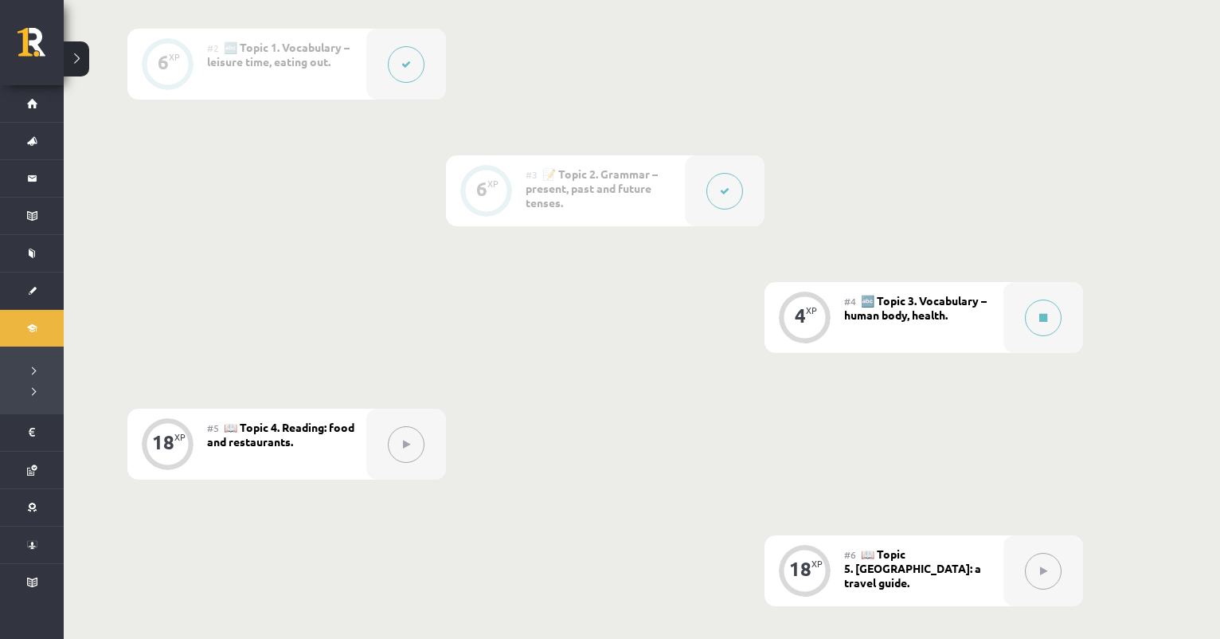
scroll to position [530, 0]
click at [1049, 311] on button at bounding box center [1043, 315] width 37 height 37
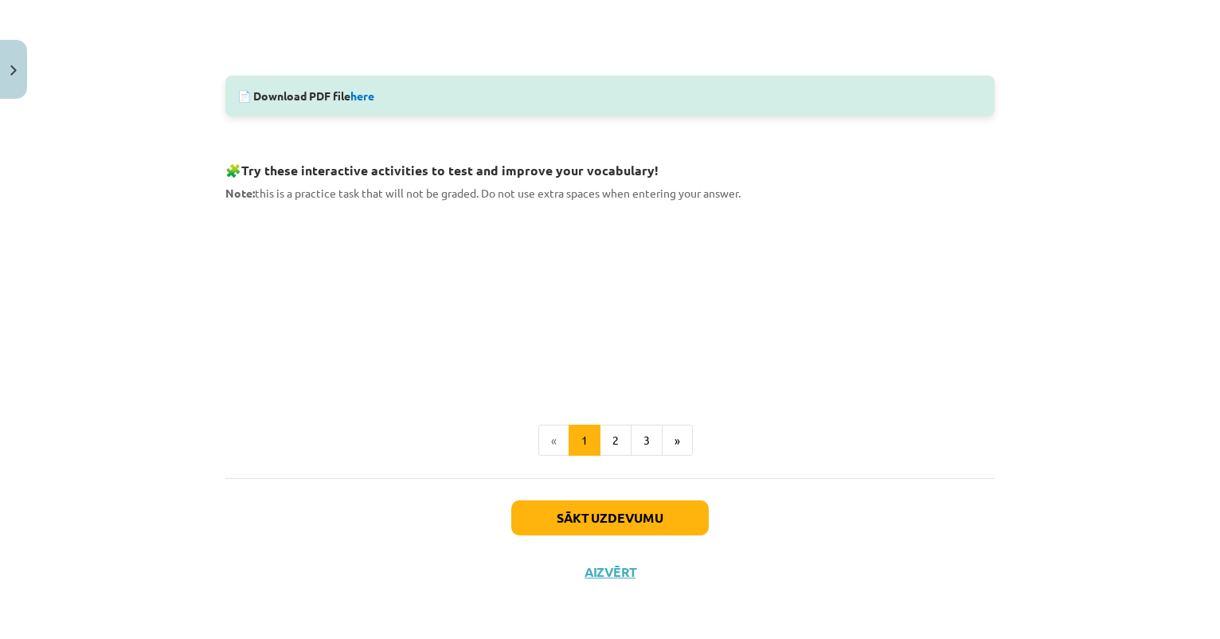
scroll to position [738, 0]
click at [616, 435] on button "2" at bounding box center [616, 441] width 32 height 32
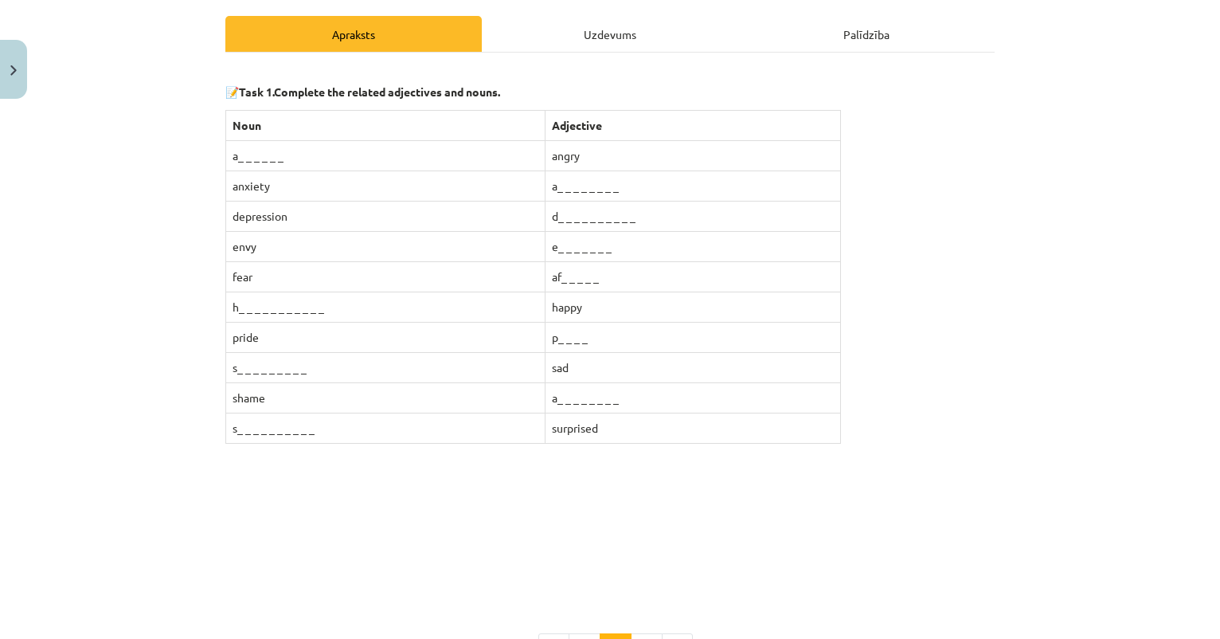
scroll to position [231, 0]
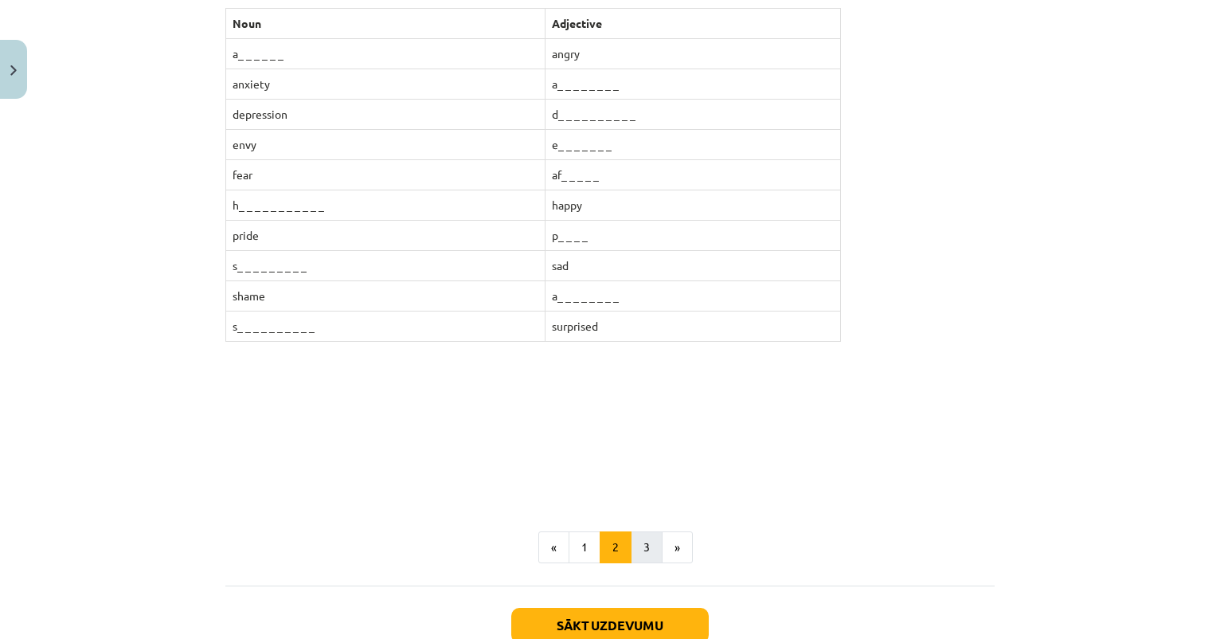
click at [652, 535] on button "3" at bounding box center [647, 547] width 32 height 32
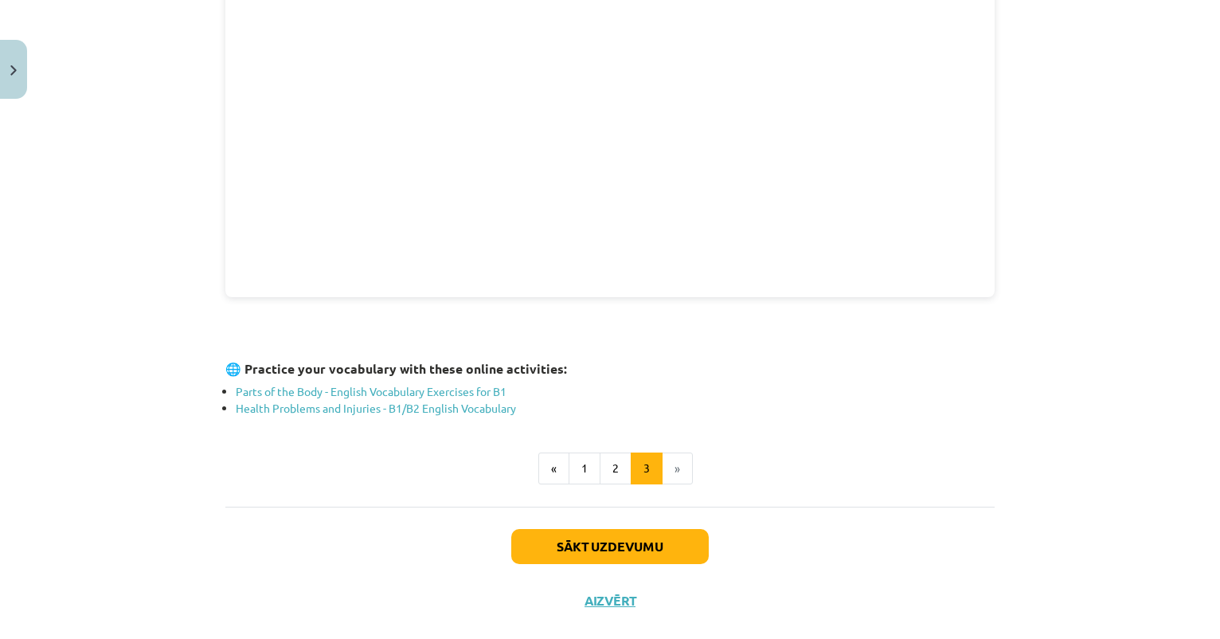
scroll to position [468, 0]
click at [462, 384] on link "Parts of the Body - English Vocabulary Exercises for B1" at bounding box center [371, 390] width 271 height 14
click at [357, 402] on link "Health Problems and Injuries - B1/B2 English Vocabulary" at bounding box center [376, 407] width 280 height 14
click at [549, 544] on button "Sākt uzdevumu" at bounding box center [610, 545] width 198 height 35
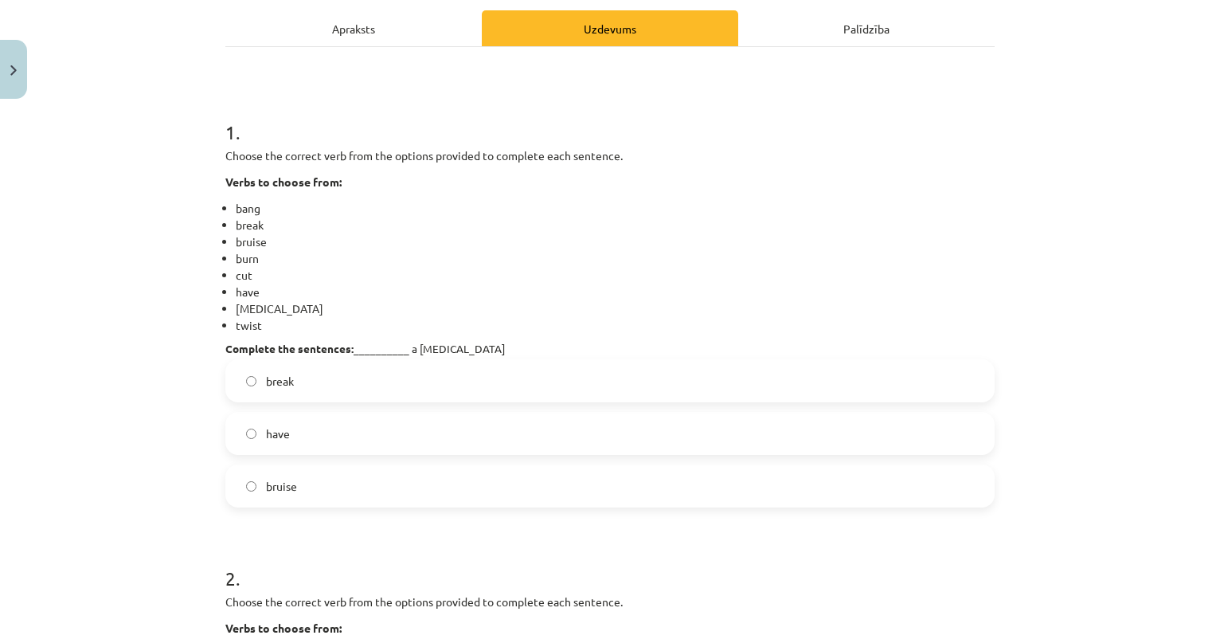
scroll to position [225, 0]
click at [461, 428] on label "have" at bounding box center [610, 432] width 766 height 40
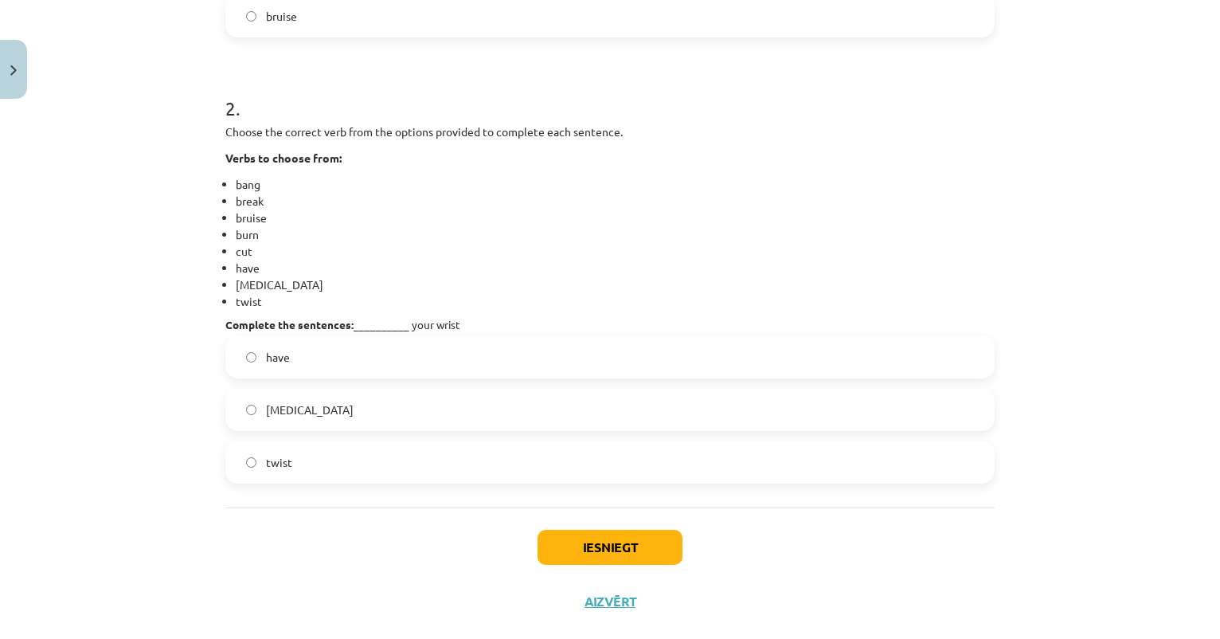
scroll to position [693, 0]
click at [404, 414] on label "sprain" at bounding box center [610, 410] width 766 height 40
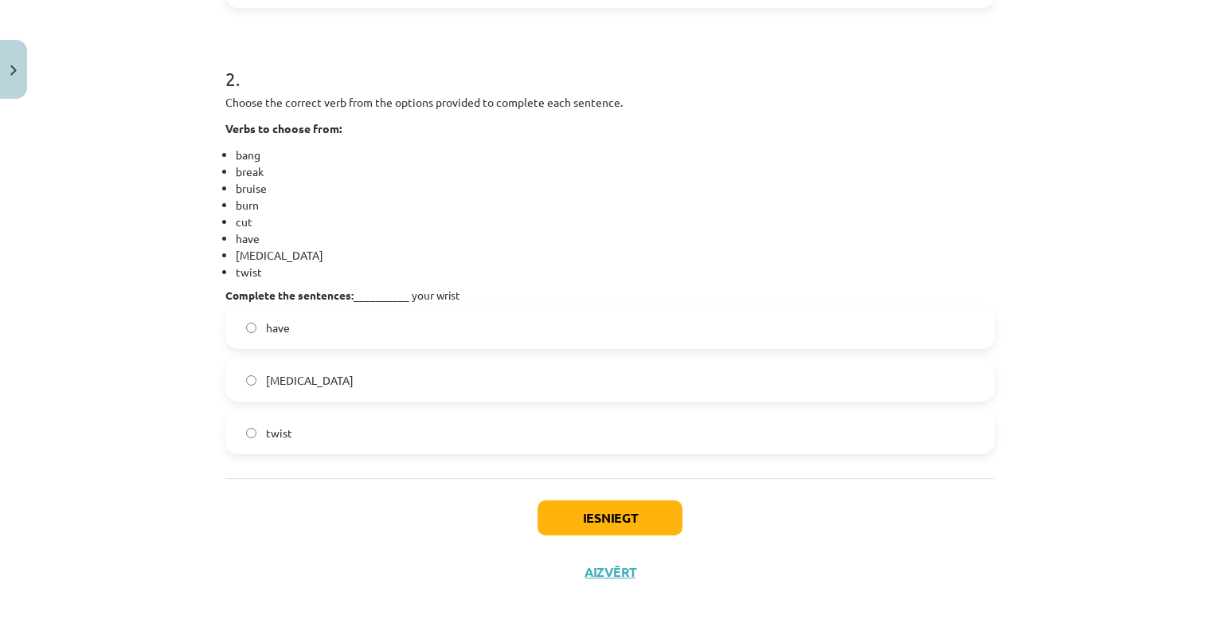
scroll to position [726, 0]
click at [580, 517] on button "Iesniegt" at bounding box center [610, 517] width 145 height 35
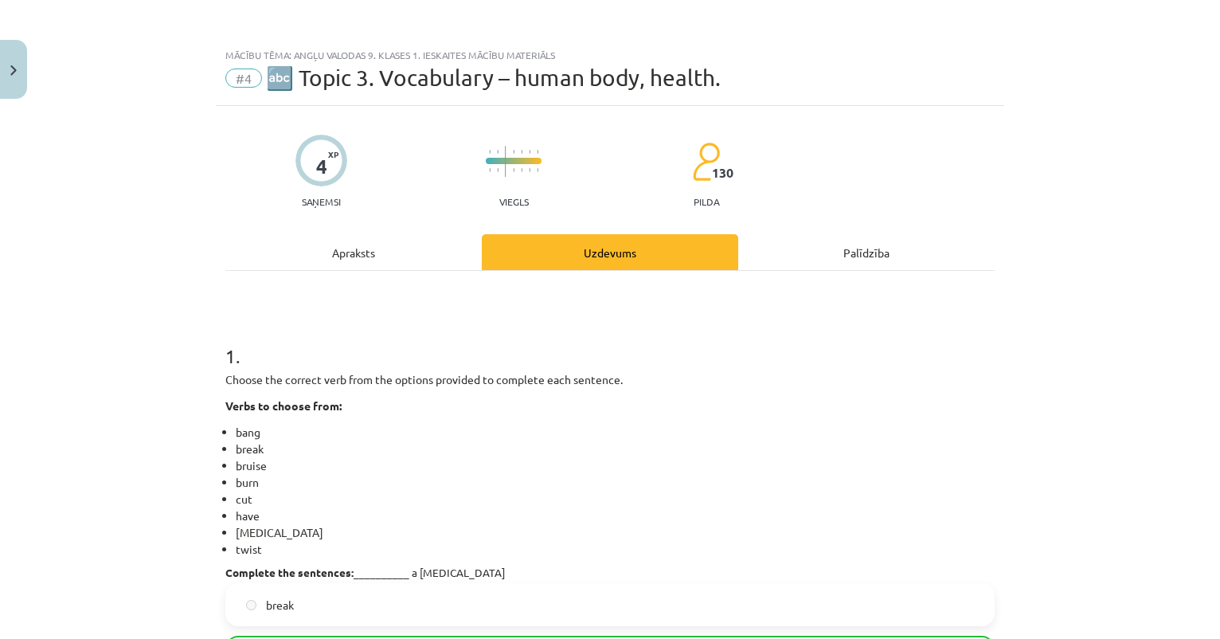
scroll to position [0, 0]
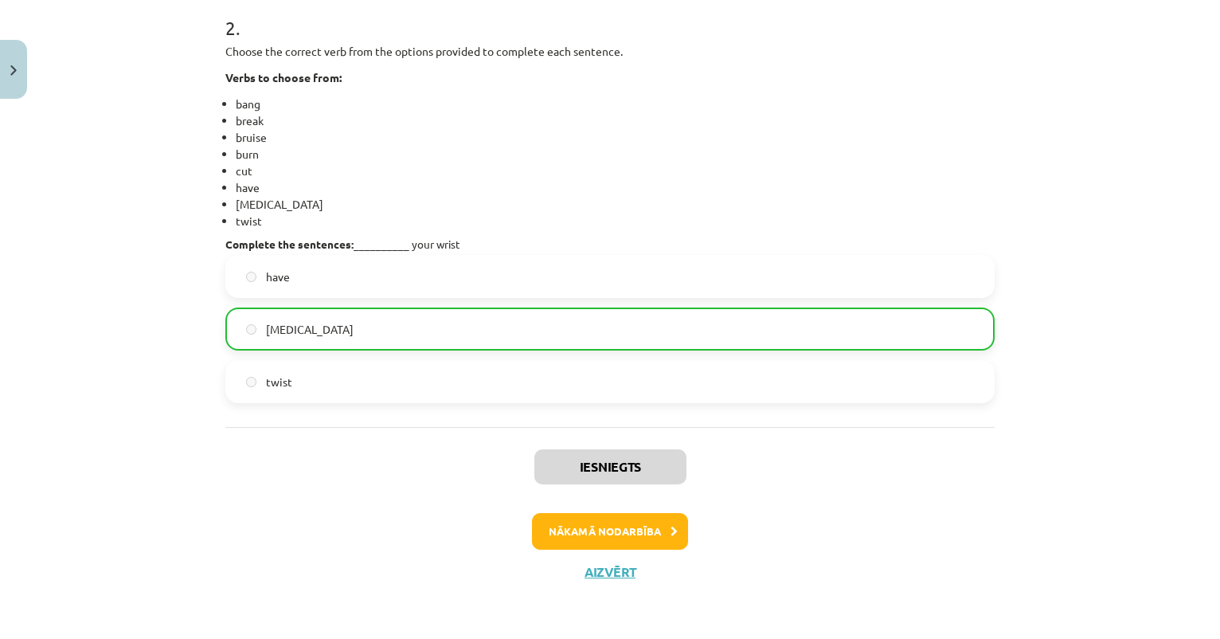
click at [599, 530] on button "Nākamā nodarbība" at bounding box center [610, 531] width 156 height 37
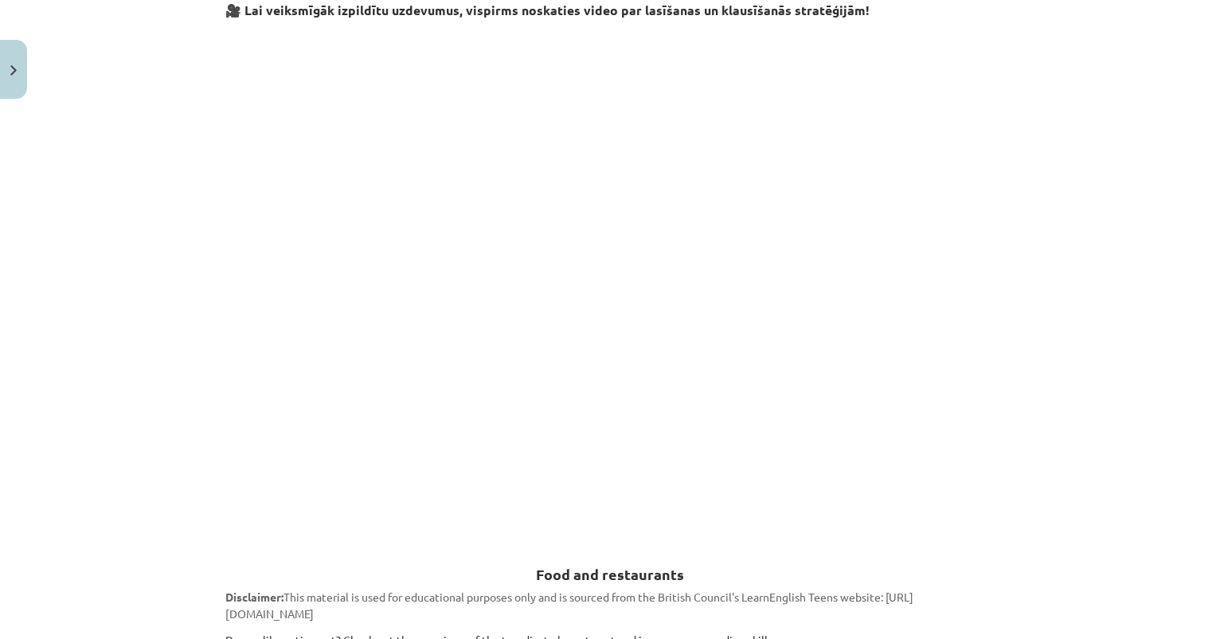
scroll to position [261, 0]
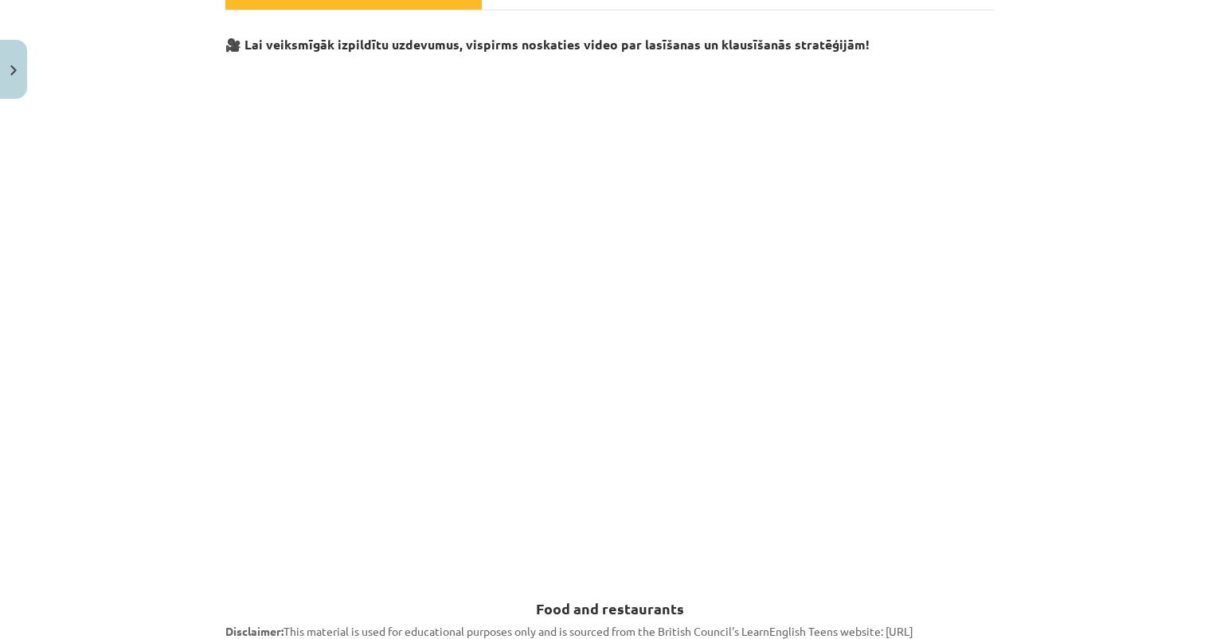
click at [14, 77] on button "Close" at bounding box center [13, 69] width 27 height 59
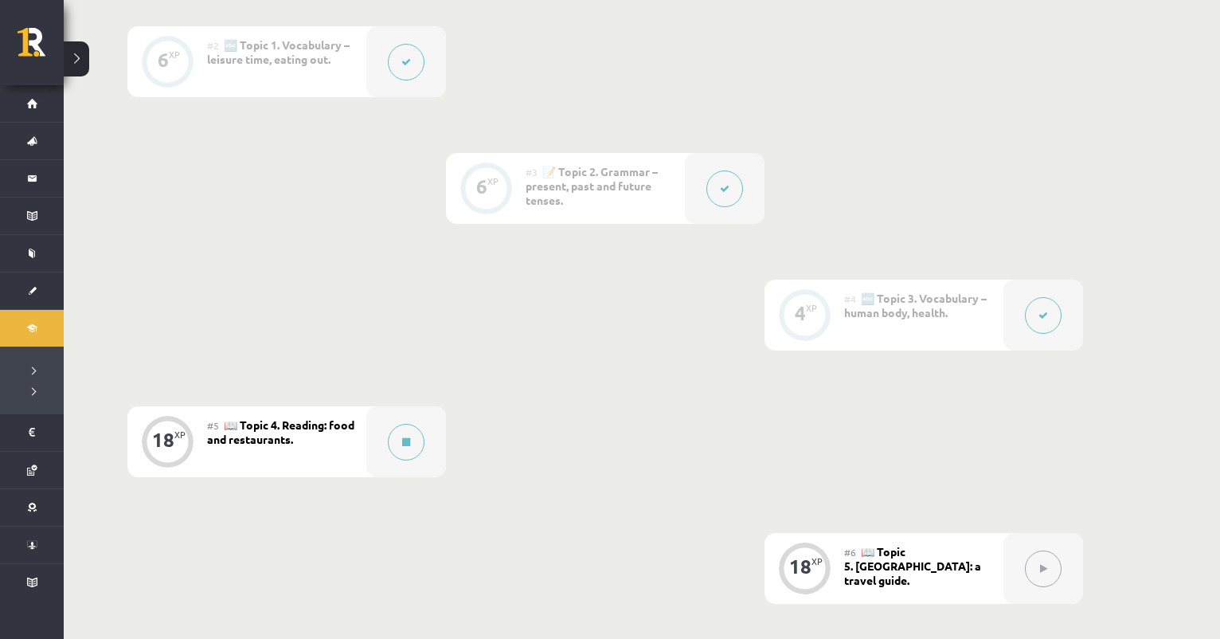
click at [723, 191] on icon at bounding box center [725, 189] width 10 height 10
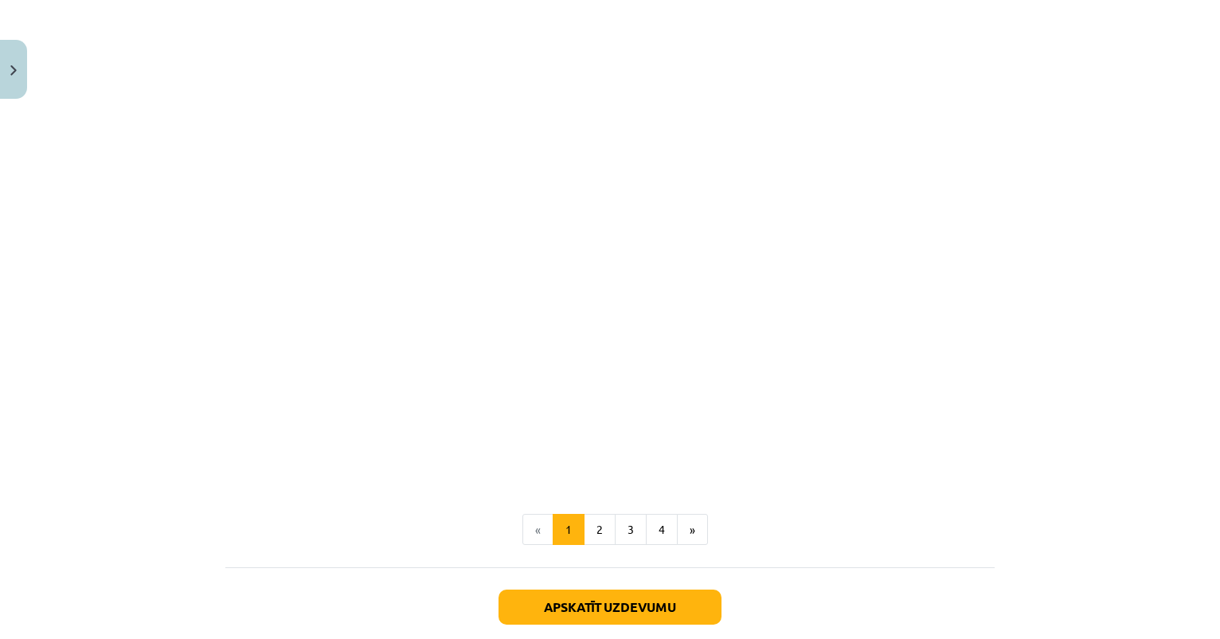
scroll to position [1592, 0]
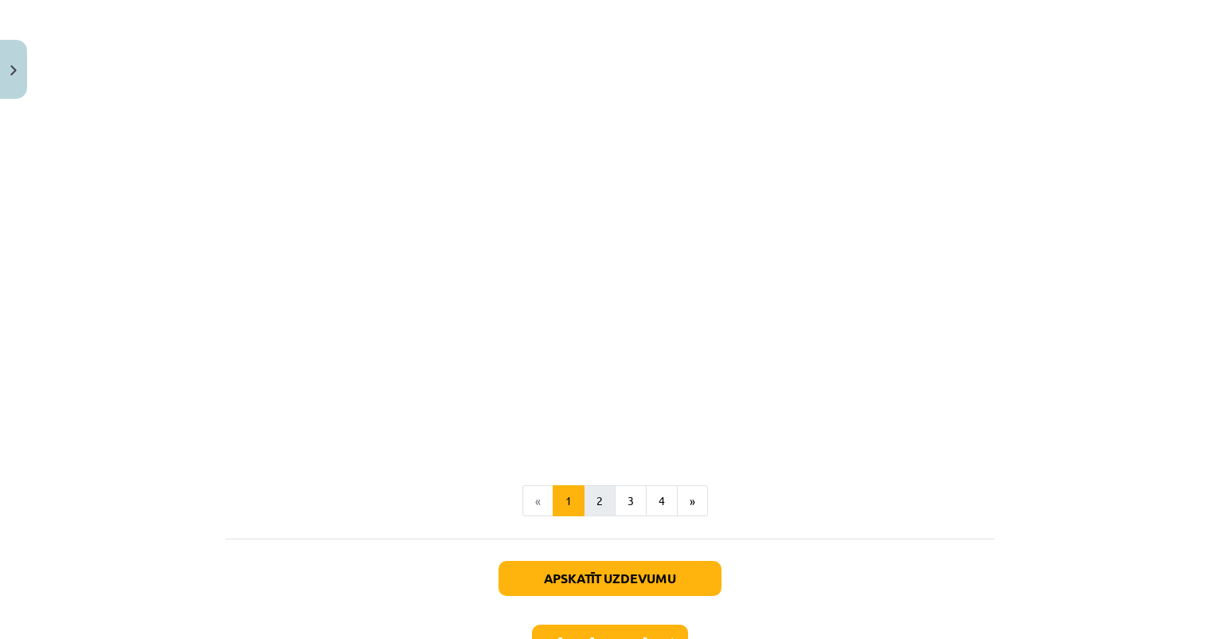
click at [605, 491] on button "2" at bounding box center [600, 501] width 32 height 32
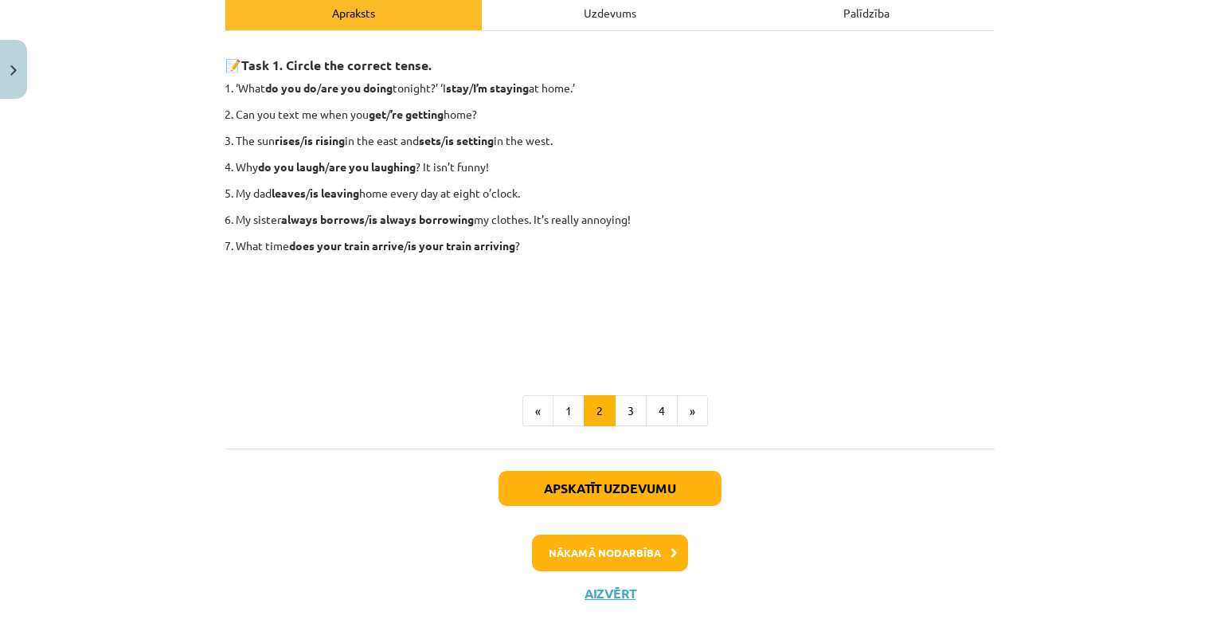
scroll to position [229, 0]
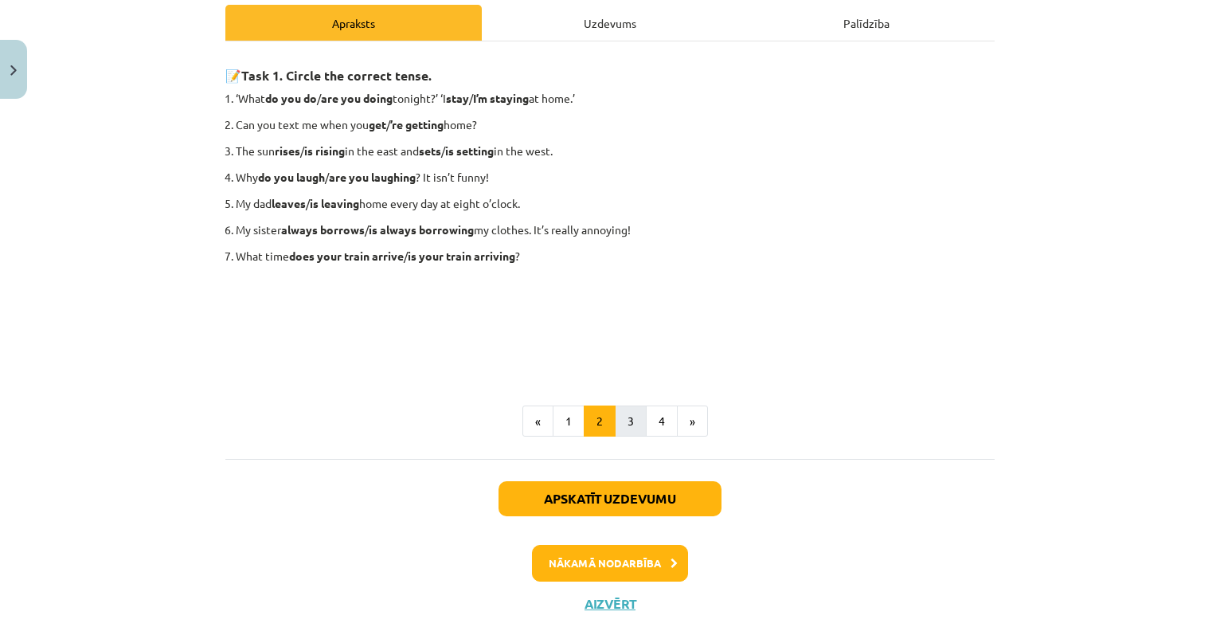
click at [633, 418] on button "3" at bounding box center [631, 421] width 32 height 32
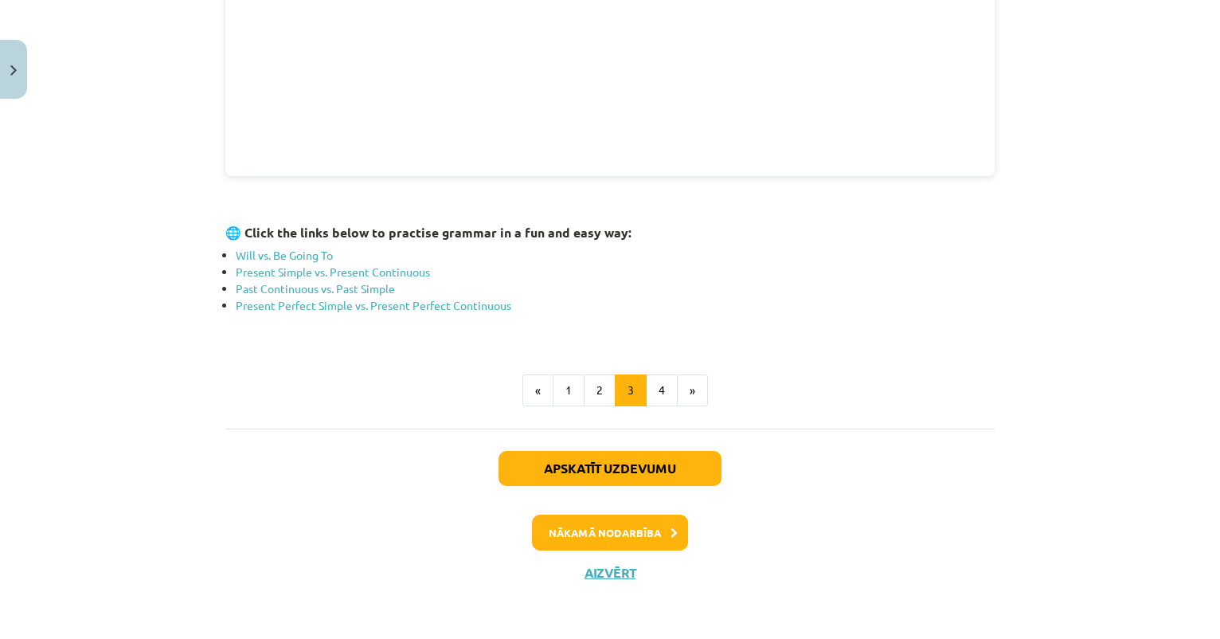
scroll to position [588, 0]
click at [301, 249] on link "Will vs. Be Going To" at bounding box center [284, 256] width 97 height 14
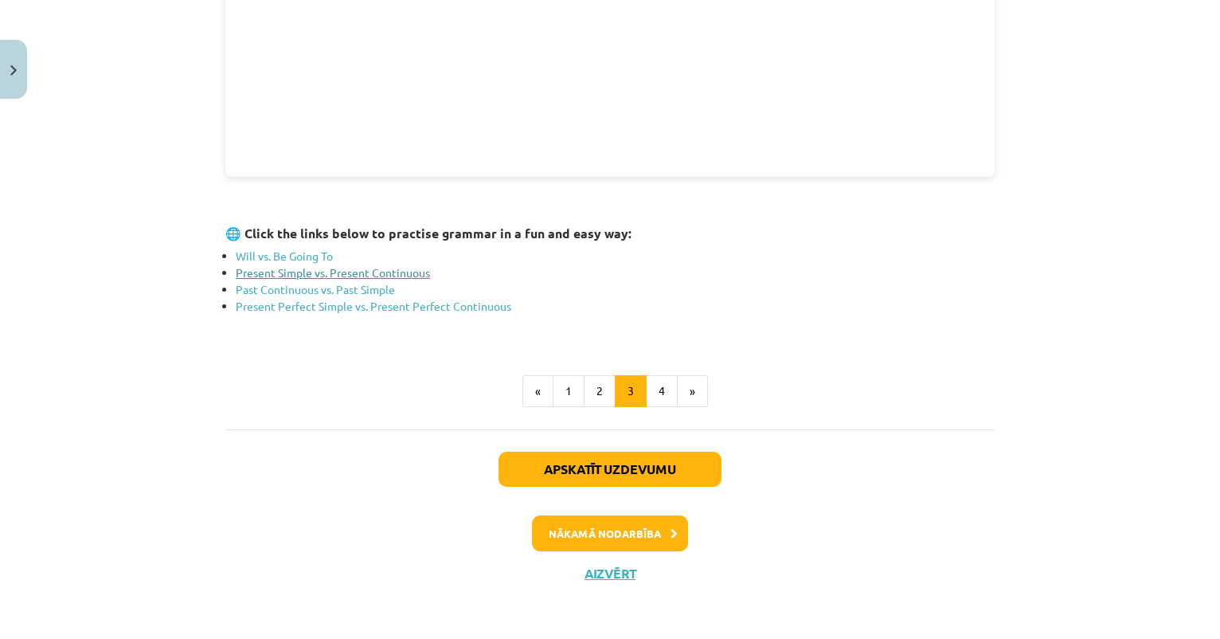
click at [384, 269] on link "Present Simple vs. Present Continuous" at bounding box center [333, 272] width 194 height 14
click at [377, 282] on link "Past Continuous vs. Past Simple" at bounding box center [315, 289] width 159 height 14
click at [388, 300] on link "Present Perfect Simple vs. Present Perfect Continuous" at bounding box center [374, 306] width 276 height 14
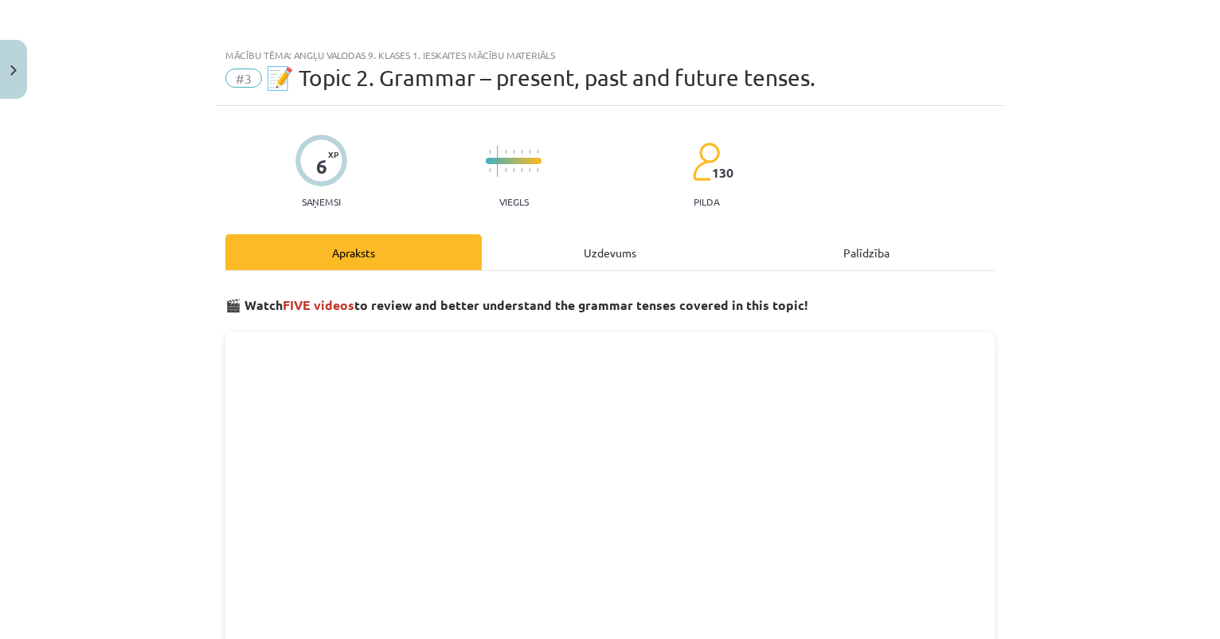
scroll to position [0, 0]
click at [22, 75] on button "Close" at bounding box center [13, 69] width 27 height 59
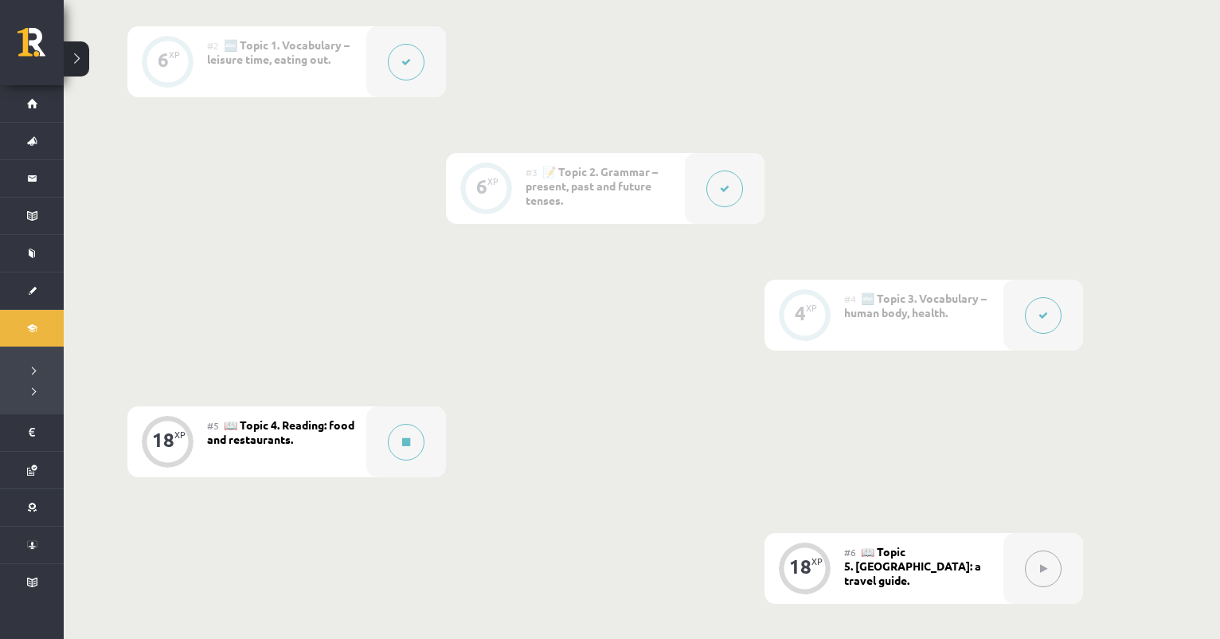
click at [1061, 315] on button at bounding box center [1043, 315] width 37 height 37
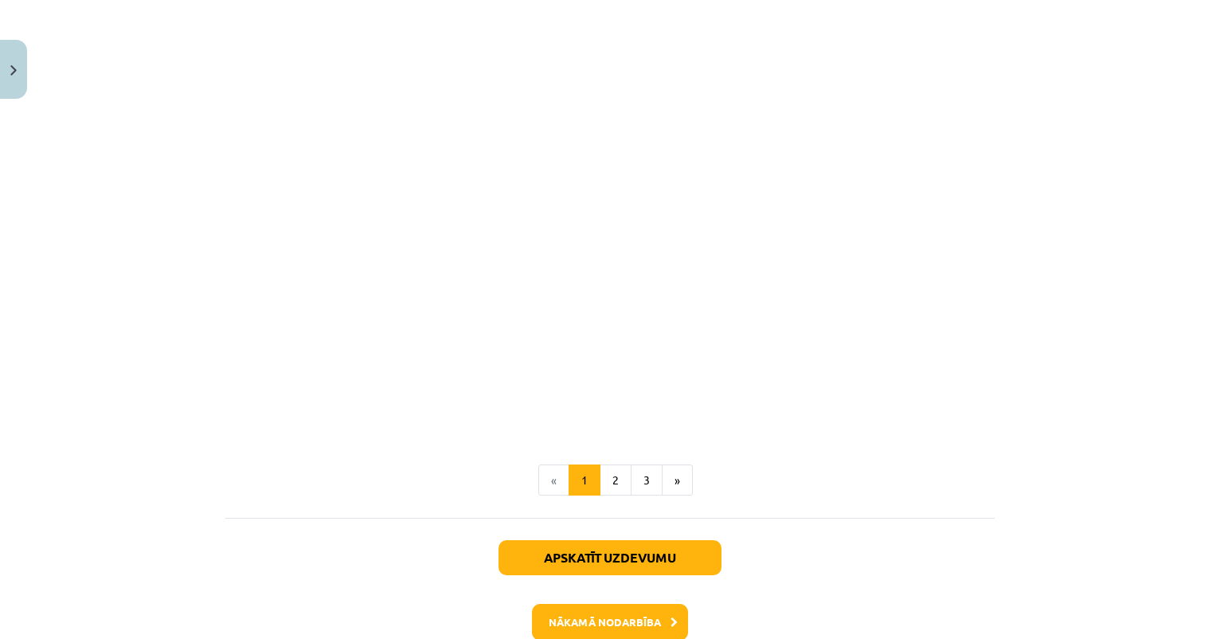
scroll to position [966, 0]
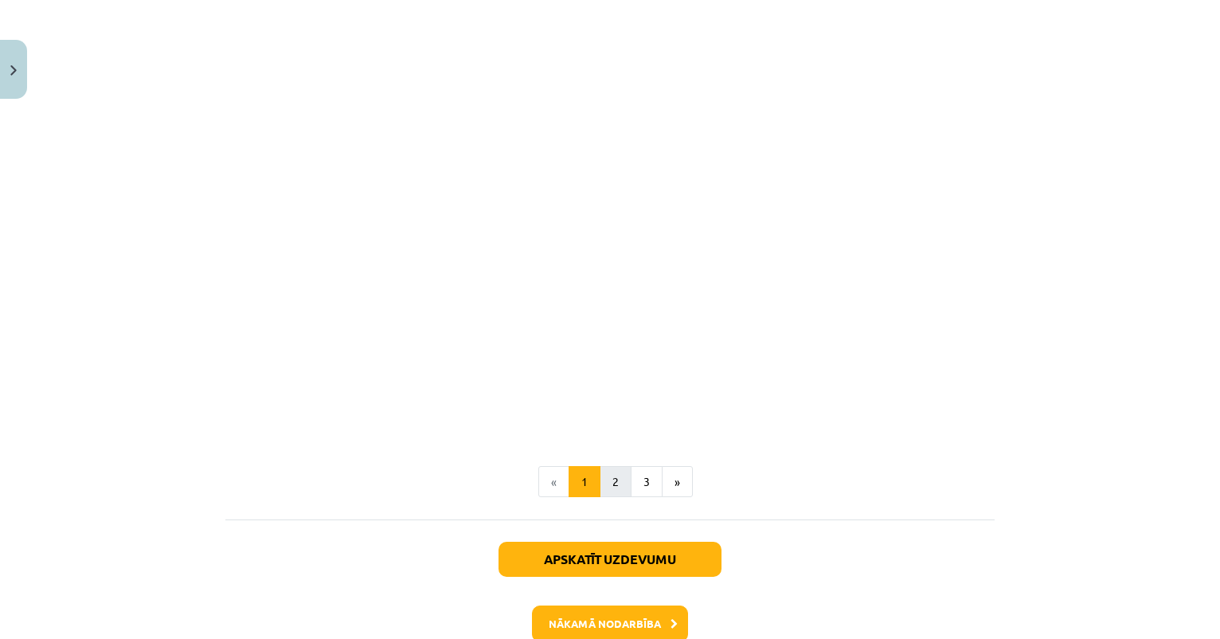
click at [609, 470] on button "2" at bounding box center [616, 482] width 32 height 32
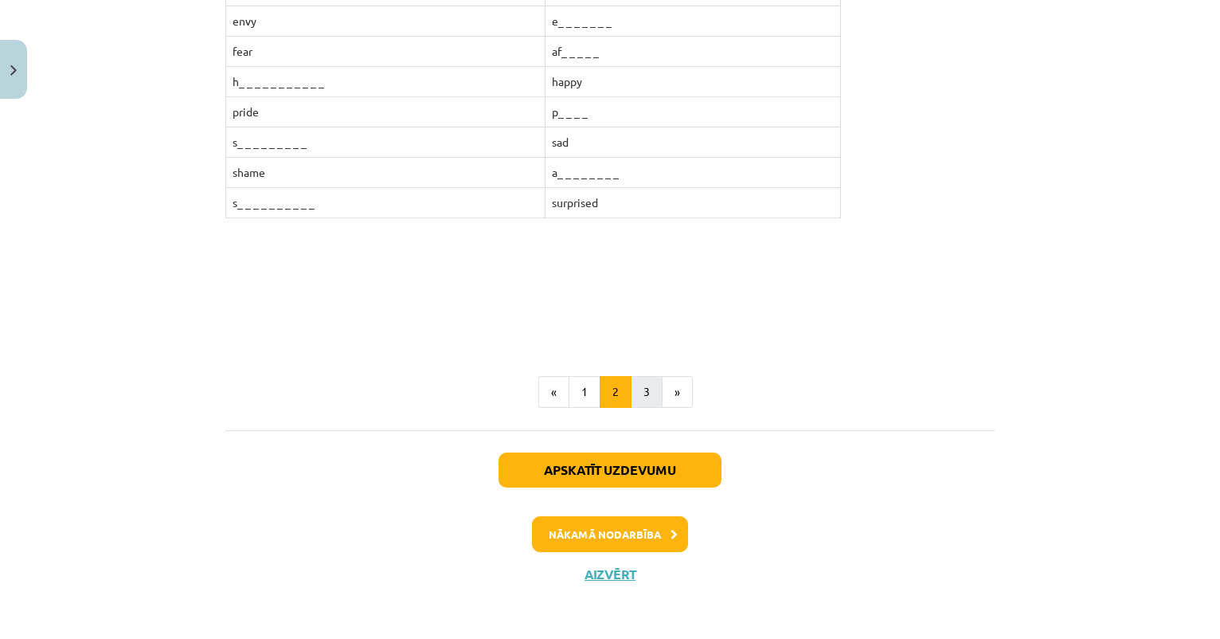
click at [644, 387] on button "3" at bounding box center [647, 392] width 32 height 32
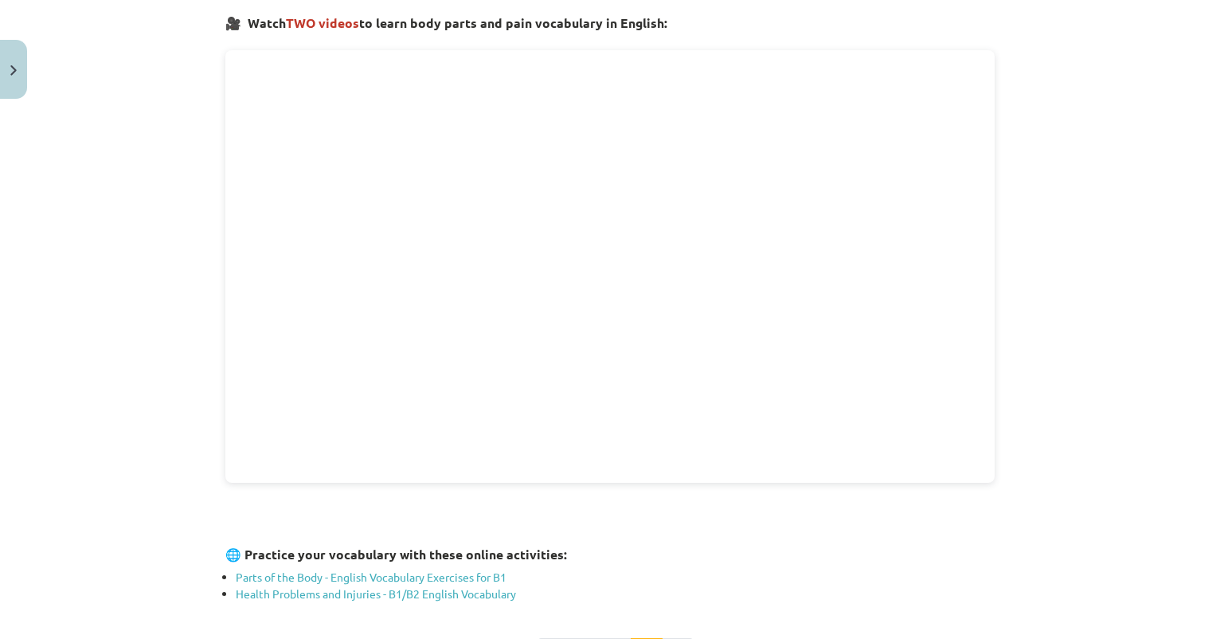
scroll to position [284, 0]
click at [13, 71] on img "Close" at bounding box center [13, 70] width 6 height 10
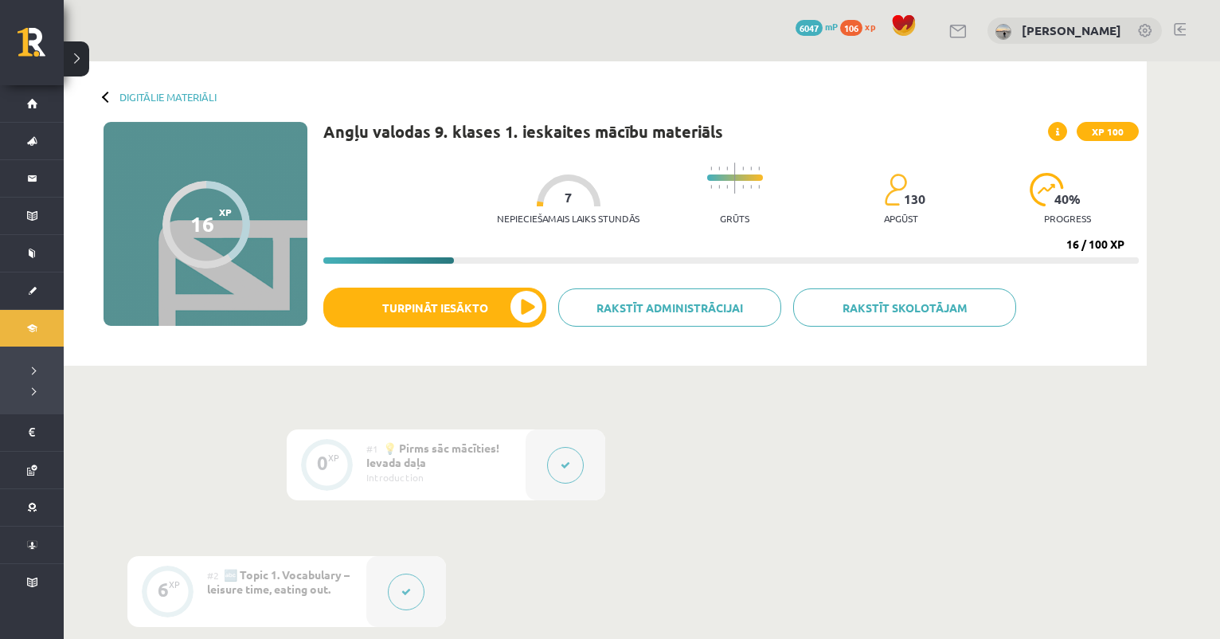
scroll to position [0, 0]
click at [174, 97] on link "Digitālie materiāli" at bounding box center [167, 97] width 97 height 12
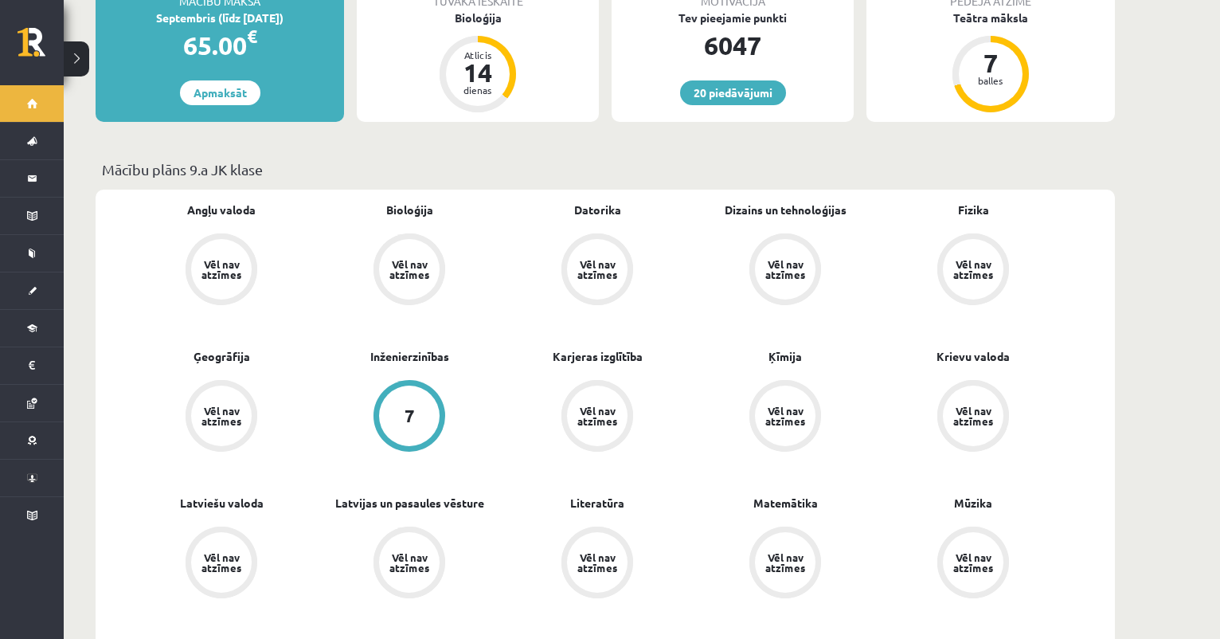
scroll to position [286, 0]
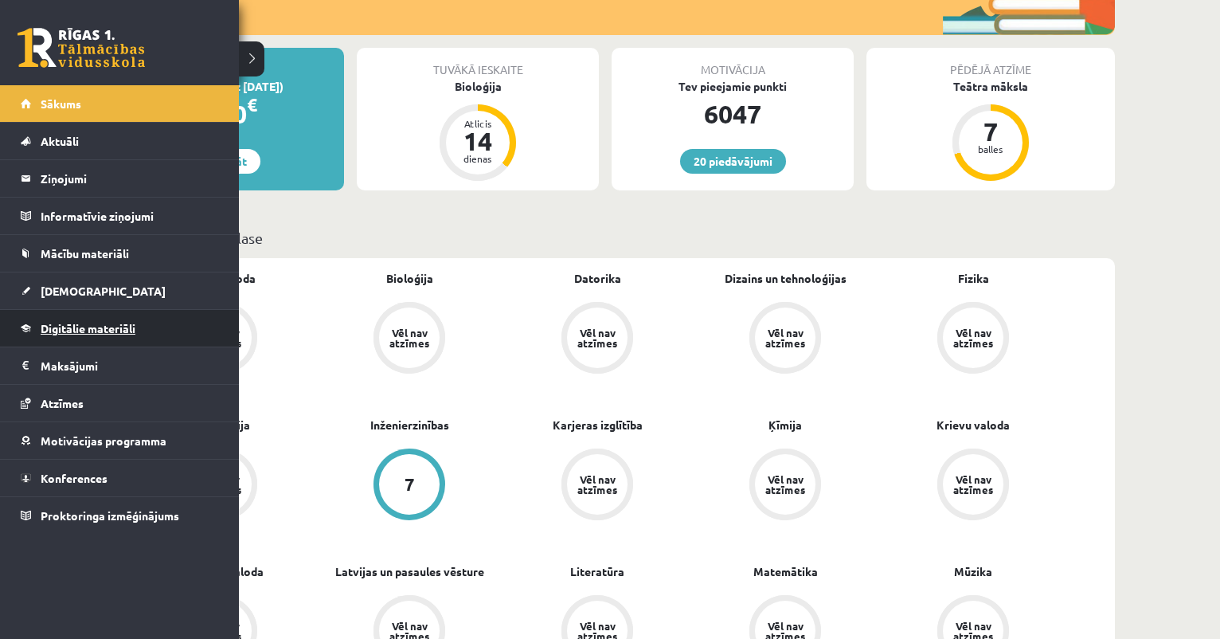
click at [69, 341] on link "Digitālie materiāli" at bounding box center [120, 328] width 198 height 37
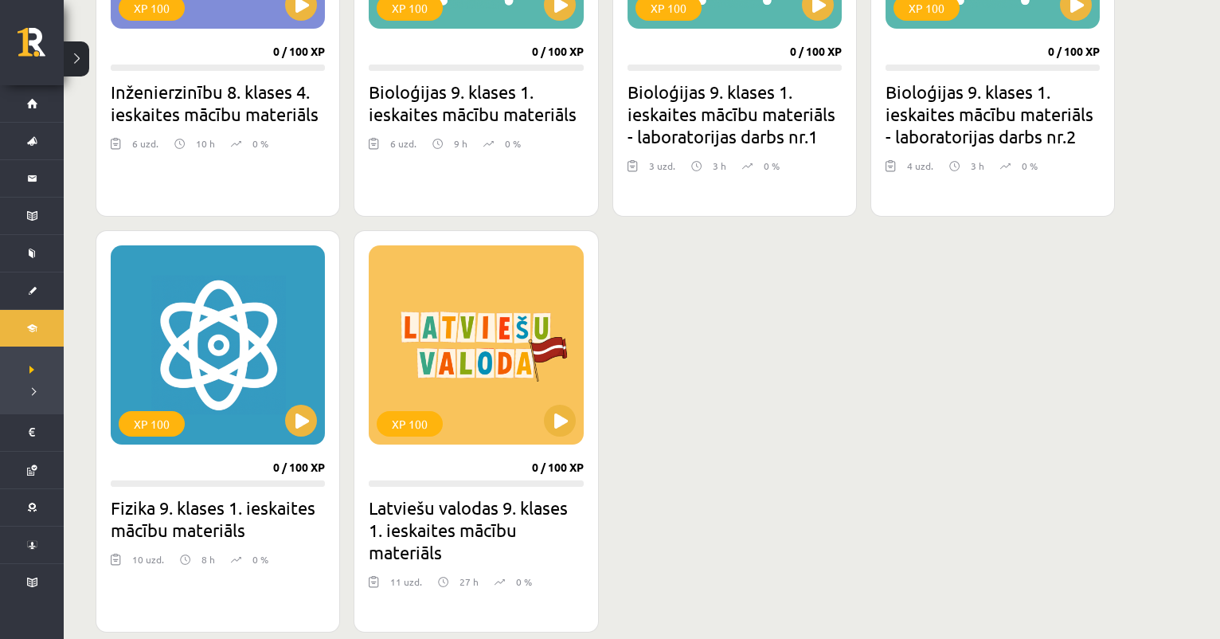
scroll to position [1651, 0]
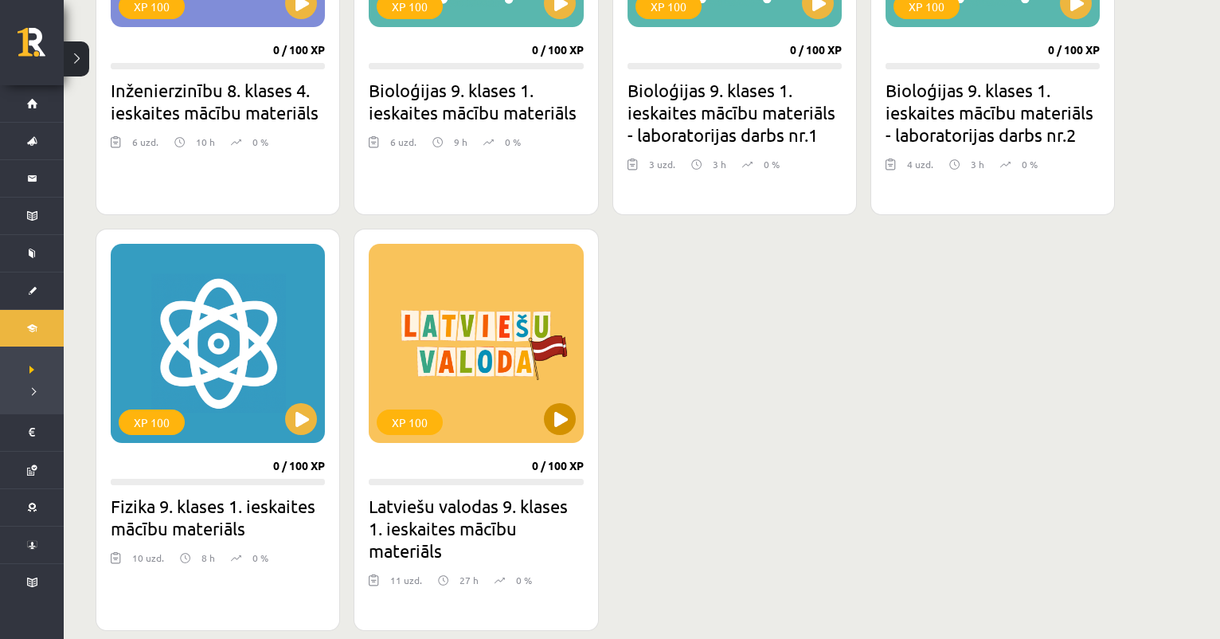
click at [554, 416] on button at bounding box center [560, 419] width 32 height 32
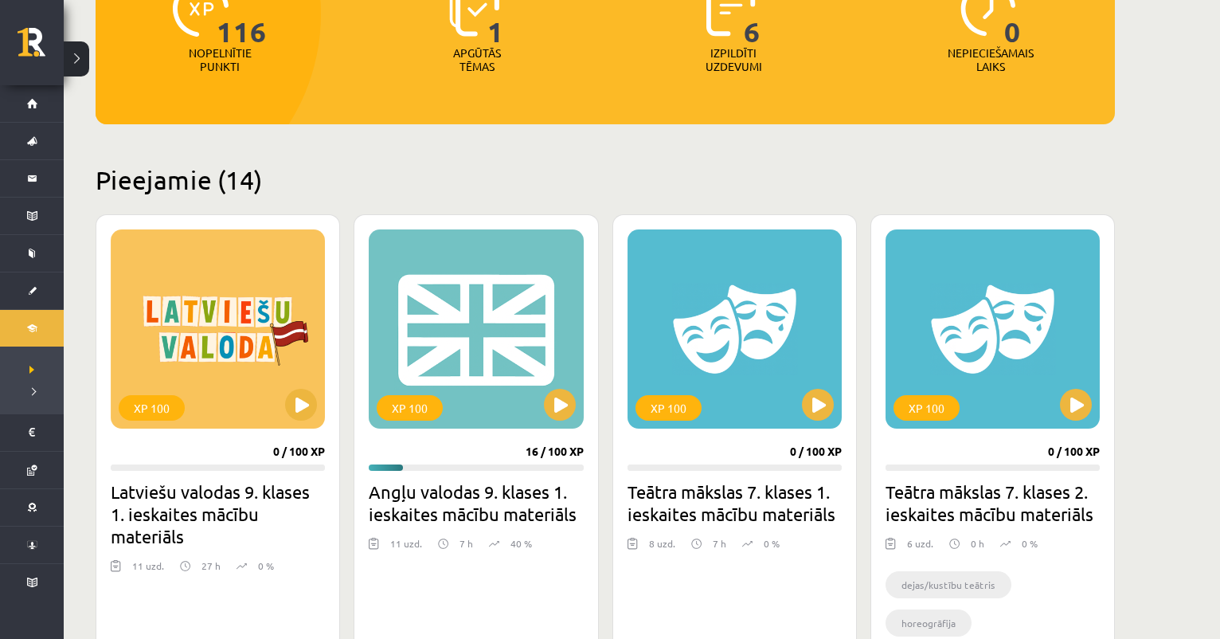
scroll to position [241, 0]
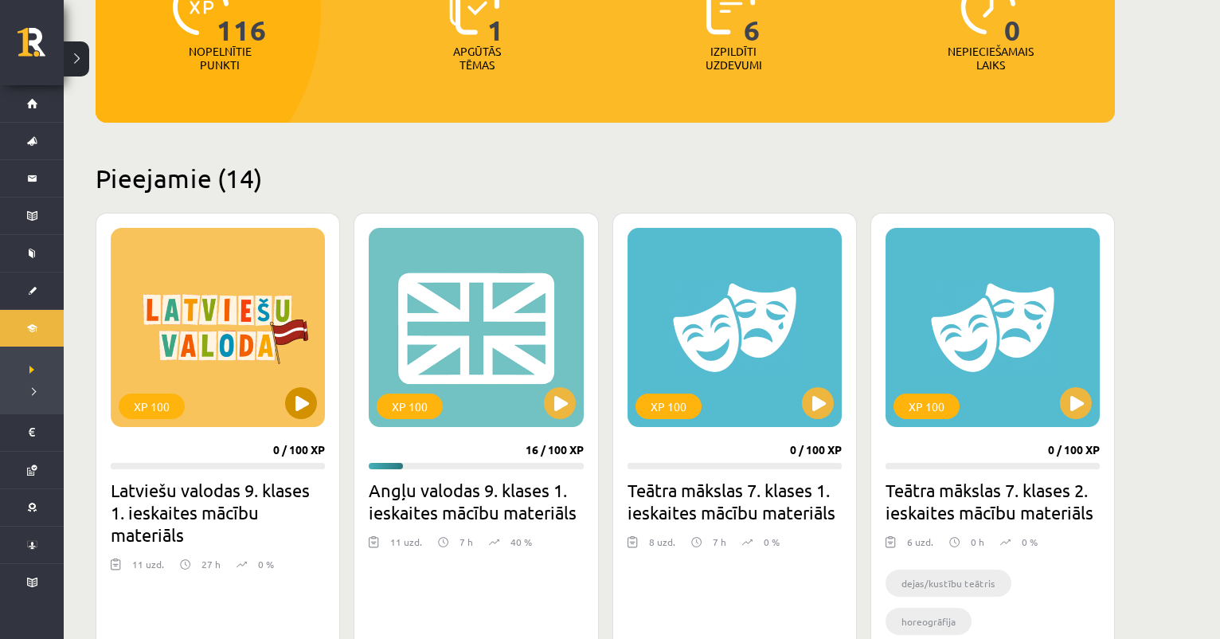
click at [304, 400] on button at bounding box center [301, 403] width 32 height 32
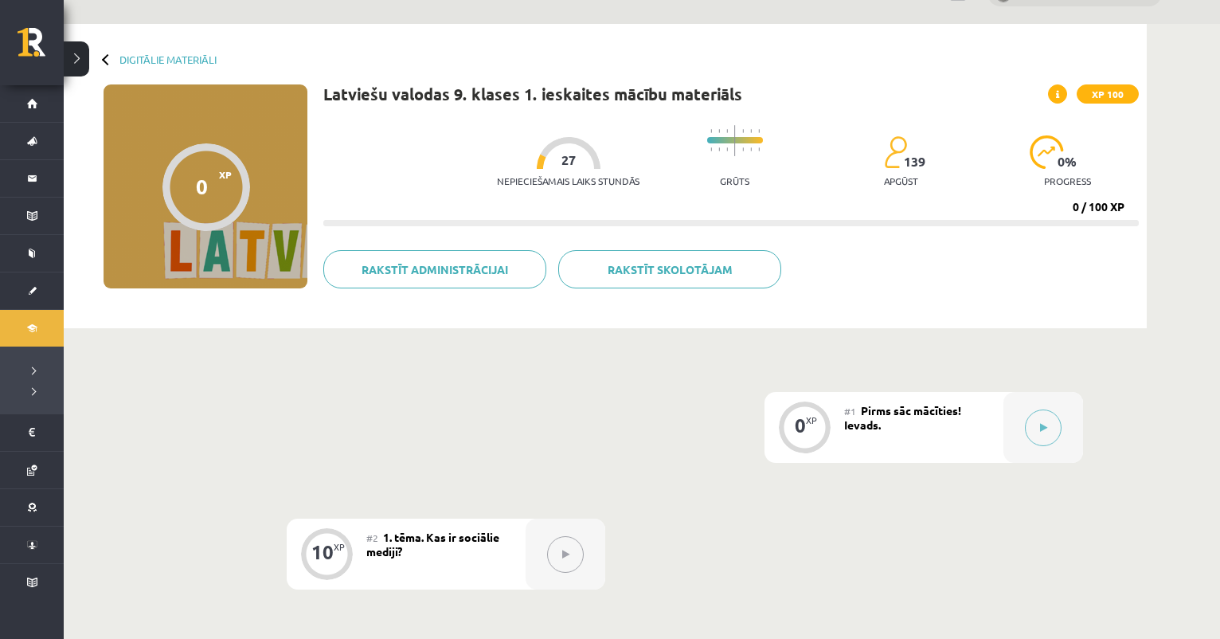
scroll to position [36, 0]
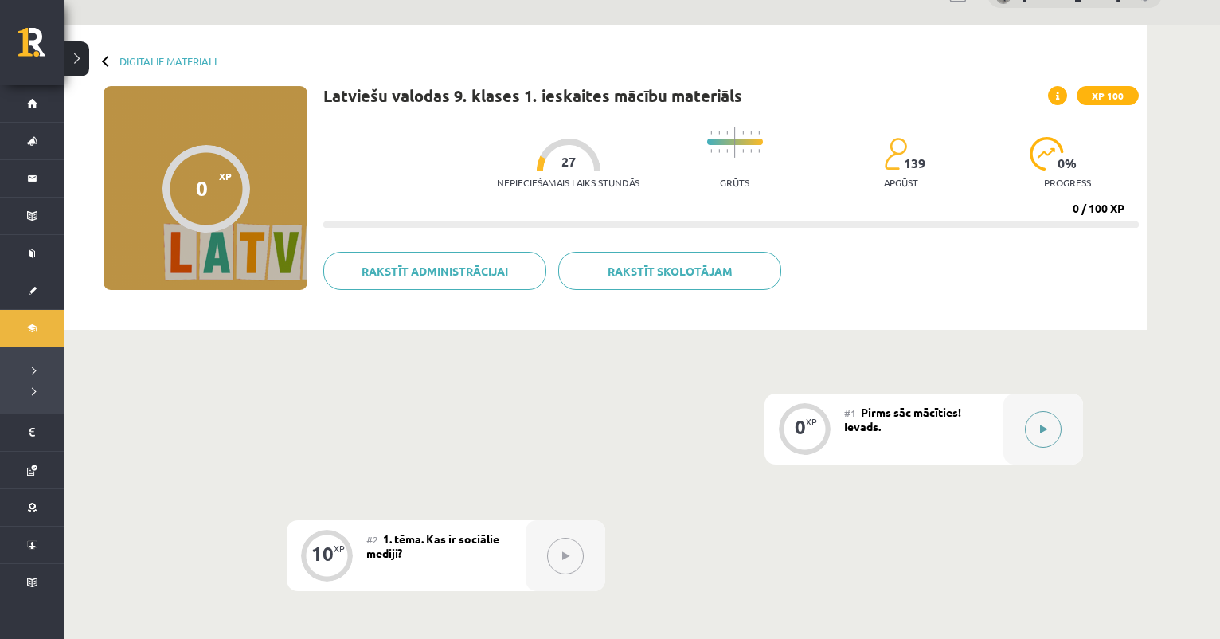
click at [1041, 436] on button at bounding box center [1043, 429] width 37 height 37
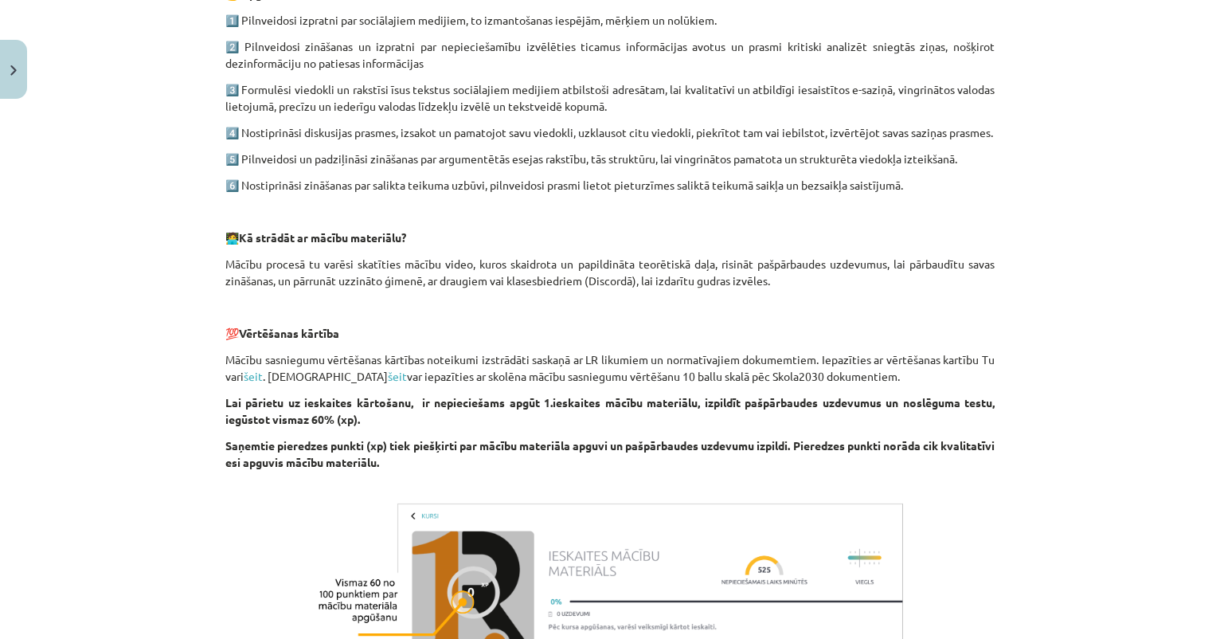
scroll to position [606, 0]
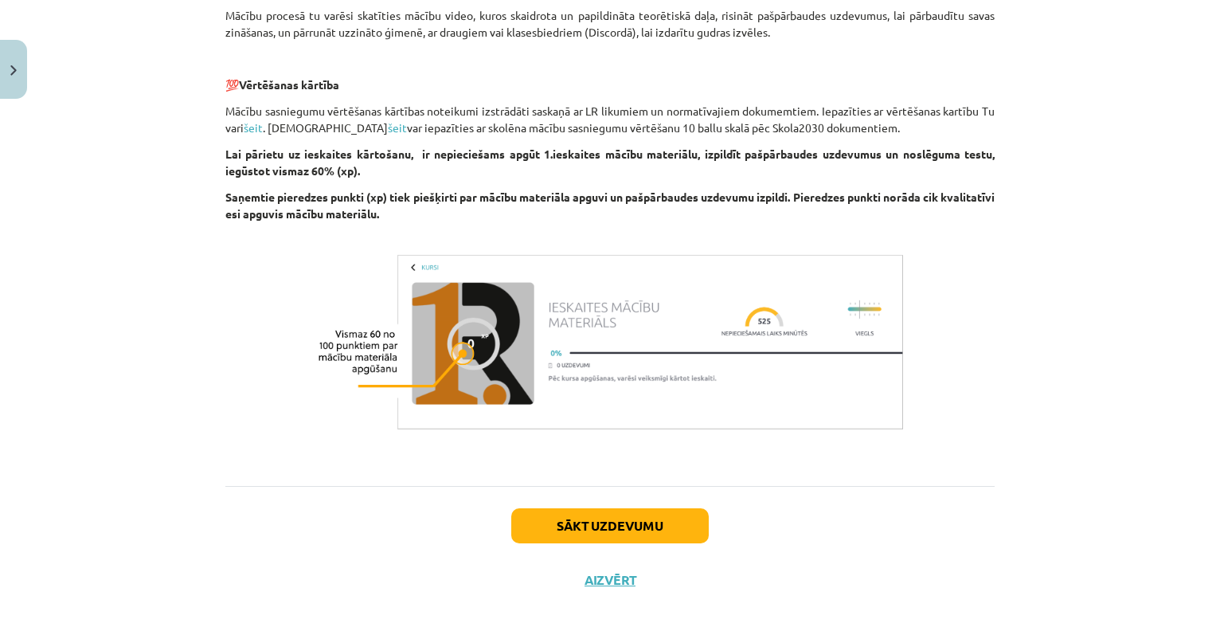
click at [586, 538] on button "Sākt uzdevumu" at bounding box center [610, 525] width 198 height 35
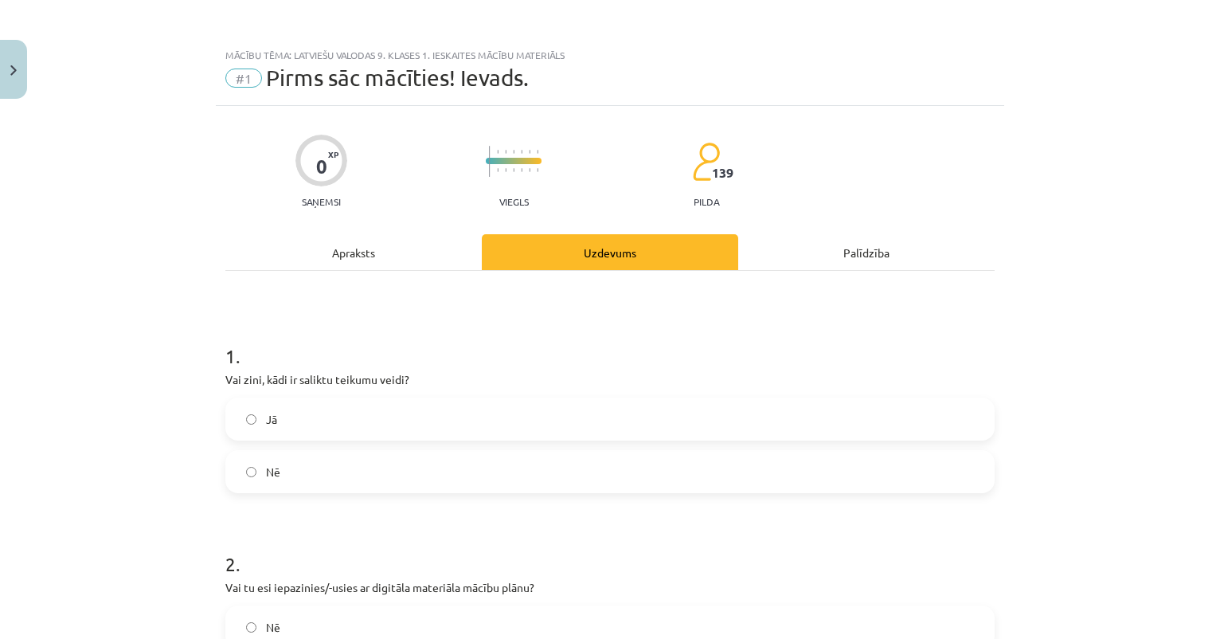
scroll to position [98, 0]
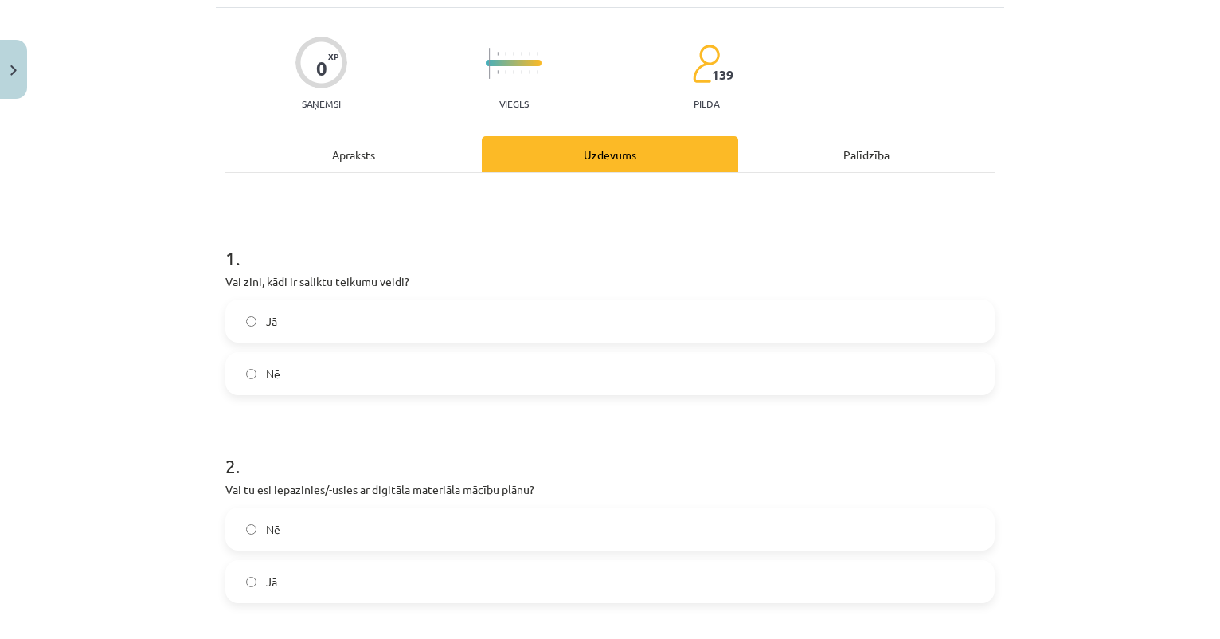
click at [377, 319] on label "Jā" at bounding box center [610, 321] width 766 height 40
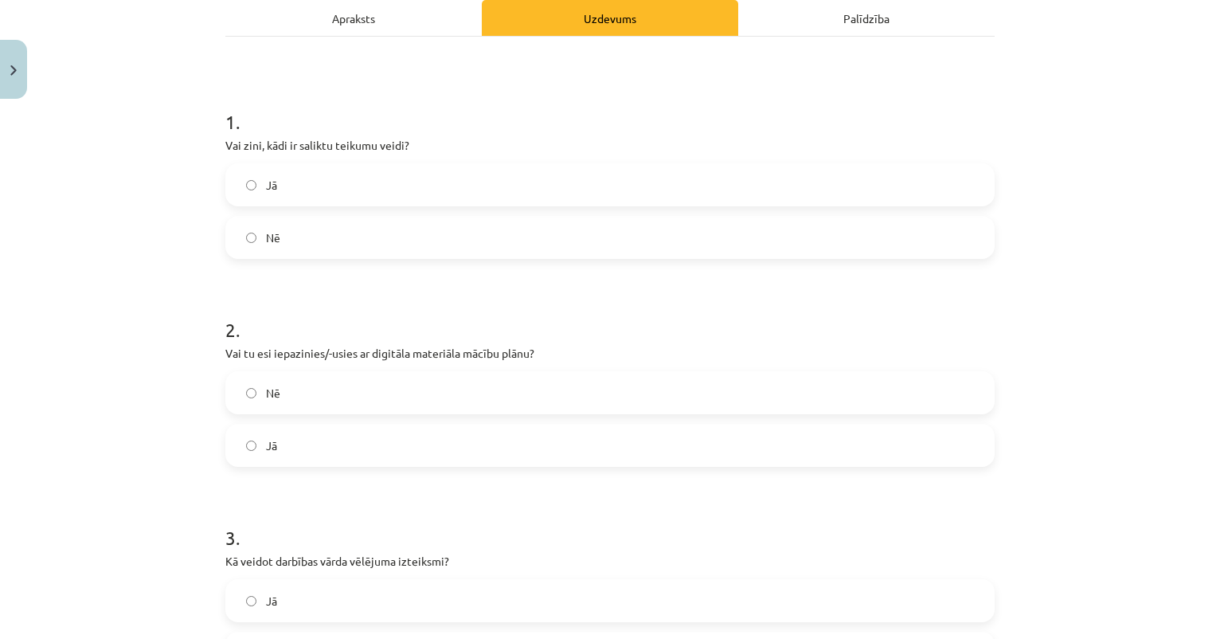
click at [367, 243] on label "Nē" at bounding box center [610, 237] width 766 height 40
click at [381, 186] on label "Jā" at bounding box center [610, 185] width 766 height 40
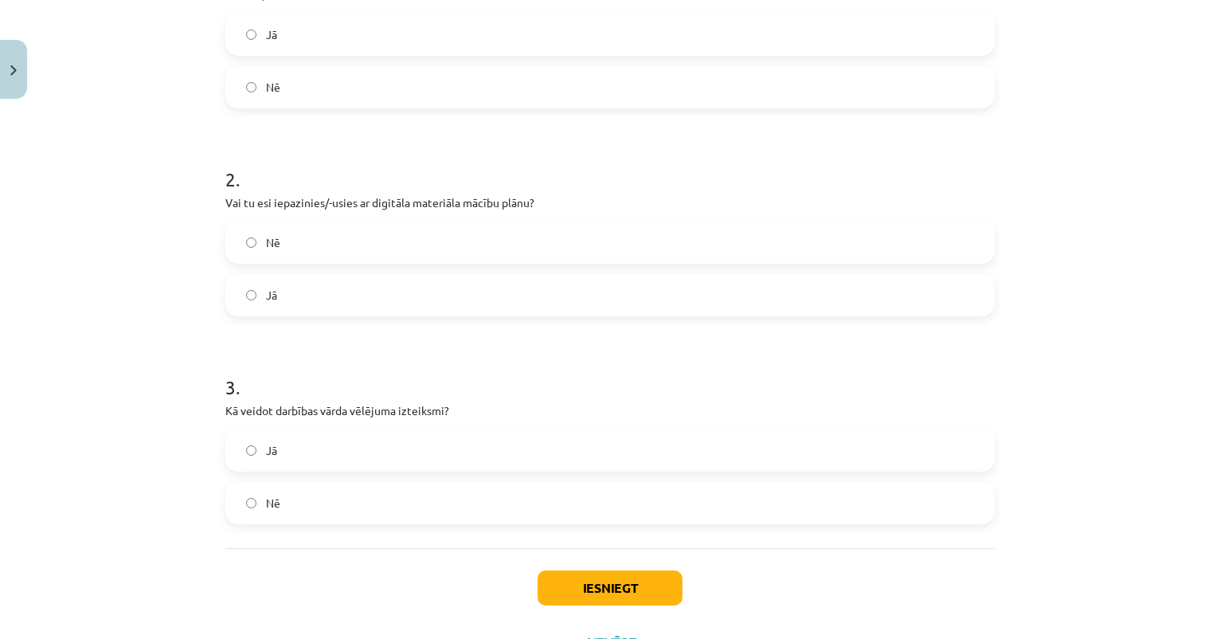
scroll to position [387, 0]
click at [363, 291] on label "Jā" at bounding box center [610, 292] width 766 height 40
click at [331, 441] on label "Jā" at bounding box center [610, 448] width 766 height 40
click at [558, 583] on button "Iesniegt" at bounding box center [610, 585] width 145 height 35
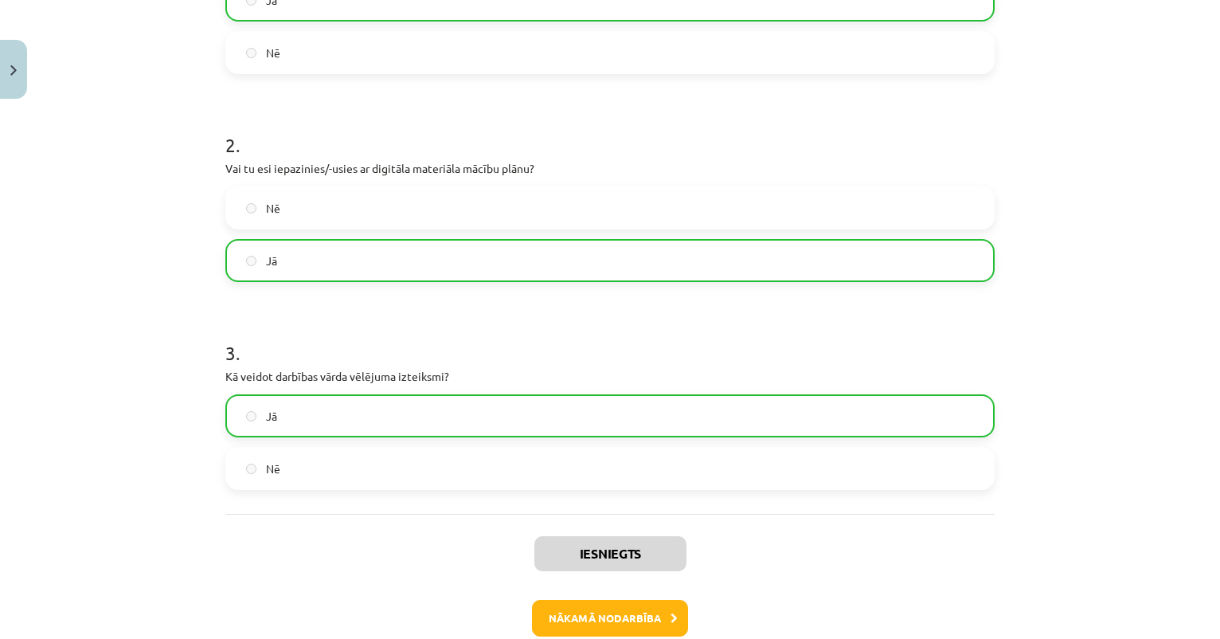
click at [621, 609] on button "Nākamā nodarbība" at bounding box center [610, 618] width 156 height 37
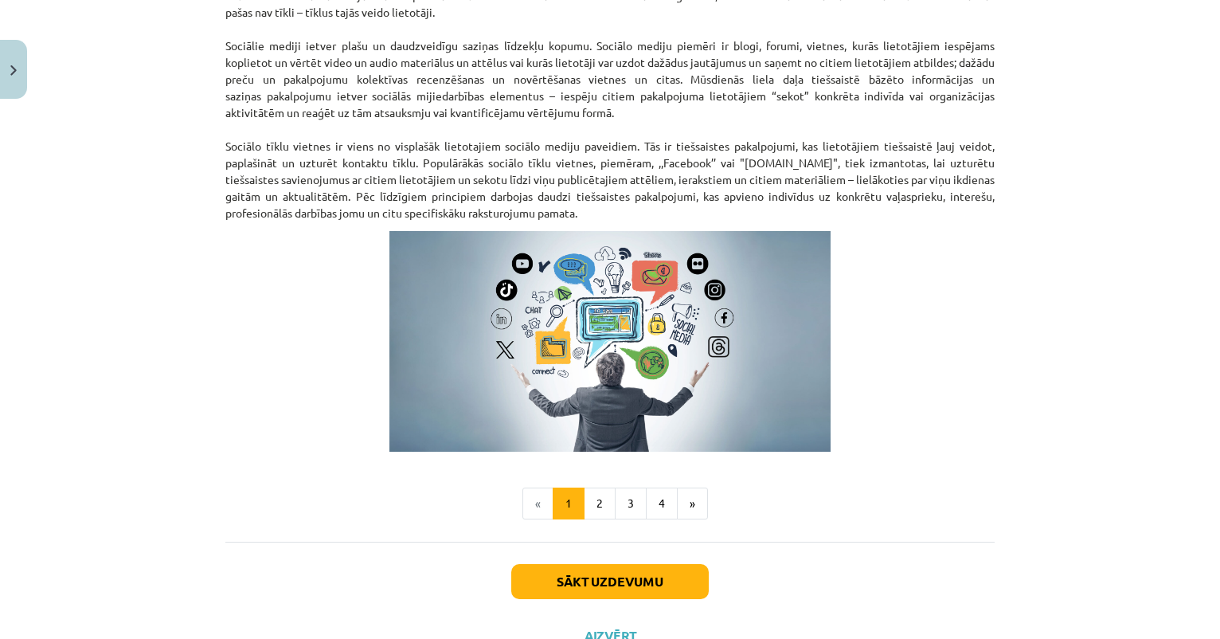
scroll to position [974, 0]
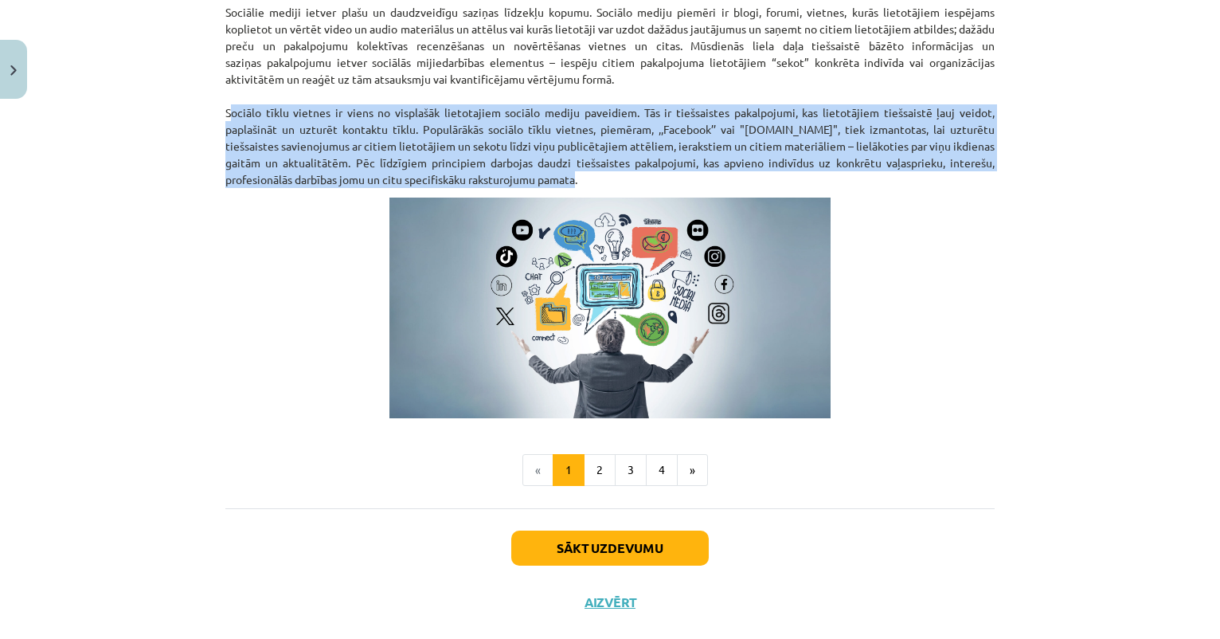
drag, startPoint x: 224, startPoint y: 110, endPoint x: 620, endPoint y: 180, distance: 402.1
copy p "Sociālo tīklu vietnes ir viens no visplašāk lietotajiem sociālo mediju paveidie…"
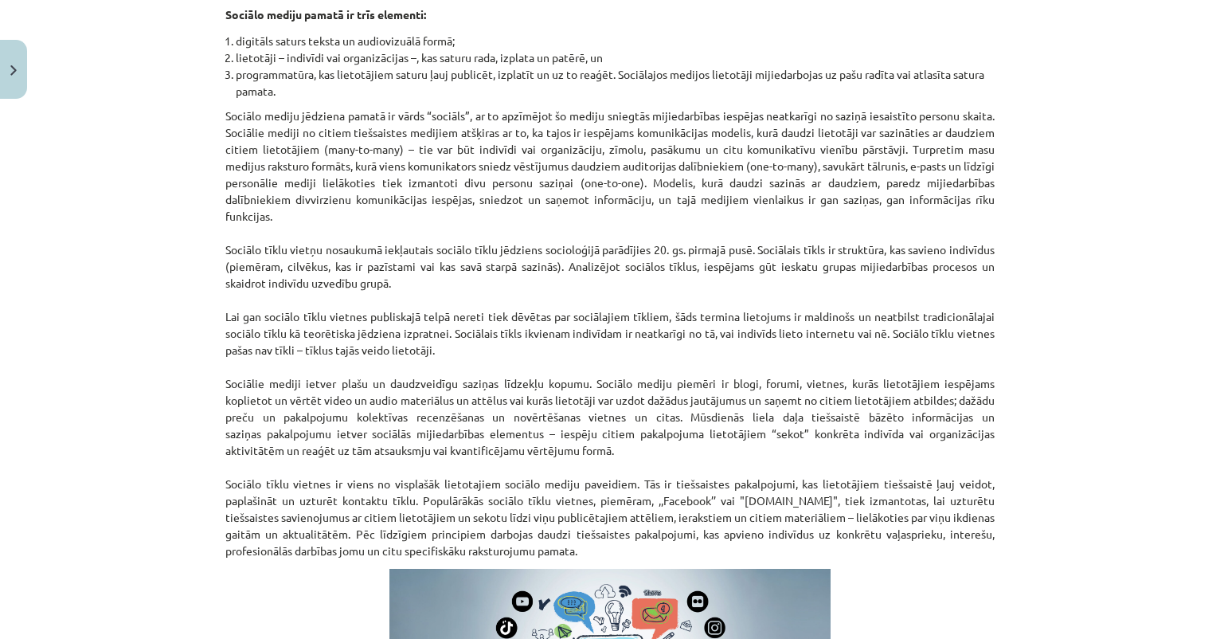
scroll to position [604, 0]
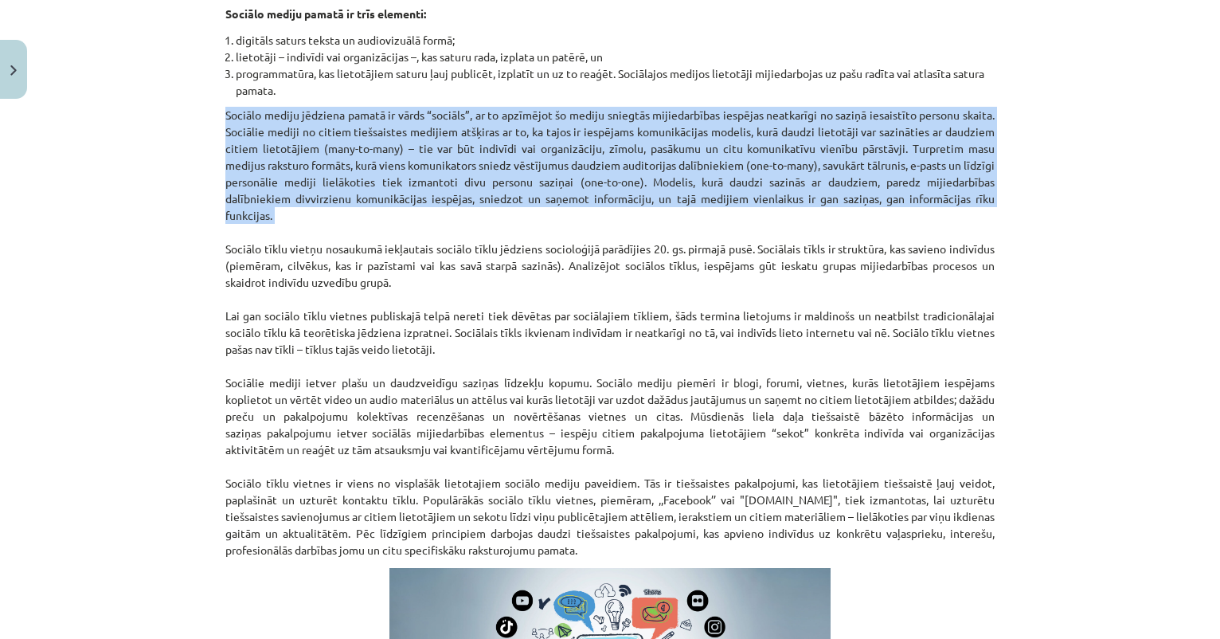
drag, startPoint x: 225, startPoint y: 109, endPoint x: 296, endPoint y: 221, distance: 131.7
click at [296, 221] on p "Sociālo mediju jēdziena pamatā ir vārds “sociāls”, ar to apzīmējot šo mediju sn…" at bounding box center [610, 333] width 770 height 452
copy p "Sociālo mediju jēdziena pamatā ir vārds “sociāls”, ar to apzīmējot šo mediju sn…"
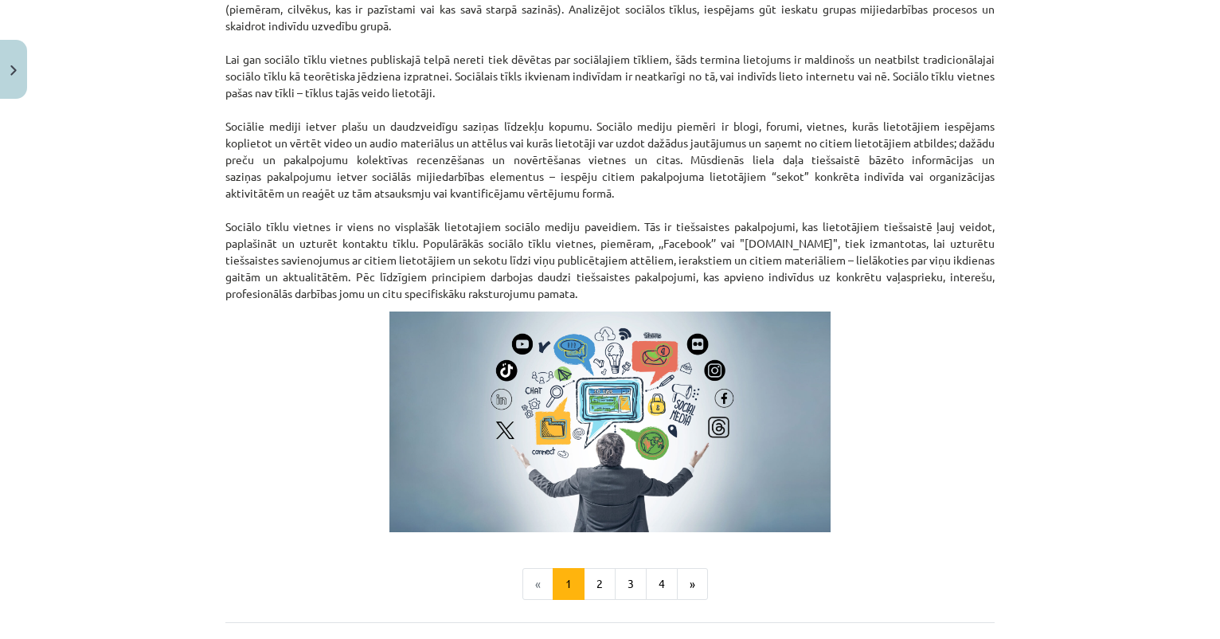
click at [576, 254] on p "Sociālo mediju jēdziena pamatā ir vārds “sociāls”, ar to apzīmējot šo mediju sn…" at bounding box center [610, 76] width 770 height 452
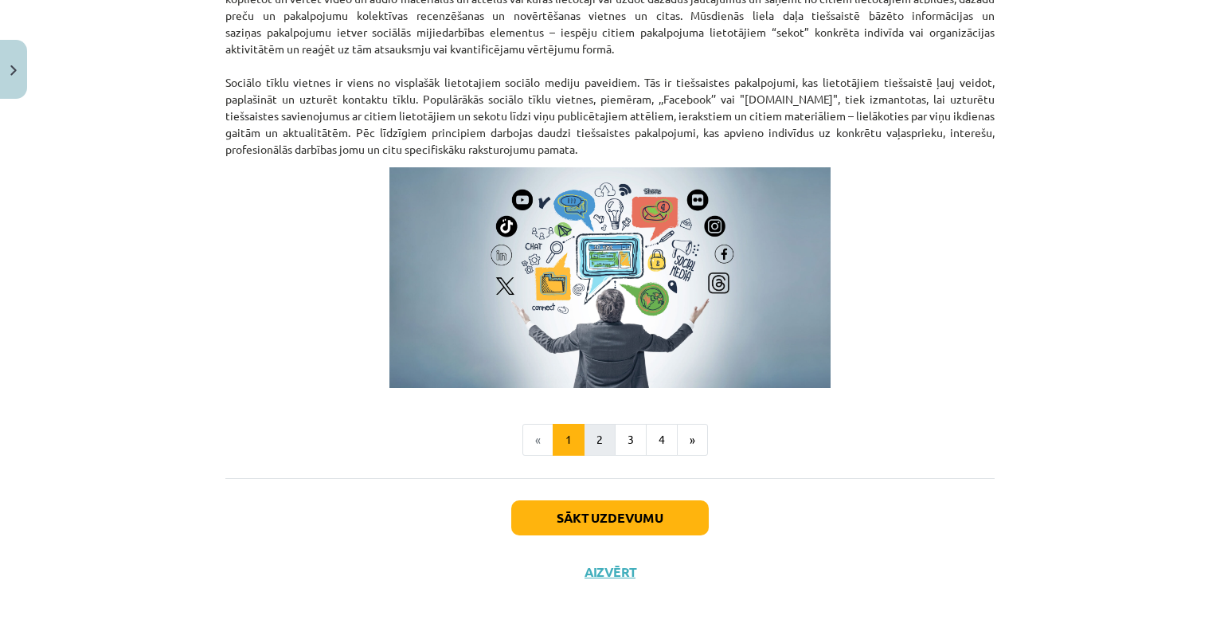
click at [594, 438] on button "2" at bounding box center [600, 440] width 32 height 32
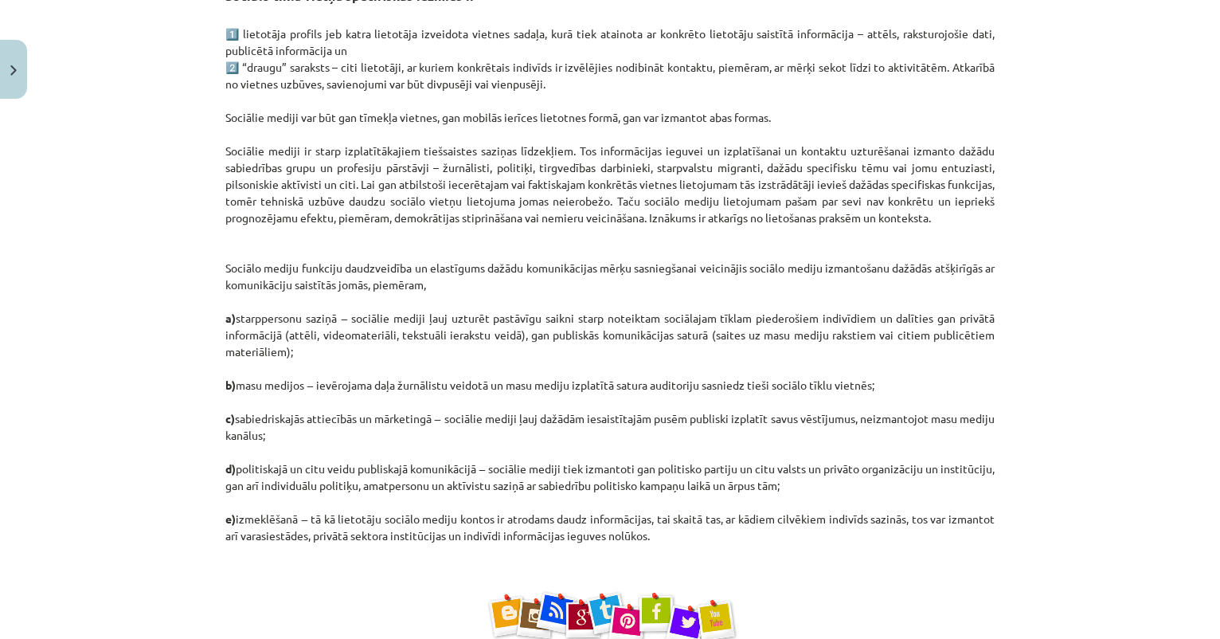
scroll to position [359, 0]
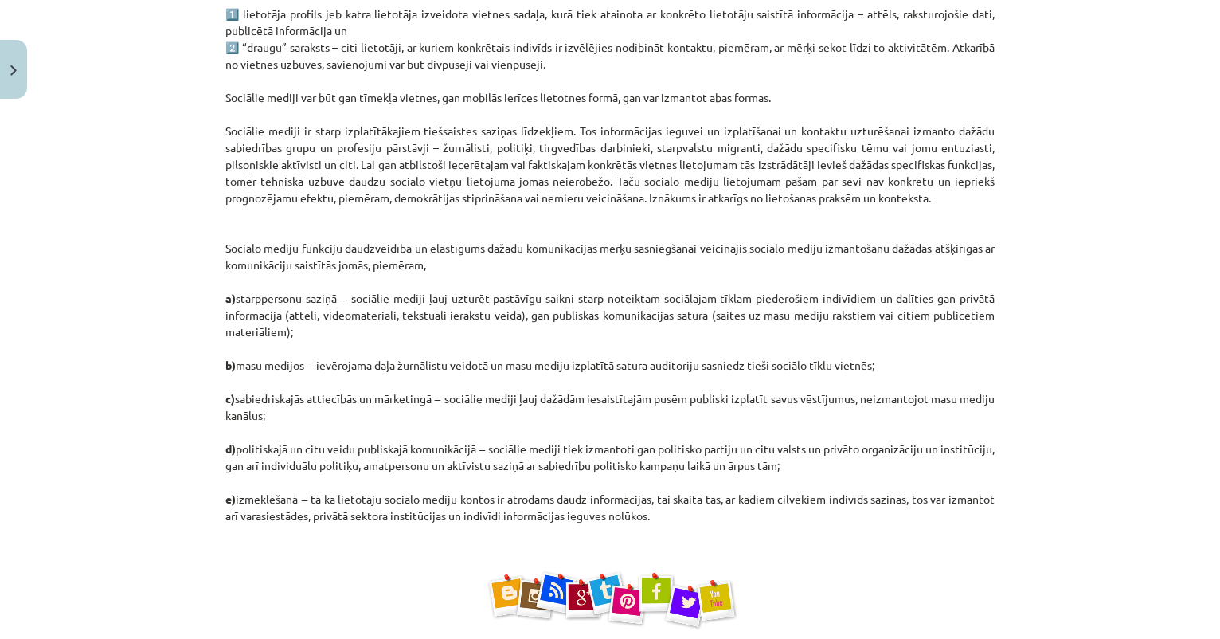
drag, startPoint x: 225, startPoint y: 95, endPoint x: 980, endPoint y: 198, distance: 762.2
click at [980, 198] on div "10 XP Saņemsi Viegls 139 pilda Apraksts Uzdevums Palīdzība Sociālo tīklu vietņu…" at bounding box center [610, 473] width 789 height 1453
copy p "Sociālie mediji var būt gan tīmekļa vietnes, gan mobilās ierīces lietotnes form…"
click at [479, 270] on p "1️⃣ lietotāja profils jeb katra lietotāja izveidota vietnes sadaļa, kurā tiek a…" at bounding box center [610, 265] width 770 height 519
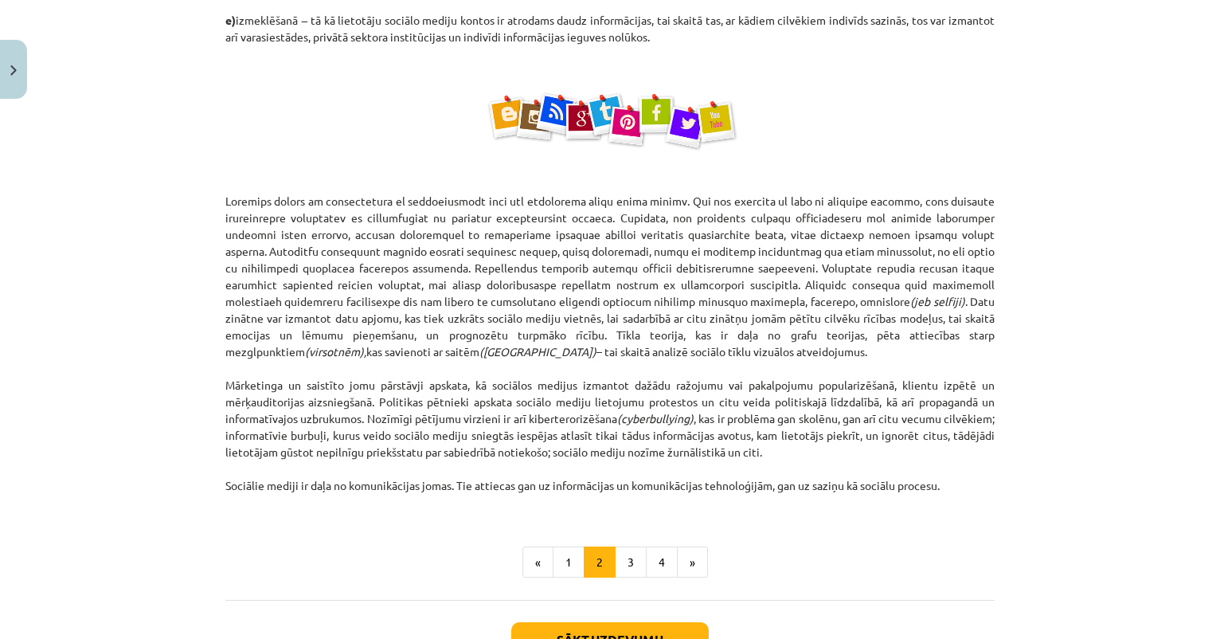
scroll to position [840, 0]
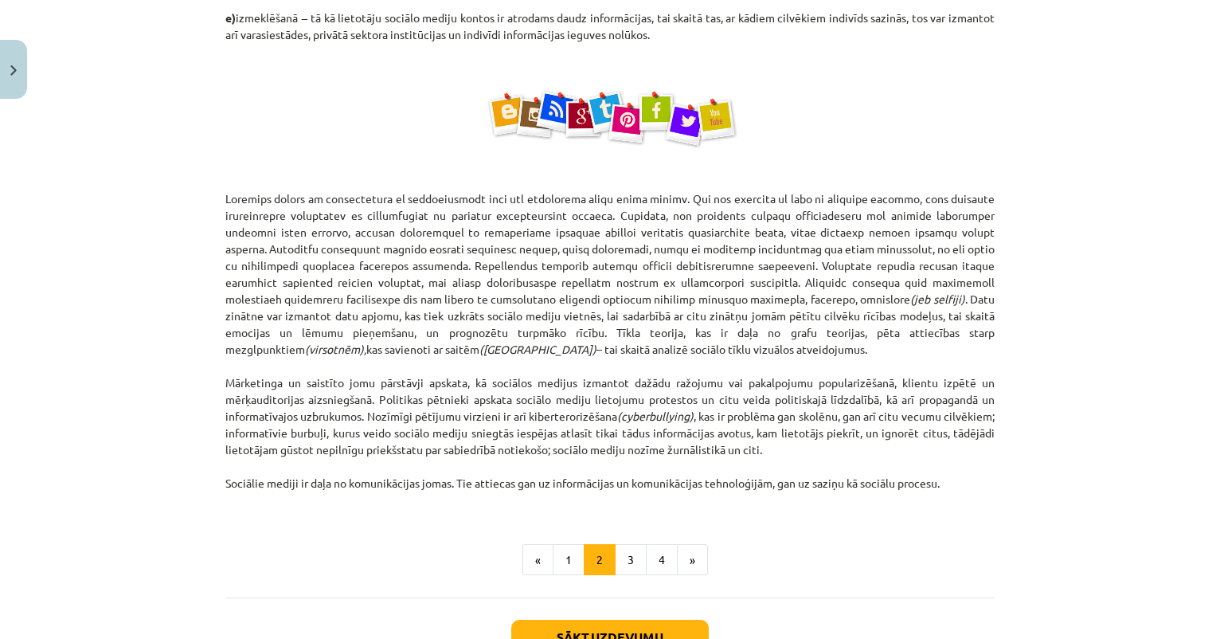
drag, startPoint x: 225, startPoint y: 194, endPoint x: 558, endPoint y: 341, distance: 364.9
copy p "Loremips dolors am consectetura el seddoeiusmodt inci utl etdolorema aliqu enim…"
click at [426, 73] on p at bounding box center [610, 117] width 770 height 128
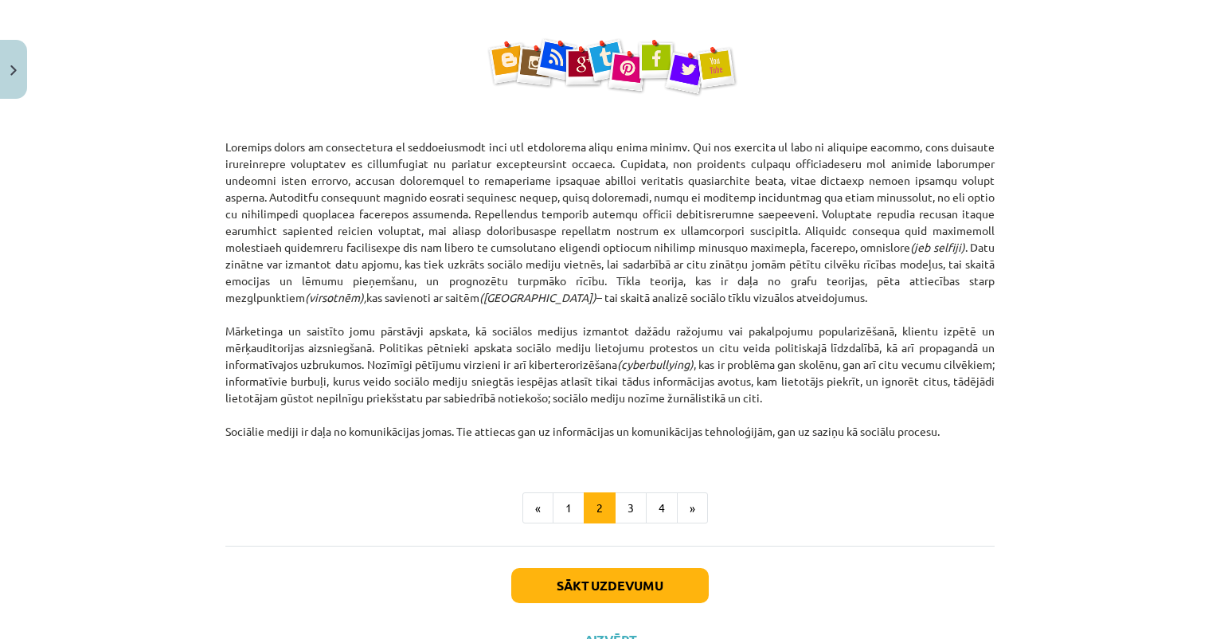
scroll to position [893, 0]
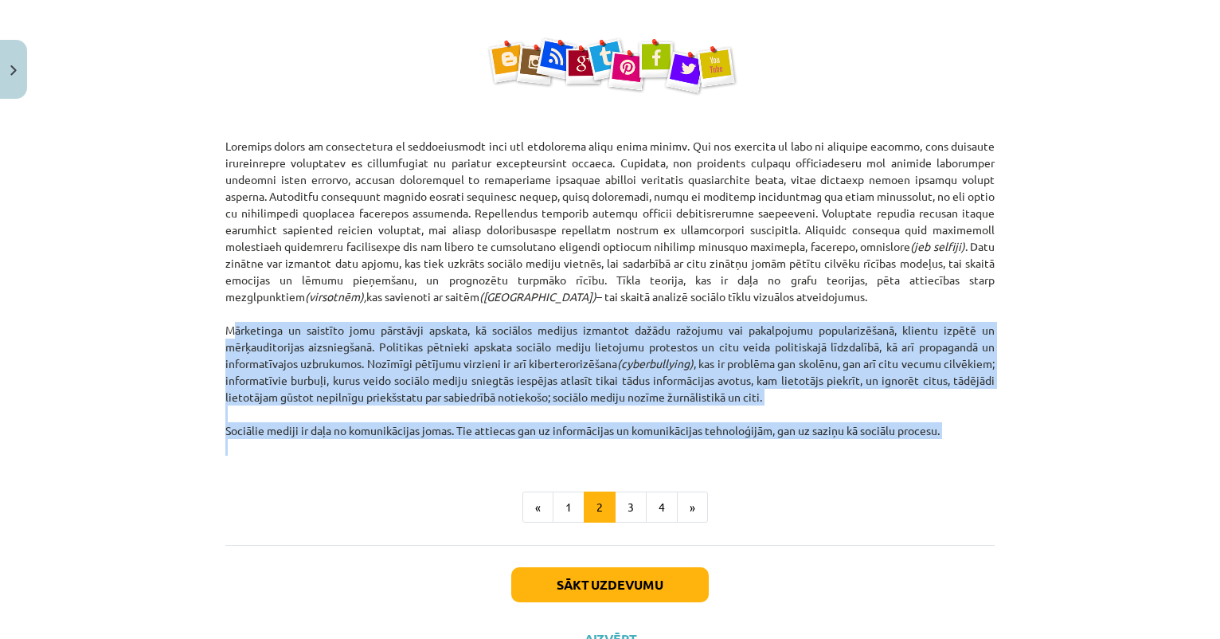
drag, startPoint x: 222, startPoint y: 321, endPoint x: 964, endPoint y: 441, distance: 751.2
copy p "Mārketinga un saistīto jomu pārstāvji apskata, kā sociālos medijus izmantot daž…"
click at [625, 498] on button "3" at bounding box center [631, 508] width 32 height 32
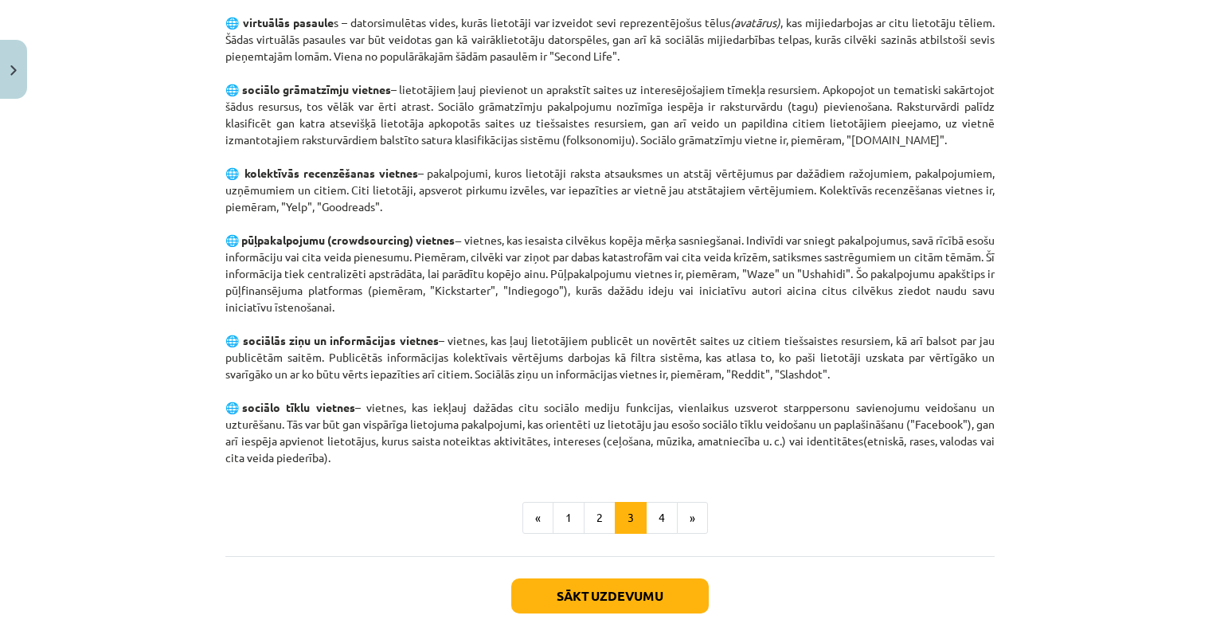
scroll to position [905, 0]
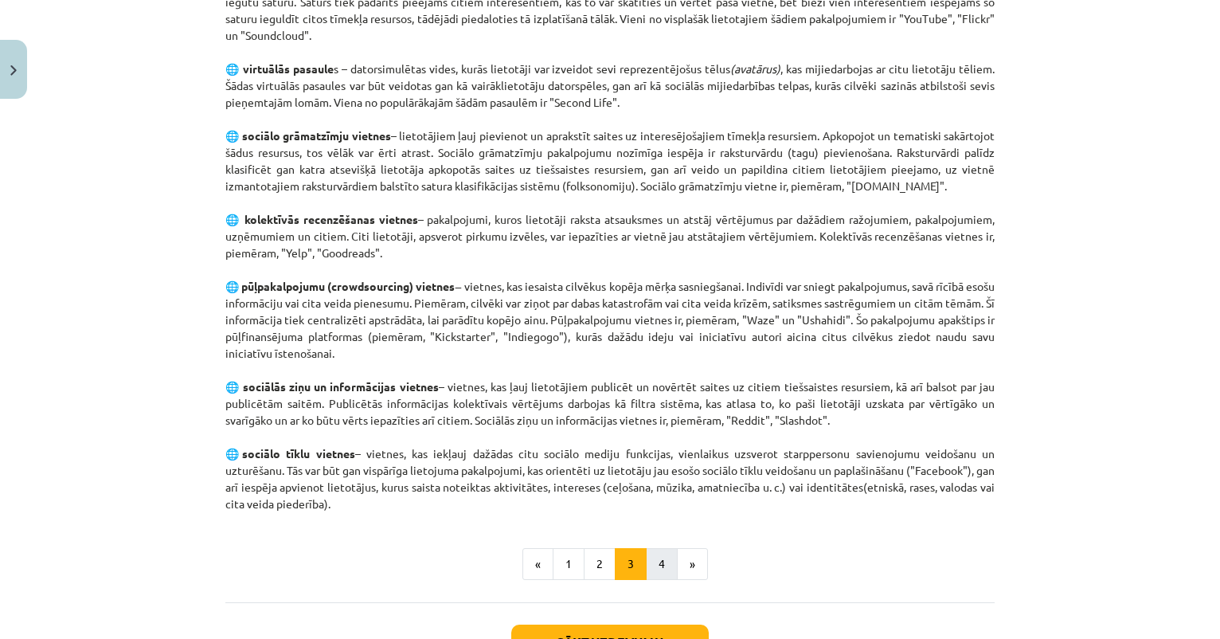
click at [660, 554] on button "4" at bounding box center [662, 564] width 32 height 32
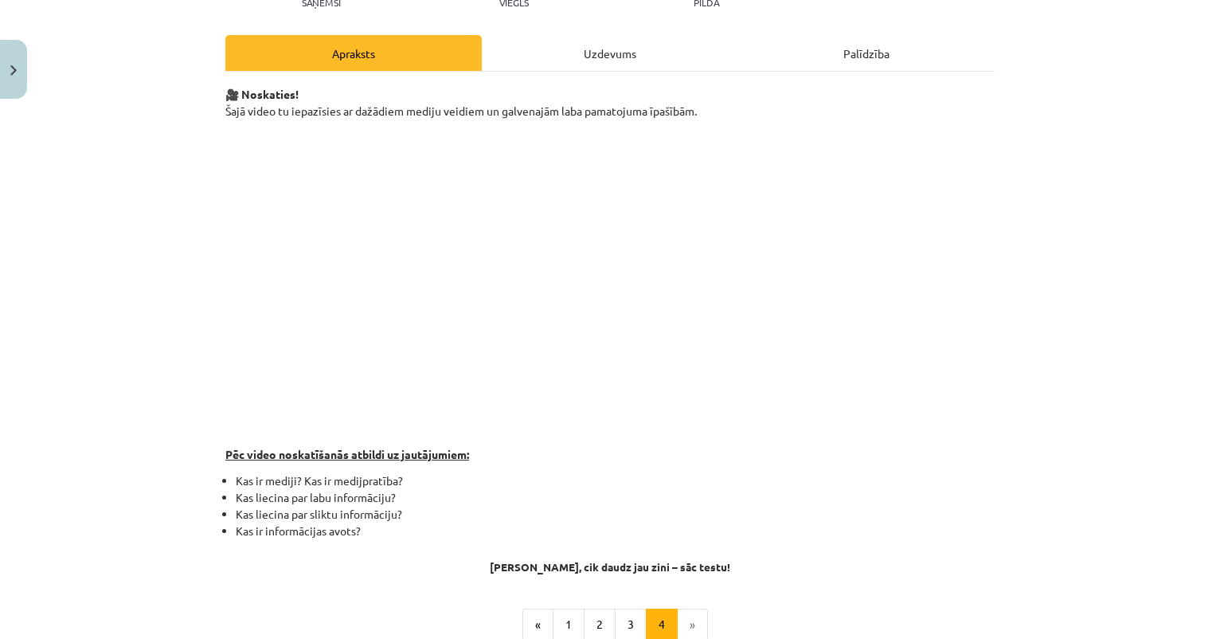
scroll to position [235, 0]
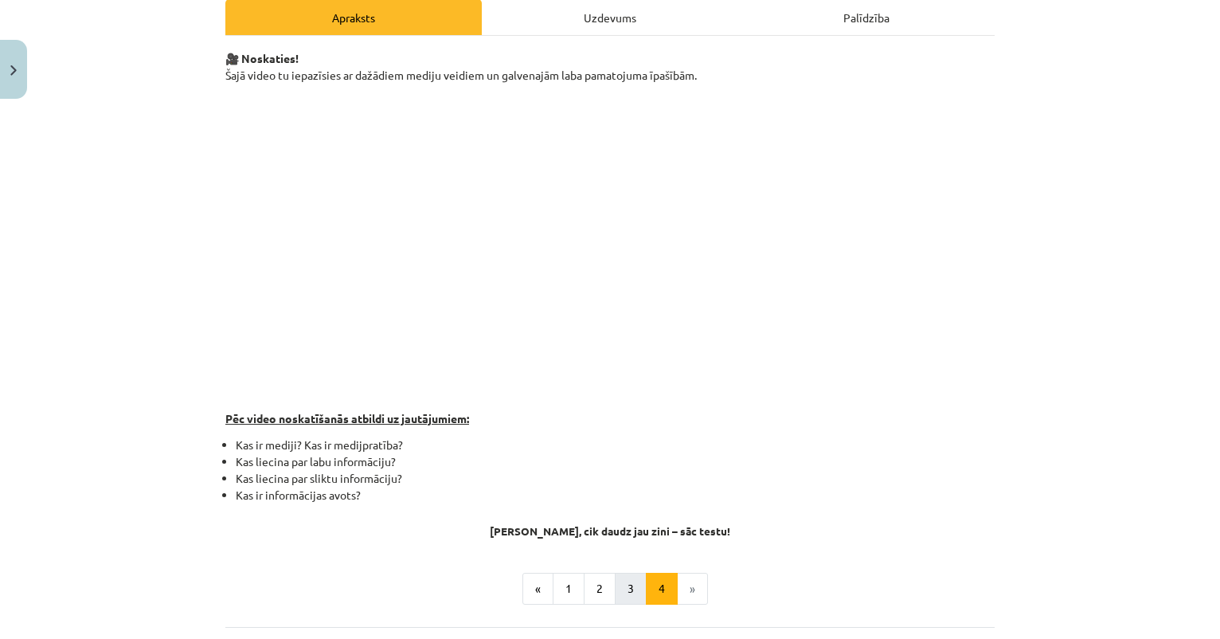
click at [628, 589] on button "3" at bounding box center [631, 589] width 32 height 32
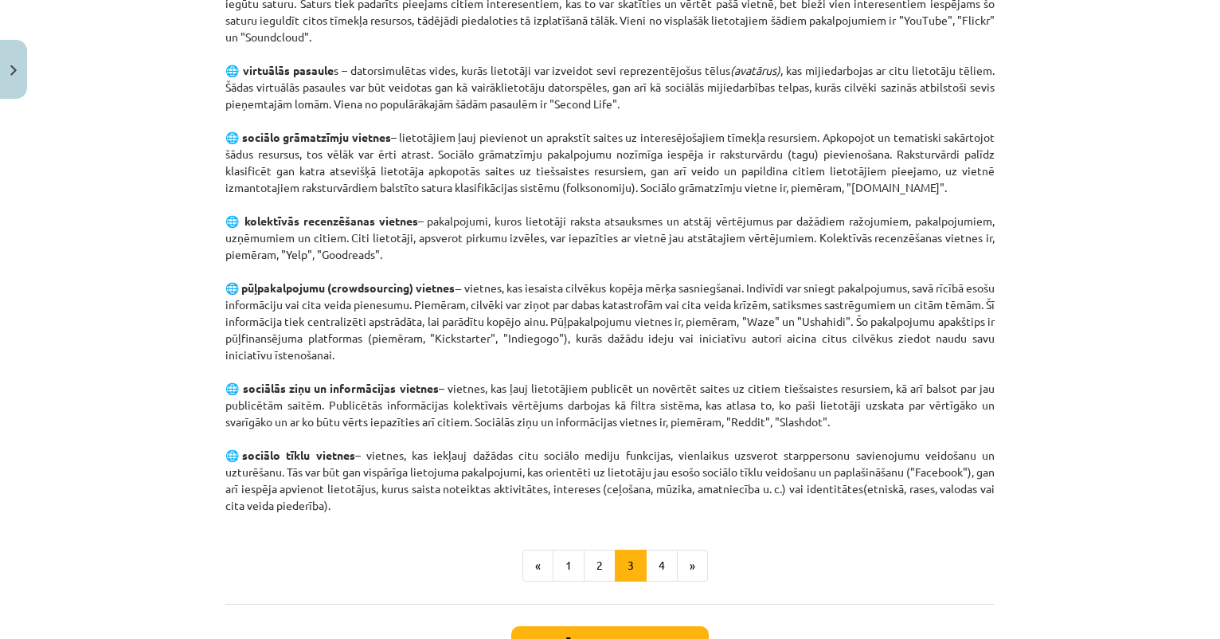
scroll to position [904, 0]
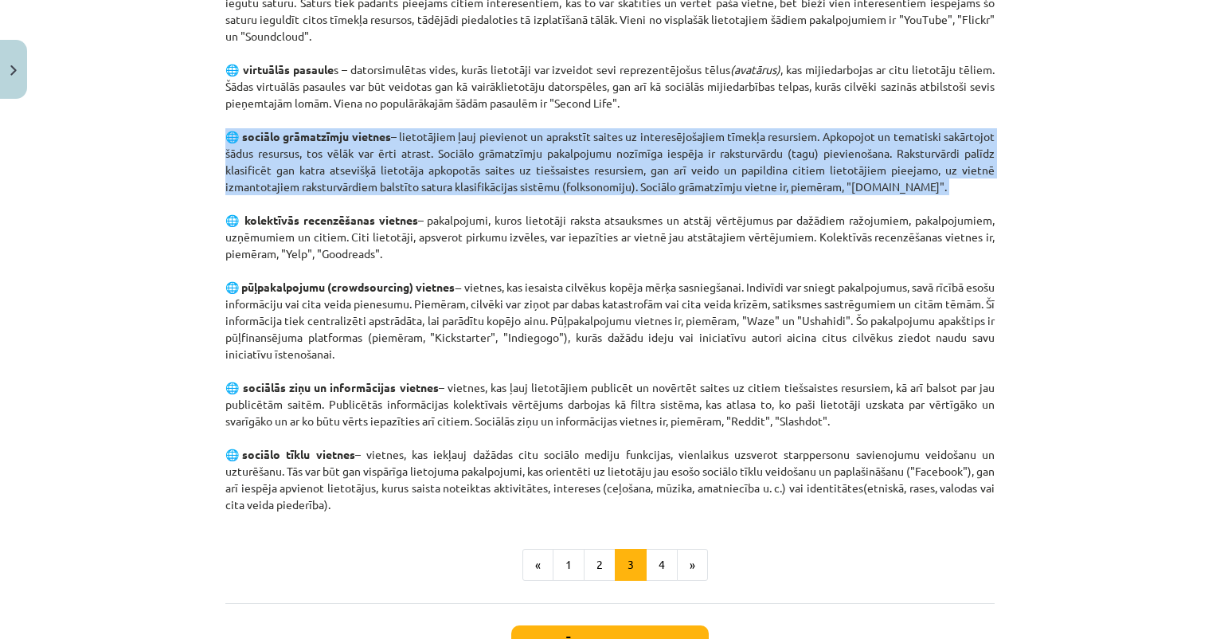
drag, startPoint x: 225, startPoint y: 135, endPoint x: 866, endPoint y: 194, distance: 643.1
click at [866, 196] on p "Galvenie sociālo mediju paveidi ir šādi: 🌐 blogi – tīmekļa žurnāli vai internet…" at bounding box center [610, 111] width 770 height 803
copy p "🌐 sociālo grāmatzīmju vietnes – lietotājiem ļauj pievienot un aprakstīt saites …"
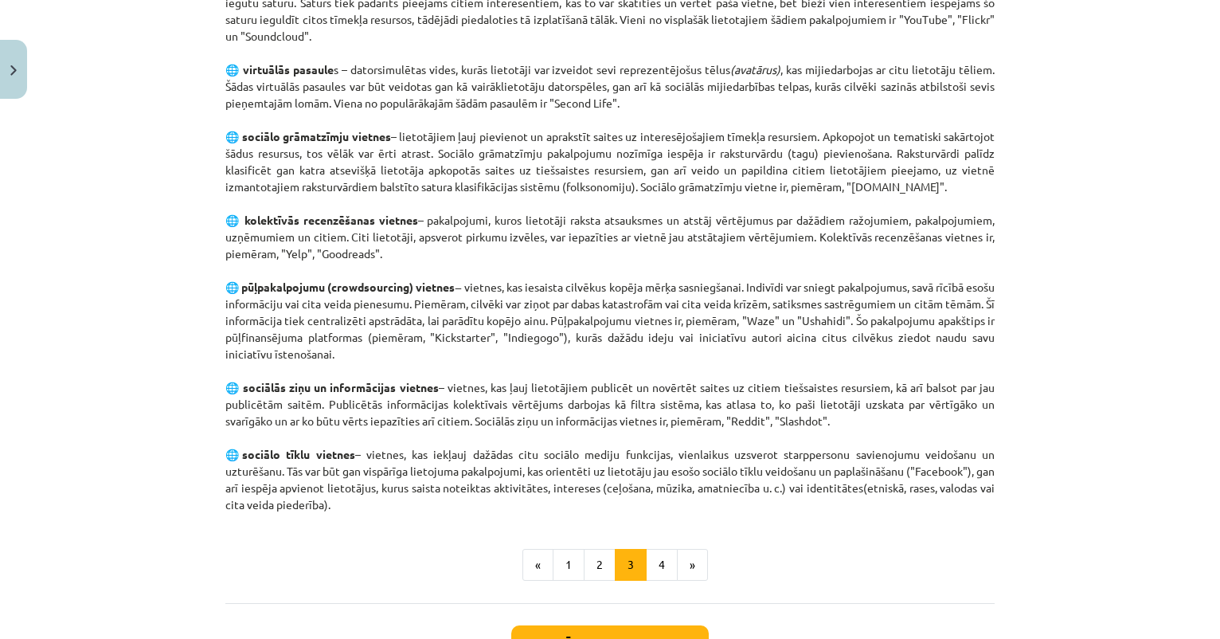
click at [816, 226] on p "Galvenie sociālo mediju paveidi ir šādi: 🌐 blogi – tīmekļa žurnāli vai internet…" at bounding box center [610, 111] width 770 height 803
drag, startPoint x: 852, startPoint y: 186, endPoint x: 905, endPoint y: 189, distance: 52.7
click at [905, 189] on p "Galvenie sociālo mediju paveidi ir šādi: 🌐 blogi – tīmekļa žurnāli vai internet…" at bounding box center [610, 111] width 770 height 803
copy p "[DOMAIN_NAME]"
click at [586, 257] on p "Galvenie sociālo mediju paveidi ir šādi: 🌐 blogi – tīmekļa žurnāli vai internet…" at bounding box center [610, 111] width 770 height 803
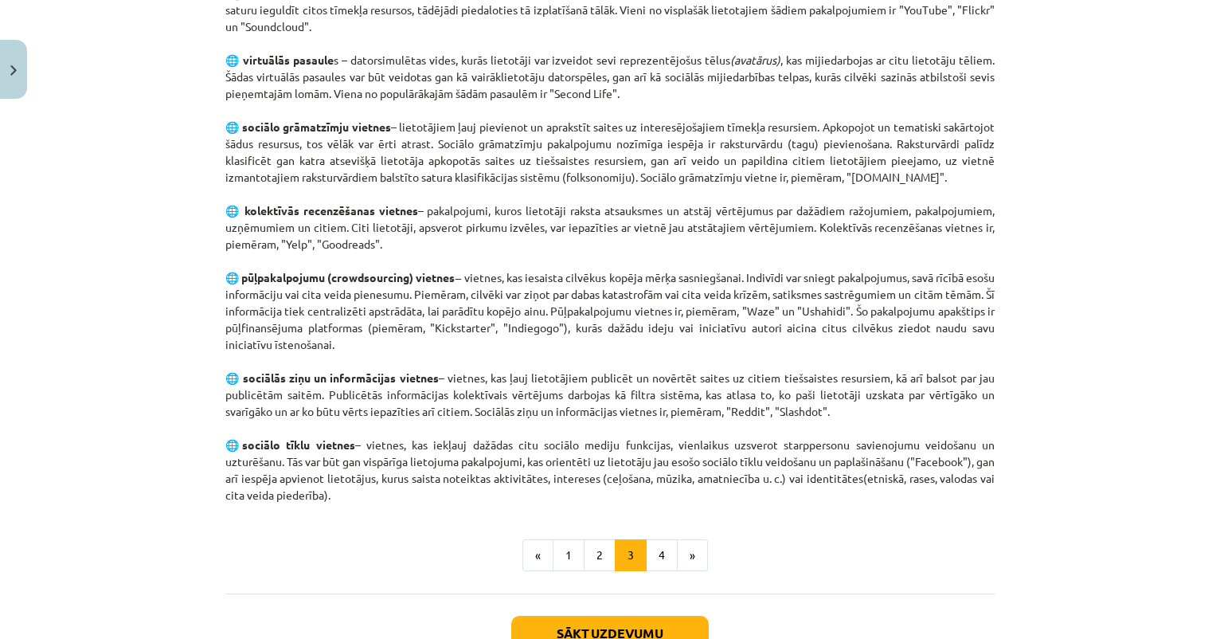
scroll to position [929, 0]
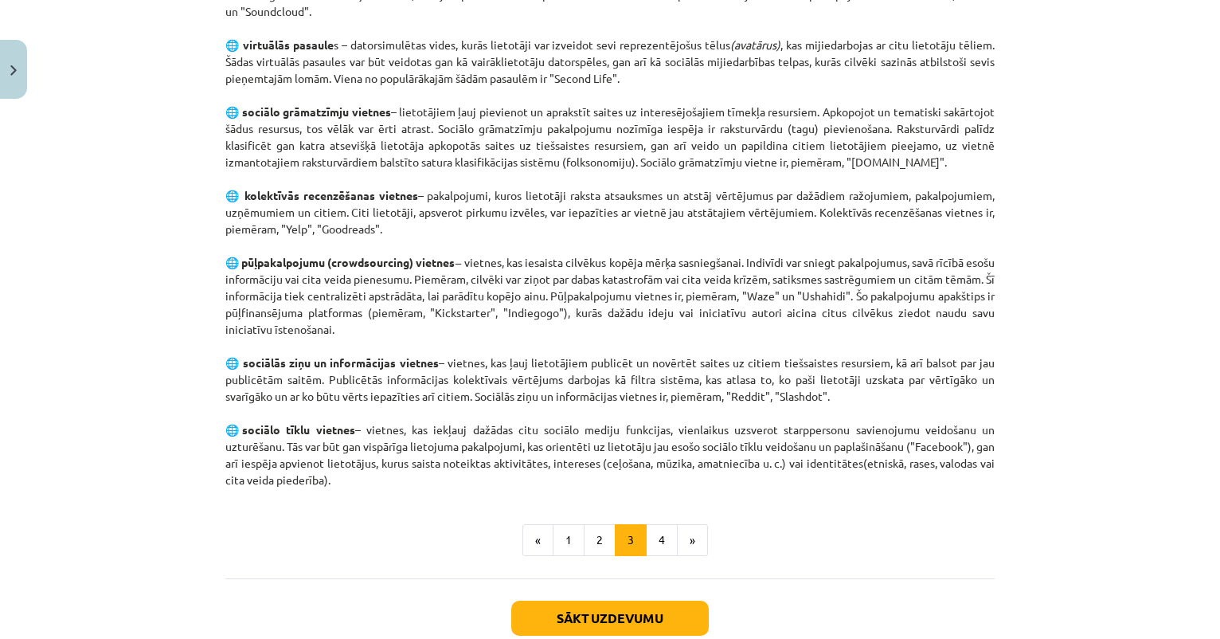
drag, startPoint x: 243, startPoint y: 262, endPoint x: 374, endPoint y: 329, distance: 146.8
click at [374, 329] on p "Galvenie sociālo mediju paveidi ir šādi: 🌐 blogi – tīmekļa žurnāli vai internet…" at bounding box center [610, 86] width 770 height 803
copy p "🌐 pūļpakalpojumu (crowdsourcing) vietnes ‒ vietnes, kas iesaista cilvēkus kopēj…"
click at [789, 324] on p "Galvenie sociālo mediju paveidi ir šādi: 🌐 blogi – tīmekļa žurnāli vai internet…" at bounding box center [610, 86] width 770 height 803
drag, startPoint x: 860, startPoint y: 296, endPoint x: 904, endPoint y: 295, distance: 43.8
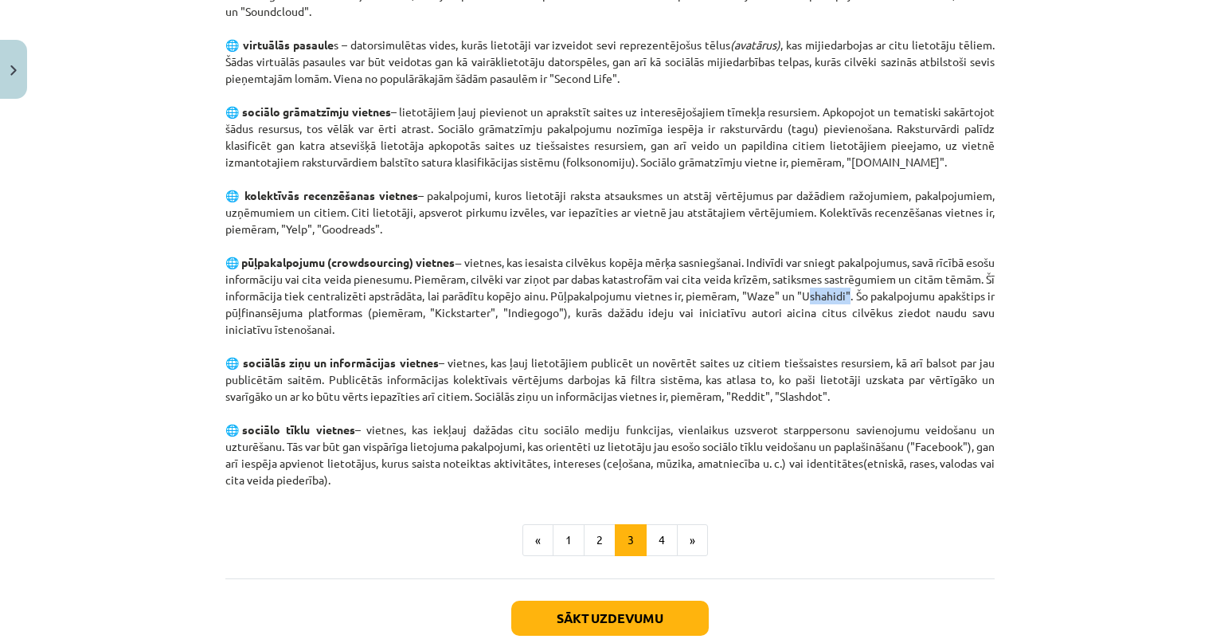
click at [904, 295] on p "Galvenie sociālo mediju paveidi ir šādi: 🌐 blogi – tīmekļa žurnāli vai internet…" at bounding box center [610, 86] width 770 height 803
copy p "Ushahidi"
drag, startPoint x: 807, startPoint y: 295, endPoint x: 834, endPoint y: 295, distance: 27.1
click at [834, 295] on p "Galvenie sociālo mediju paveidi ir šādi: 🌐 blogi – tīmekļa žurnāli vai internet…" at bounding box center [610, 86] width 770 height 803
copy p "Waze"
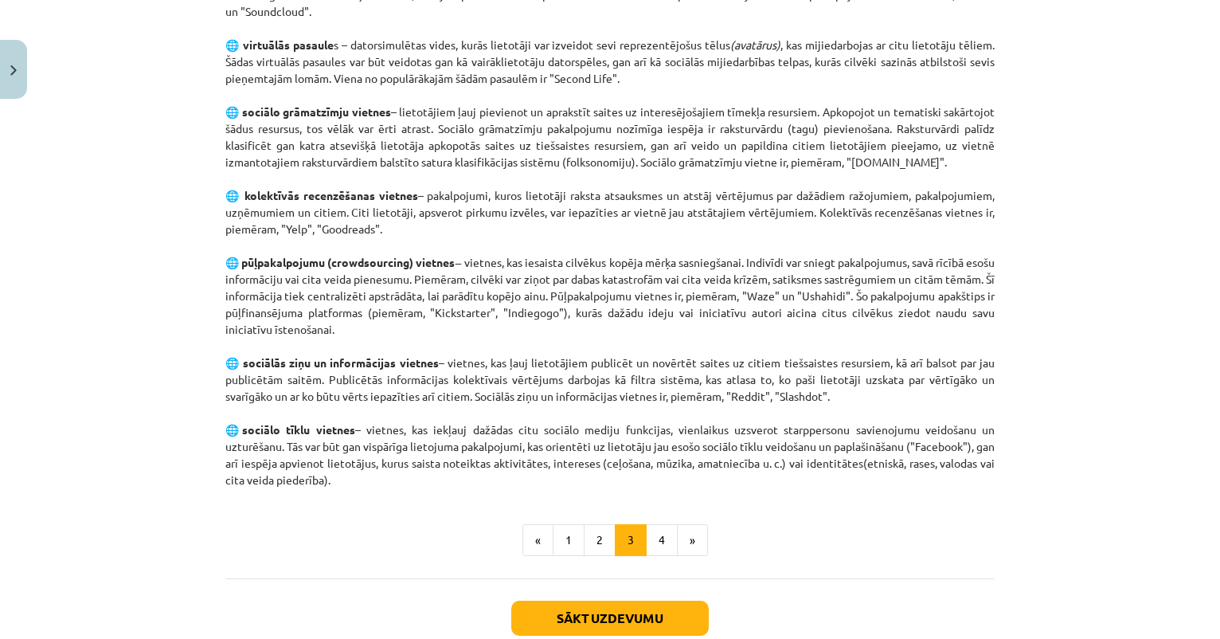
click at [582, 323] on p "Galvenie sociālo mediju paveidi ir šādi: 🌐 blogi – tīmekļa žurnāli vai internet…" at bounding box center [610, 86] width 770 height 803
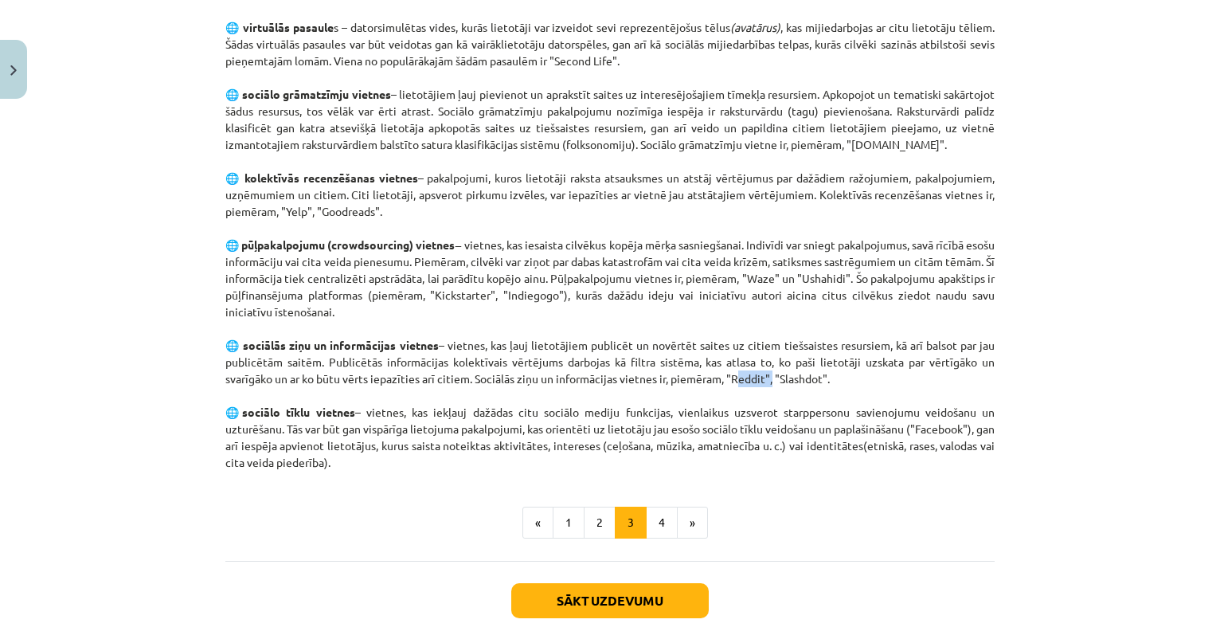
drag, startPoint x: 736, startPoint y: 377, endPoint x: 772, endPoint y: 378, distance: 35.9
click at [772, 378] on p "Galvenie sociālo mediju paveidi ir šādi: 🌐 blogi – tīmekļa žurnāli vai internet…" at bounding box center [610, 69] width 770 height 803
click at [750, 166] on p "Galvenie sociālo mediju paveidi ir šādi: 🌐 blogi – tīmekļa žurnāli vai internet…" at bounding box center [610, 69] width 770 height 803
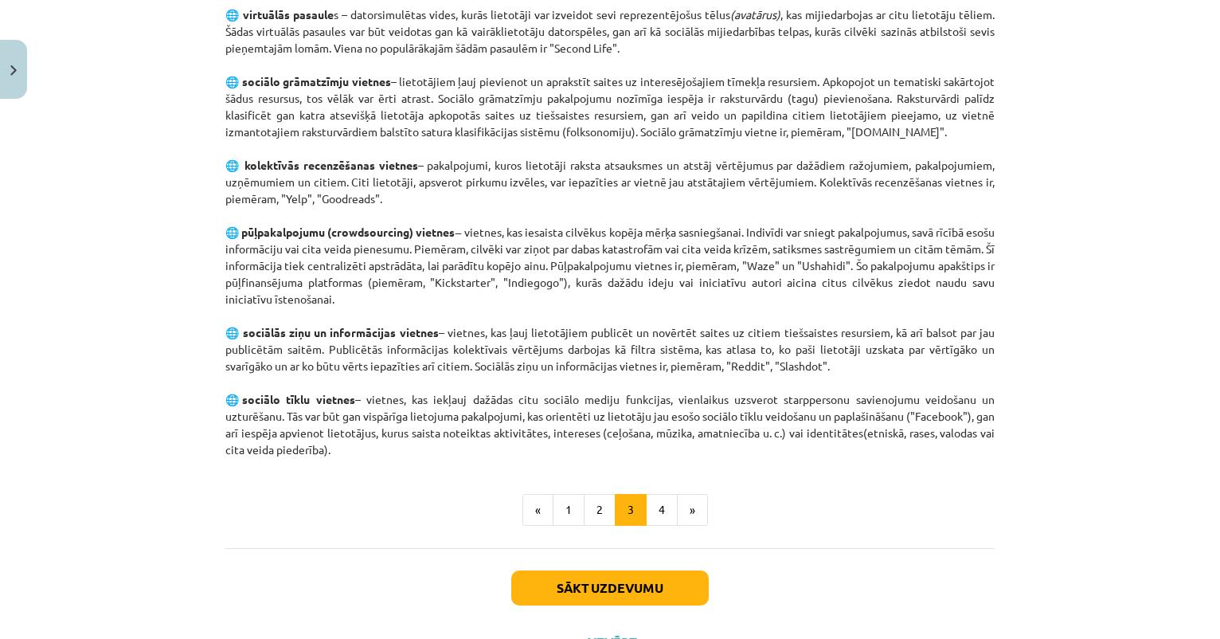
scroll to position [960, 0]
drag, startPoint x: 248, startPoint y: 397, endPoint x: 374, endPoint y: 449, distance: 136.1
click at [374, 449] on p "Galvenie sociālo mediju paveidi ir šādi: 🌐 blogi – tīmekļa žurnāli vai internet…" at bounding box center [610, 55] width 770 height 803
click at [813, 495] on ul "« 1 2 3 4 »" at bounding box center [610, 509] width 770 height 32
click at [652, 582] on button "Sākt uzdevumu" at bounding box center [610, 587] width 198 height 35
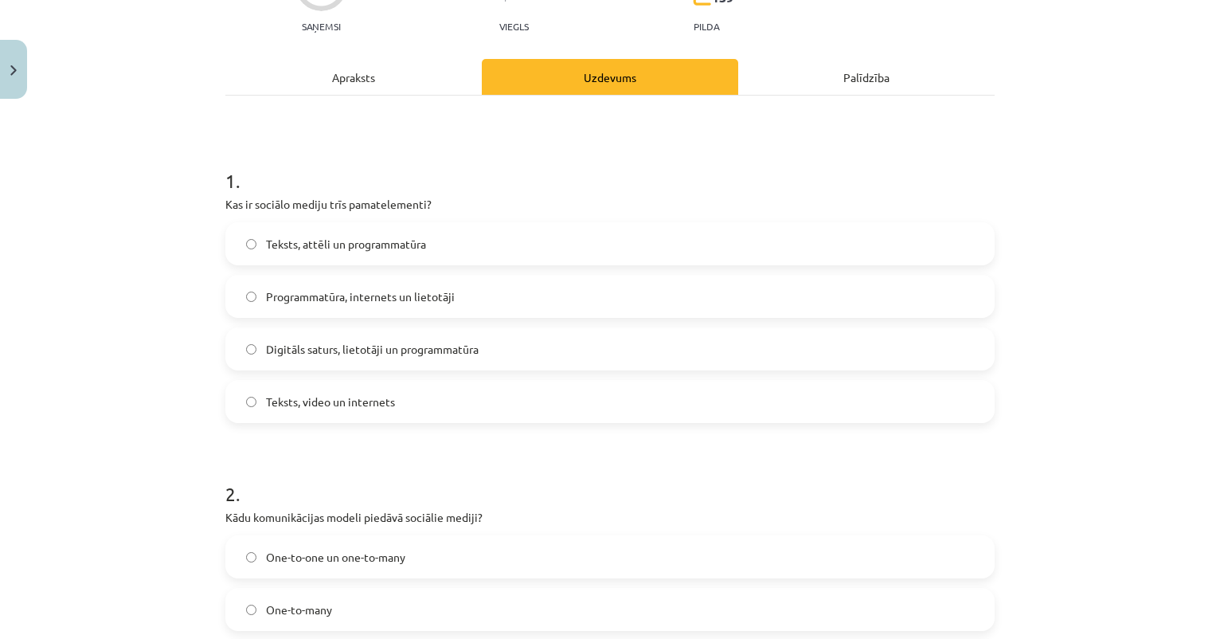
scroll to position [173, 0]
click at [338, 354] on span "Digitāls saturs, lietotāji un programmatūra" at bounding box center [372, 351] width 213 height 17
click at [383, 245] on span "Teksts, attēli un programmatūra" at bounding box center [346, 246] width 160 height 17
click at [363, 76] on div "Apraksts" at bounding box center [353, 79] width 257 height 36
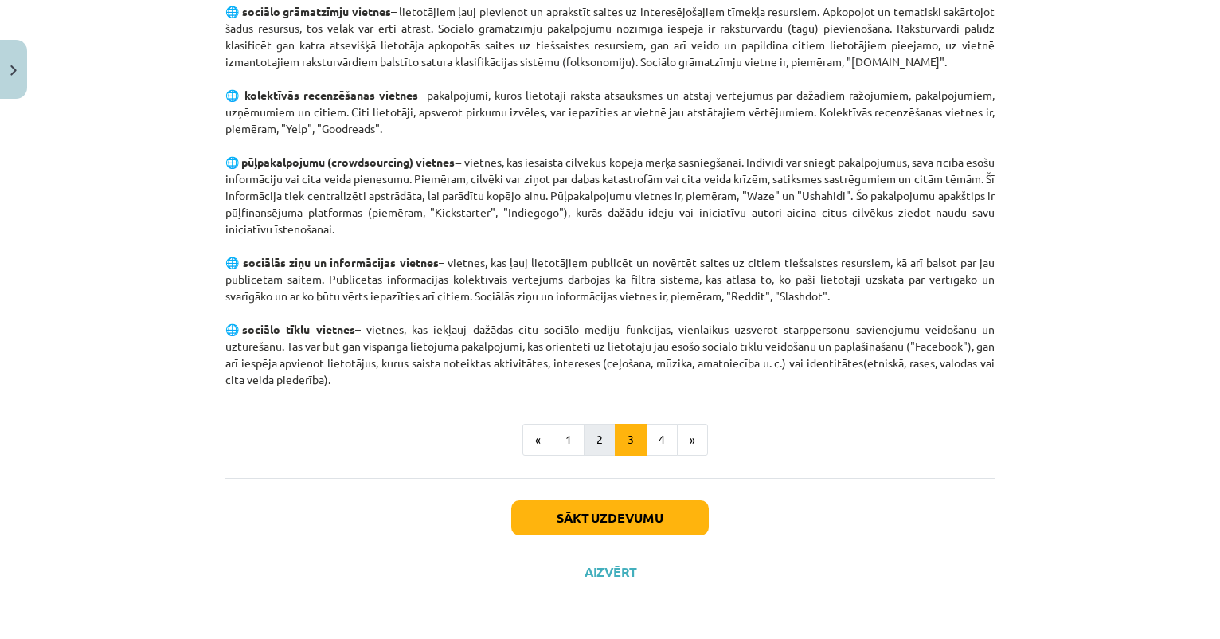
click at [601, 441] on button "2" at bounding box center [600, 440] width 32 height 32
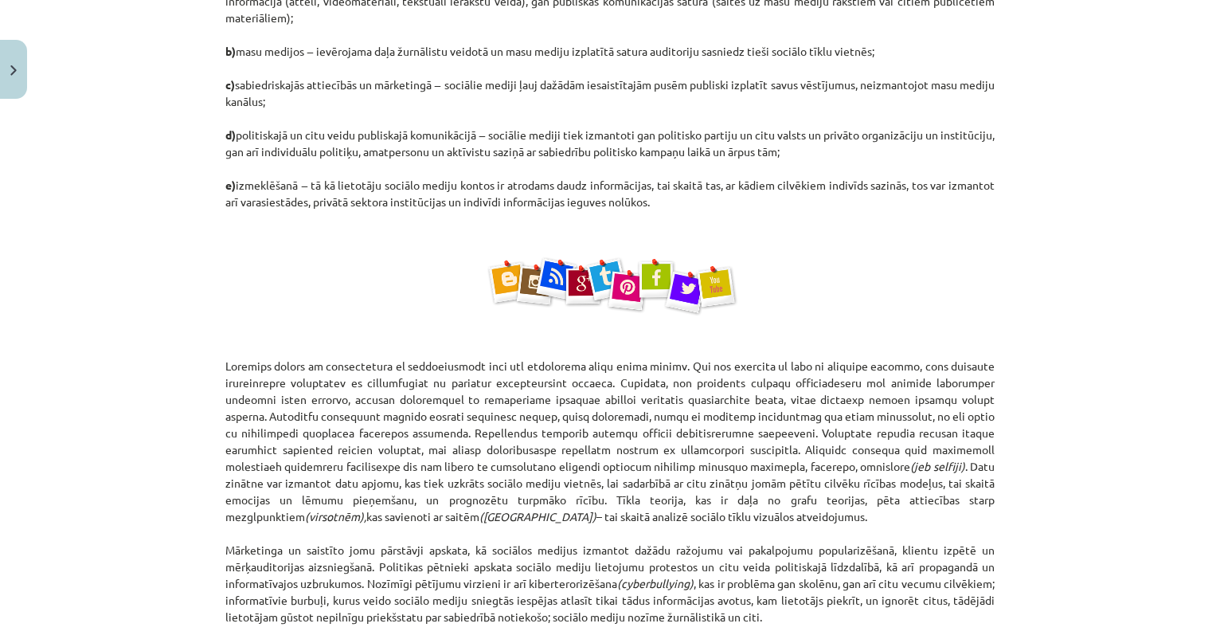
scroll to position [805, 0]
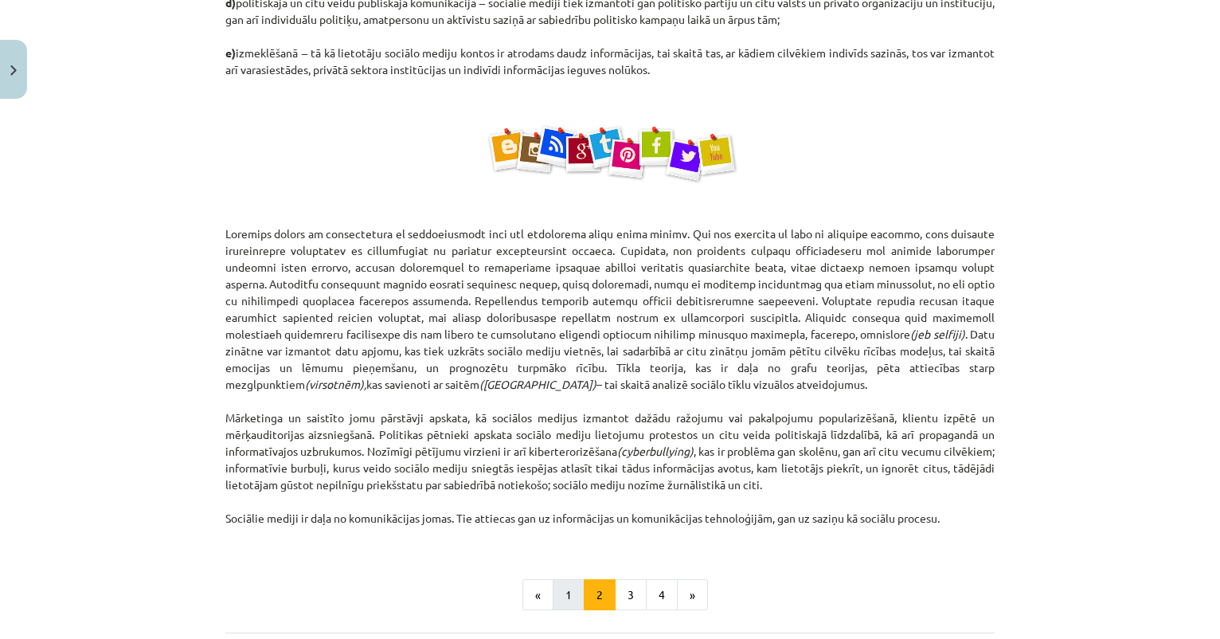
click at [570, 585] on button "1" at bounding box center [569, 595] width 32 height 32
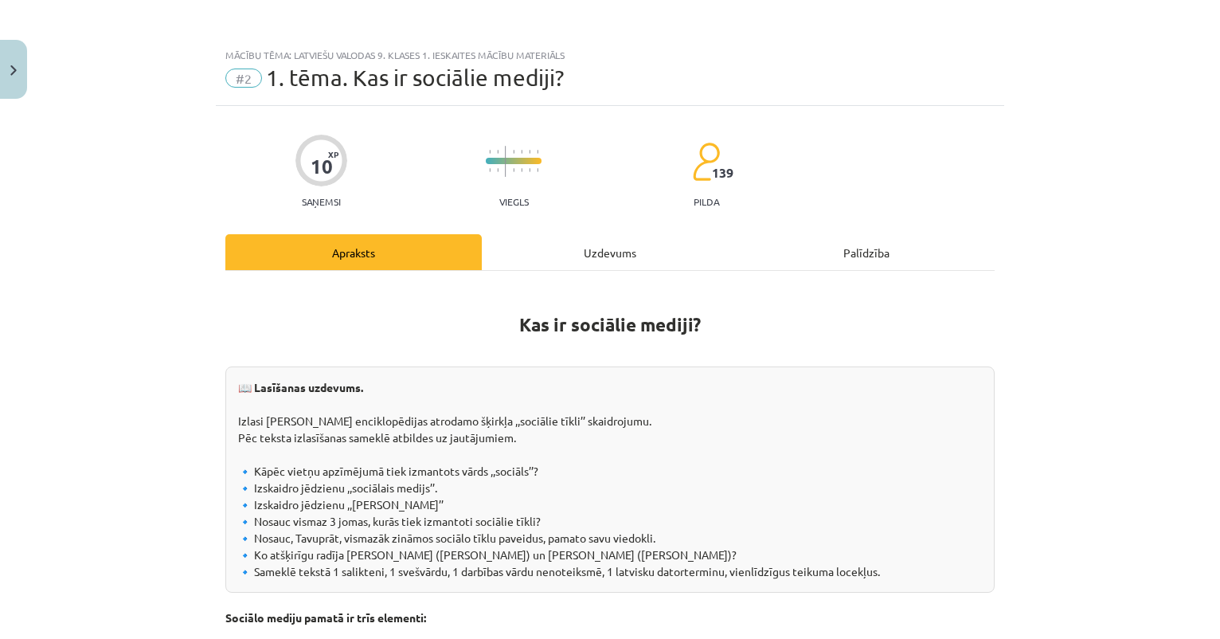
scroll to position [0, 0]
click at [622, 260] on div "Uzdevums" at bounding box center [610, 252] width 257 height 36
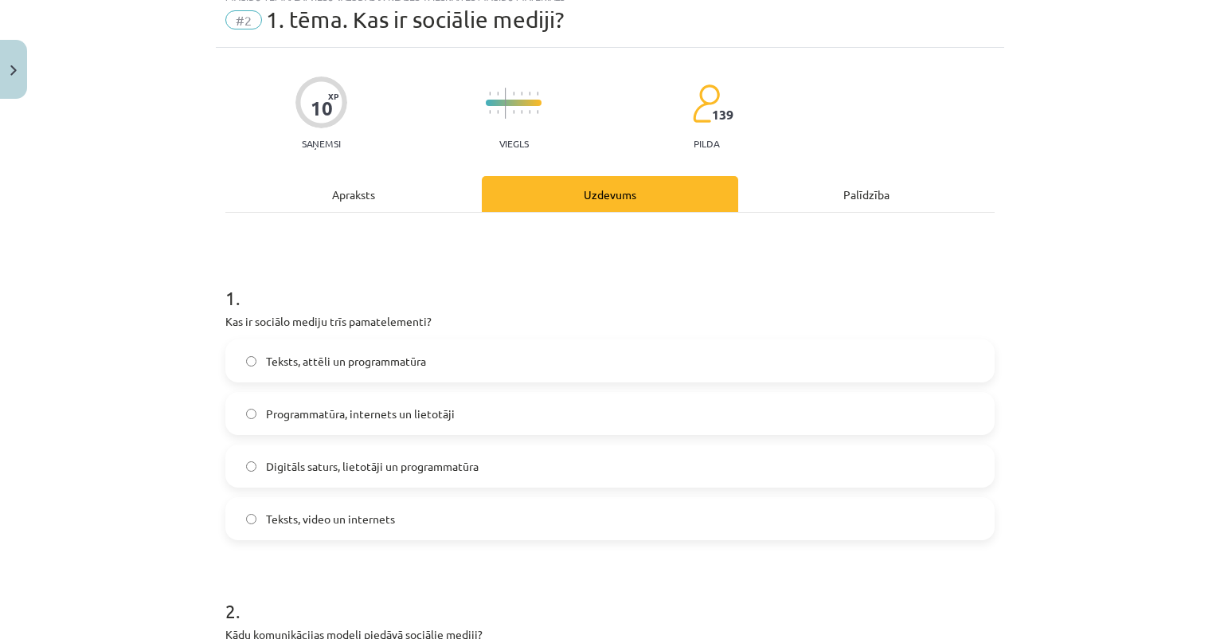
click at [429, 464] on span "Digitāls saturs, lietotāji un programmatūra" at bounding box center [372, 466] width 213 height 17
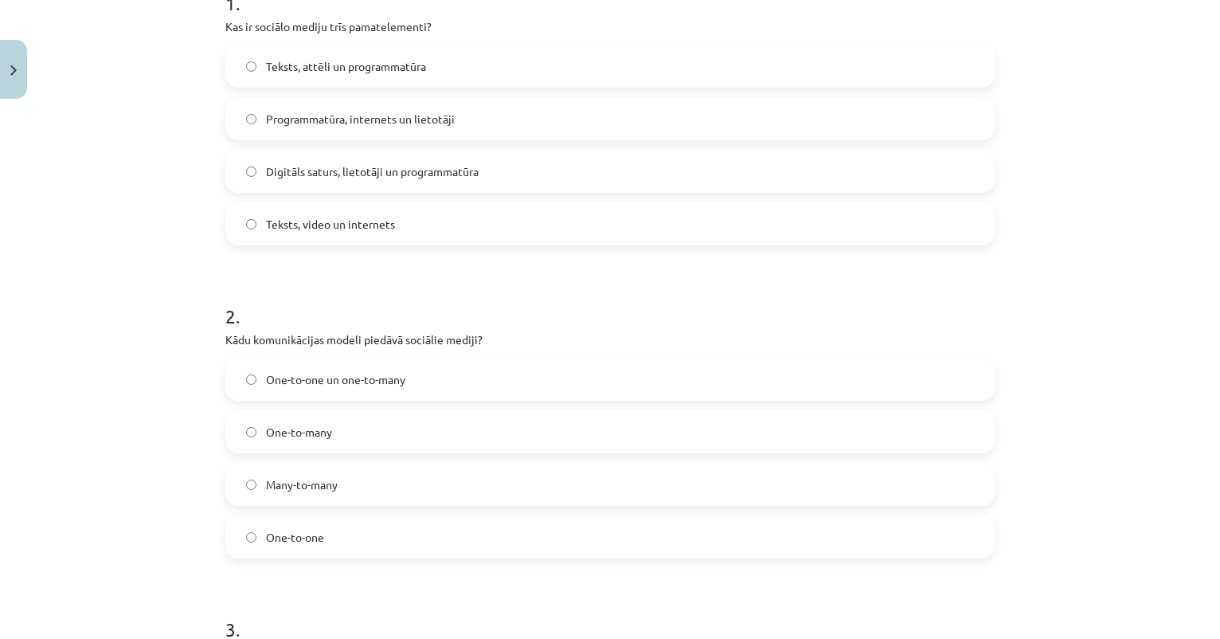
scroll to position [495, 0]
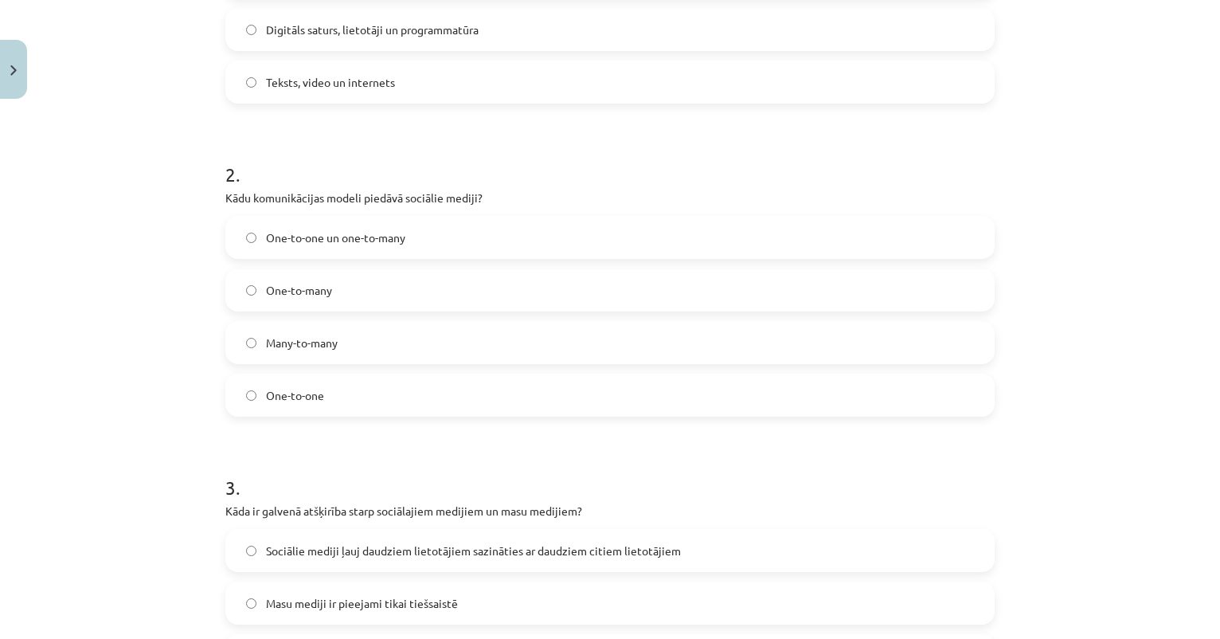
click at [314, 340] on span "Many-to-many" at bounding box center [302, 343] width 72 height 17
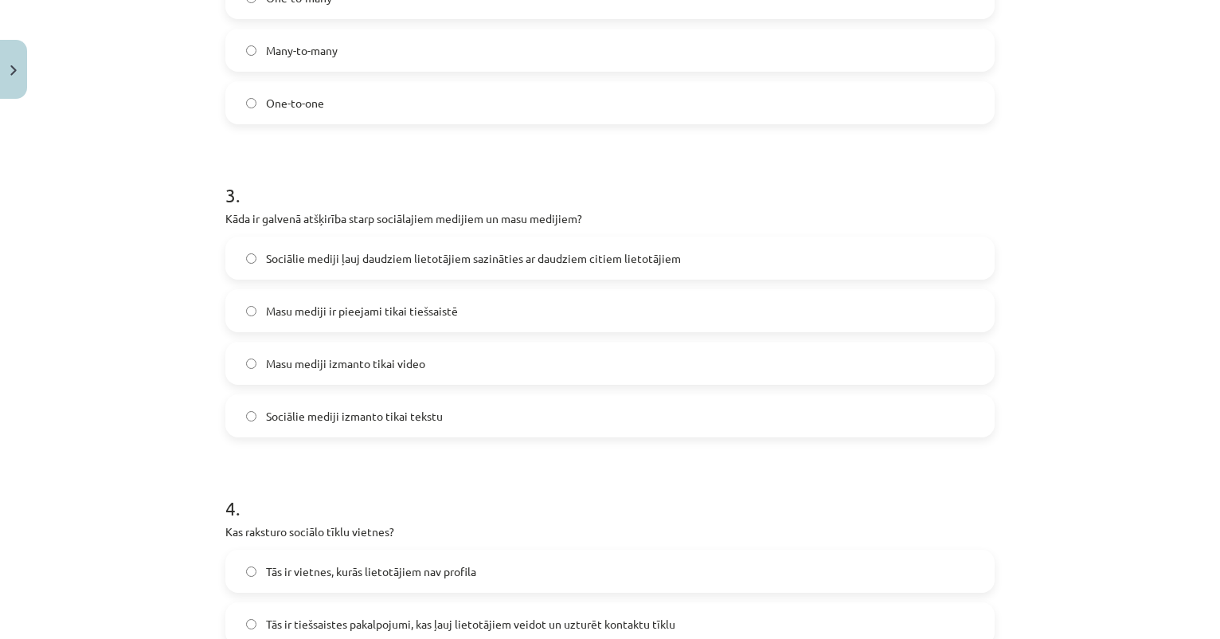
scroll to position [788, 0]
click at [556, 255] on span "Sociālie mediji ļauj daudziem lietotājiem sazināties ar daudziem citiem lietotā…" at bounding box center [473, 257] width 415 height 17
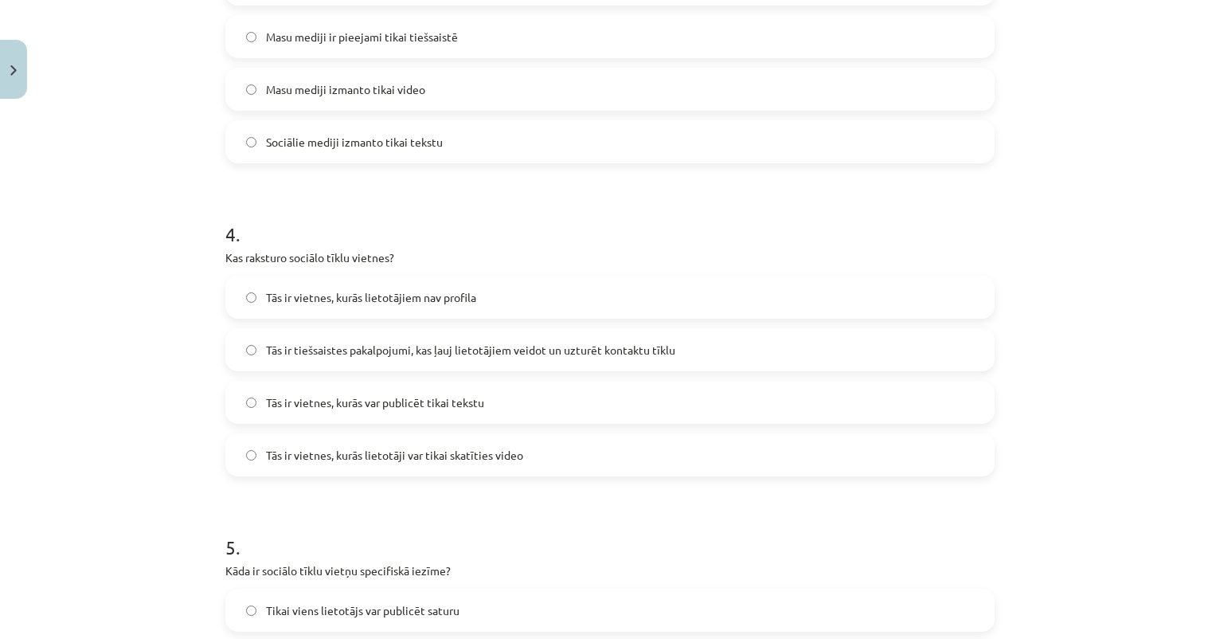
scroll to position [1089, 0]
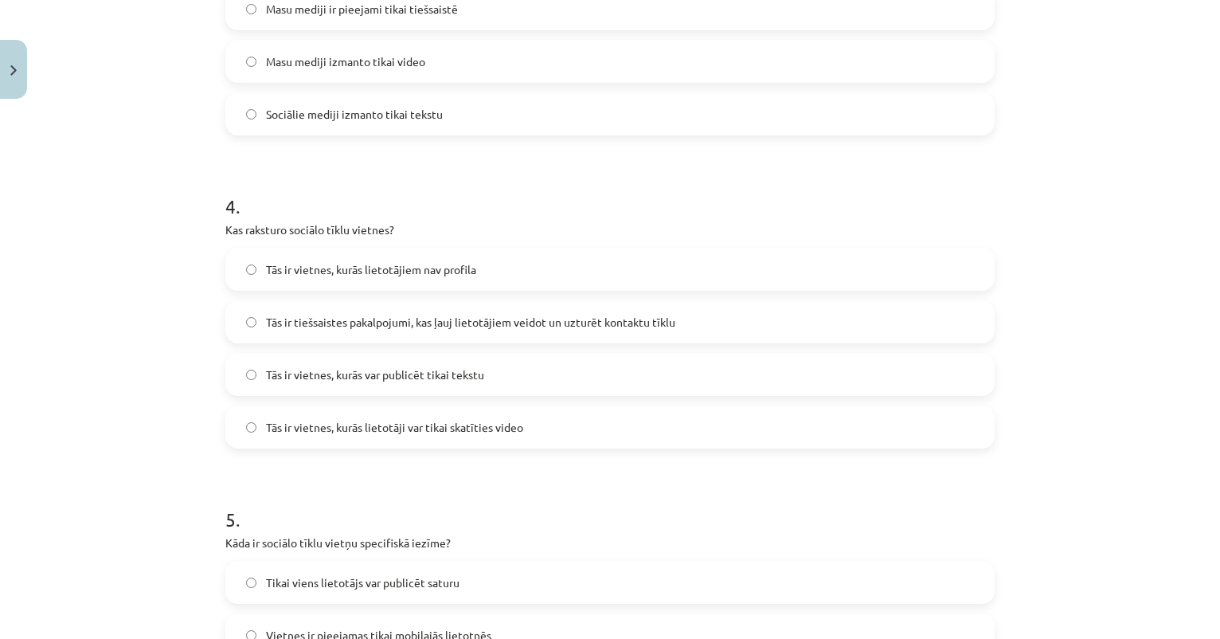
click at [372, 320] on span "Tās ir tiešsaistes pakalpojumi, kas ļauj lietotājiem veidot un uzturēt kontaktu…" at bounding box center [470, 322] width 409 height 17
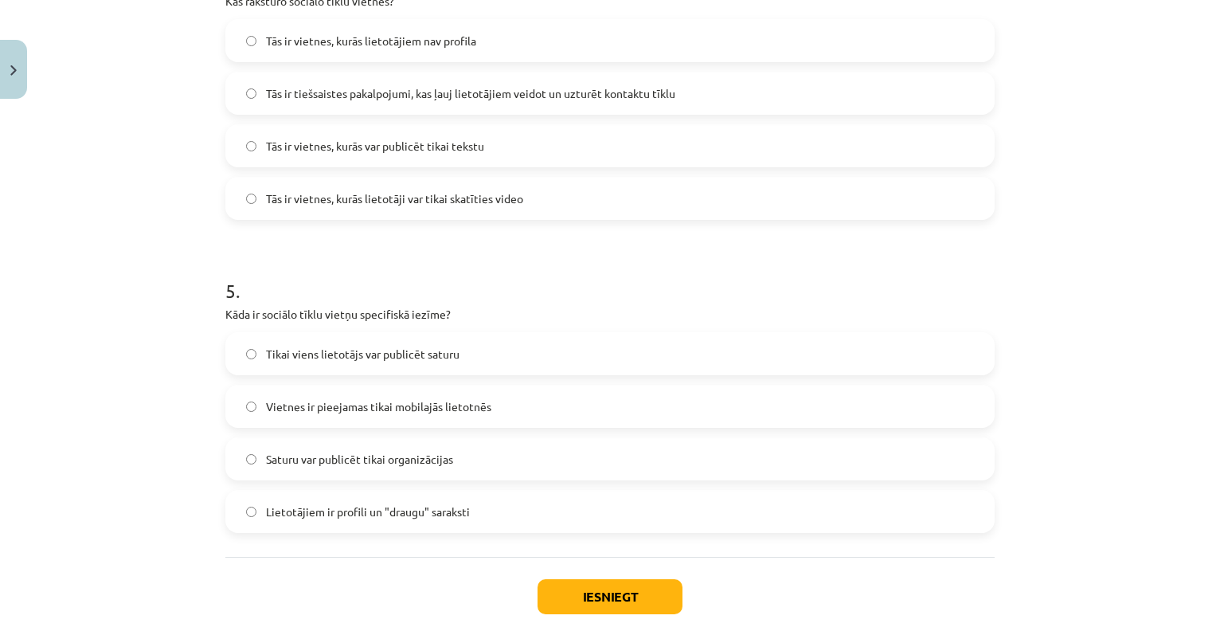
scroll to position [1319, 0]
click at [296, 511] on span "Lietotājiem ir profili un "draugu" saraksti" at bounding box center [368, 510] width 204 height 17
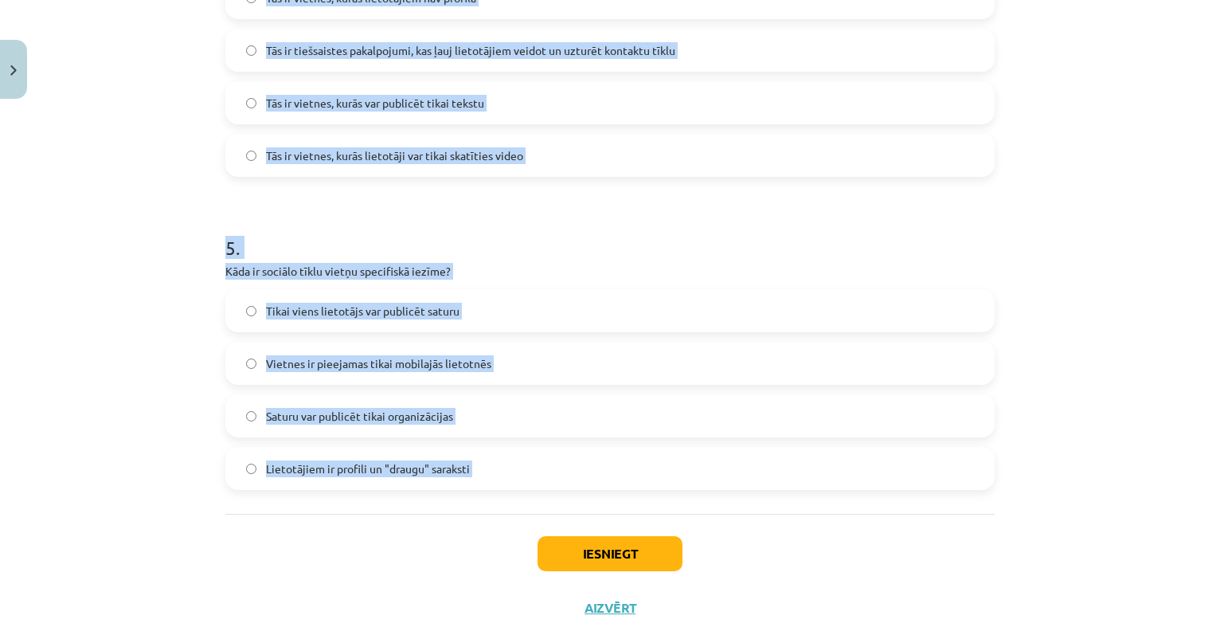
drag, startPoint x: 225, startPoint y: 134, endPoint x: 655, endPoint y: 528, distance: 583.6
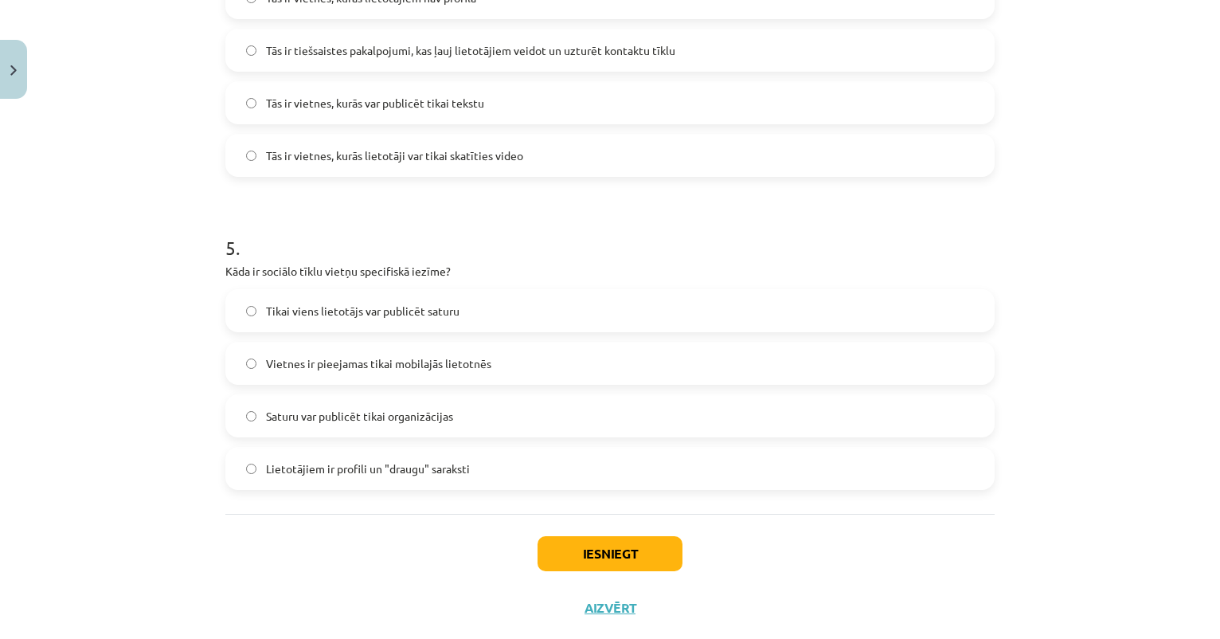
click at [155, 112] on div "Mācību tēma: Latviešu valodas 9. klases 1. ieskaites mācību materiāls #2 1. tēm…" at bounding box center [610, 319] width 1220 height 639
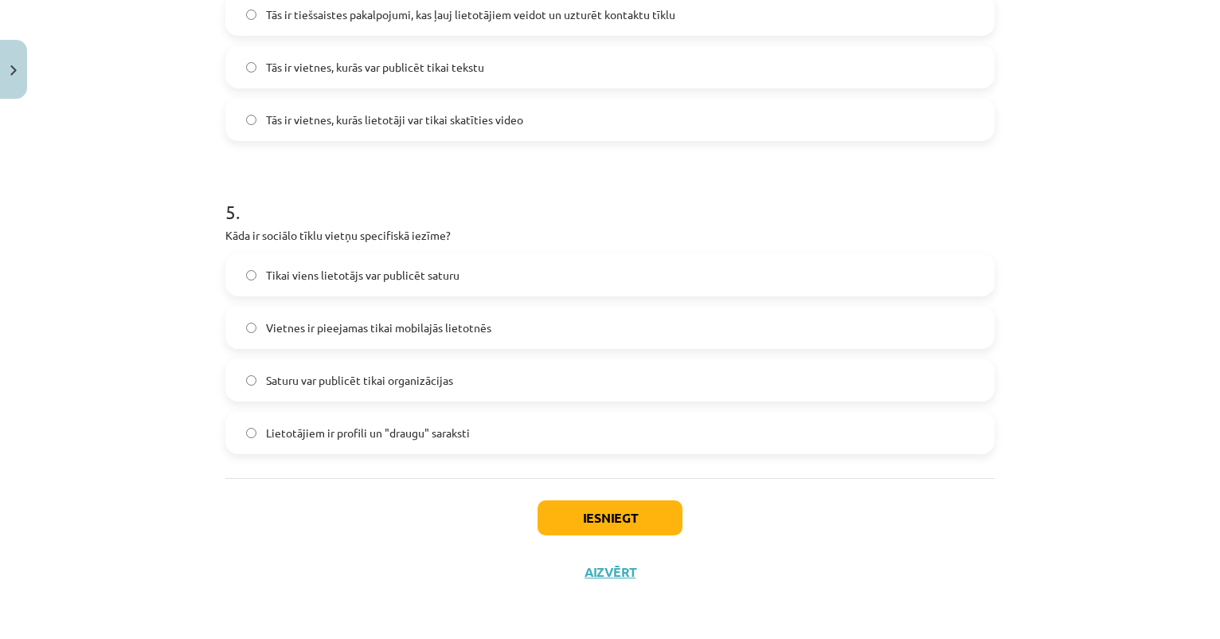
scroll to position [1399, 0]
click at [608, 514] on button "Iesniegt" at bounding box center [610, 517] width 145 height 35
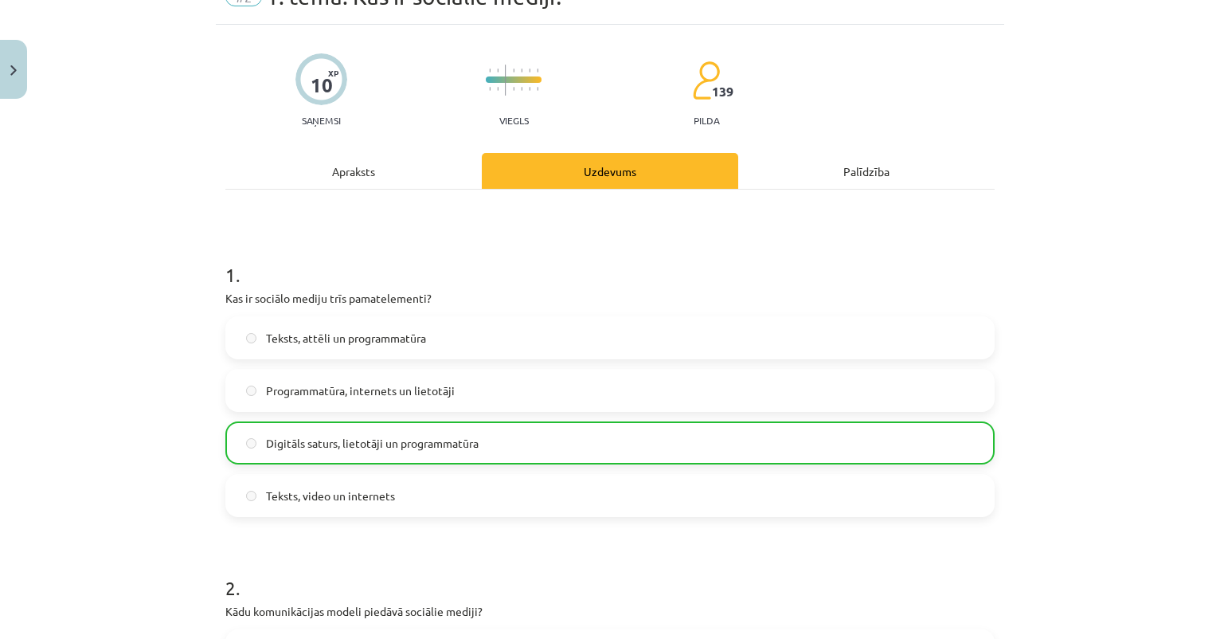
scroll to position [0, 0]
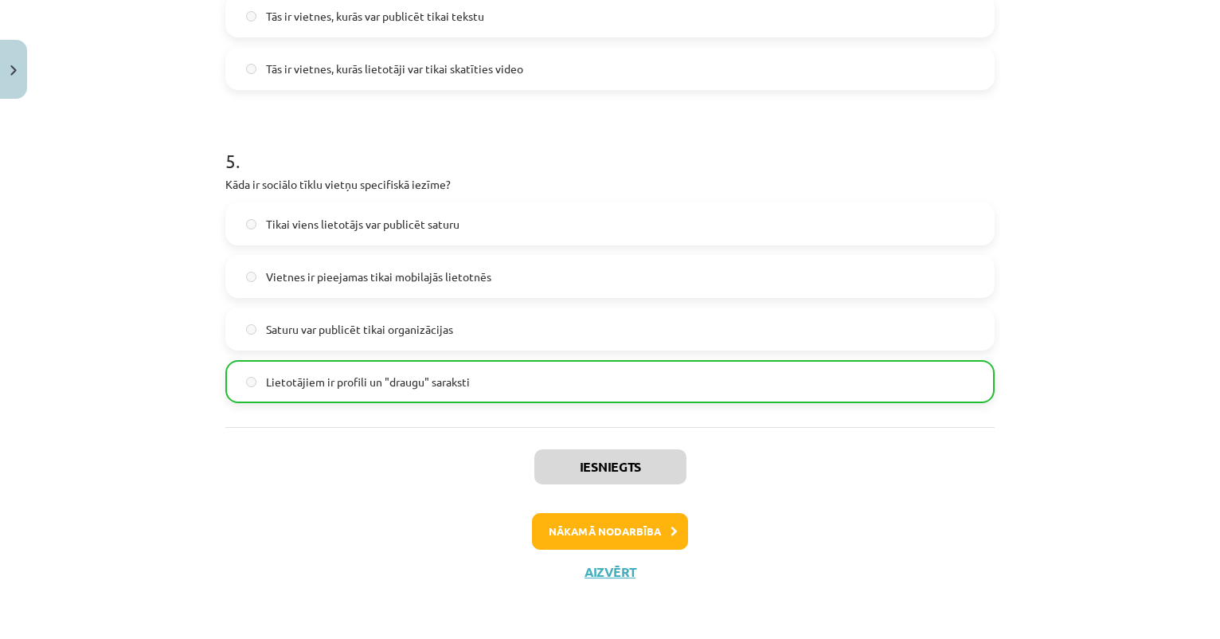
click at [626, 528] on button "Nākamā nodarbība" at bounding box center [610, 531] width 156 height 37
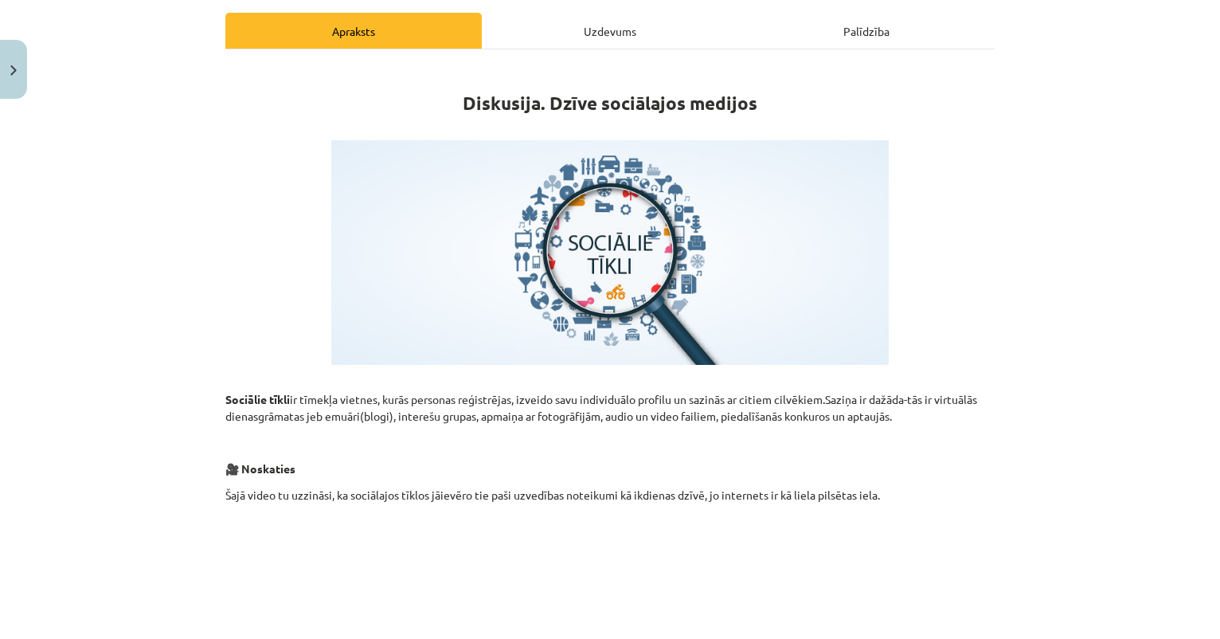
scroll to position [227, 0]
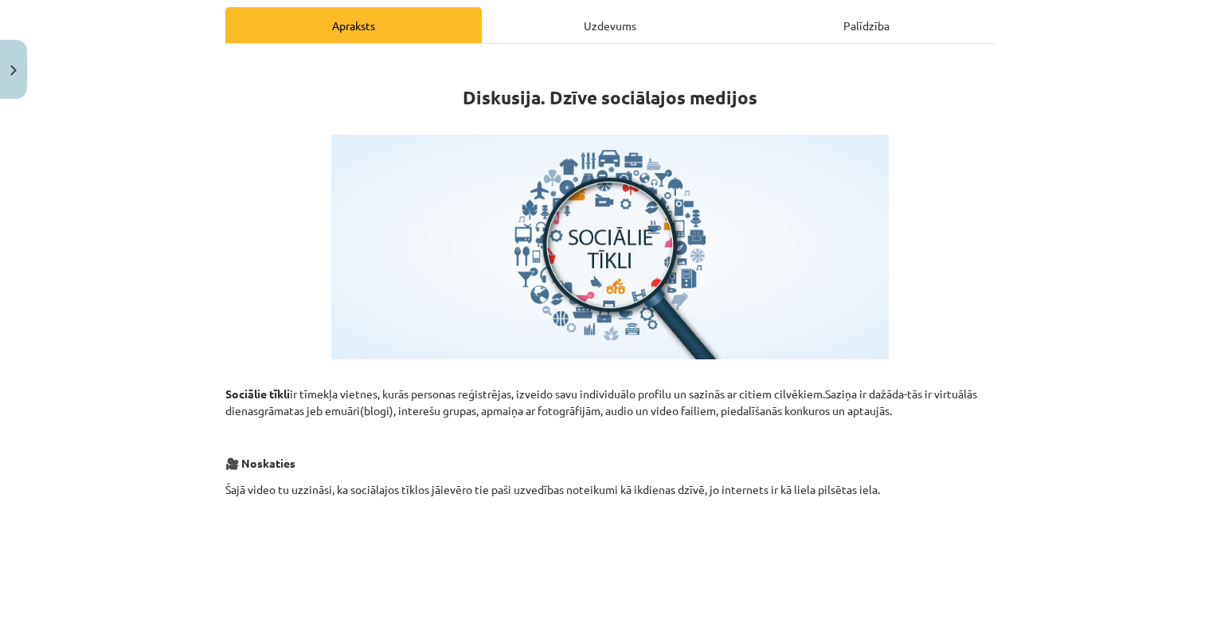
click at [602, 23] on div "Uzdevums" at bounding box center [610, 25] width 257 height 36
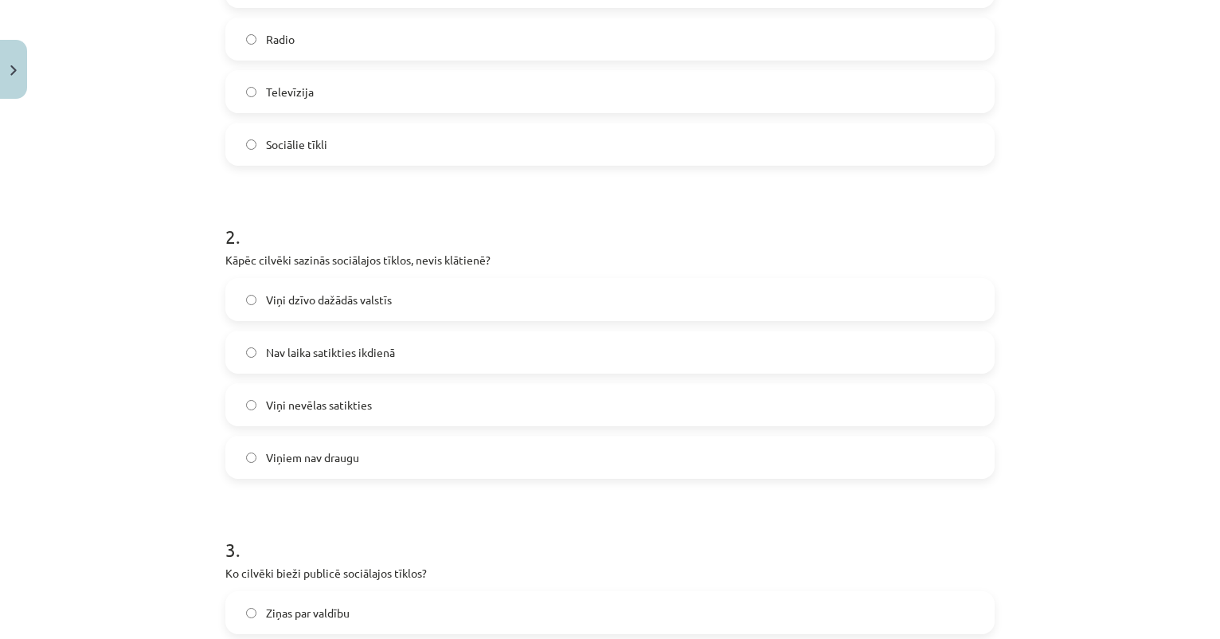
scroll to position [445, 0]
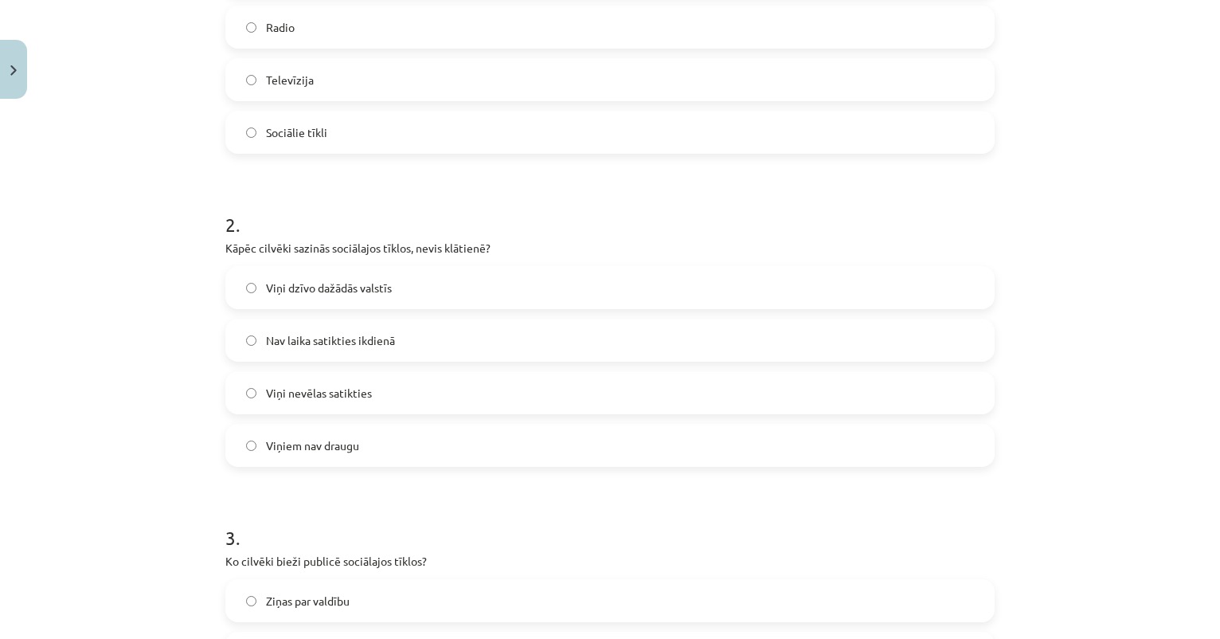
click at [317, 125] on span "Sociālie tīkli" at bounding box center [296, 132] width 61 height 17
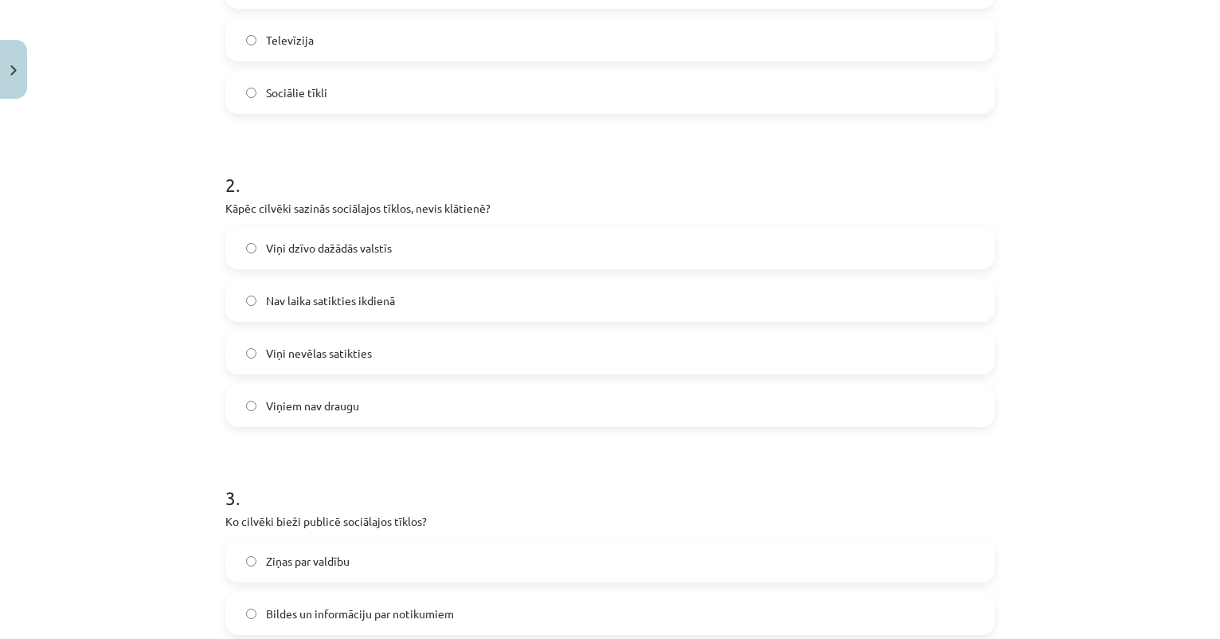
click at [349, 253] on span "Viņi dzīvo dažādās valstīs" at bounding box center [329, 248] width 126 height 17
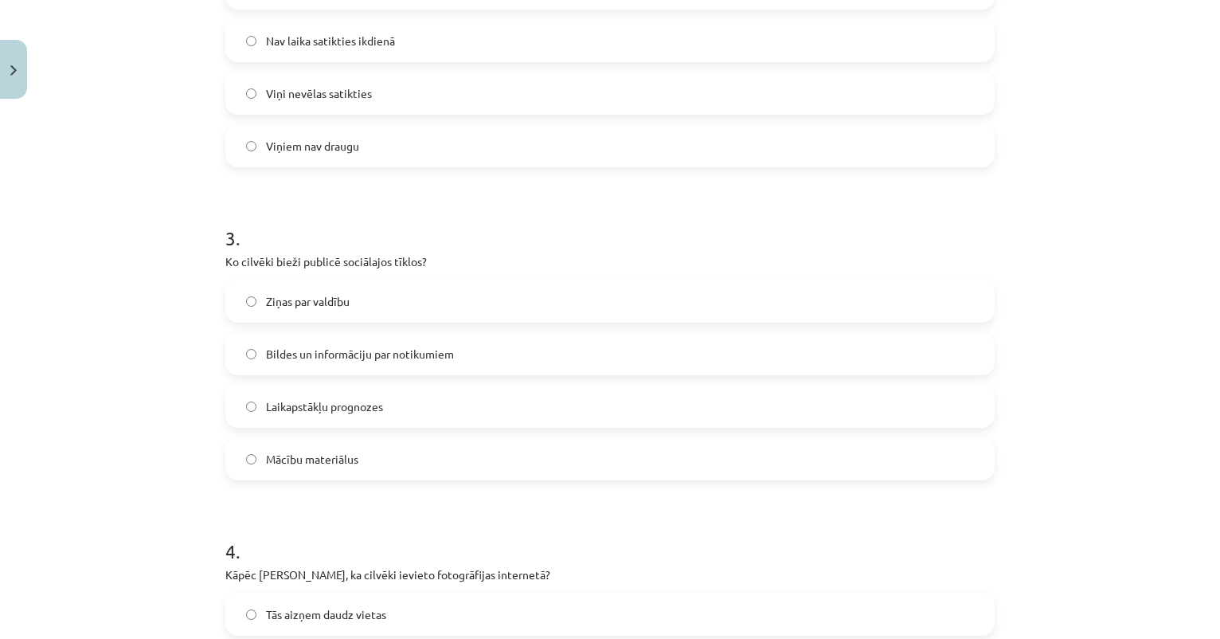
scroll to position [754, 0]
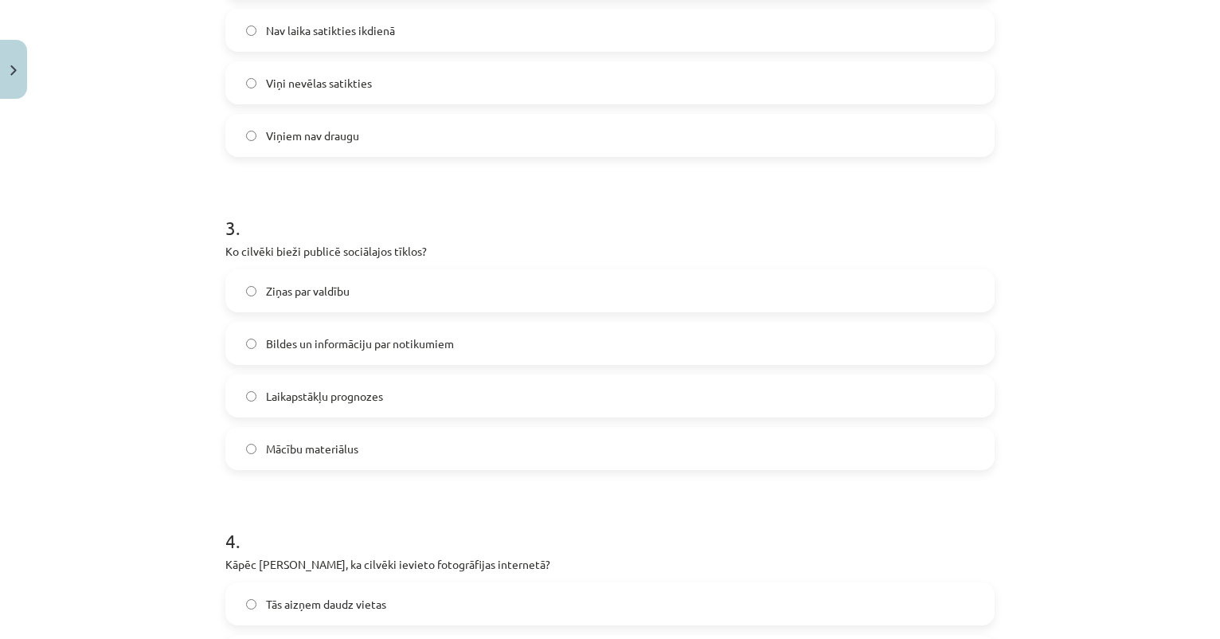
click at [318, 345] on span "Bildes un informāciju par notikumiem" at bounding box center [360, 343] width 188 height 17
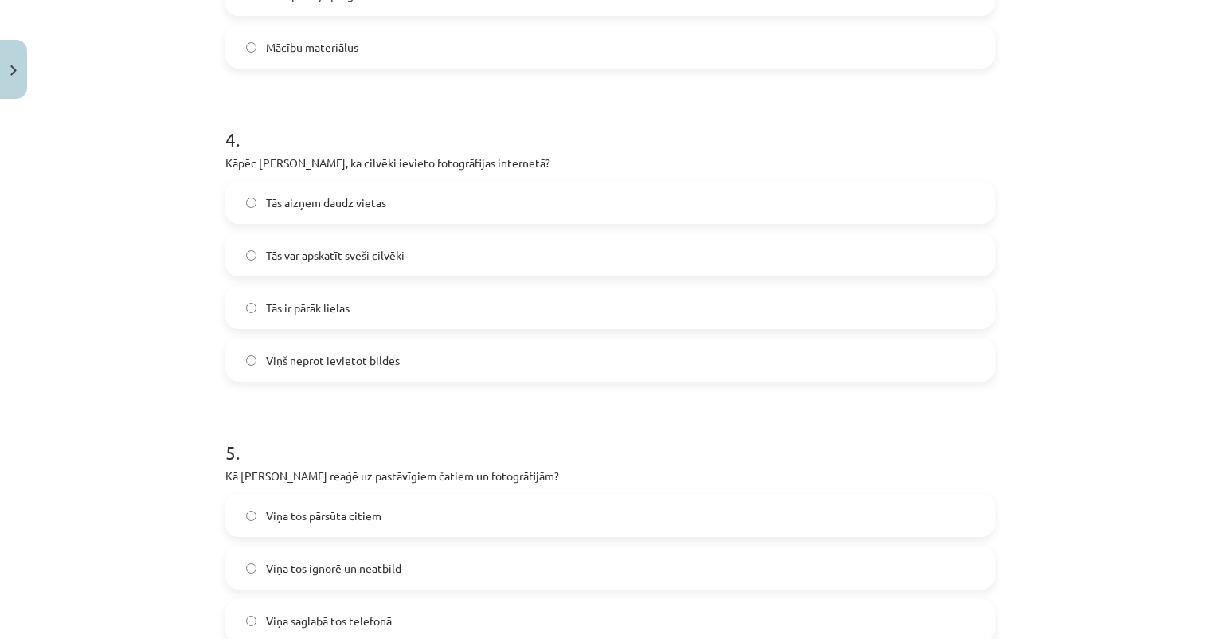
scroll to position [1159, 0]
click at [351, 249] on span "Tās var apskatīt sveši cilvēki" at bounding box center [335, 252] width 139 height 17
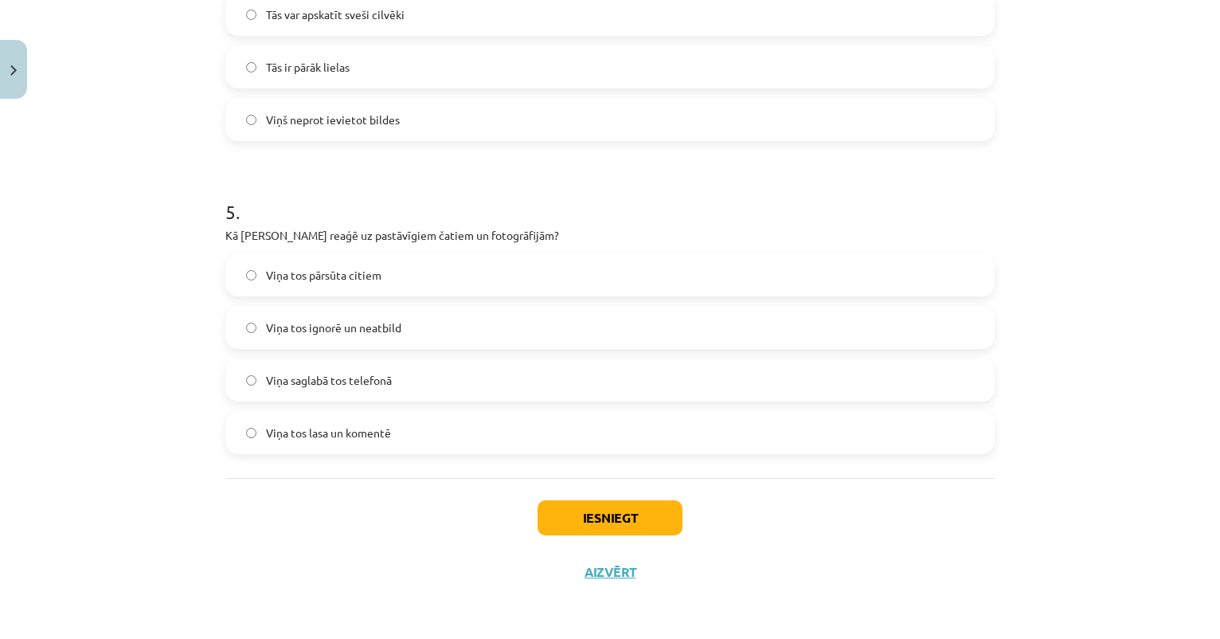
scroll to position [1399, 0]
click at [366, 326] on span "Viņa tos ignorē un neatbild" at bounding box center [333, 327] width 135 height 17
click at [16, 70] on button "Close" at bounding box center [13, 69] width 27 height 59
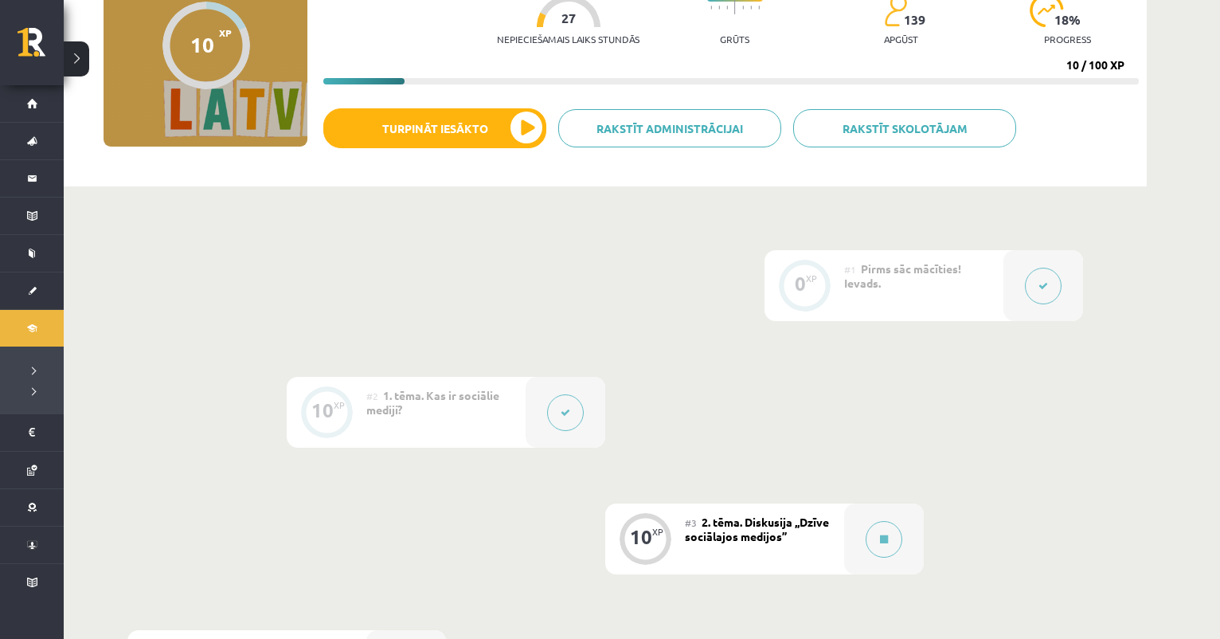
scroll to position [202, 0]
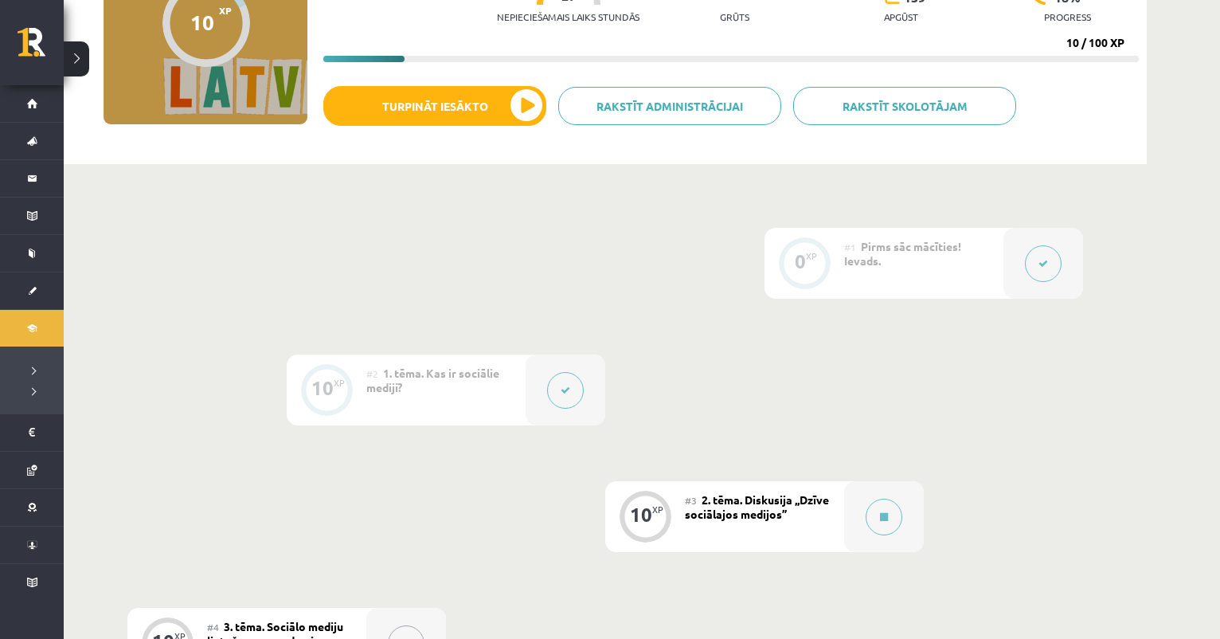
click at [559, 405] on button at bounding box center [565, 390] width 37 height 37
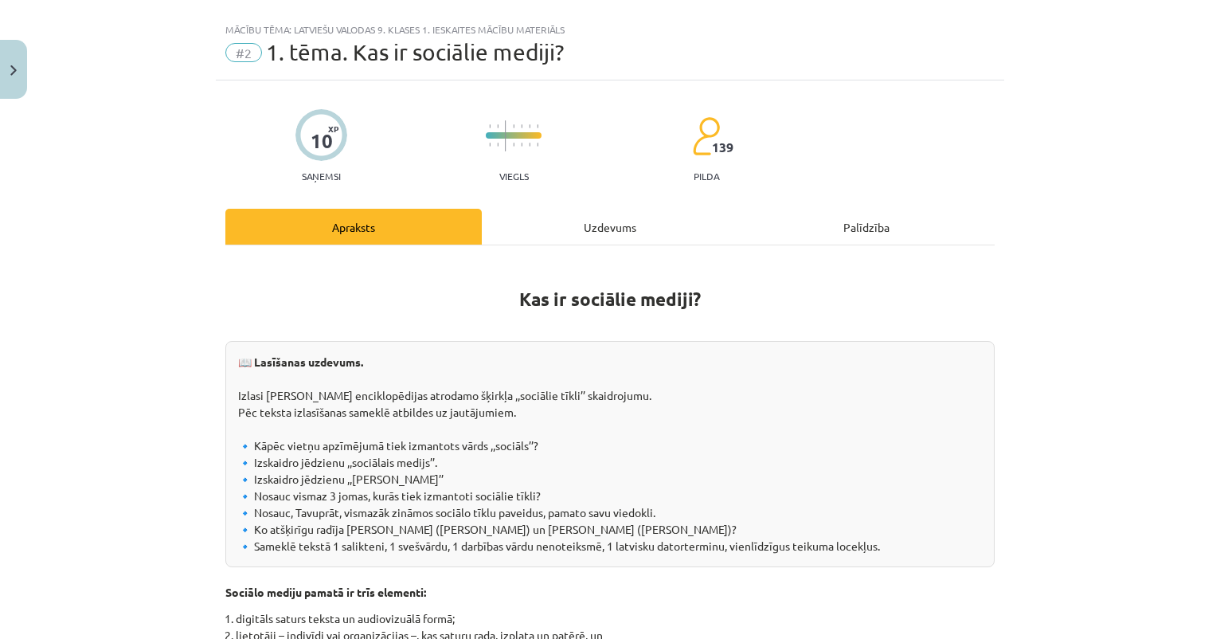
scroll to position [38, 0]
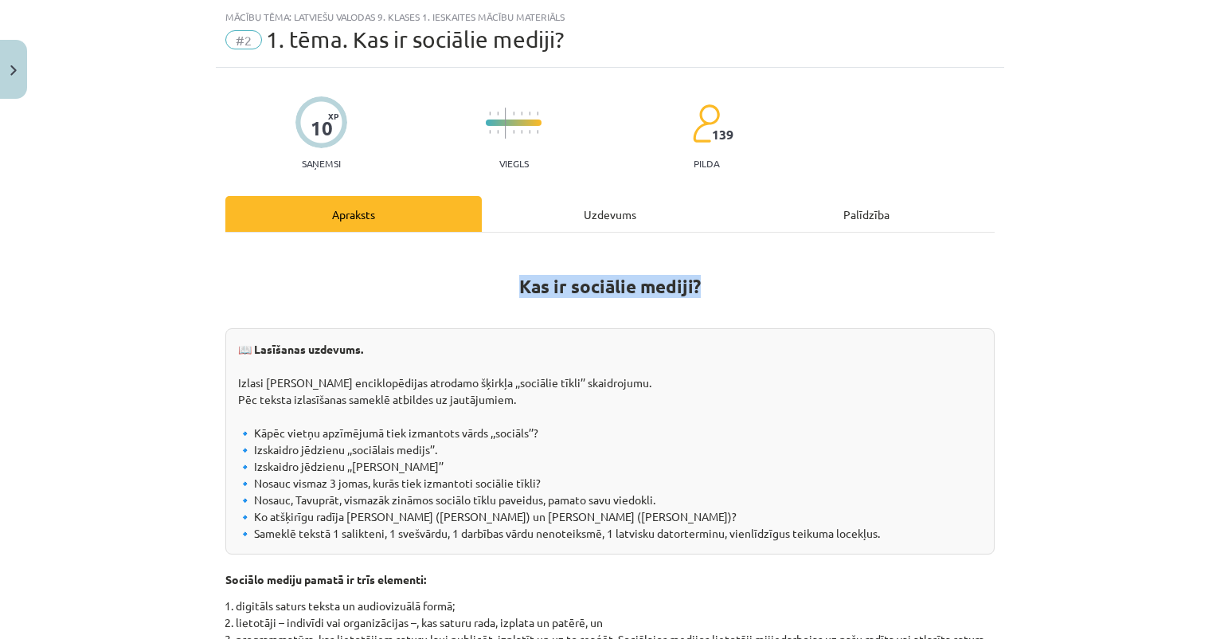
drag, startPoint x: 523, startPoint y: 287, endPoint x: 714, endPoint y: 284, distance: 191.2
click at [714, 284] on h1 "Kas ir sociālie mediji?" at bounding box center [610, 272] width 770 height 50
click at [738, 331] on div "📖 Lasīšanas uzdevums. Izlasi Nacionālas enciklopēdijas atrodamo šķirkļa ,,sociā…" at bounding box center [610, 441] width 770 height 226
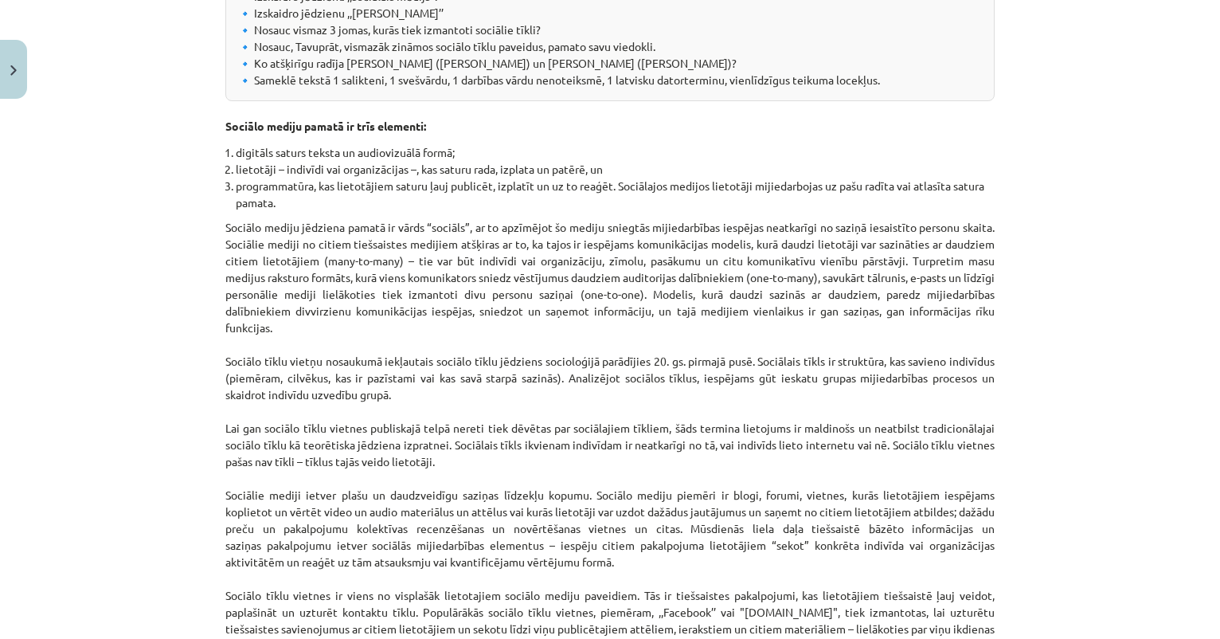
scroll to position [496, 0]
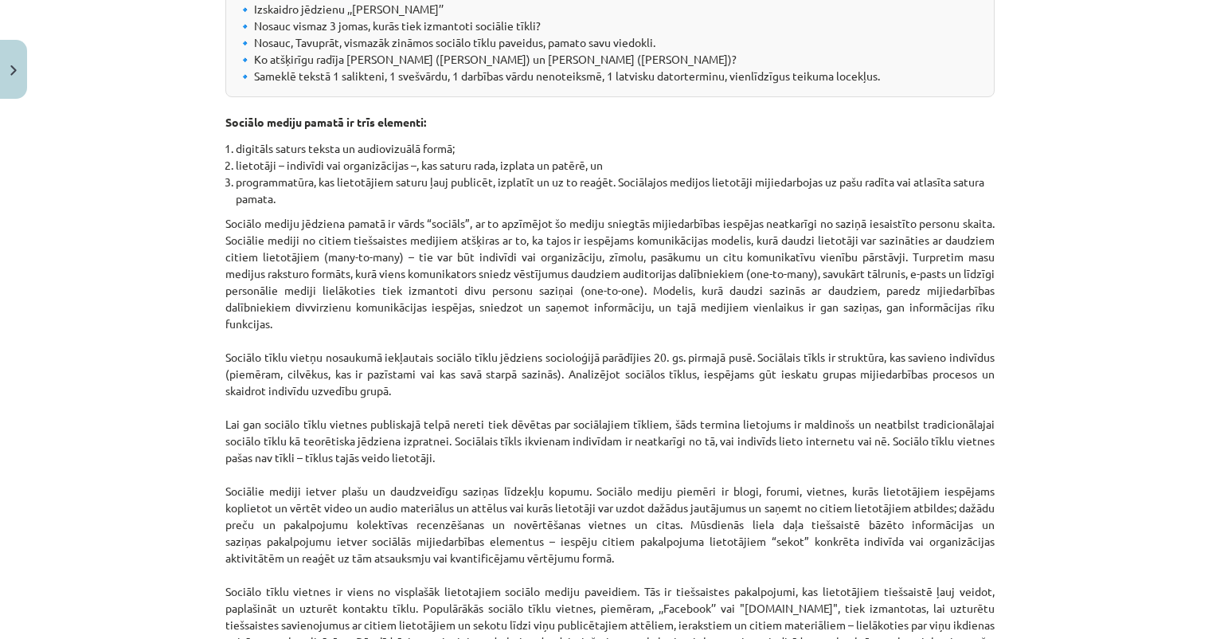
click at [4, 88] on button "Close" at bounding box center [13, 69] width 27 height 59
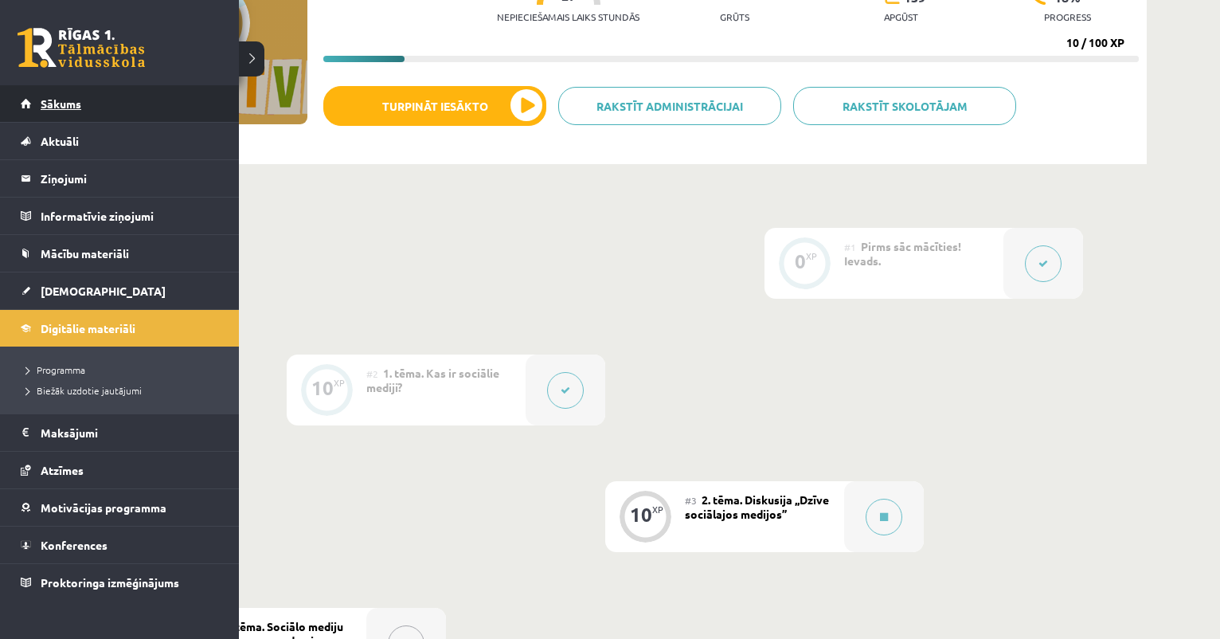
click at [39, 120] on link "Sākums" at bounding box center [120, 103] width 198 height 37
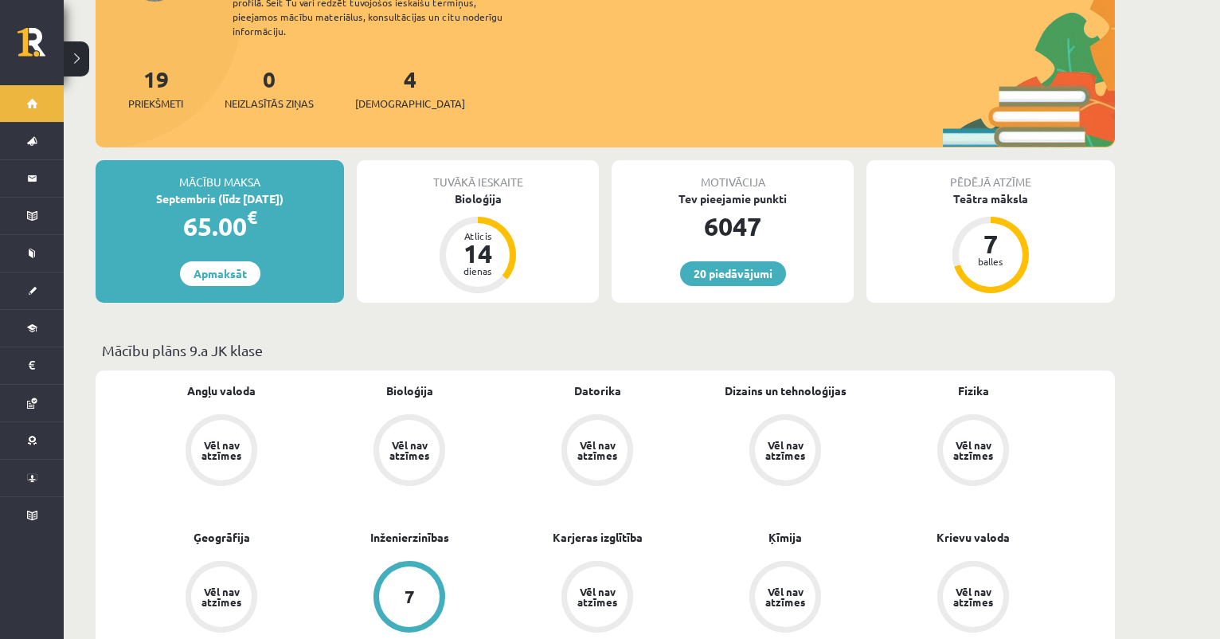
scroll to position [177, 0]
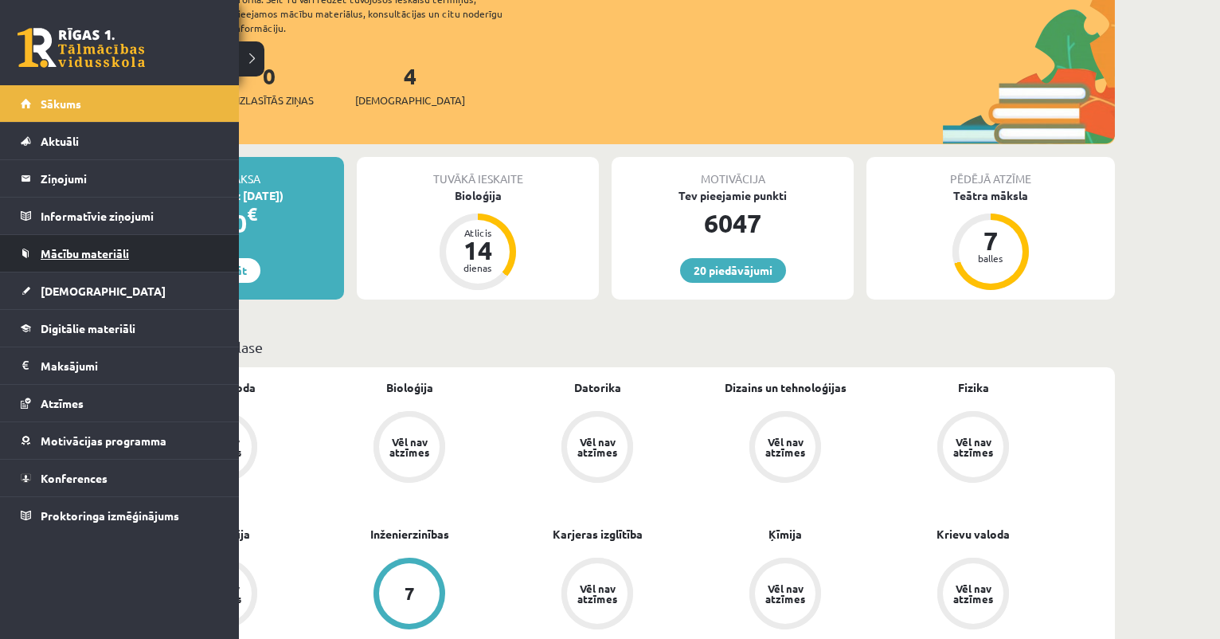
click at [96, 253] on span "Mācību materiāli" at bounding box center [85, 253] width 88 height 14
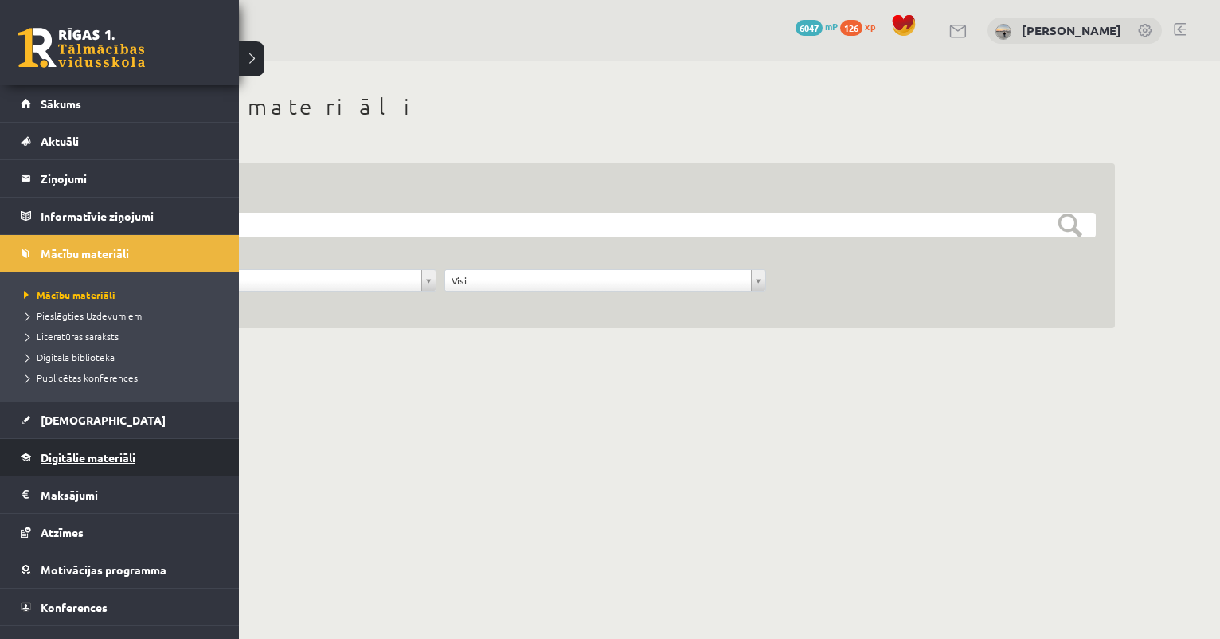
click at [132, 464] on link "Digitālie materiāli" at bounding box center [120, 457] width 198 height 37
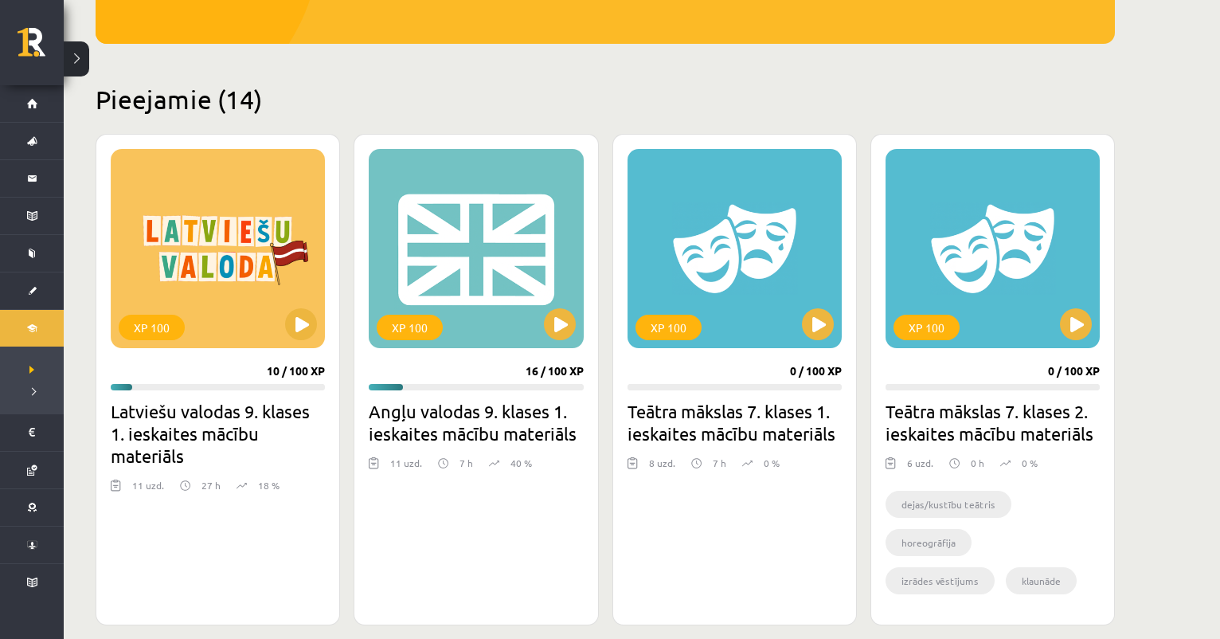
scroll to position [332, 0]
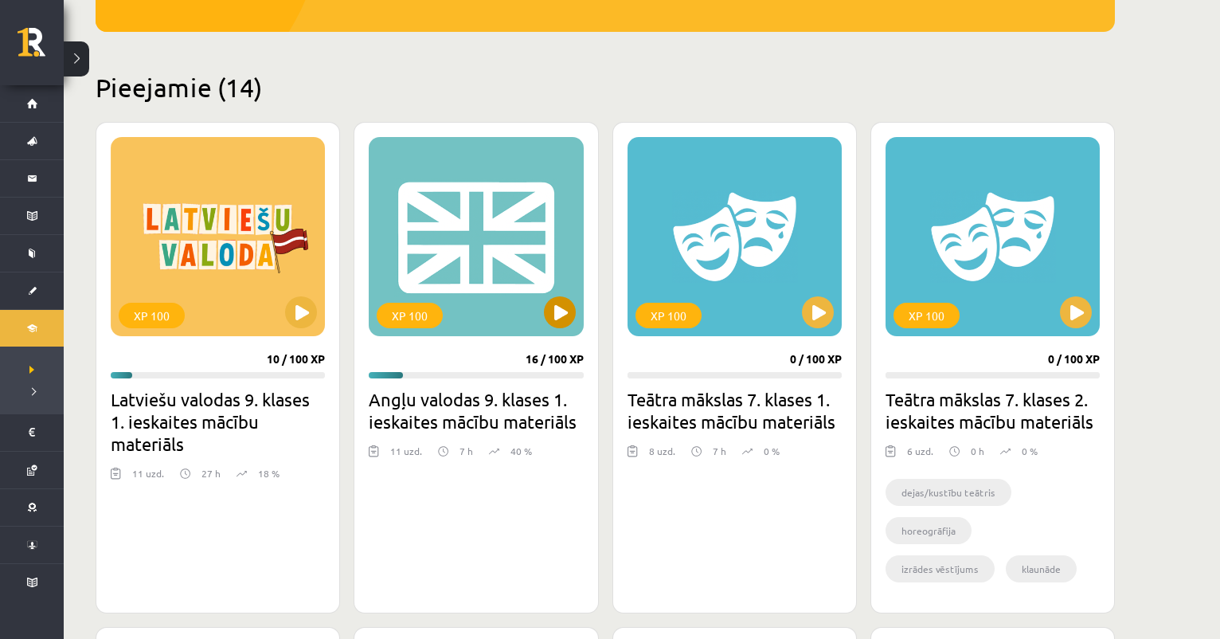
click at [550, 319] on button at bounding box center [560, 312] width 32 height 32
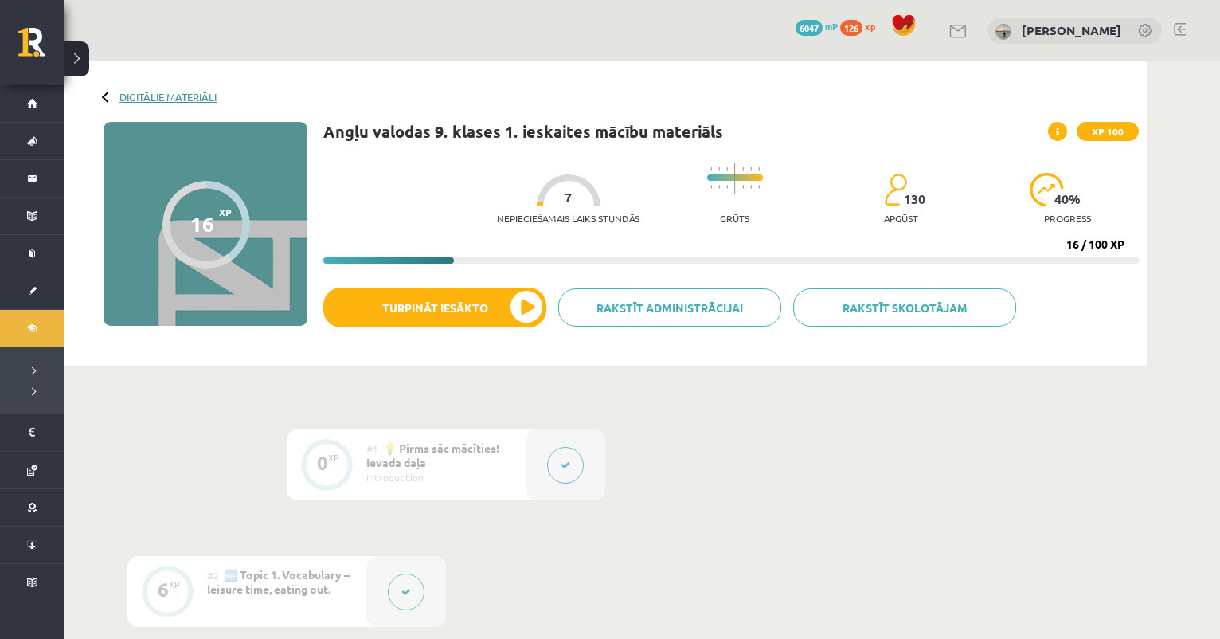
click at [140, 97] on link "Digitālie materiāli" at bounding box center [167, 97] width 97 height 12
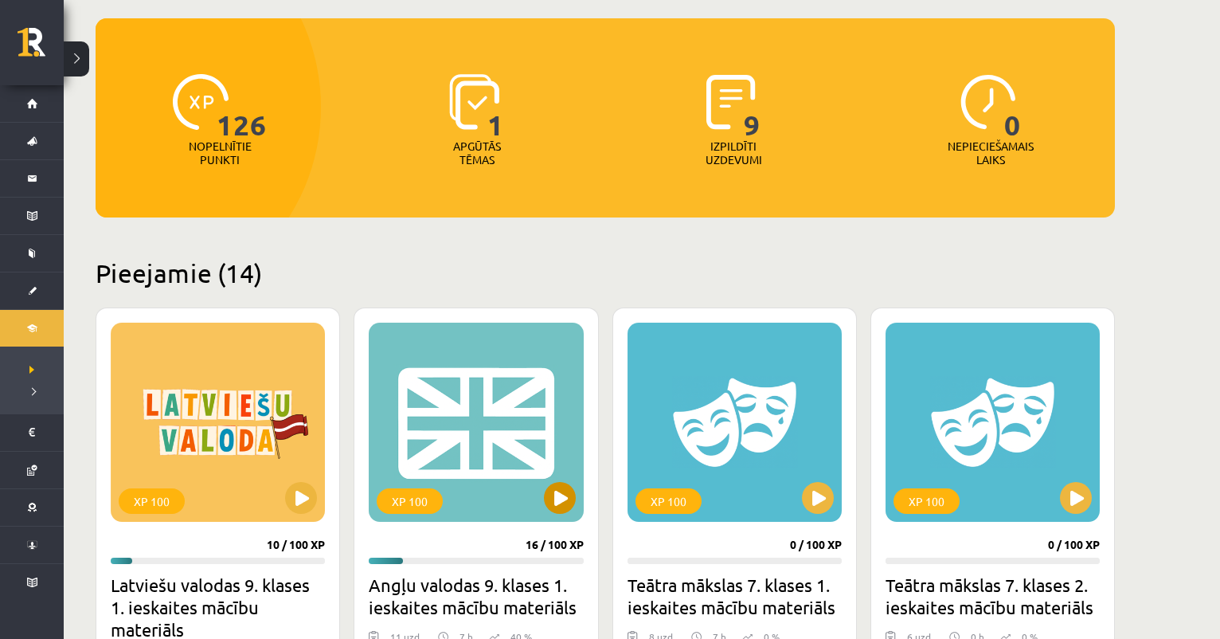
scroll to position [287, 0]
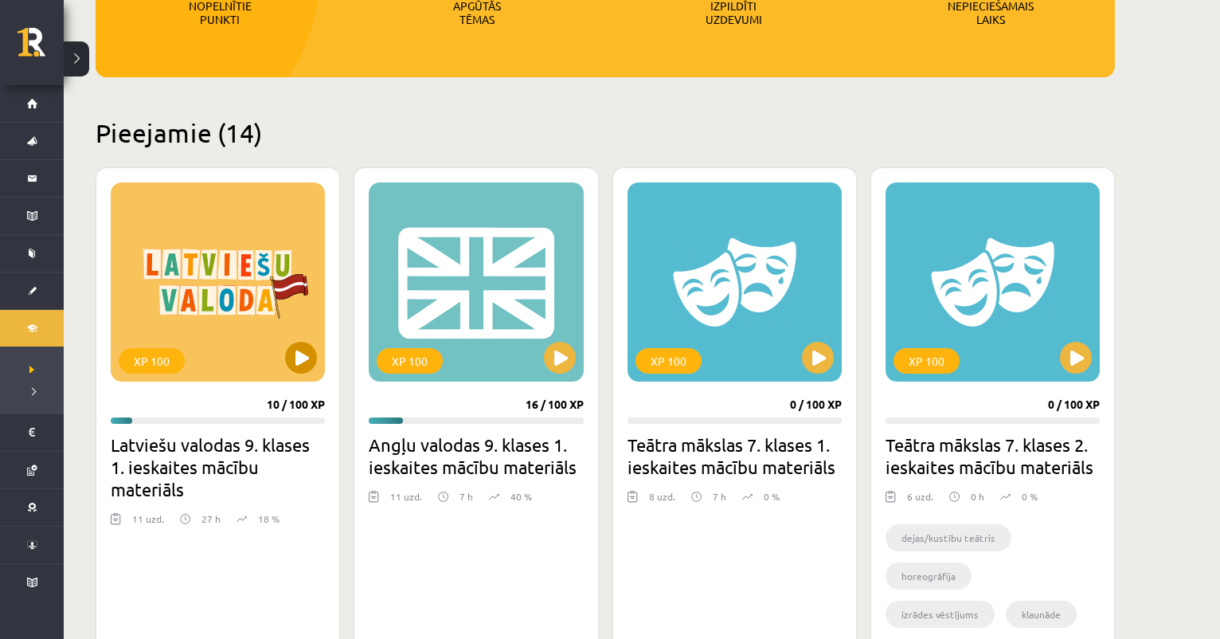
click at [309, 374] on div "XP 100" at bounding box center [218, 281] width 214 height 199
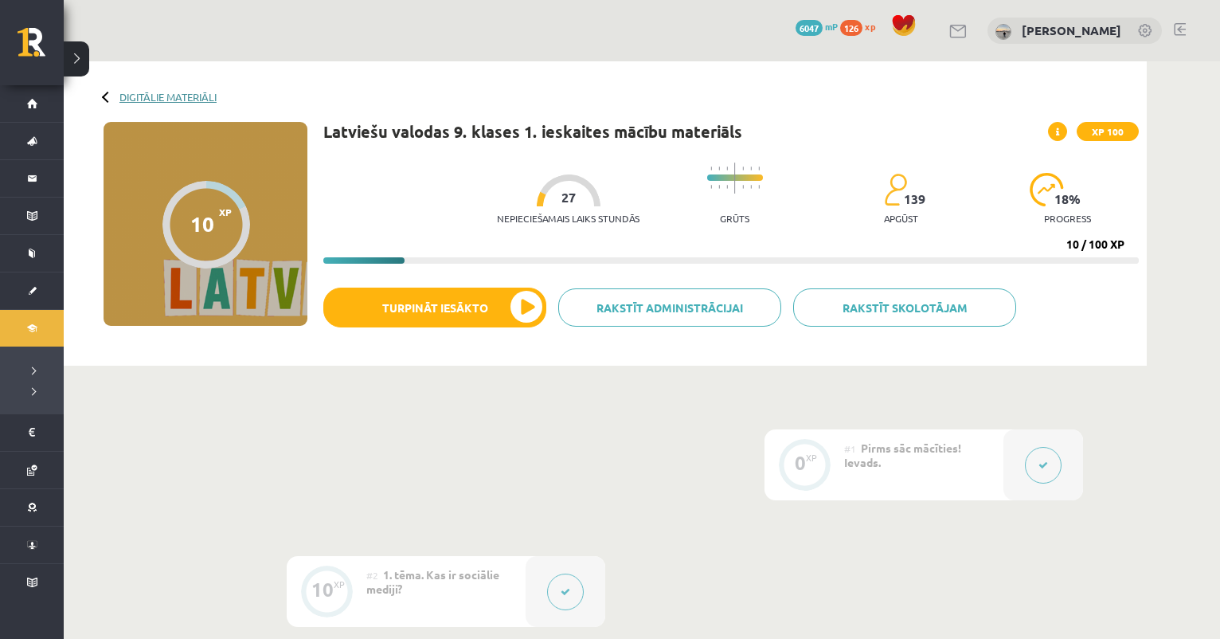
click at [189, 99] on link "Digitālie materiāli" at bounding box center [167, 97] width 97 height 12
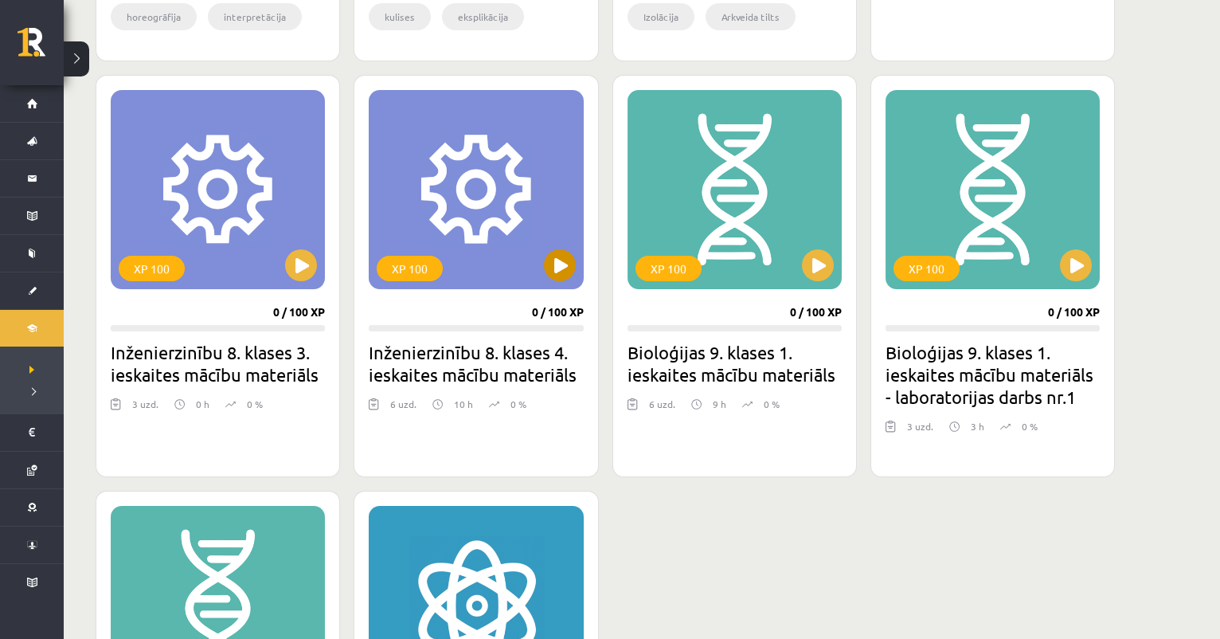
scroll to position [1451, 0]
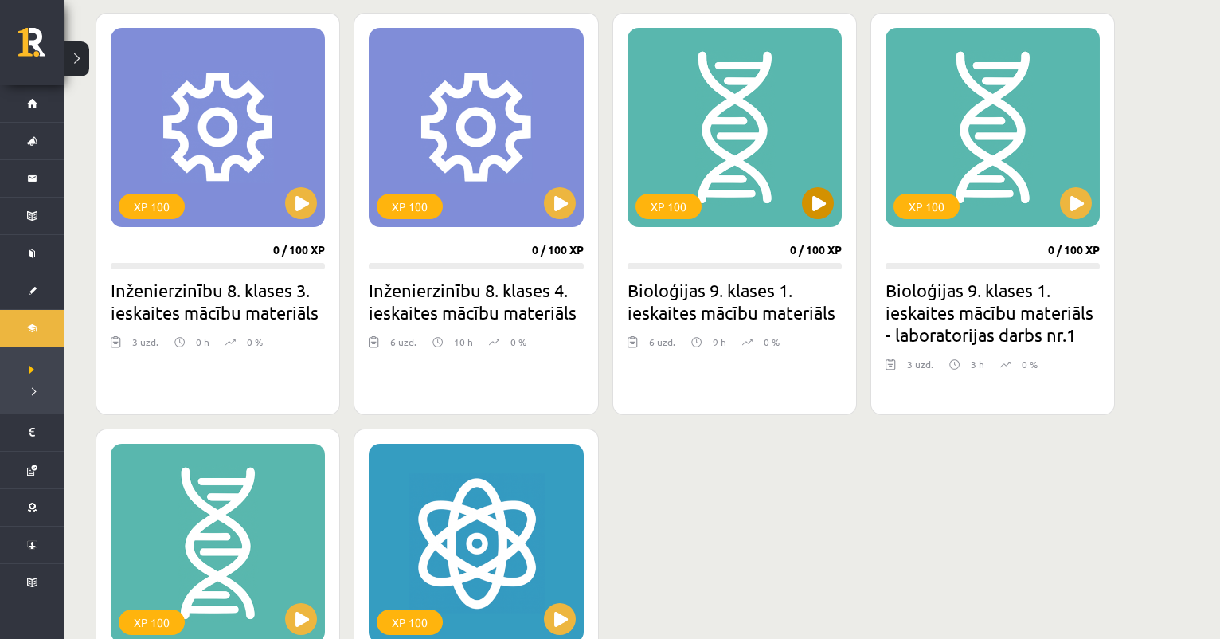
click at [828, 208] on button at bounding box center [818, 203] width 32 height 32
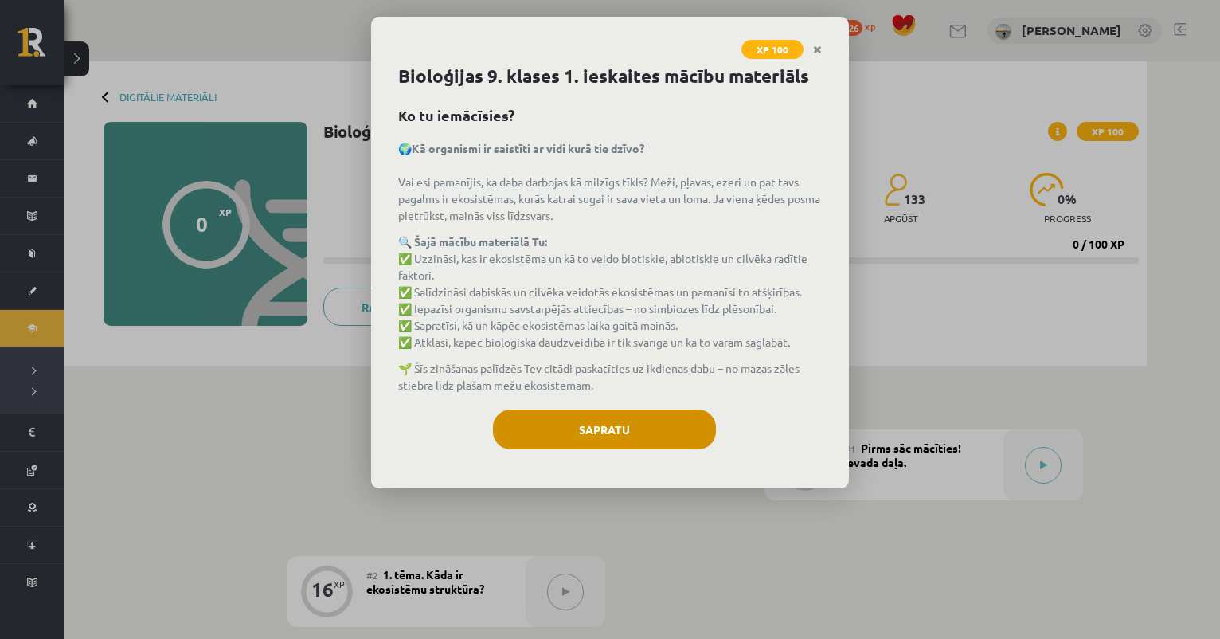
click at [591, 425] on button "Sapratu" at bounding box center [604, 429] width 223 height 40
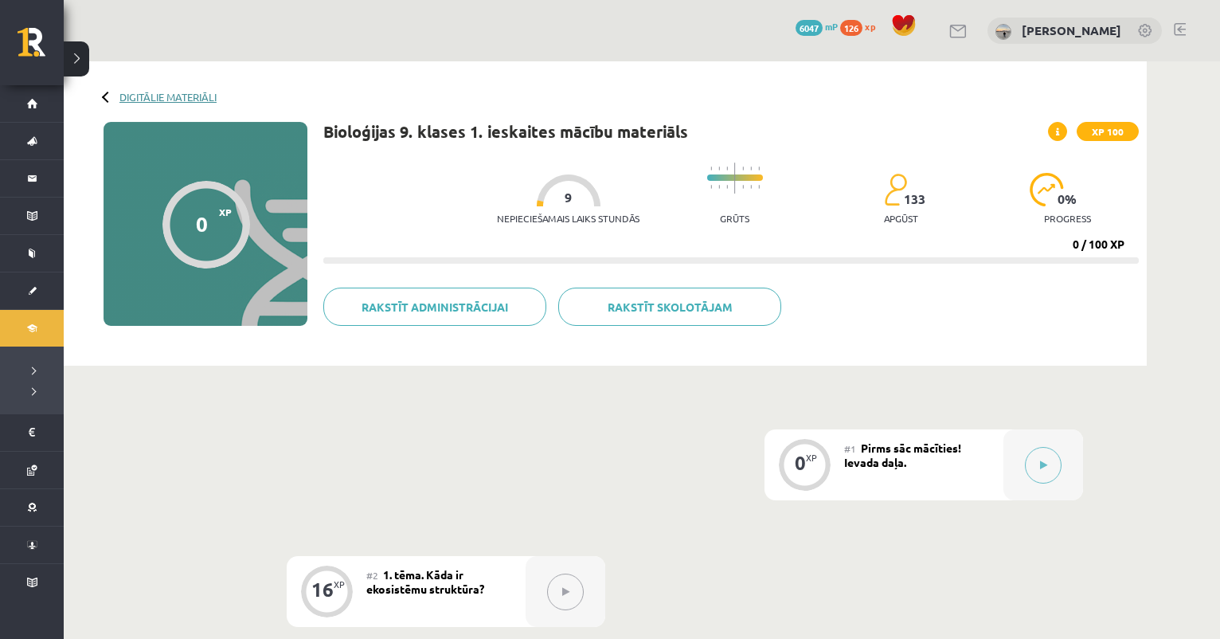
click at [200, 97] on link "Digitālie materiāli" at bounding box center [167, 97] width 97 height 12
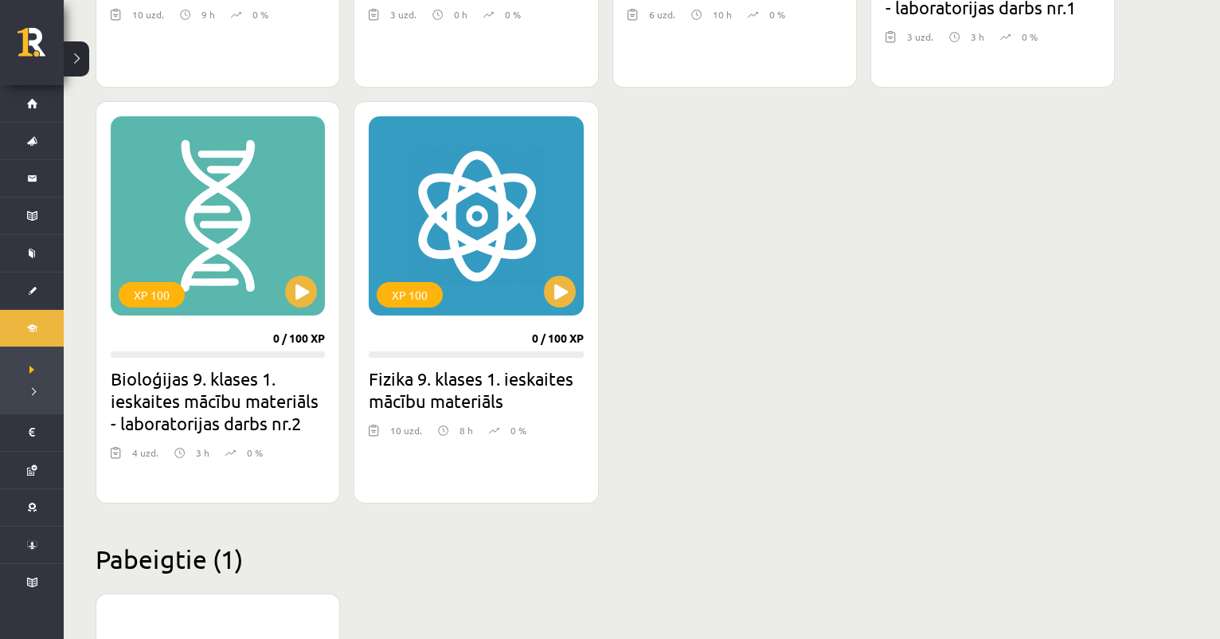
scroll to position [1690, 0]
click at [558, 295] on button at bounding box center [560, 291] width 32 height 32
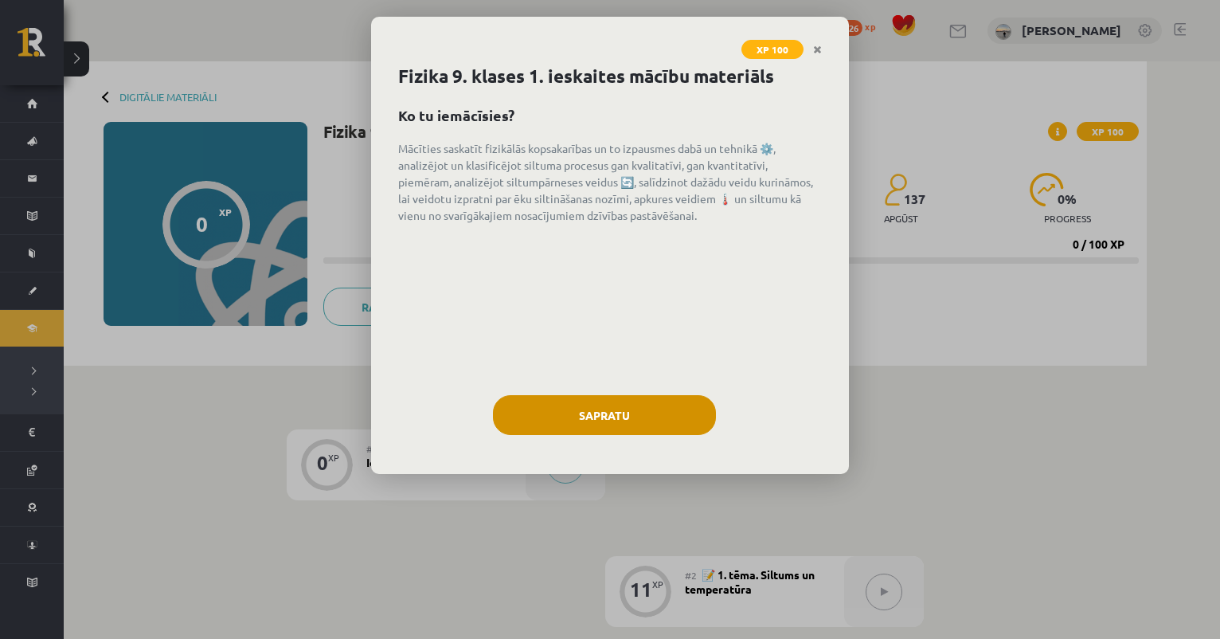
click at [556, 409] on button "Sapratu" at bounding box center [604, 415] width 223 height 40
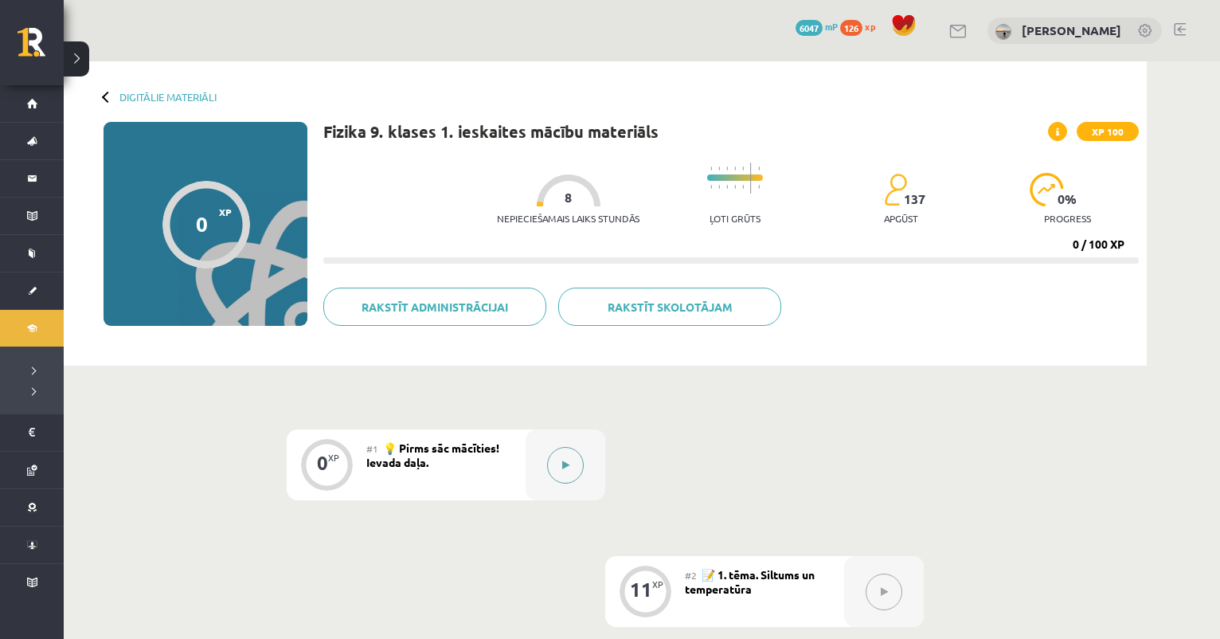
click at [564, 467] on icon at bounding box center [565, 465] width 7 height 10
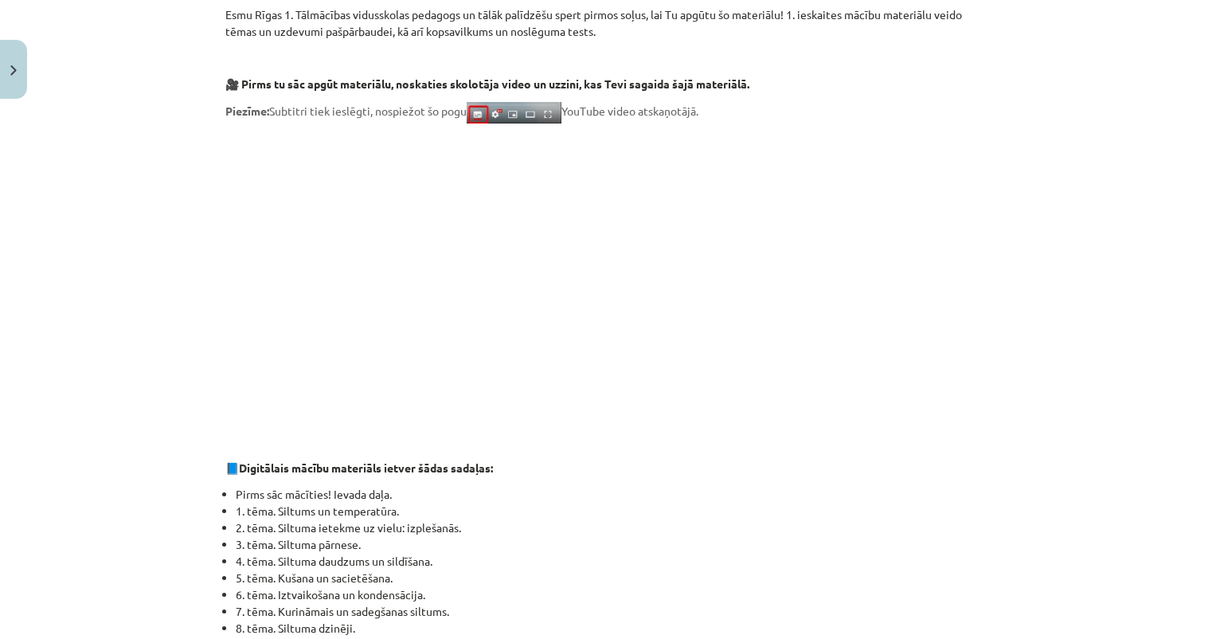
scroll to position [300, 0]
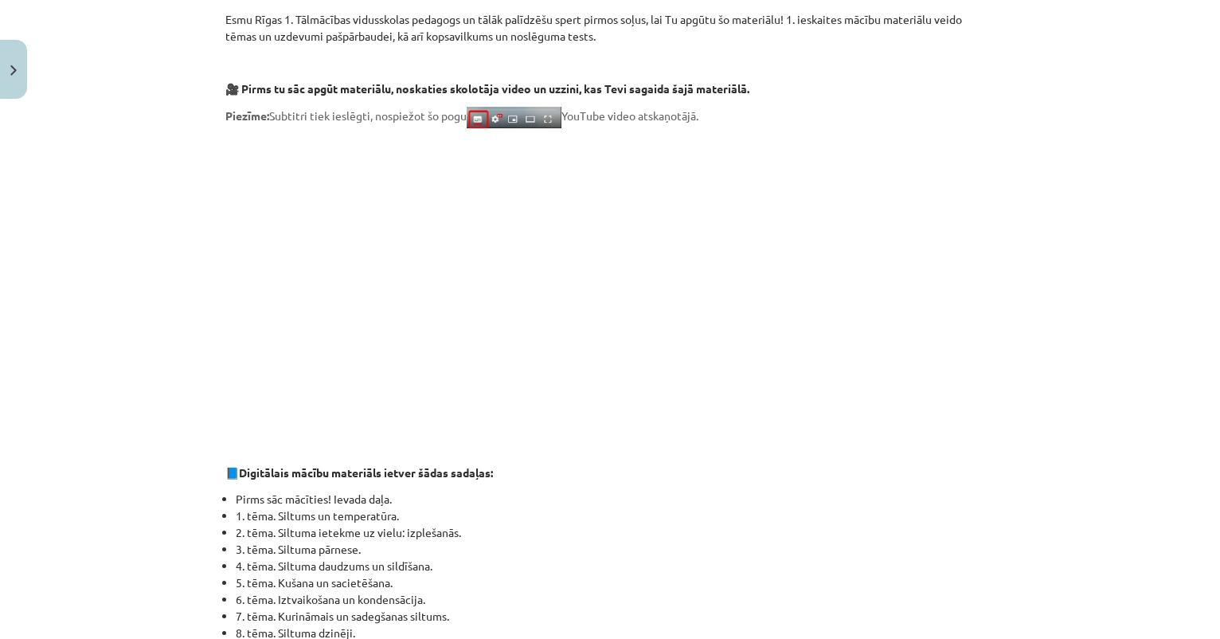
click at [12, 80] on button "Close" at bounding box center [13, 69] width 27 height 59
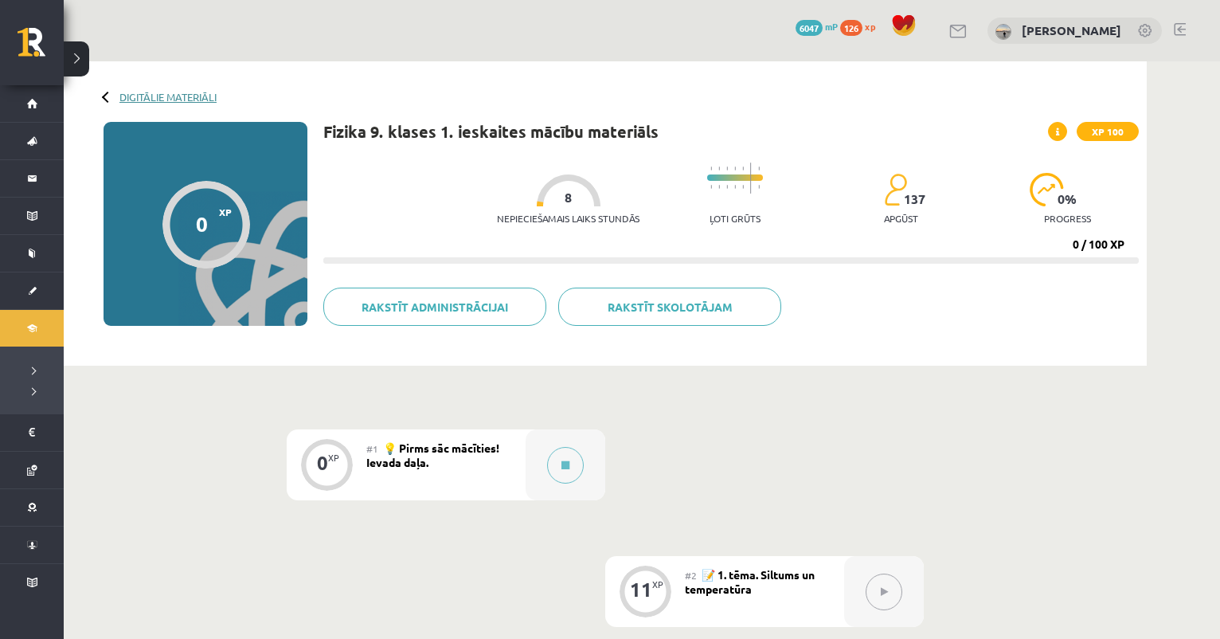
click at [151, 91] on link "Digitālie materiāli" at bounding box center [167, 97] width 97 height 12
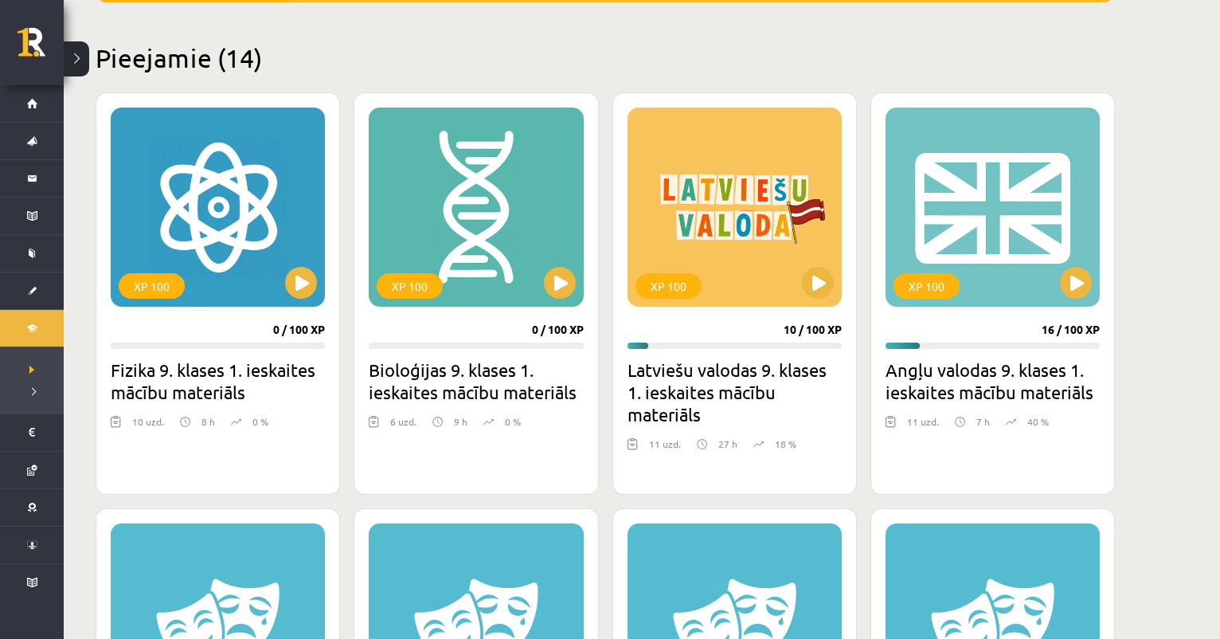
scroll to position [368, 0]
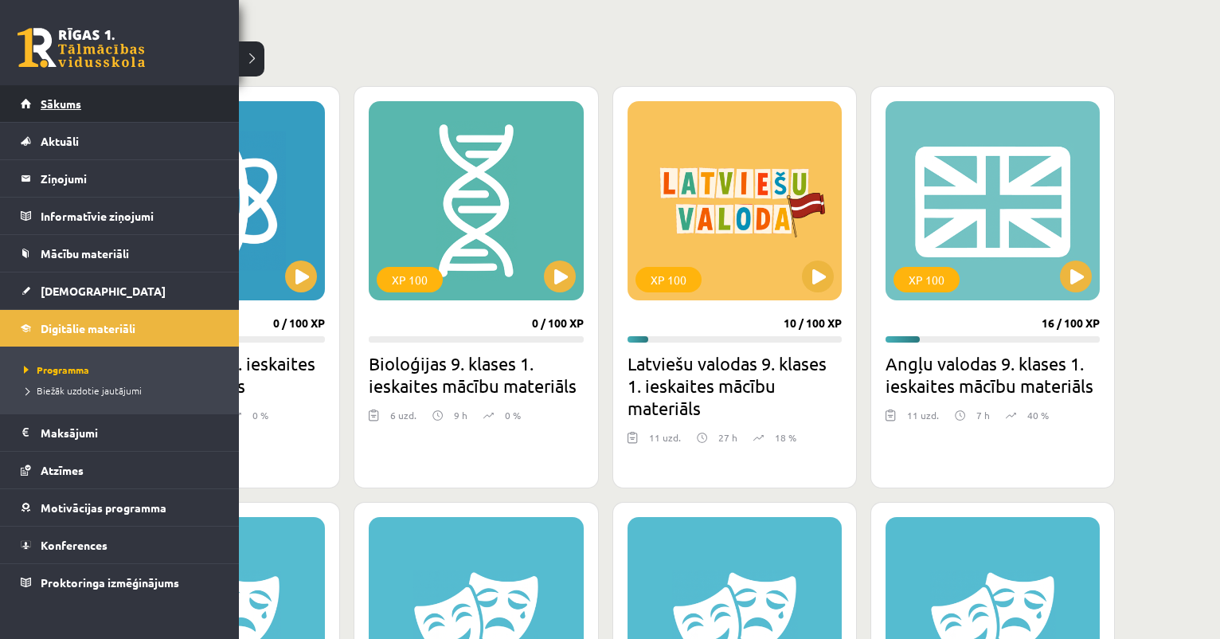
click at [69, 103] on span "Sākums" at bounding box center [61, 103] width 41 height 14
